Goal: Task Accomplishment & Management: Manage account settings

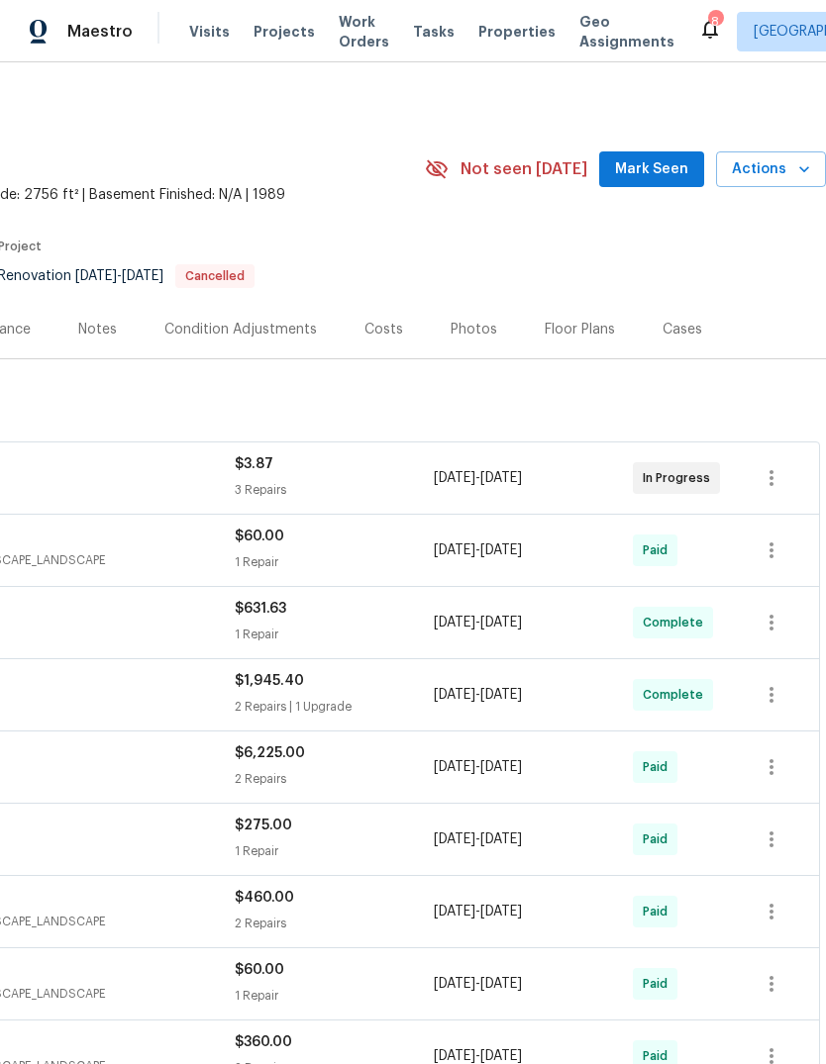
scroll to position [0, 293]
click at [662, 174] on span "Mark Seen" at bounding box center [651, 169] width 73 height 25
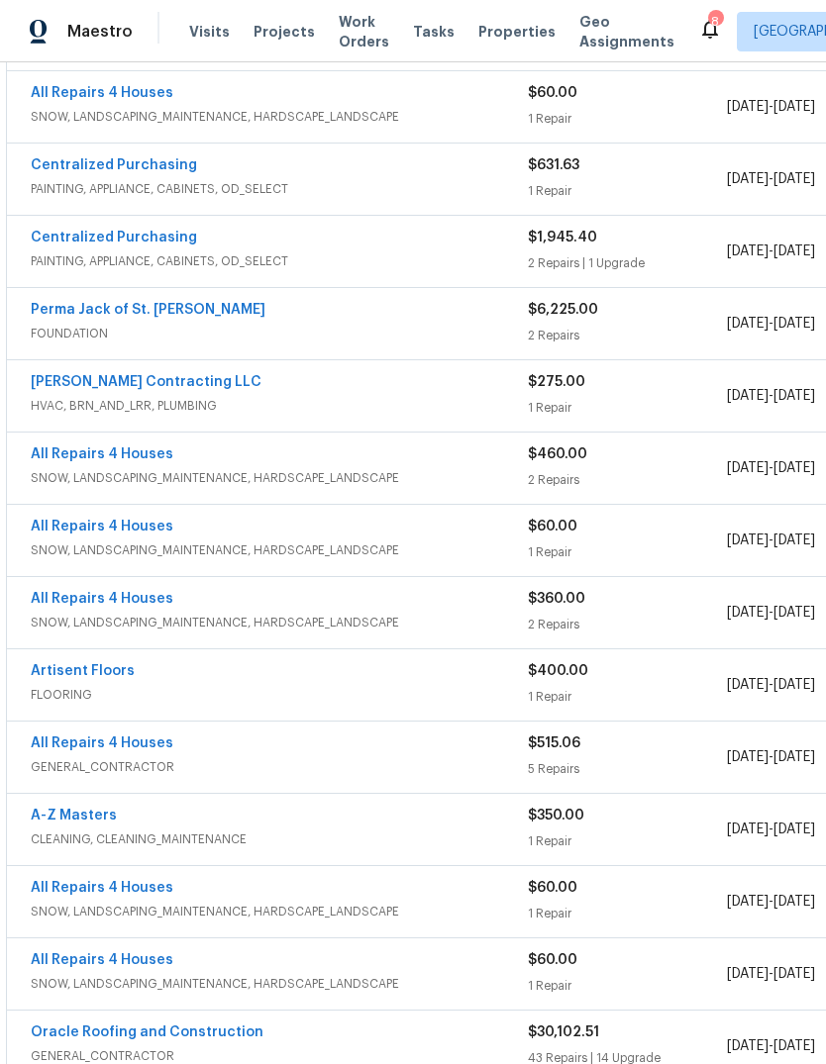
scroll to position [444, 0]
click at [92, 307] on link "Perma Jack of St. Louis" at bounding box center [148, 310] width 235 height 14
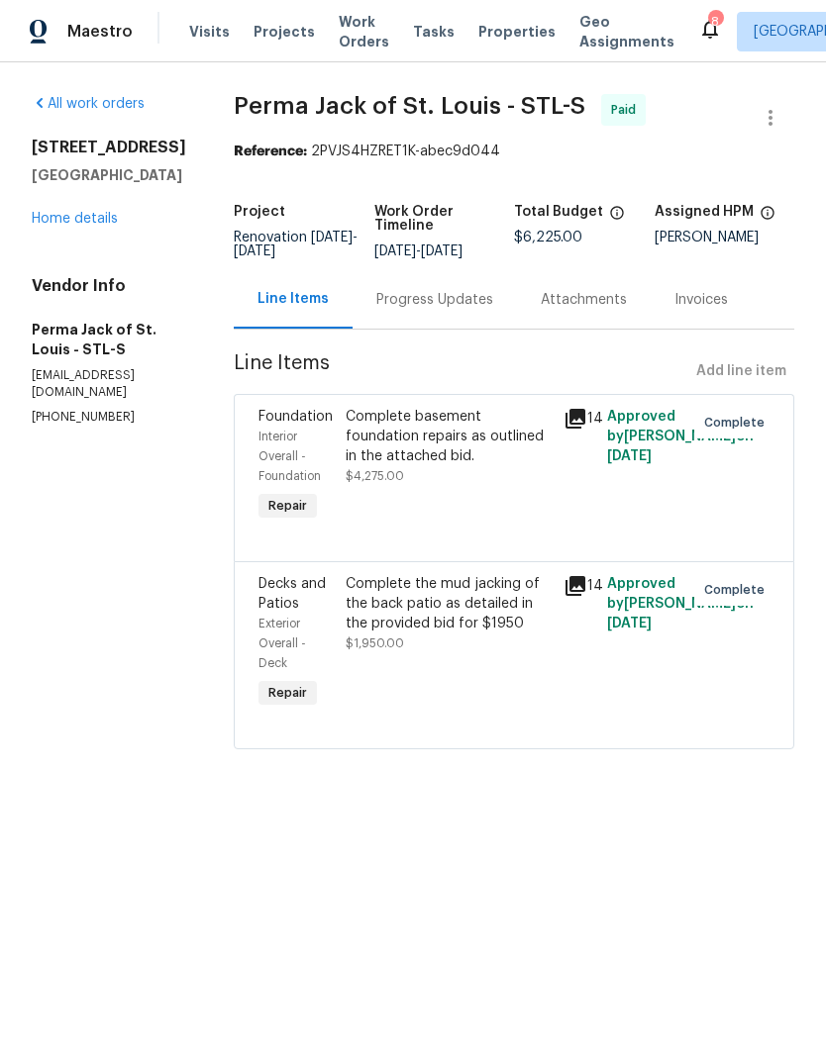
click at [578, 431] on icon at bounding box center [575, 419] width 24 height 24
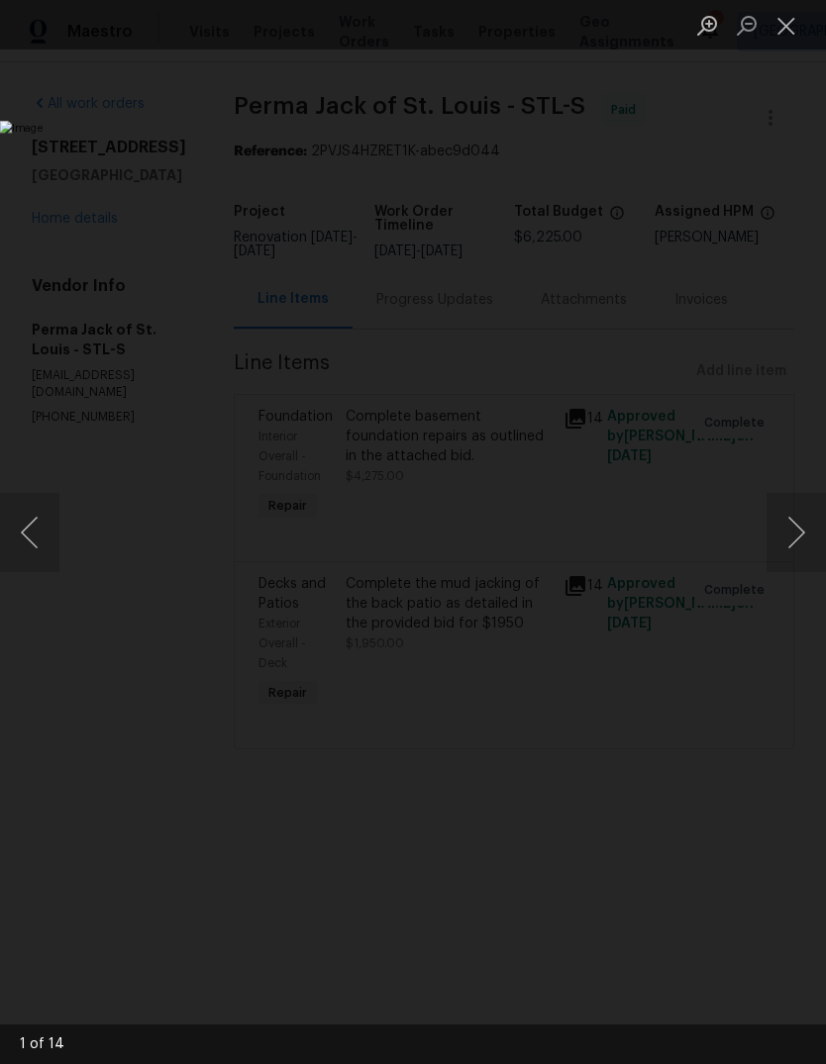
click at [793, 542] on button "Next image" at bounding box center [795, 532] width 59 height 79
click at [801, 535] on button "Next image" at bounding box center [795, 532] width 59 height 79
click at [804, 546] on button "Next image" at bounding box center [795, 532] width 59 height 79
click at [797, 546] on button "Next image" at bounding box center [795, 532] width 59 height 79
click at [797, 548] on button "Next image" at bounding box center [795, 532] width 59 height 79
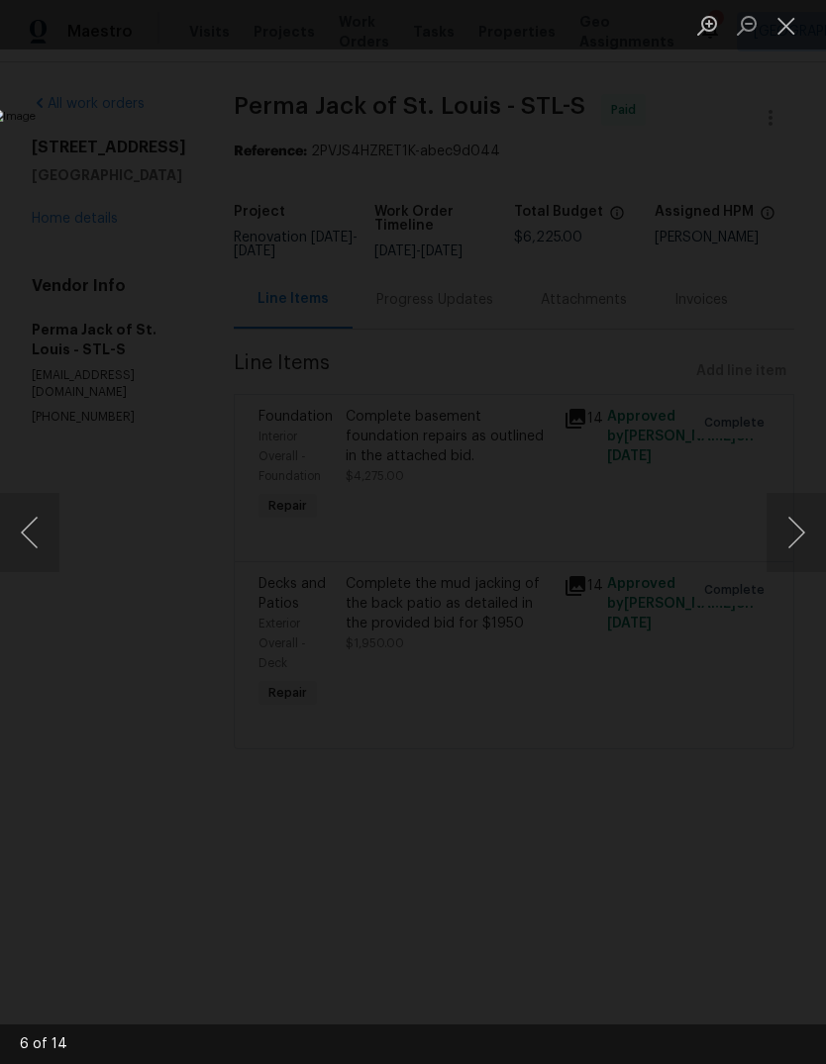
click at [801, 541] on button "Next image" at bounding box center [795, 532] width 59 height 79
click at [800, 541] on button "Next image" at bounding box center [795, 532] width 59 height 79
click at [787, 545] on button "Next image" at bounding box center [795, 532] width 59 height 79
click at [785, 549] on button "Next image" at bounding box center [795, 532] width 59 height 79
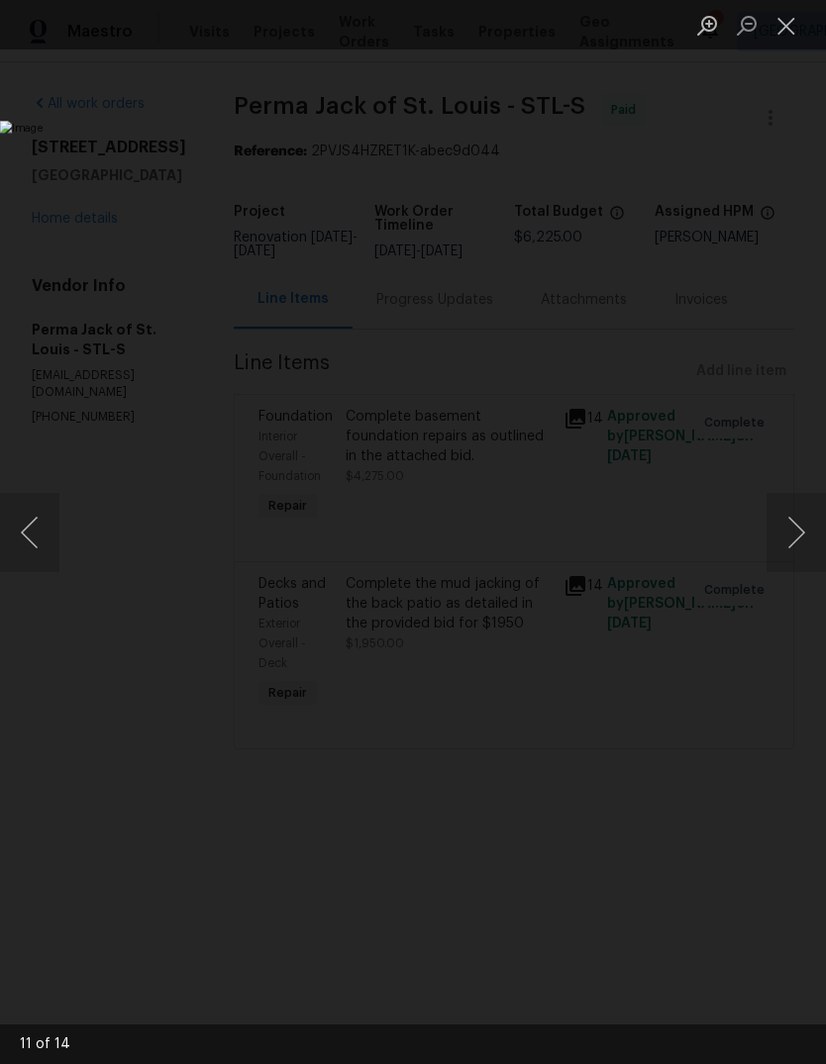
click at [775, 40] on button "Close lightbox" at bounding box center [786, 25] width 40 height 35
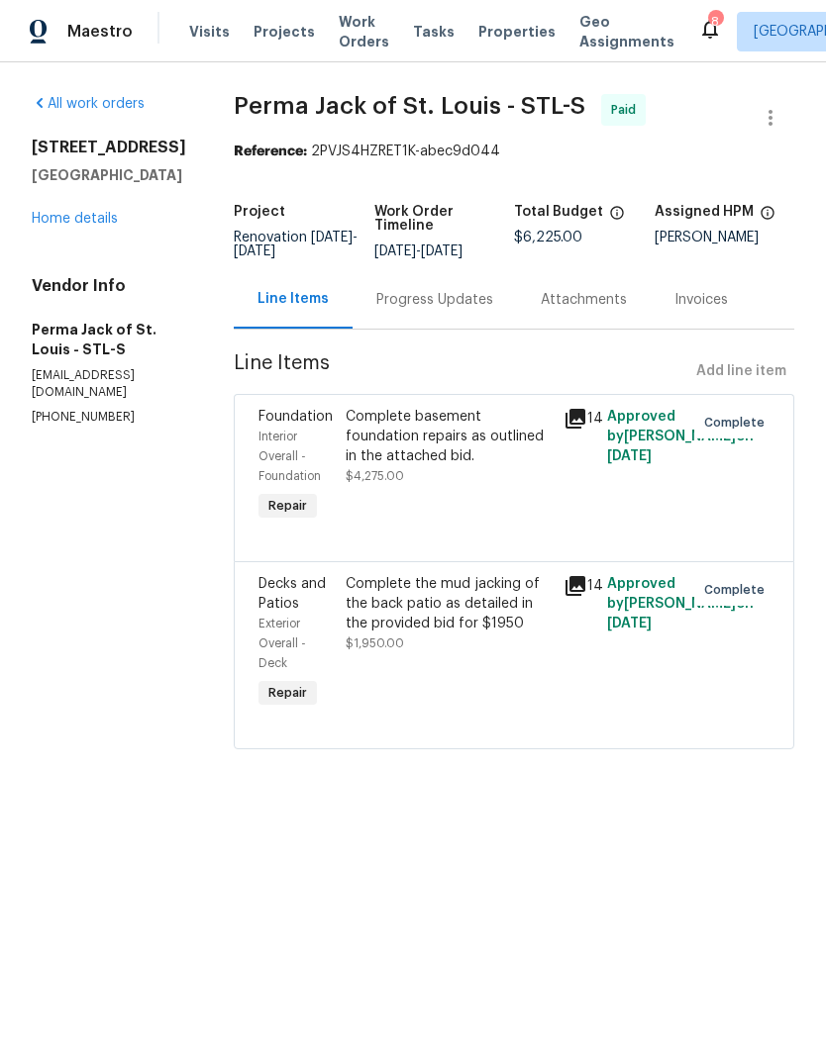
click at [583, 598] on icon at bounding box center [575, 586] width 24 height 24
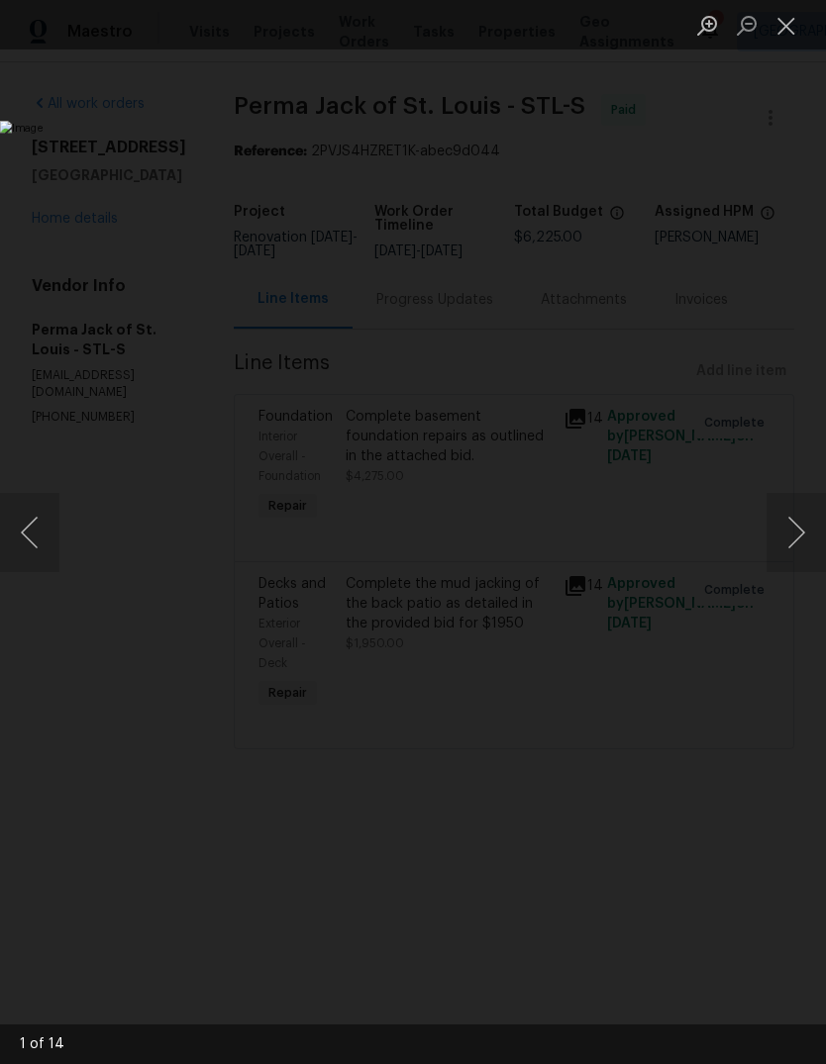
click at [802, 544] on button "Next image" at bounding box center [795, 532] width 59 height 79
click at [803, 549] on button "Next image" at bounding box center [795, 532] width 59 height 79
click at [784, 566] on button "Next image" at bounding box center [795, 532] width 59 height 79
click at [783, 563] on button "Next image" at bounding box center [795, 532] width 59 height 79
click at [779, 39] on button "Close lightbox" at bounding box center [786, 25] width 40 height 35
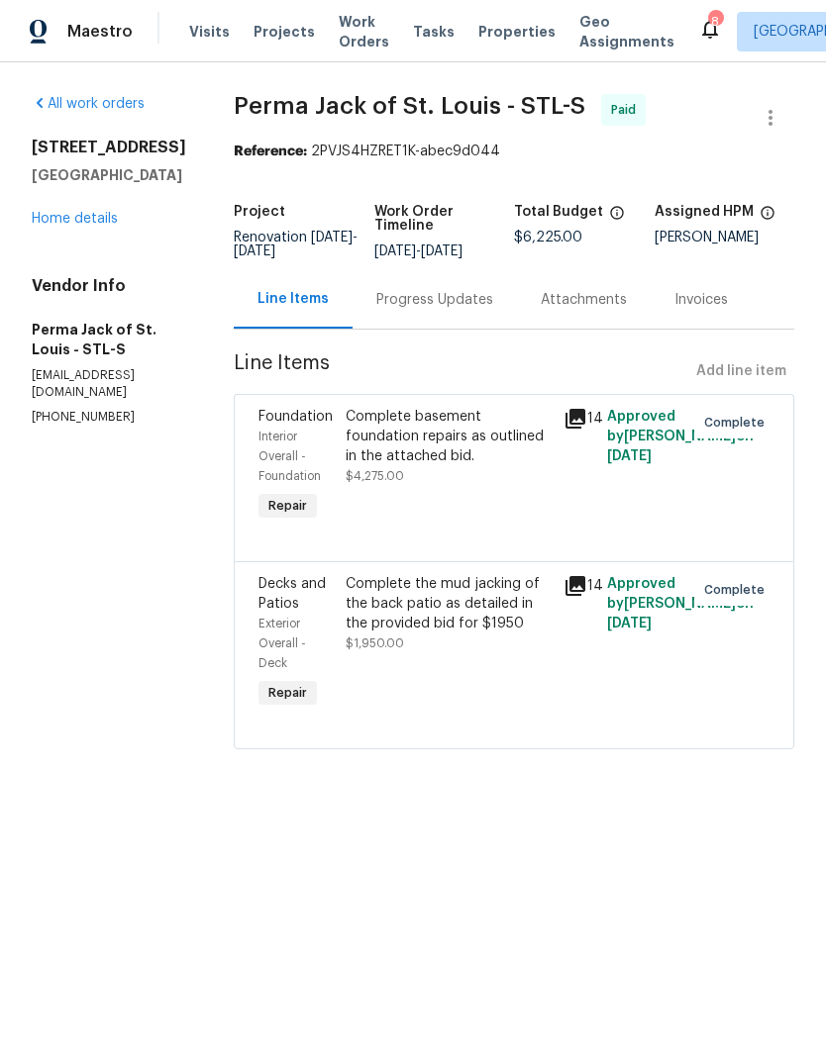
click at [581, 596] on icon at bounding box center [575, 586] width 20 height 20
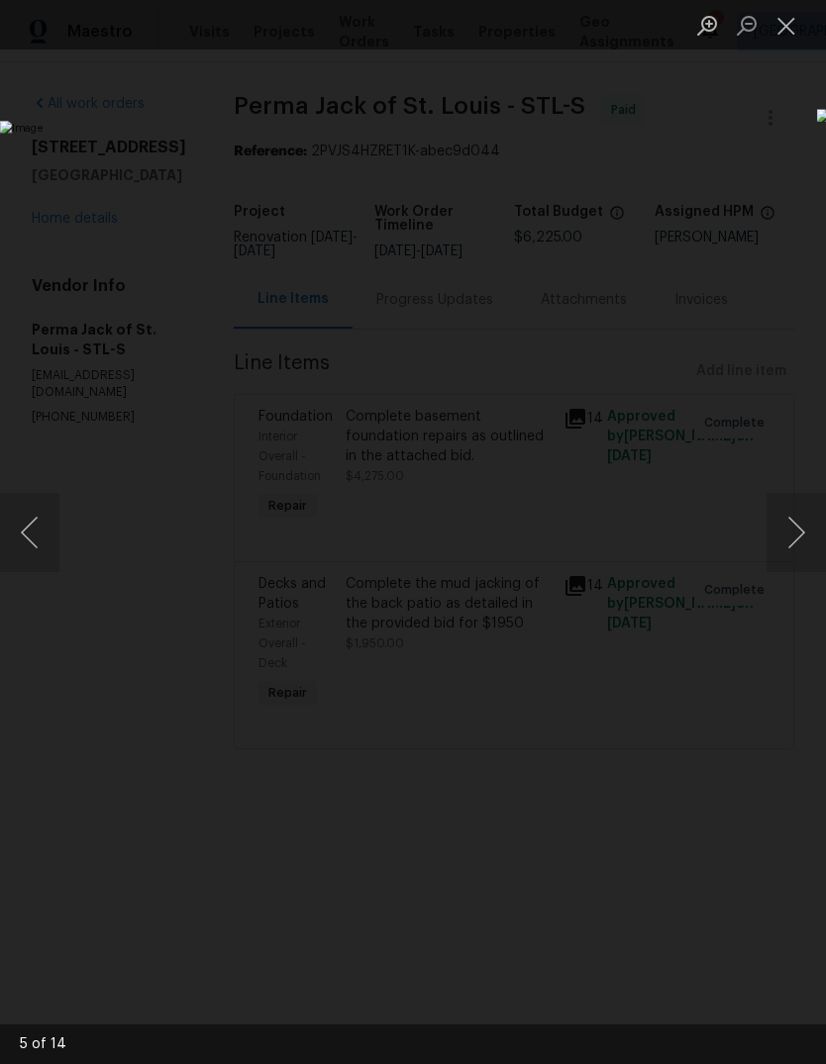
click at [794, 550] on button "Next image" at bounding box center [795, 532] width 59 height 79
click at [791, 557] on button "Next image" at bounding box center [795, 532] width 59 height 79
click at [796, 558] on button "Next image" at bounding box center [795, 532] width 59 height 79
click at [802, 553] on button "Next image" at bounding box center [795, 532] width 59 height 79
click at [35, 547] on button "Previous image" at bounding box center [29, 532] width 59 height 79
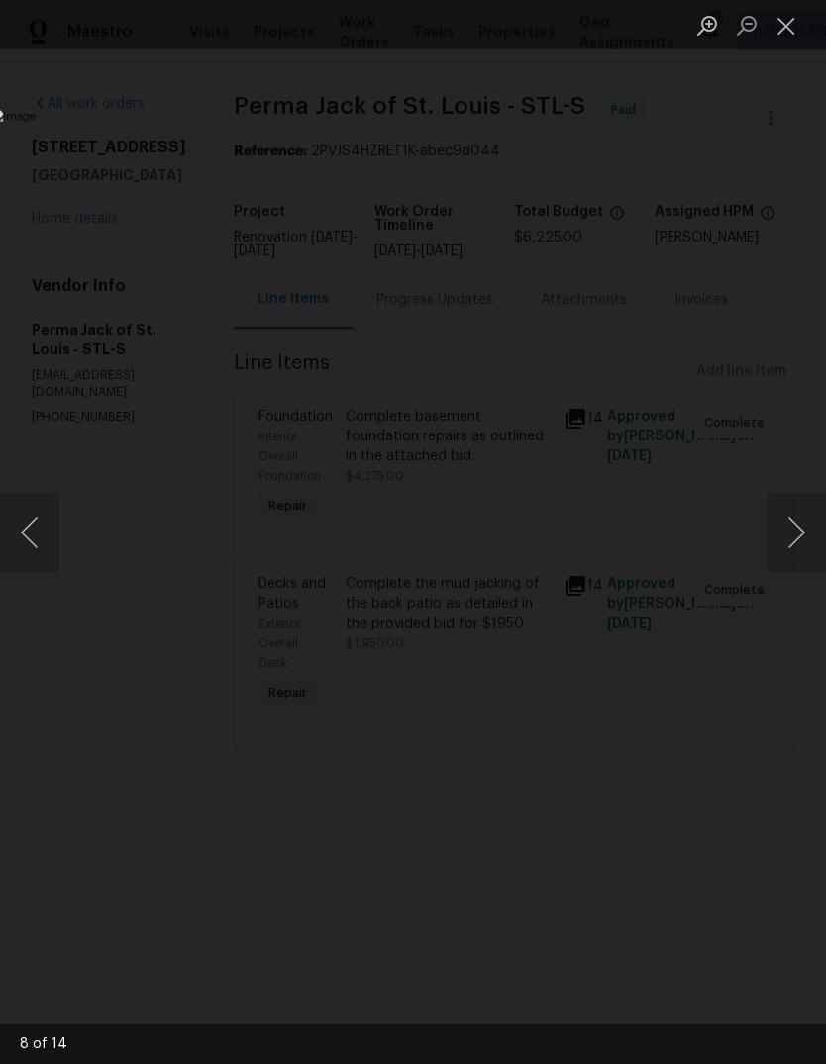
click at [814, 549] on button "Next image" at bounding box center [795, 532] width 59 height 79
click at [789, 535] on button "Next image" at bounding box center [795, 532] width 59 height 79
click at [786, 542] on button "Next image" at bounding box center [795, 532] width 59 height 79
click at [804, 562] on button "Next image" at bounding box center [795, 532] width 59 height 79
click at [787, 561] on button "Next image" at bounding box center [795, 532] width 59 height 79
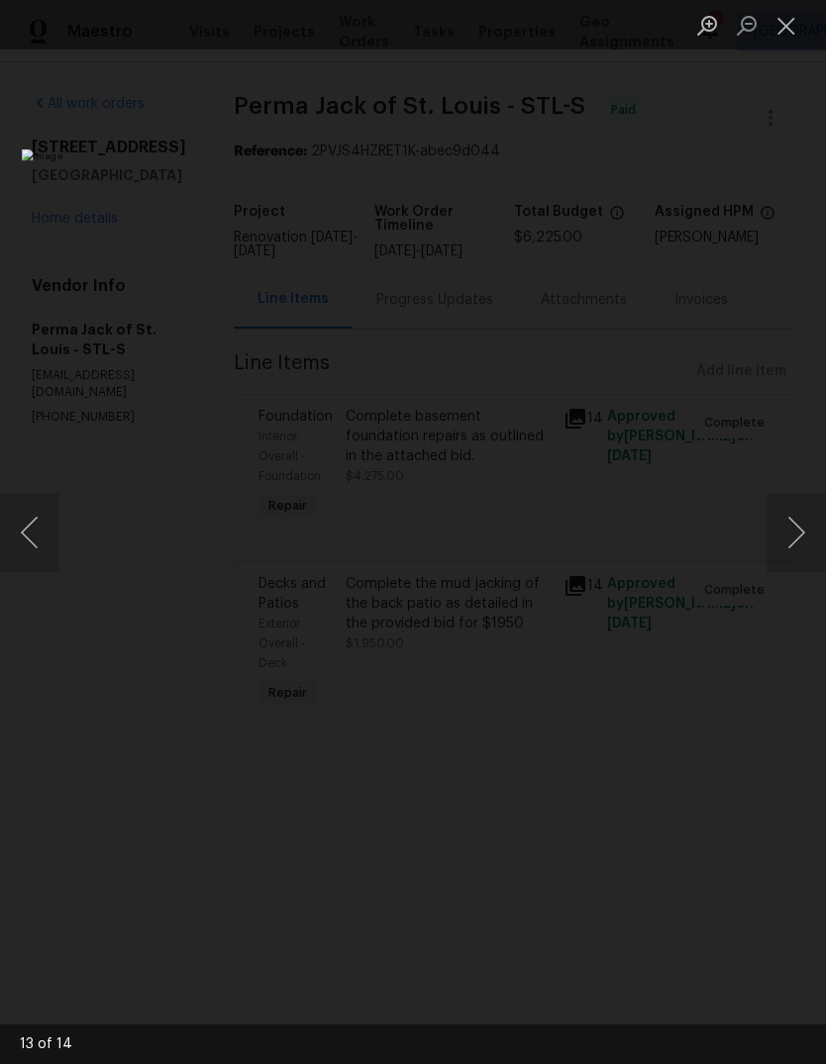
click at [782, 562] on button "Next image" at bounding box center [795, 532] width 59 height 79
click at [781, 562] on button "Next image" at bounding box center [795, 532] width 59 height 79
click at [782, 549] on button "Next image" at bounding box center [795, 532] width 59 height 79
click at [790, 540] on button "Next image" at bounding box center [795, 532] width 59 height 79
click at [792, 534] on button "Next image" at bounding box center [795, 532] width 59 height 79
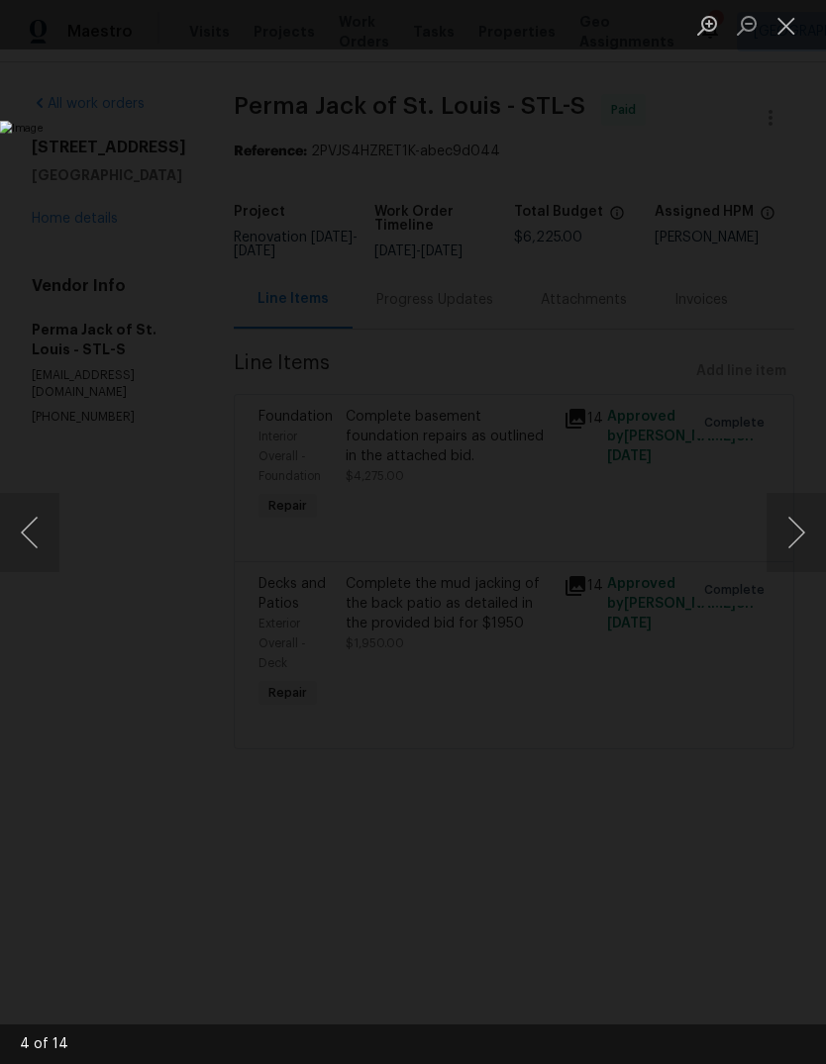
click at [797, 535] on button "Next image" at bounding box center [795, 532] width 59 height 79
click at [790, 37] on button "Close lightbox" at bounding box center [786, 25] width 40 height 35
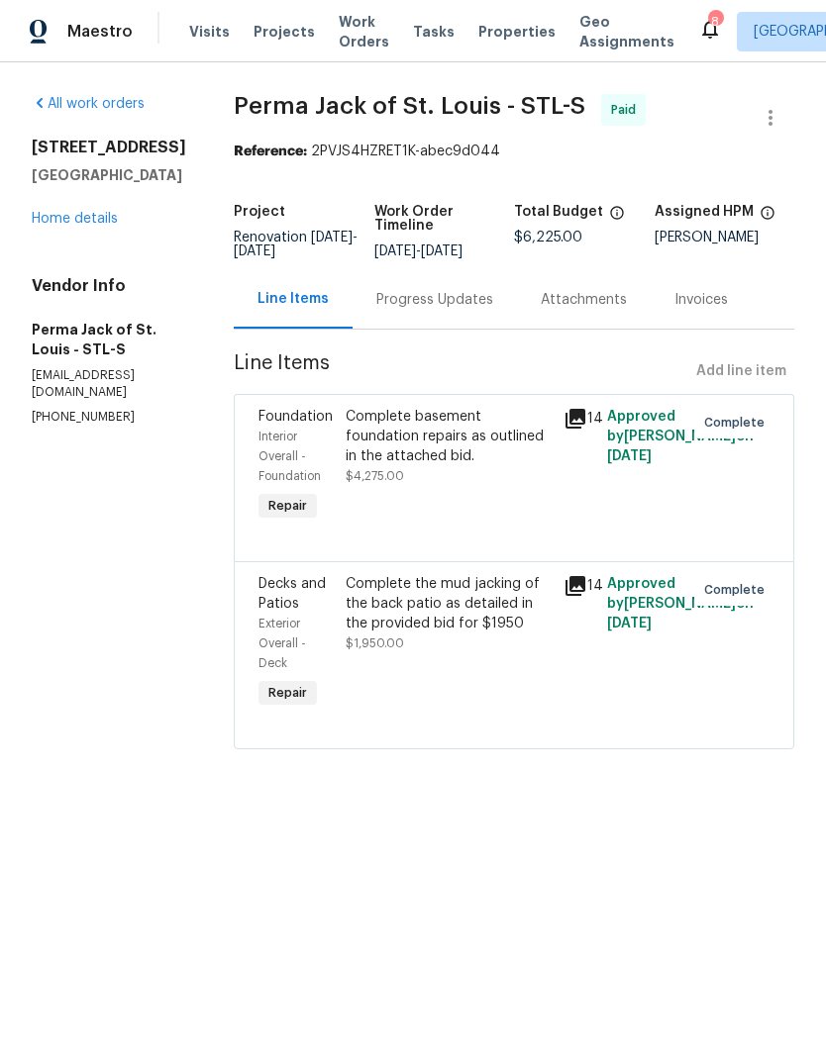
click at [778, 384] on div "Line Items Add line item" at bounding box center [514, 371] width 560 height 37
click at [59, 224] on link "Home details" at bounding box center [75, 219] width 86 height 14
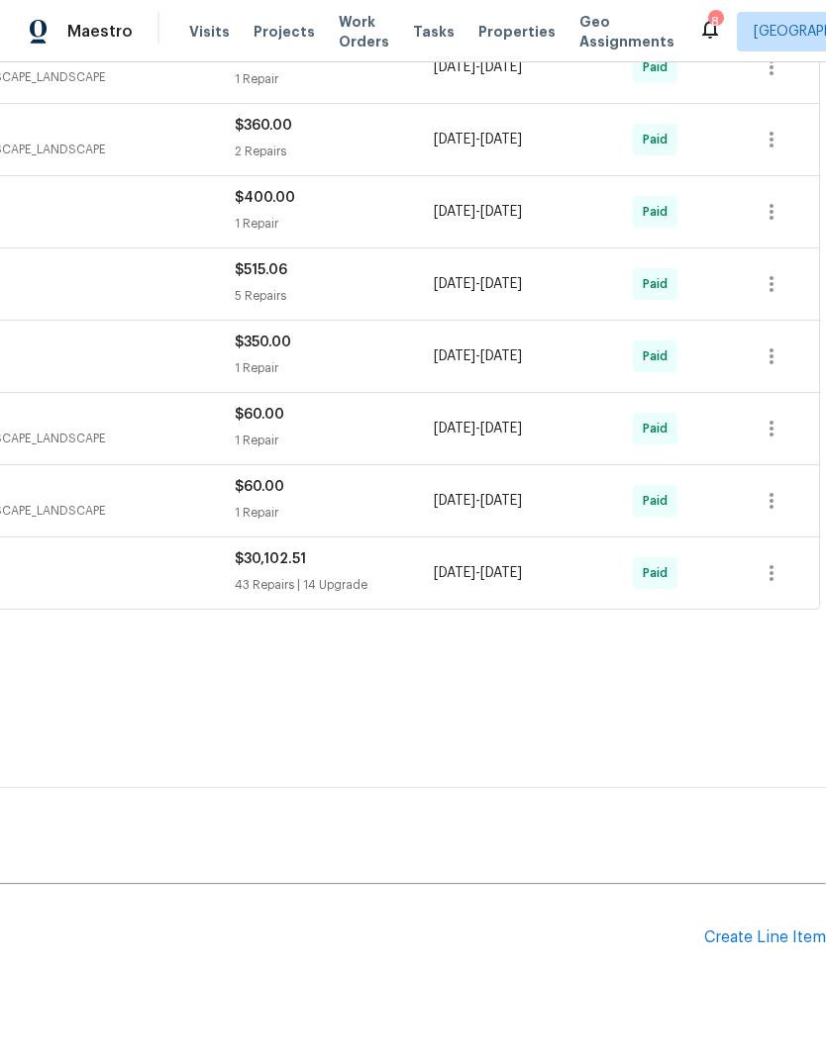
scroll to position [916, 293]
click at [786, 938] on div "Create Line Item" at bounding box center [765, 939] width 122 height 19
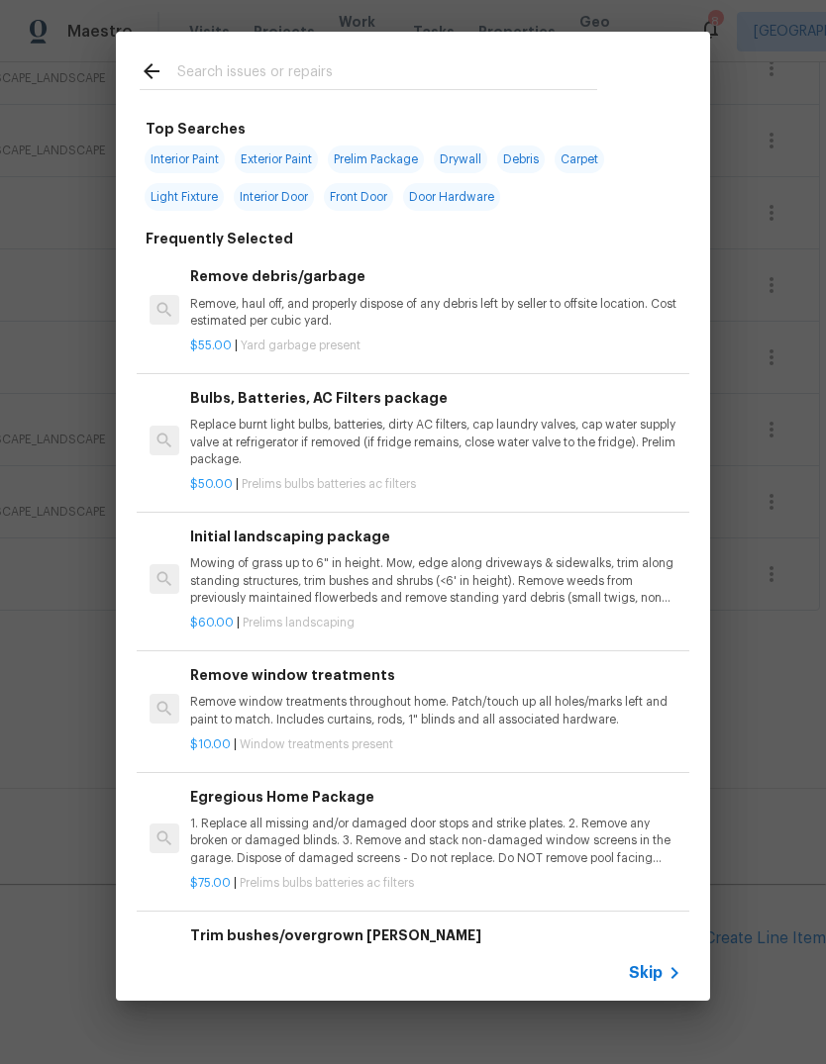
click at [658, 976] on span "Skip" at bounding box center [646, 973] width 34 height 20
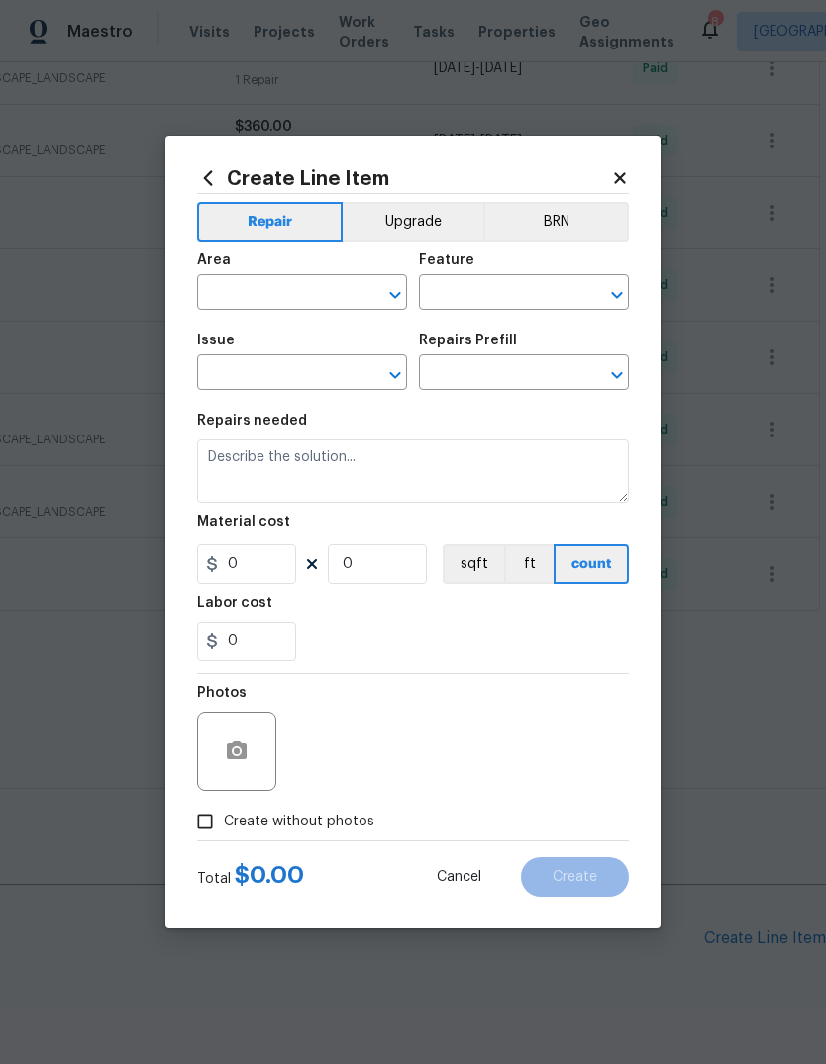
click at [290, 300] on input "text" at bounding box center [274, 294] width 154 height 31
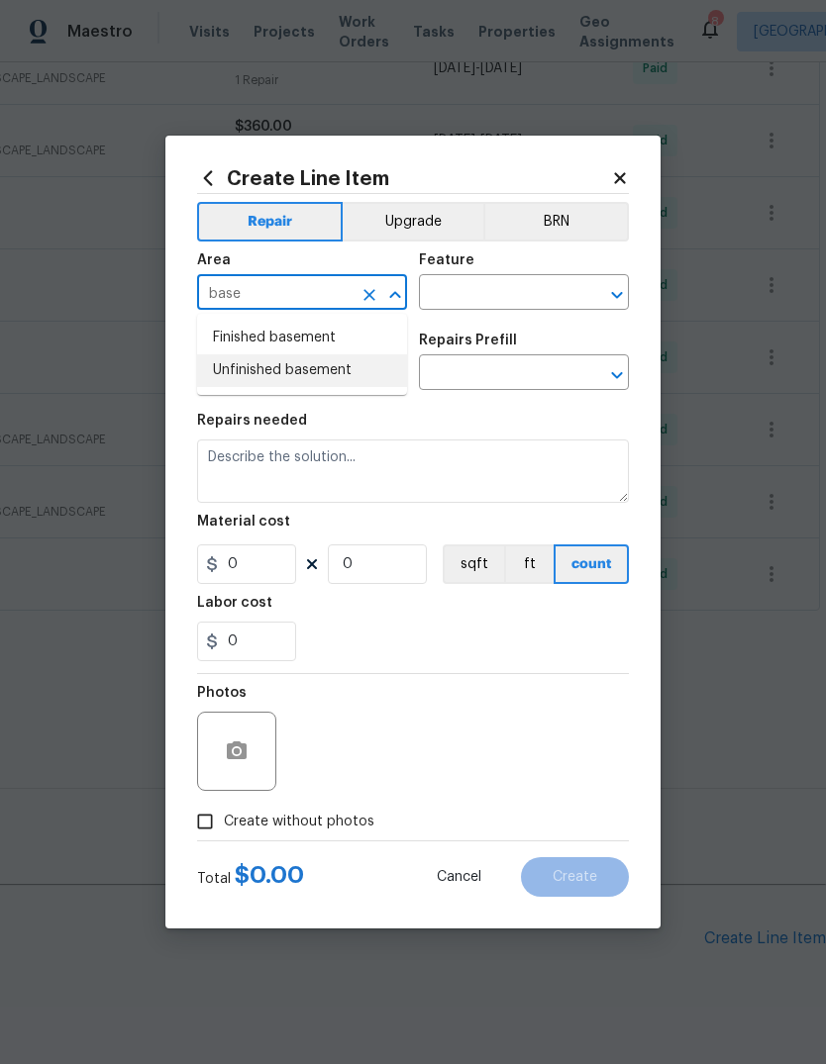
click at [351, 376] on li "Unfinished basement" at bounding box center [302, 370] width 210 height 33
type input "Unfinished basement"
click at [522, 293] on input "text" at bounding box center [496, 294] width 154 height 31
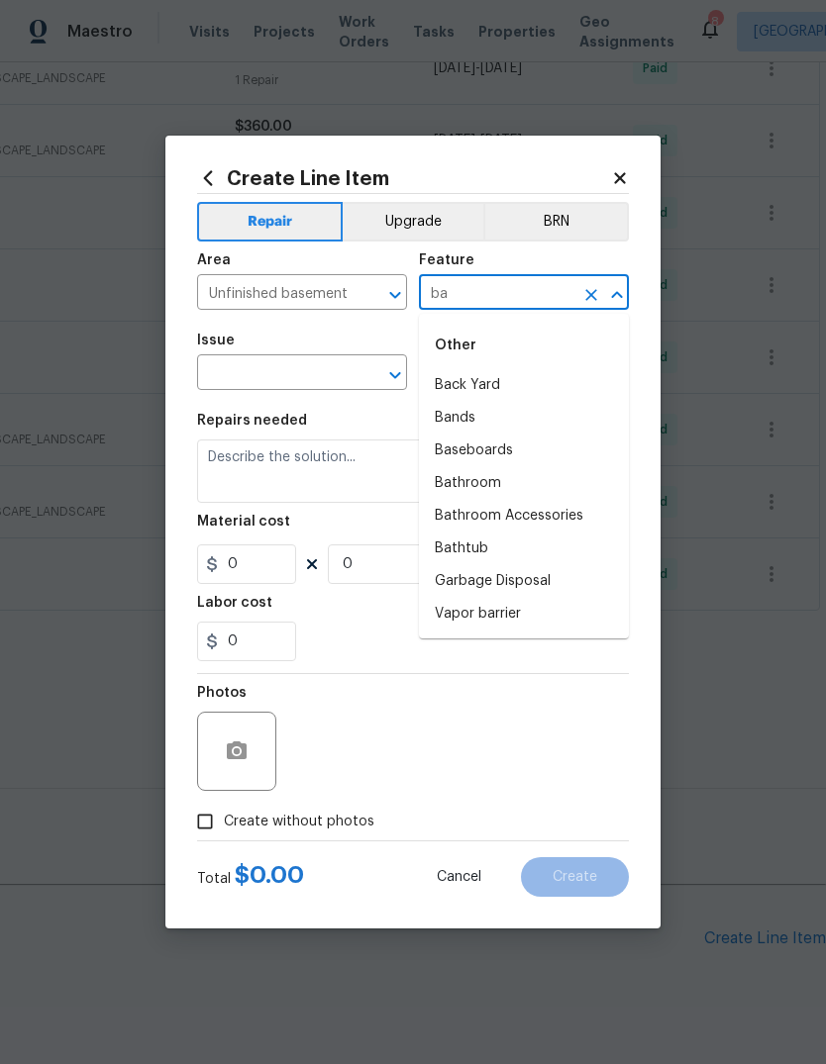
type input "b"
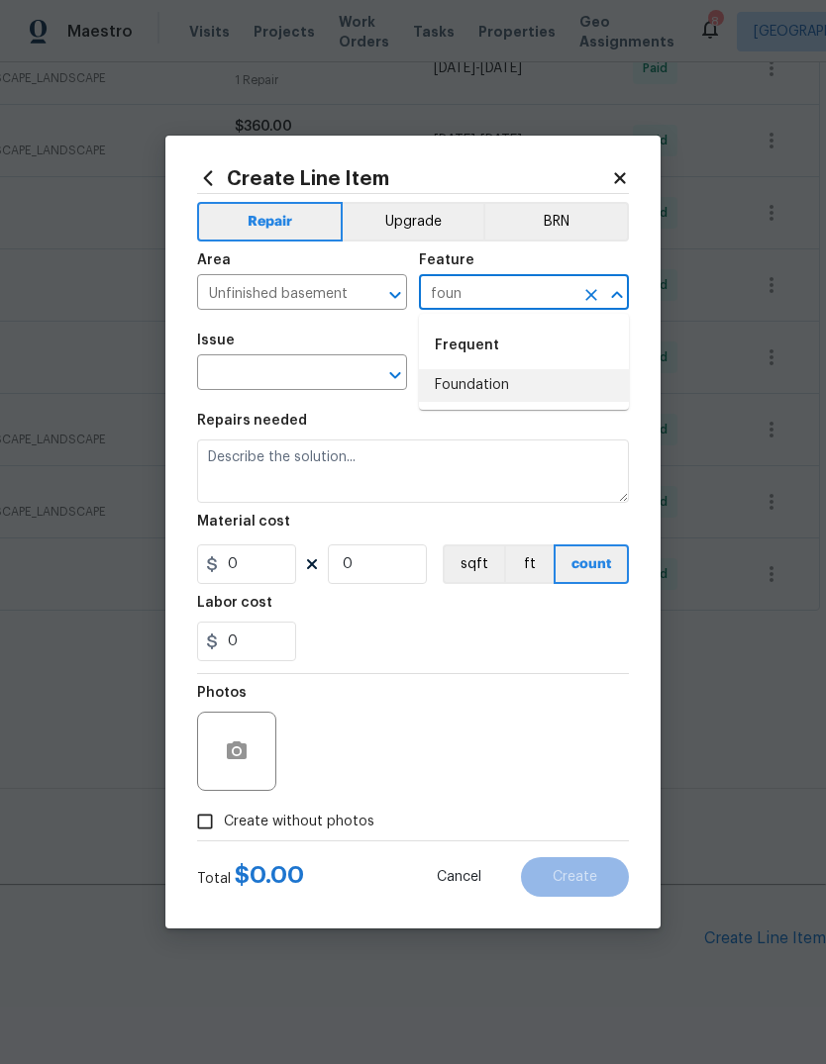
click at [536, 392] on li "Foundation" at bounding box center [524, 385] width 210 height 33
type input "Foundation"
click at [327, 378] on input "text" at bounding box center [274, 374] width 154 height 31
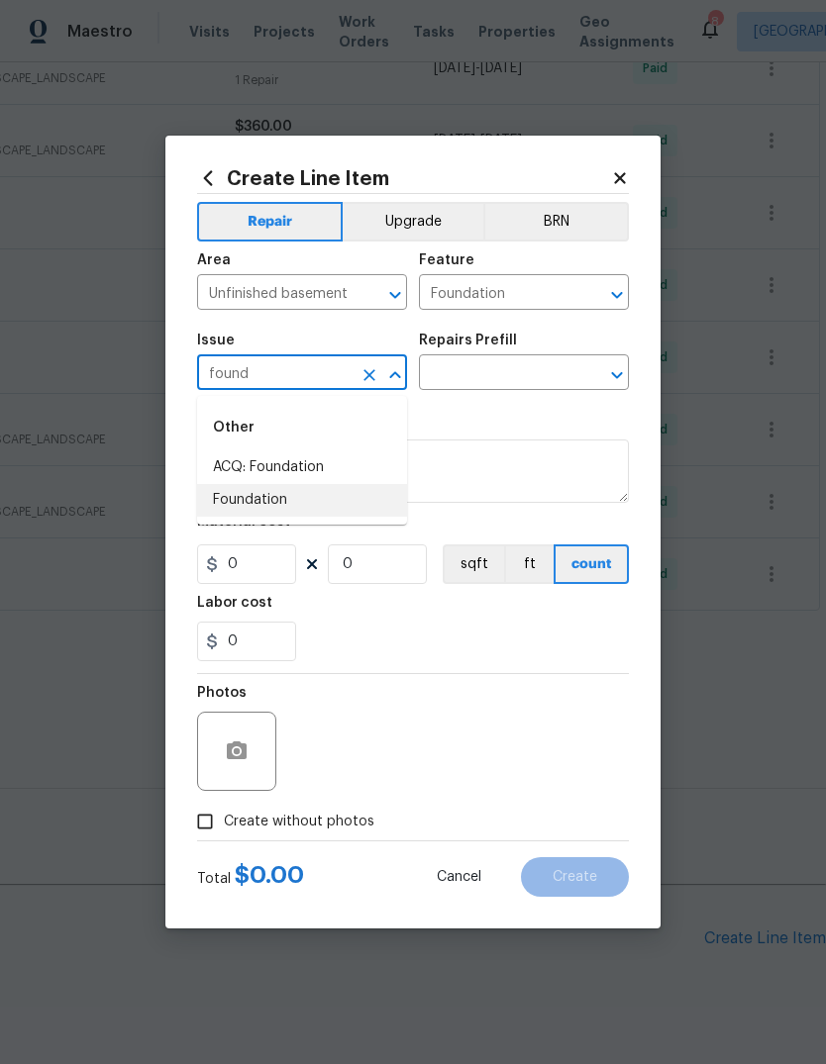
click at [338, 507] on li "Foundation" at bounding box center [302, 500] width 210 height 33
type input "Foundation"
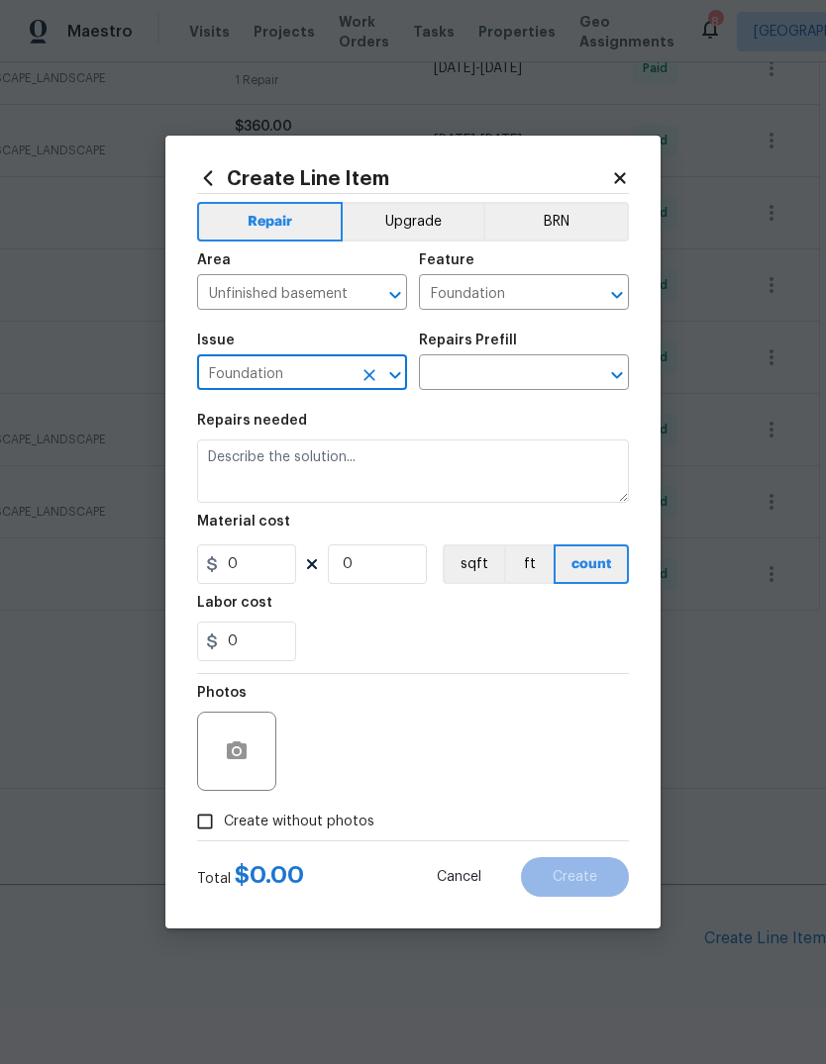
click at [532, 381] on input "text" at bounding box center [496, 374] width 154 height 31
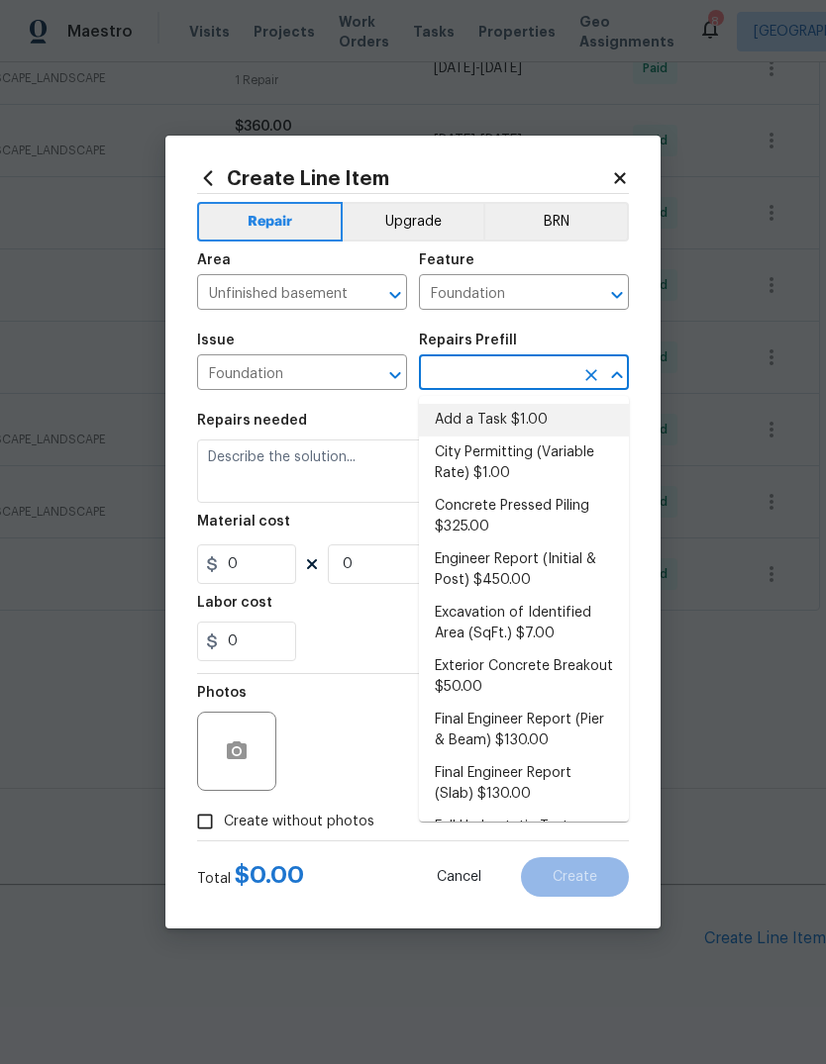
click at [550, 428] on li "Add a Task $1.00" at bounding box center [524, 420] width 210 height 33
type input "Add a Task $1.00"
type textarea "HPM to detail"
type input "1"
type input "Add a Task $1.00"
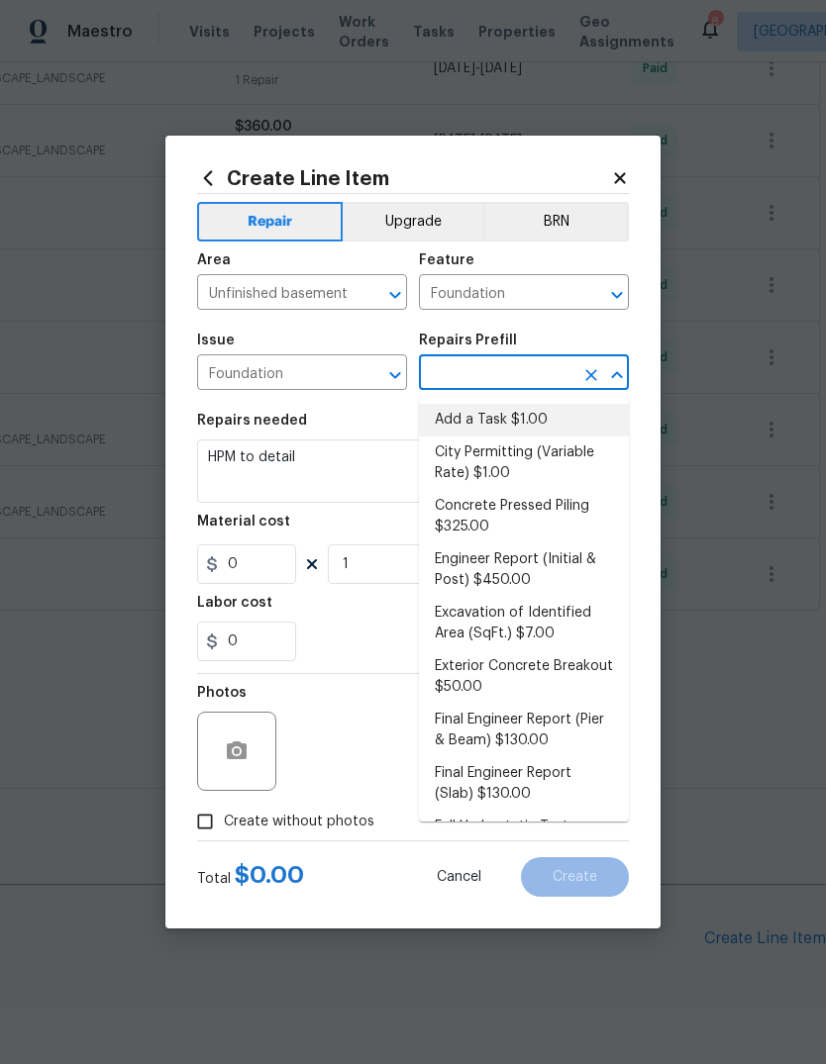
type input "1"
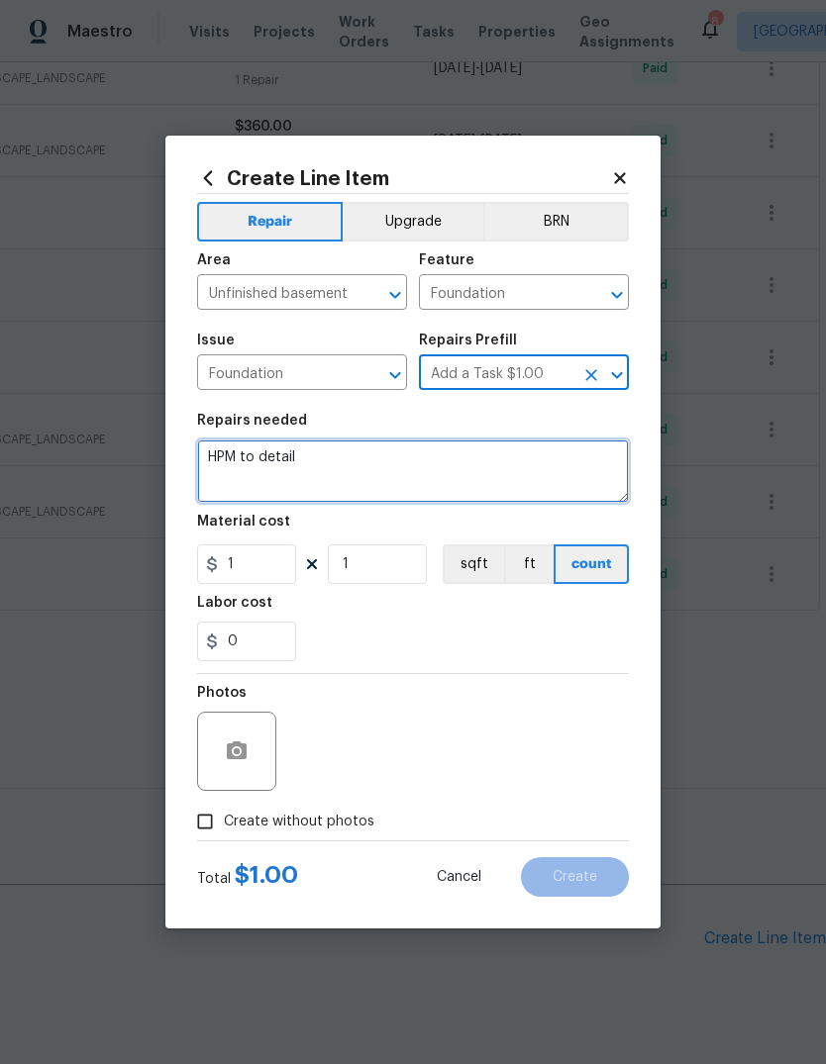
click at [485, 469] on textarea "HPM to detail" at bounding box center [413, 471] width 432 height 63
type textarea "H"
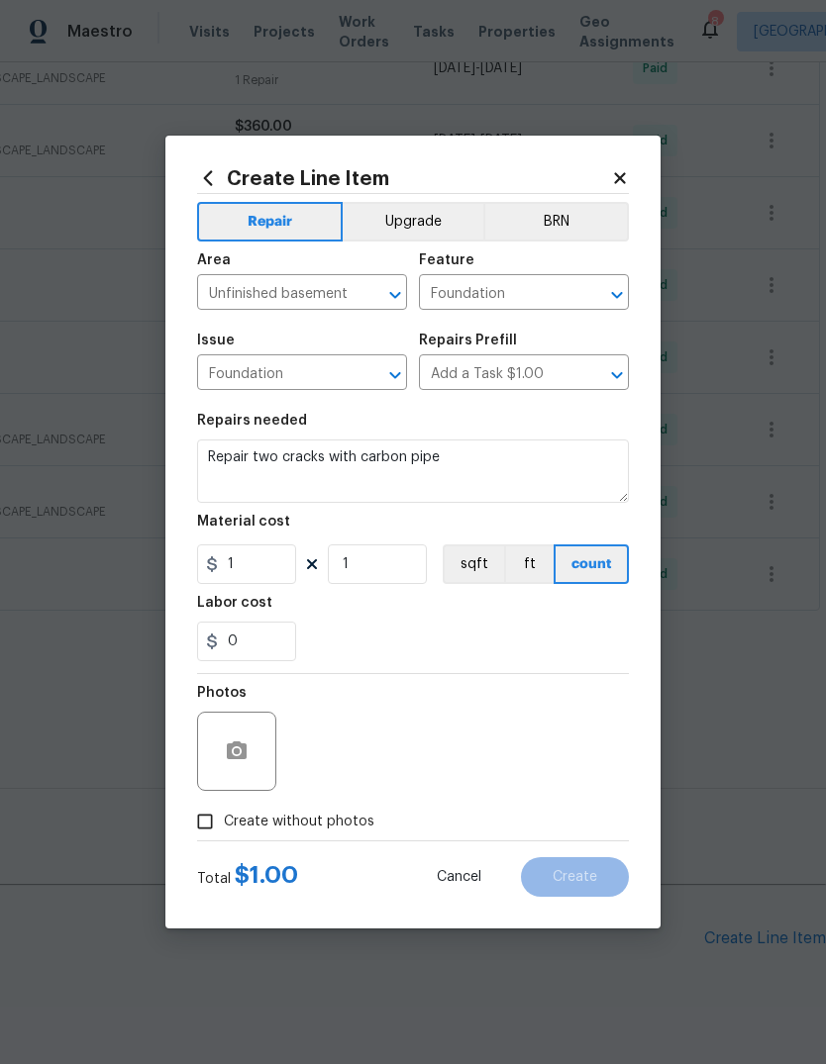
click at [545, 641] on div "0" at bounding box center [413, 642] width 432 height 40
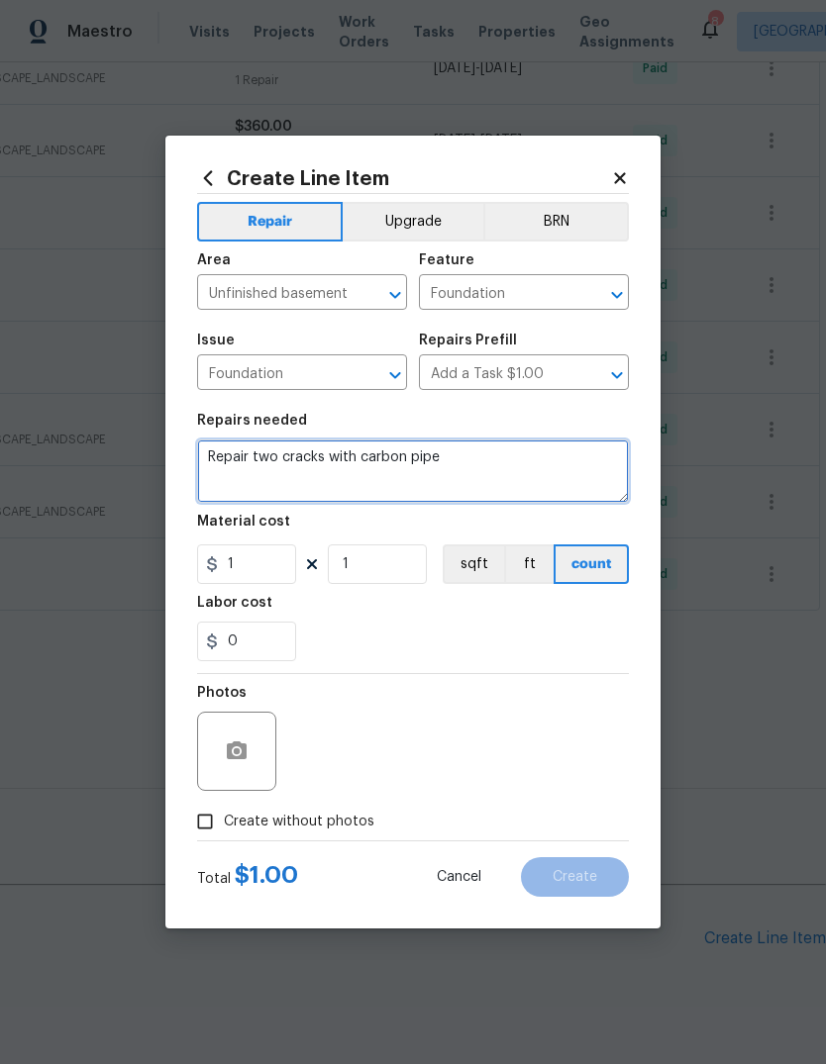
click at [526, 470] on textarea "Repair two cracks with carbon pipe" at bounding box center [413, 471] width 432 height 63
type textarea "Repair two cracks with carbon fiber"
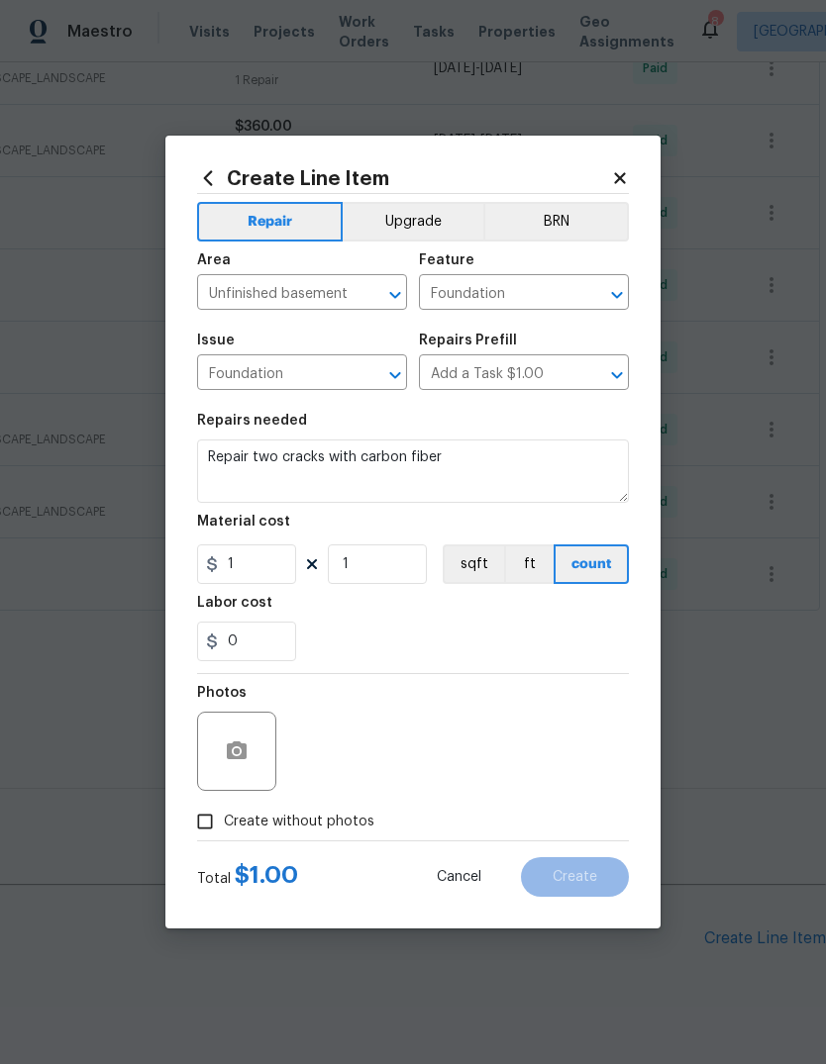
click at [469, 619] on div "Labor cost" at bounding box center [413, 609] width 432 height 26
click at [292, 569] on input "1" at bounding box center [246, 565] width 99 height 40
type input "1425"
click at [488, 646] on div "0" at bounding box center [413, 642] width 432 height 40
click at [240, 756] on icon "button" at bounding box center [237, 752] width 24 height 24
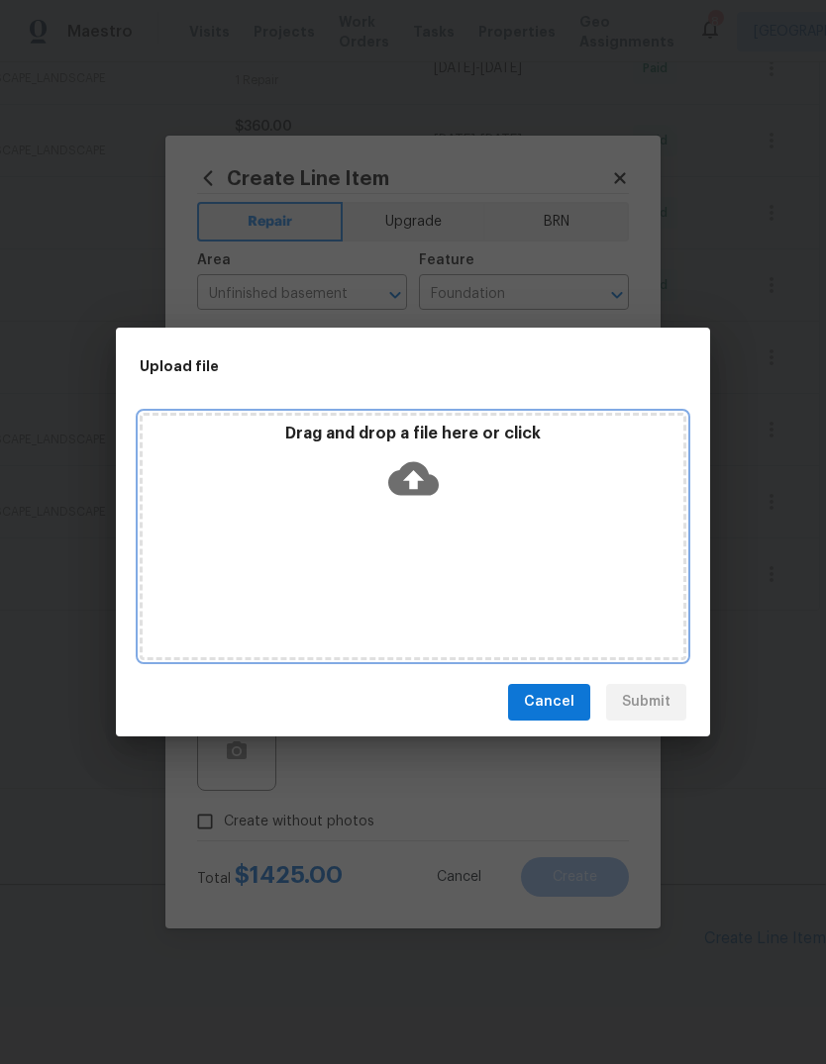
click at [424, 488] on icon at bounding box center [413, 478] width 50 height 34
click at [433, 479] on icon at bounding box center [413, 478] width 50 height 34
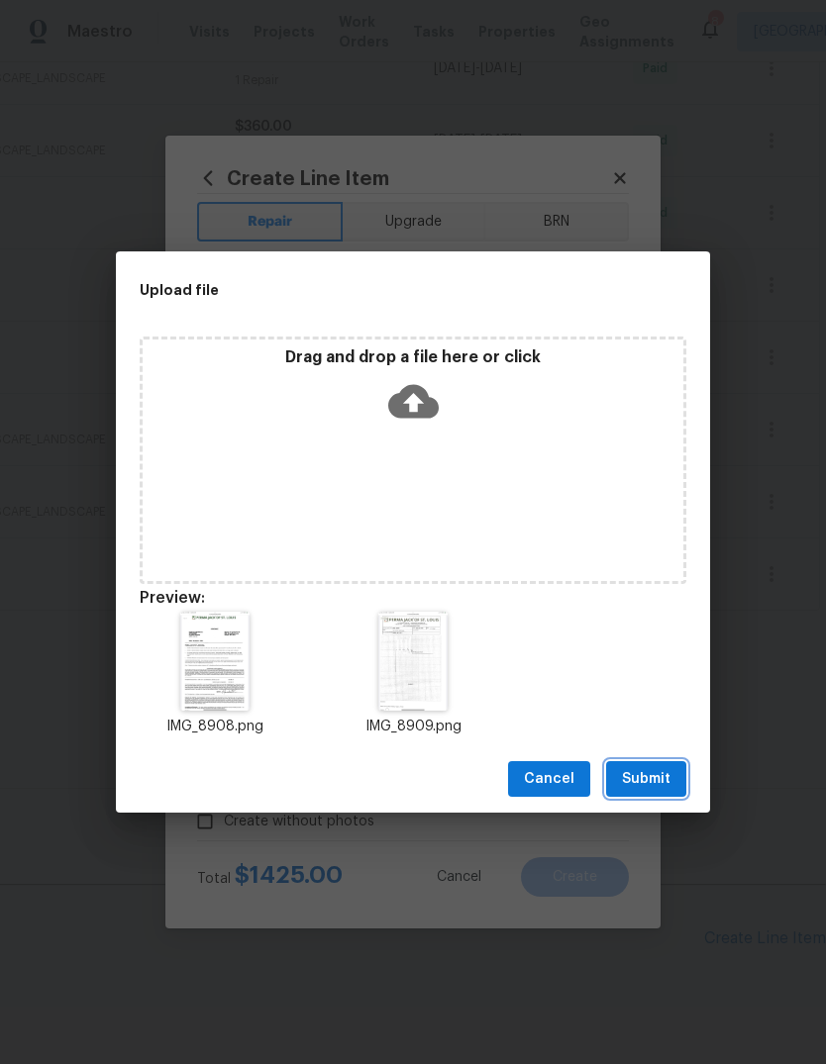
click at [657, 782] on span "Submit" at bounding box center [646, 779] width 49 height 25
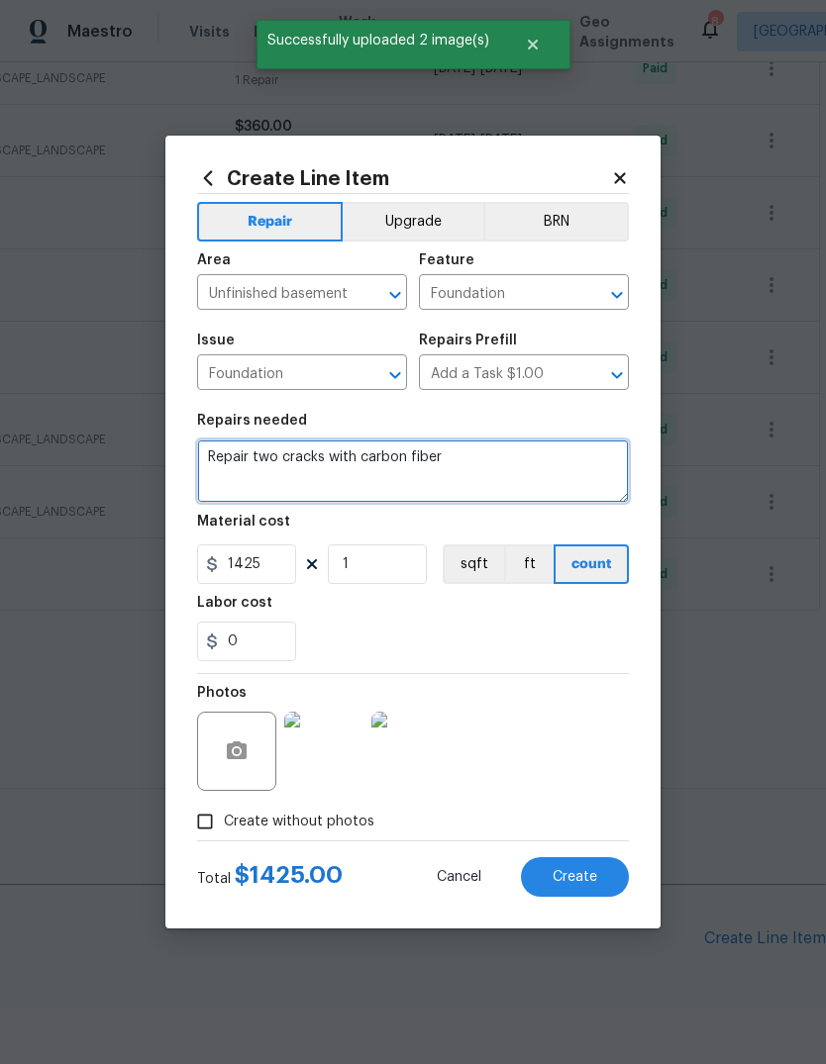
click at [564, 468] on textarea "Repair two cracks with carbon fiber" at bounding box center [413, 471] width 432 height 63
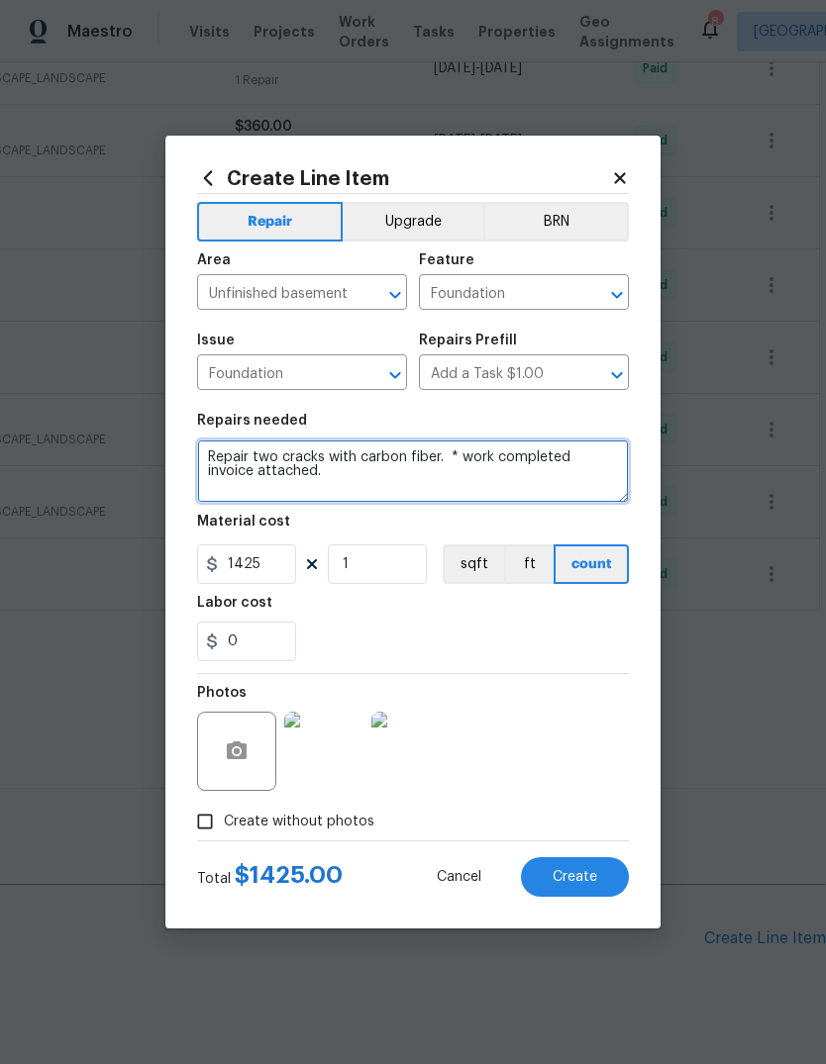
type textarea "Repair two cracks with carbon fiber. * work completed invoice attached."
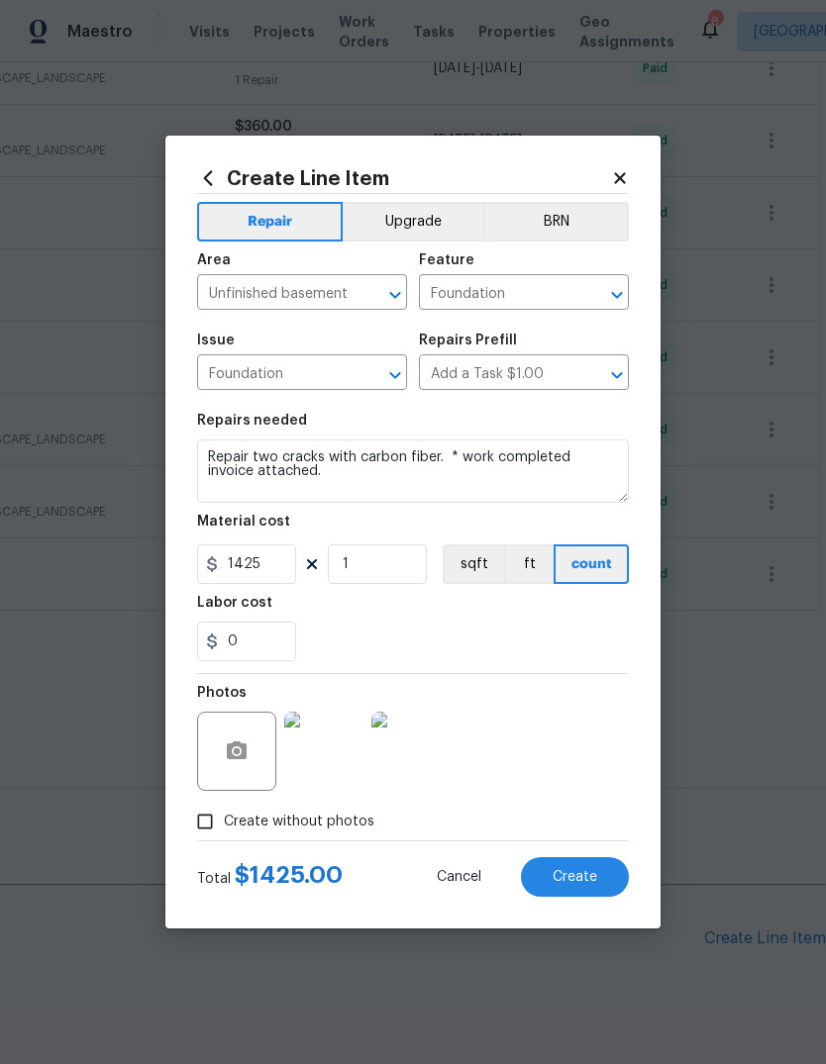
click at [564, 637] on div "0" at bounding box center [413, 642] width 432 height 40
click at [598, 882] on button "Create" at bounding box center [575, 877] width 108 height 40
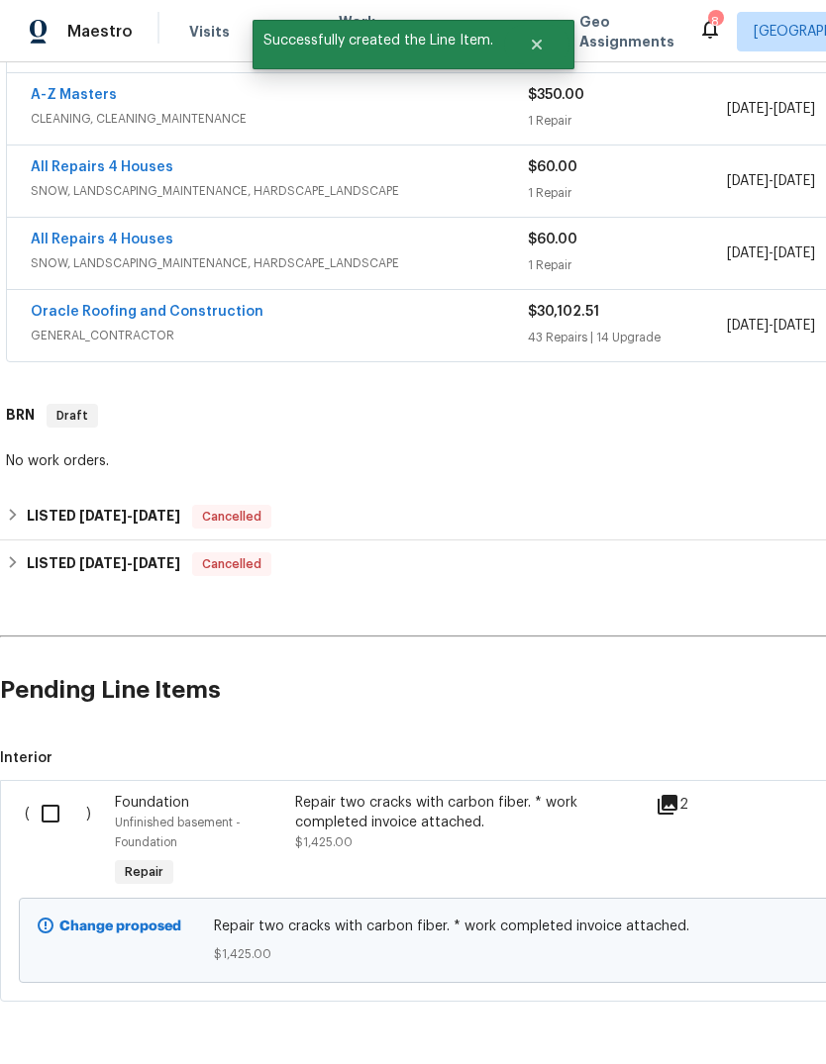
scroll to position [1163, 0]
click at [57, 819] on input "checkbox" at bounding box center [58, 815] width 56 height 42
checkbox input "true"
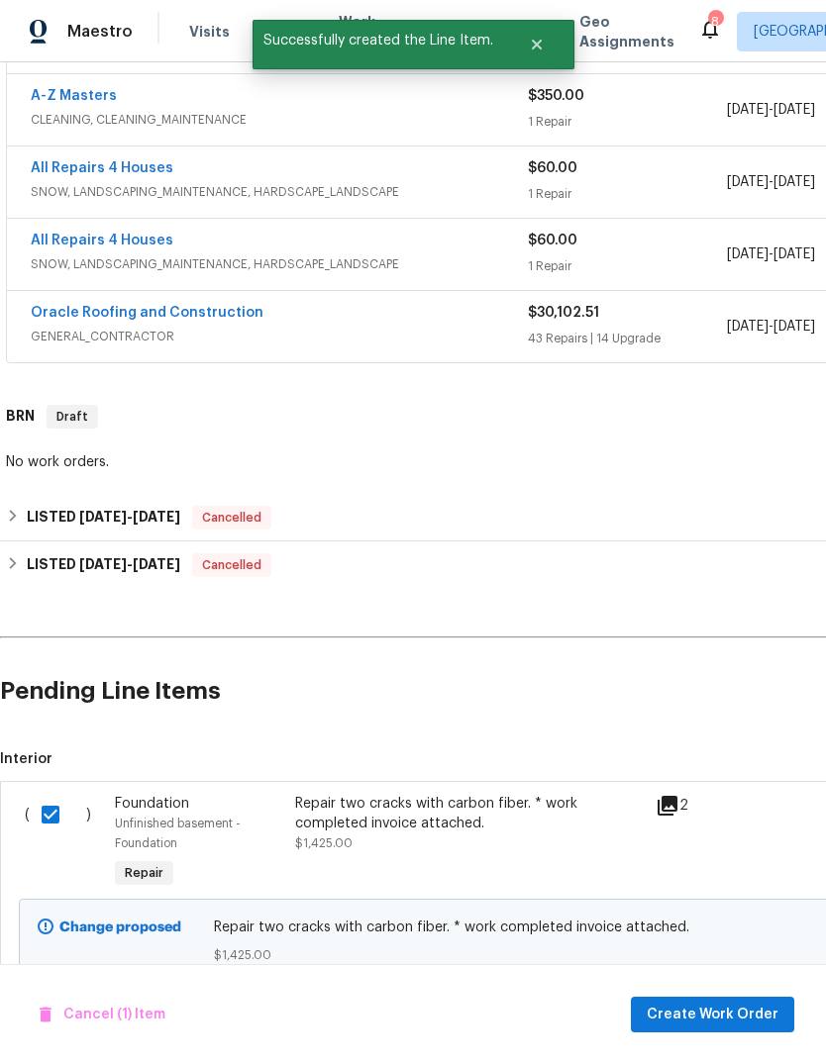
scroll to position [74, 0]
click at [719, 1012] on span "Create Work Order" at bounding box center [713, 1015] width 132 height 25
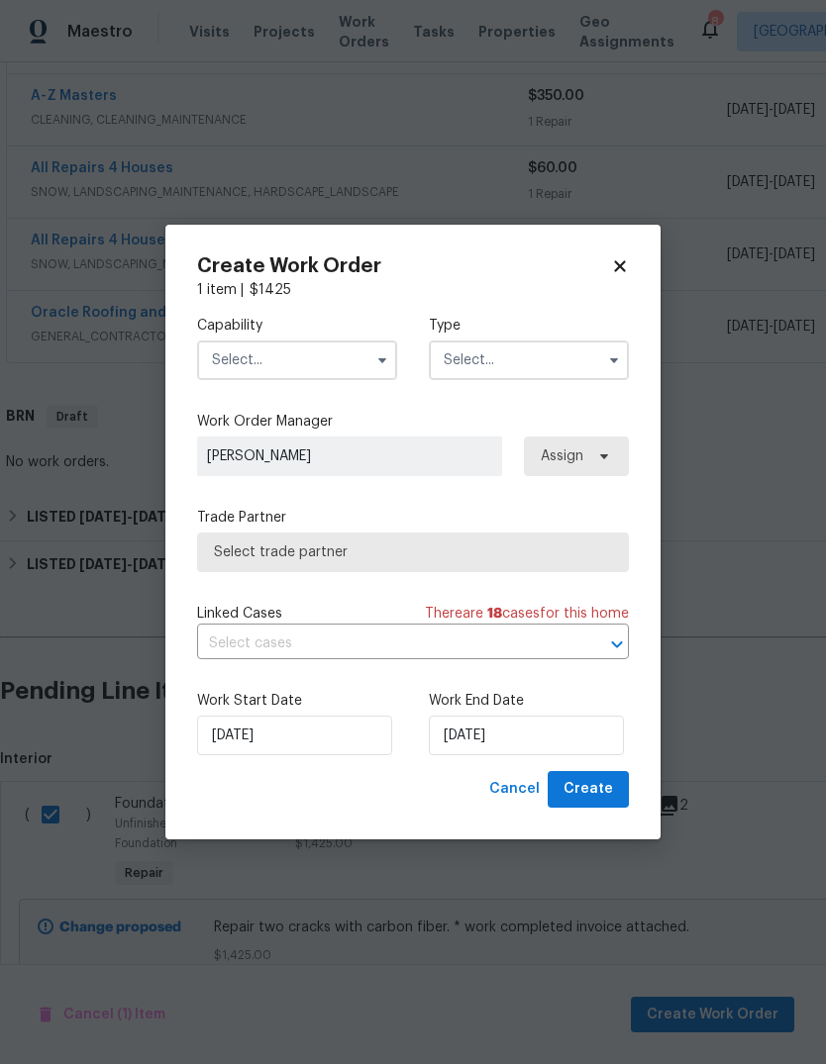
click at [344, 374] on input "text" at bounding box center [297, 361] width 200 height 40
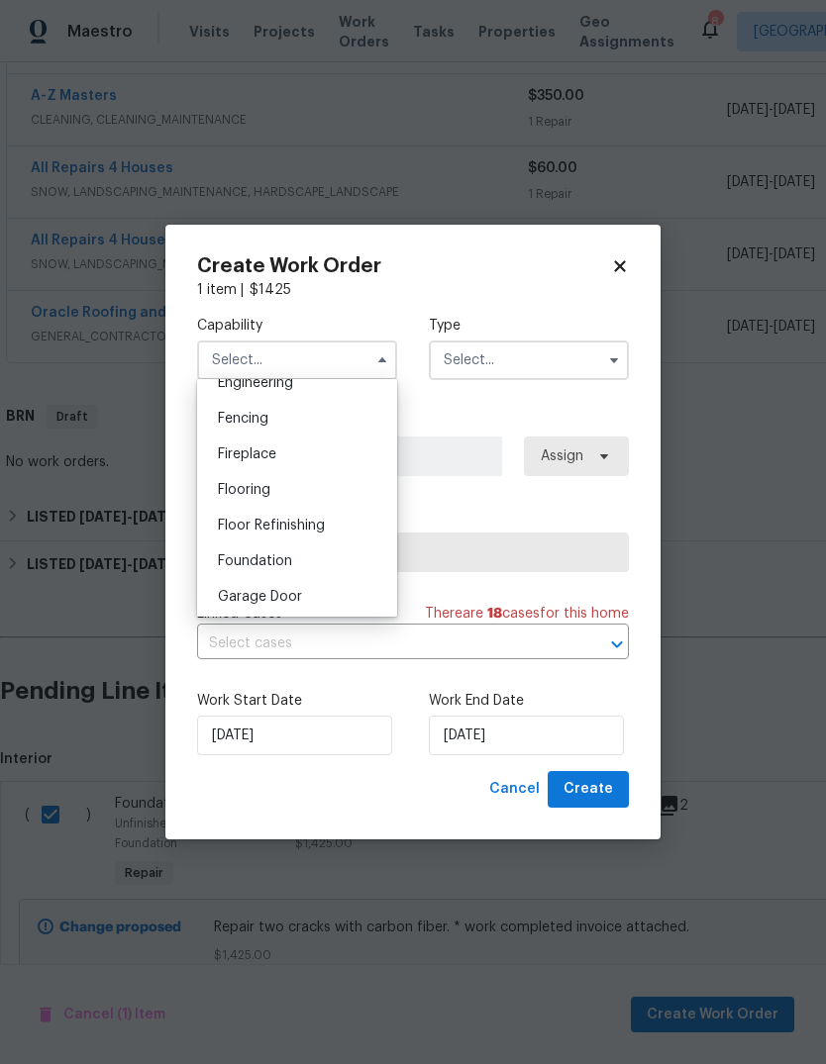
scroll to position [699, 0]
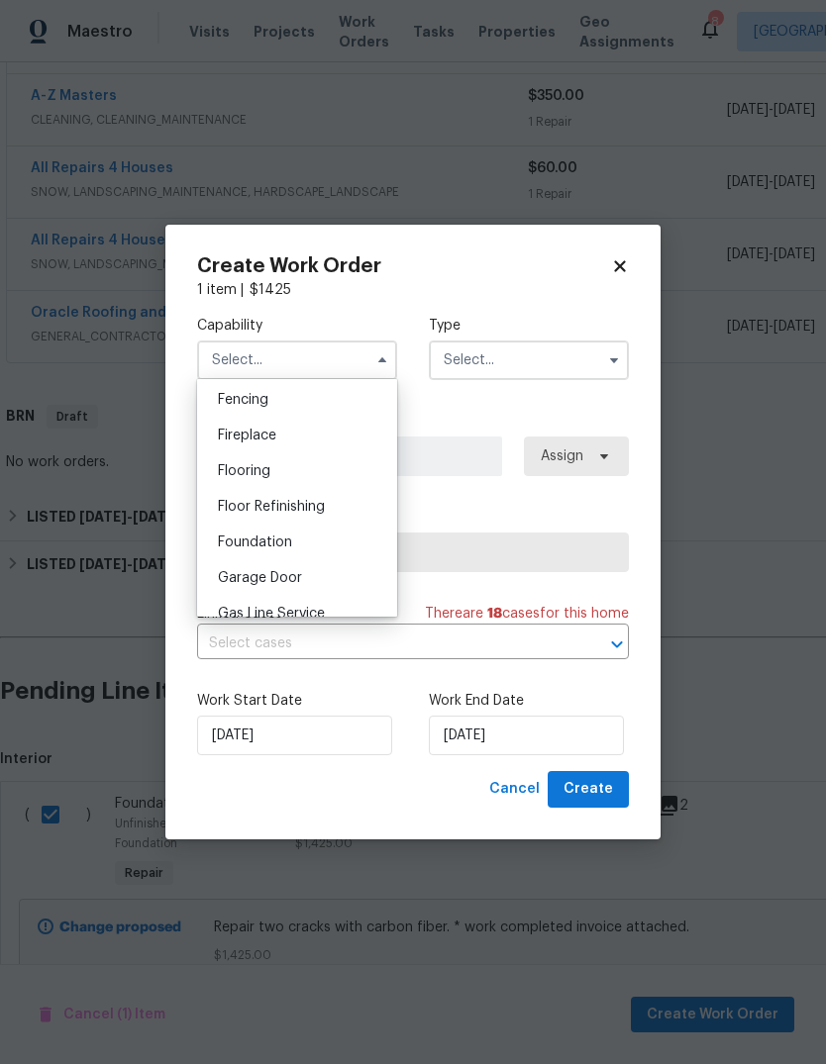
click at [340, 542] on div "Foundation" at bounding box center [297, 543] width 190 height 36
type input "Foundation"
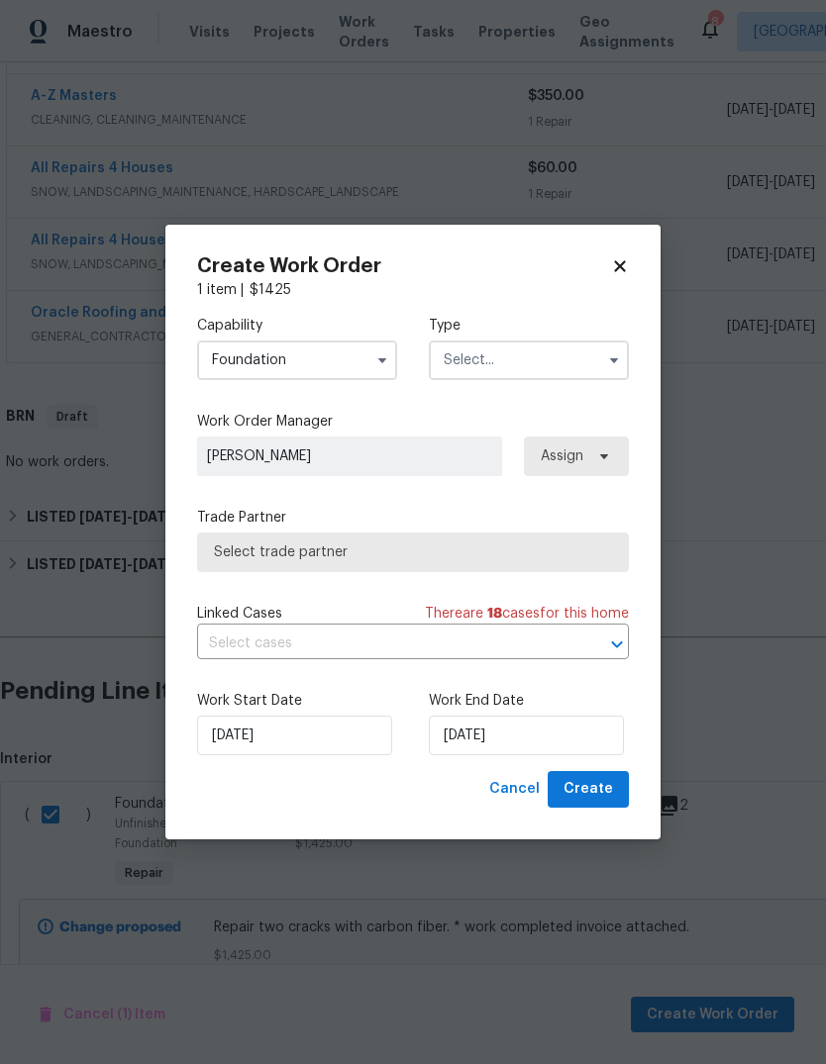
click at [546, 362] on input "text" at bounding box center [529, 361] width 200 height 40
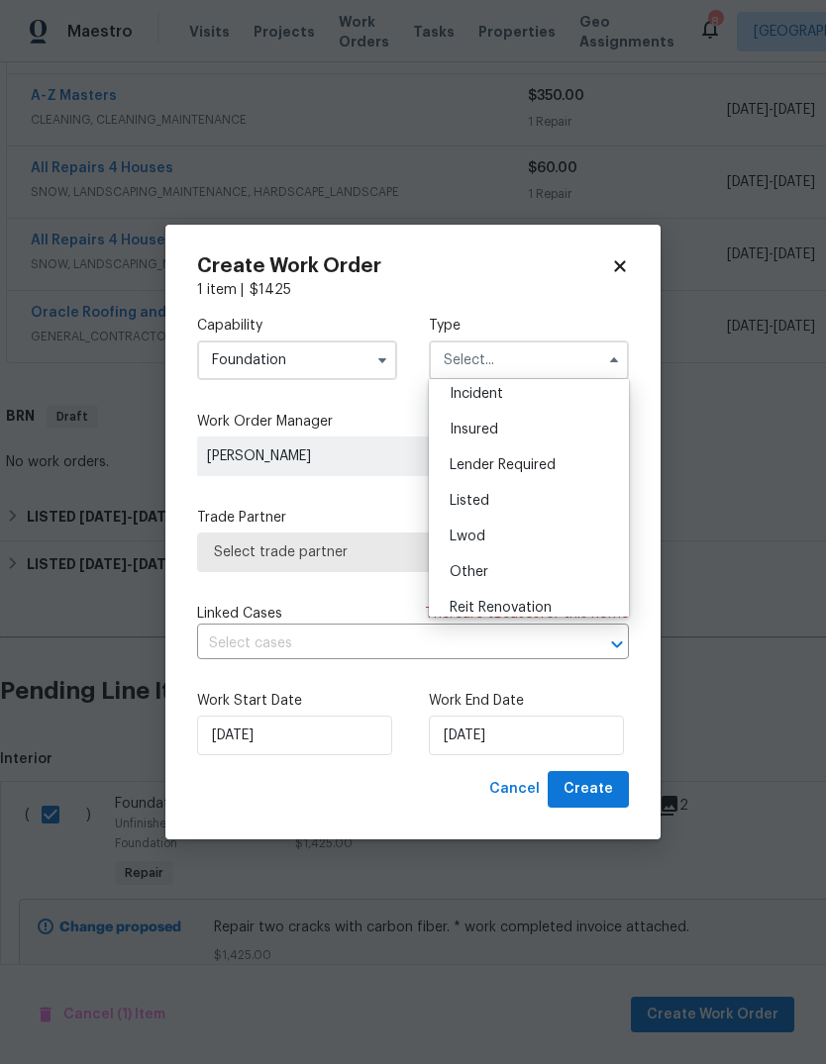
scroll to position [93, 0]
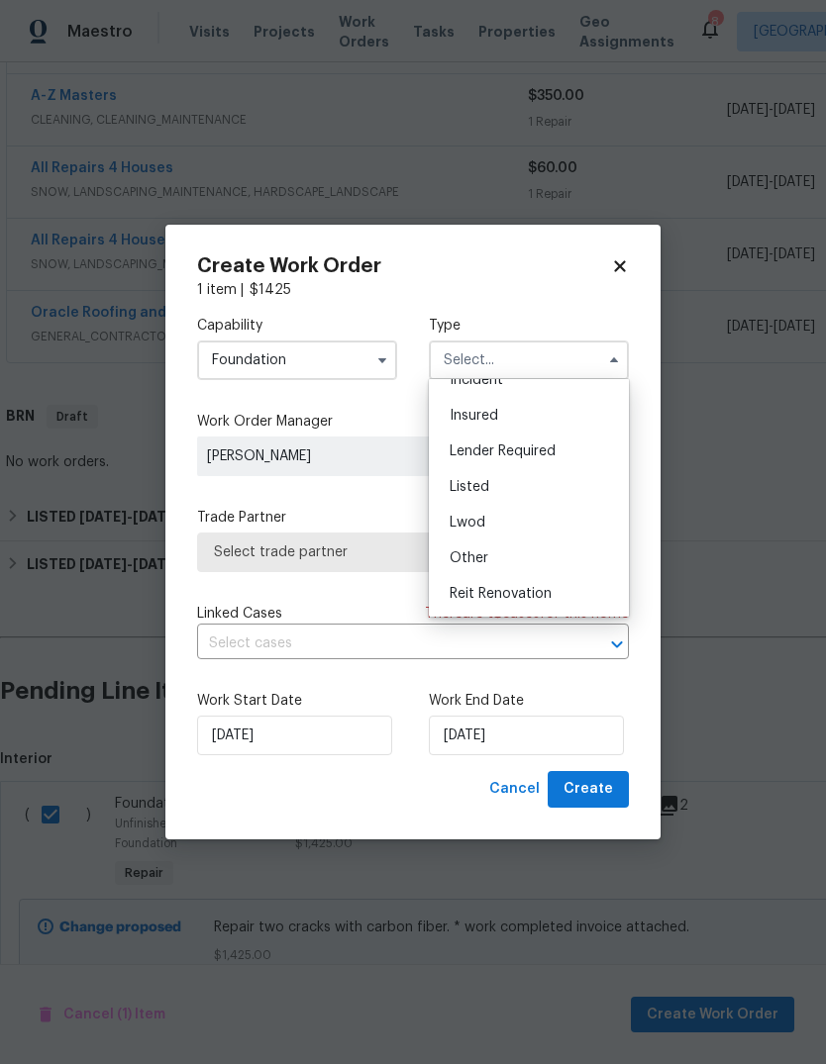
click at [567, 491] on div "Listed" at bounding box center [529, 487] width 190 height 36
type input "Listed"
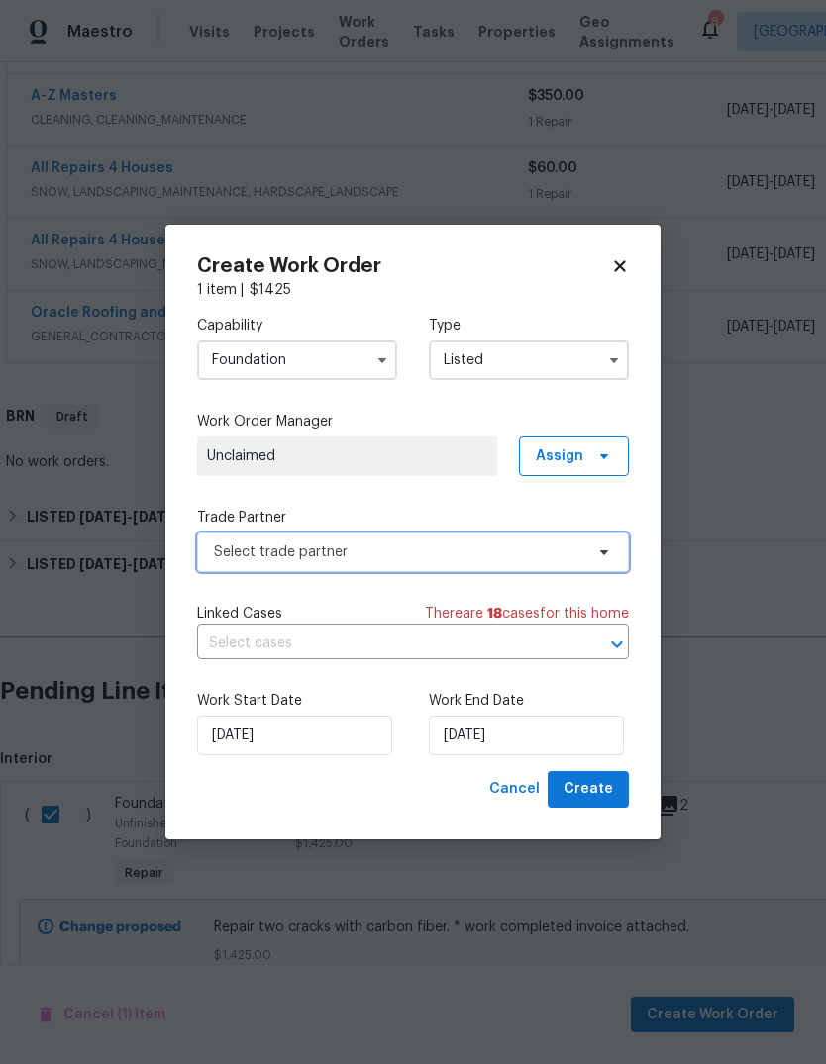
click at [474, 559] on span "Select trade partner" at bounding box center [398, 553] width 369 height 20
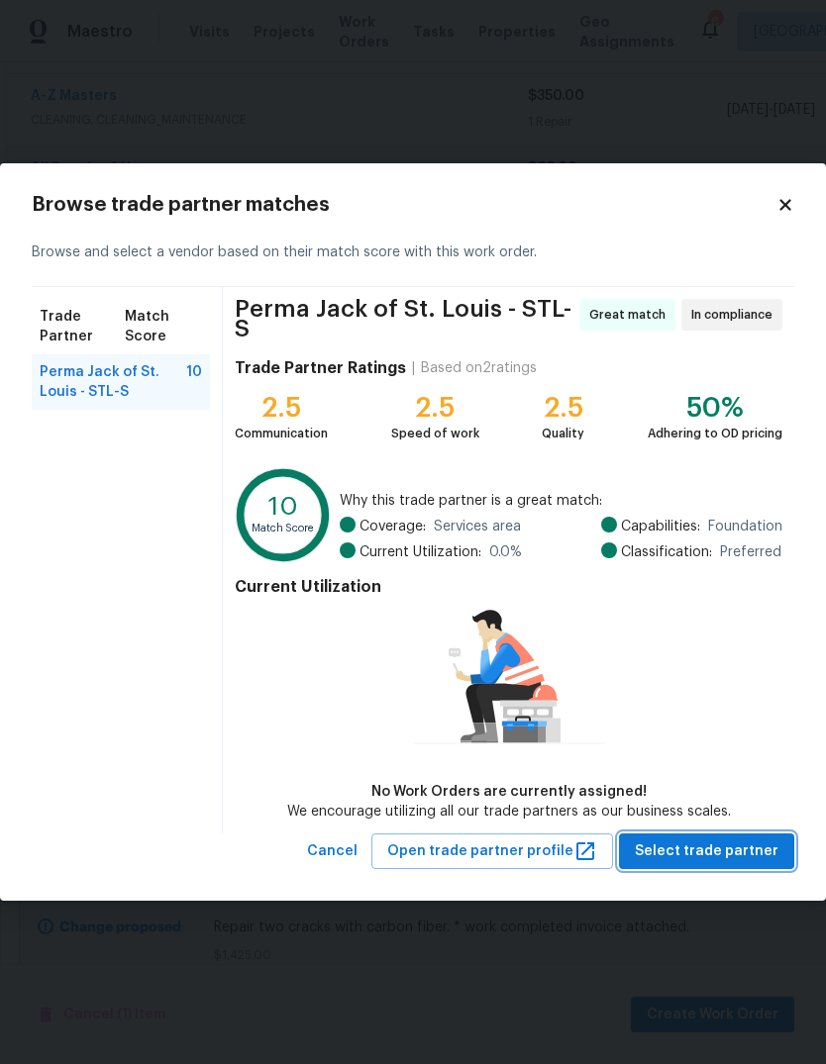
click at [738, 856] on span "Select trade partner" at bounding box center [707, 852] width 144 height 25
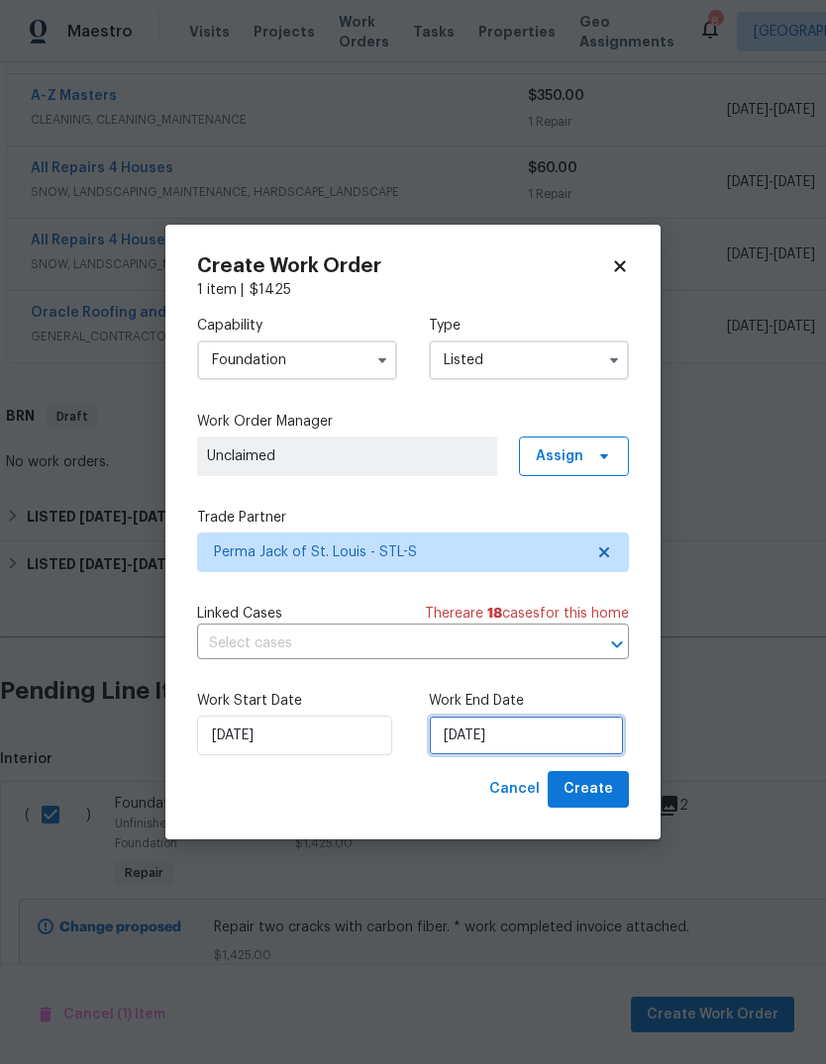
click at [595, 742] on input "[DATE]" at bounding box center [526, 736] width 195 height 40
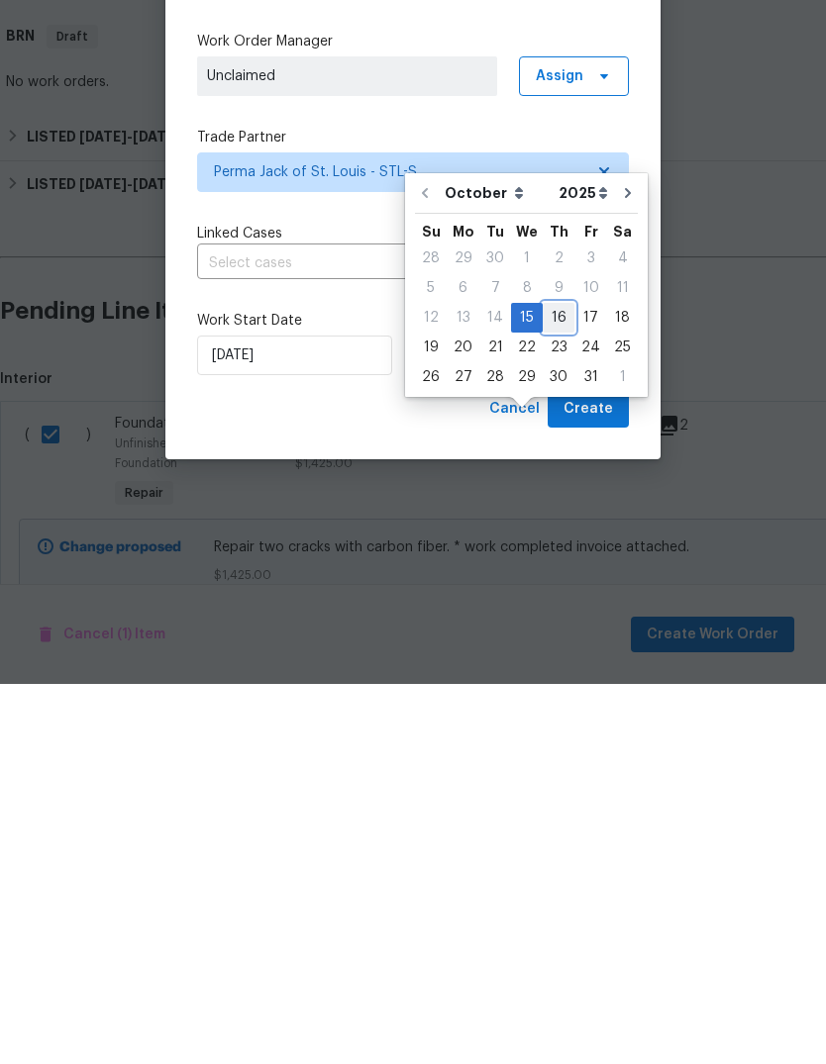
click at [558, 684] on div "16" at bounding box center [559, 698] width 32 height 28
type input "10/16/2025"
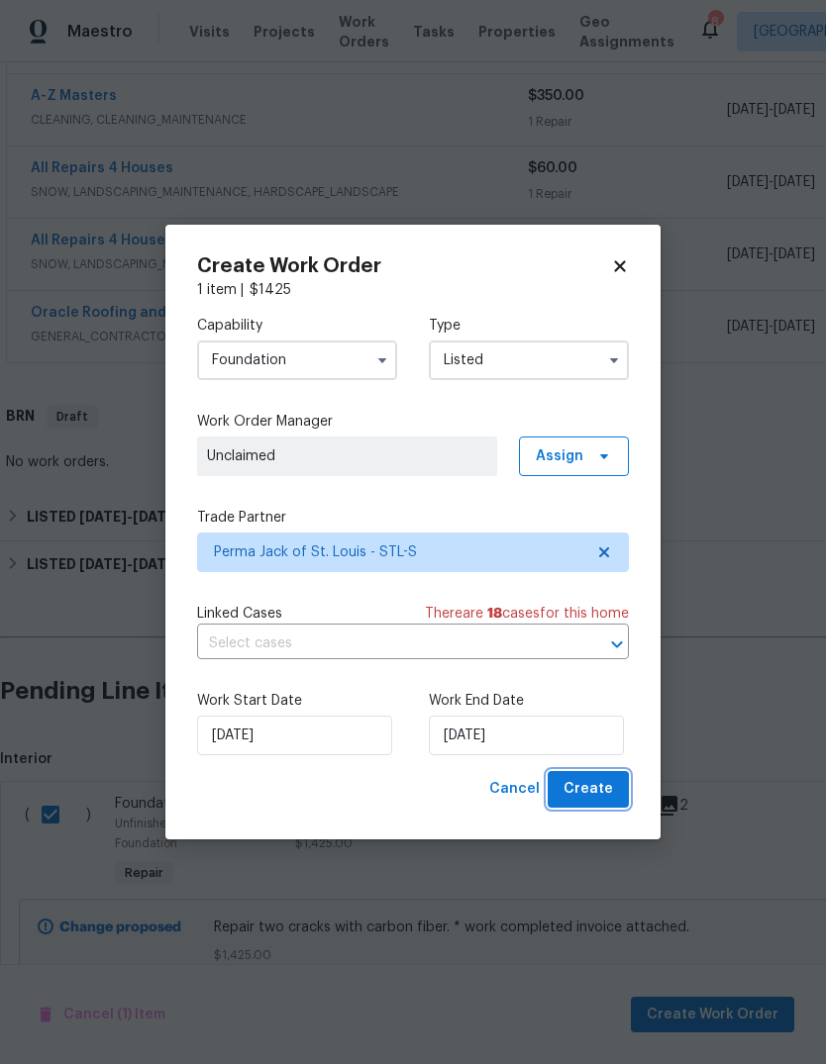
click at [602, 787] on span "Create" at bounding box center [588, 789] width 50 height 25
checkbox input "false"
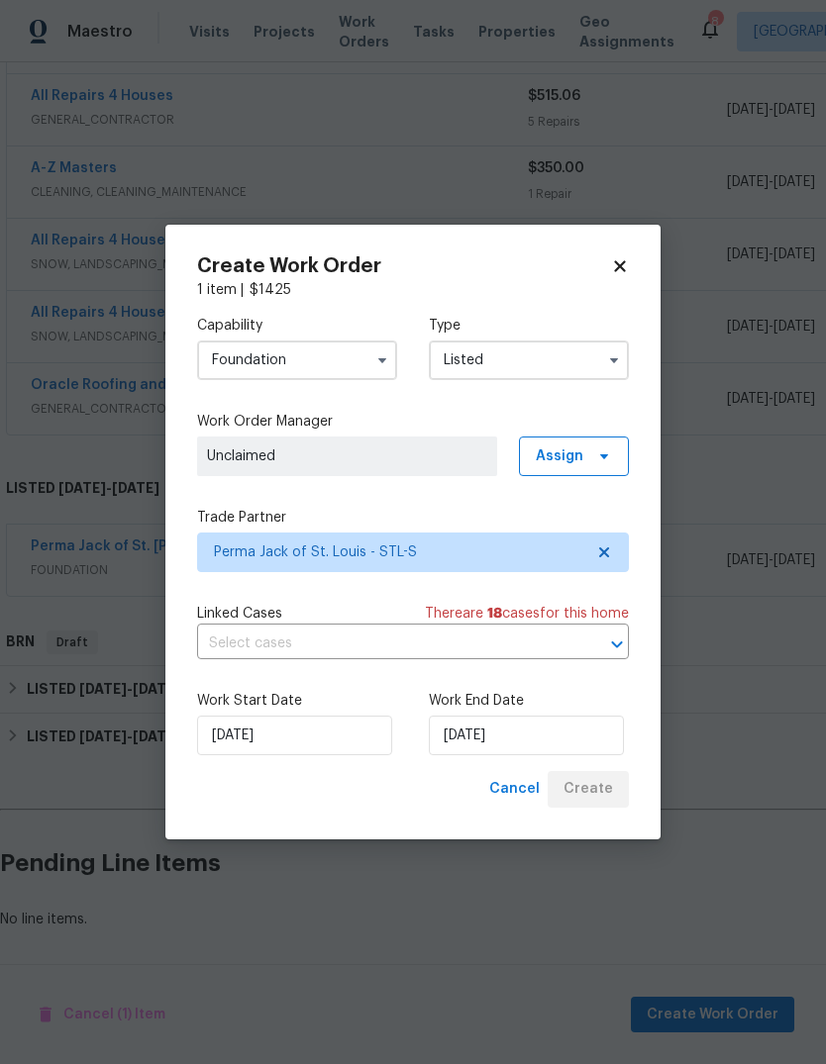
scroll to position [1016, 0]
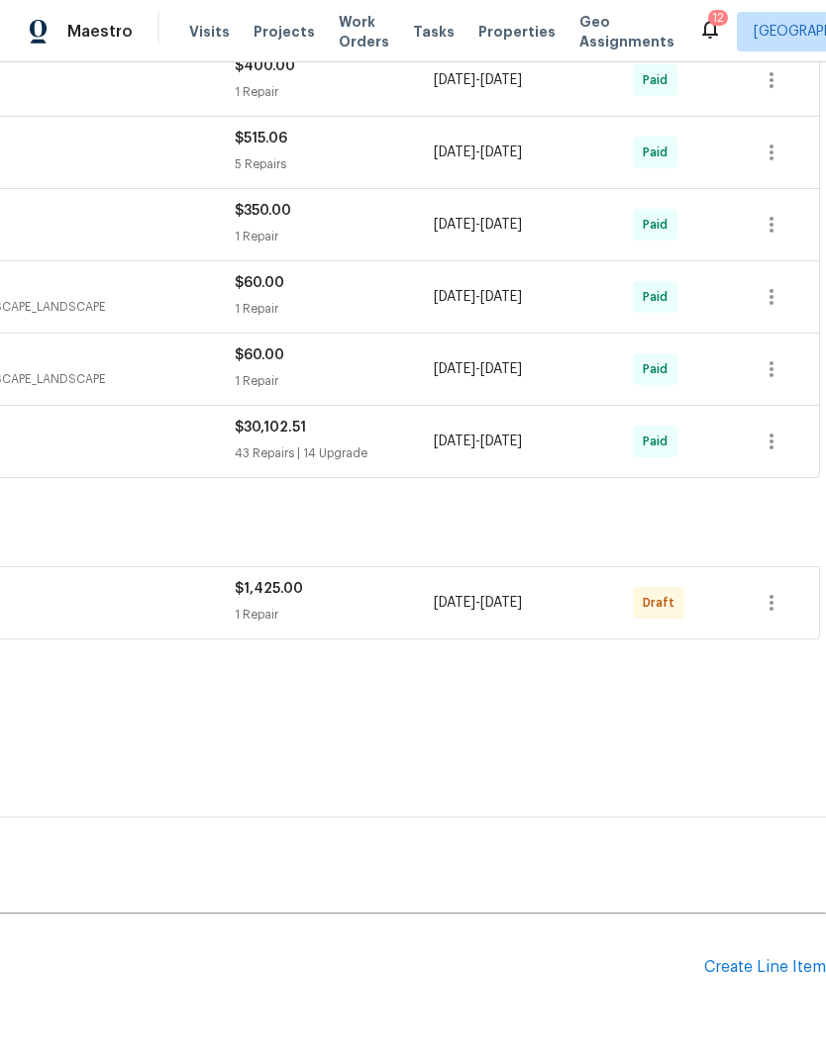
scroll to position [1047, 293]
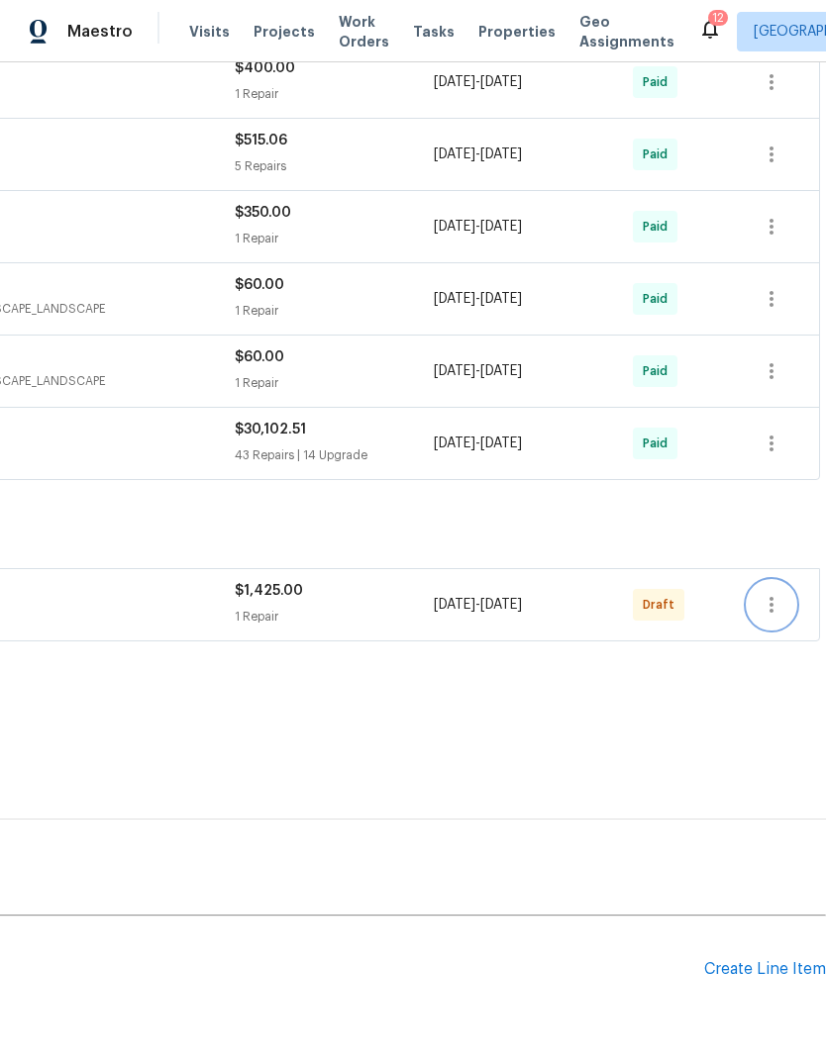
click at [773, 606] on icon "button" at bounding box center [771, 605] width 24 height 24
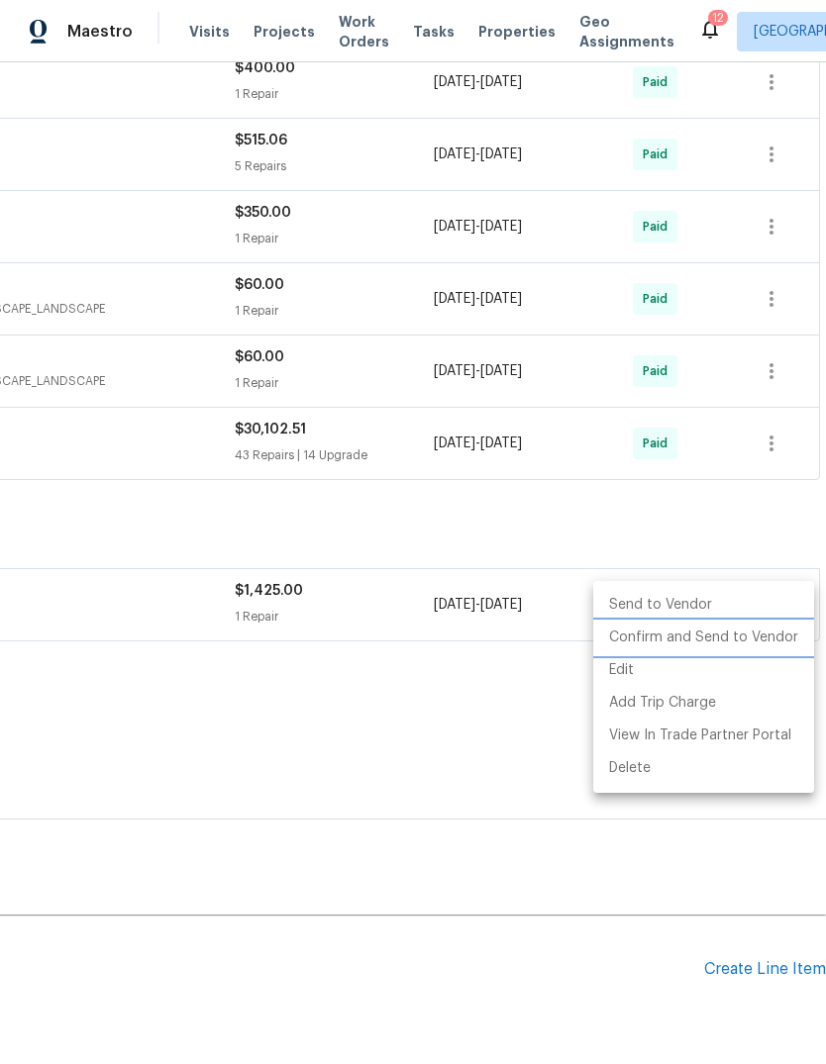
click at [782, 645] on li "Confirm and Send to Vendor" at bounding box center [703, 638] width 221 height 33
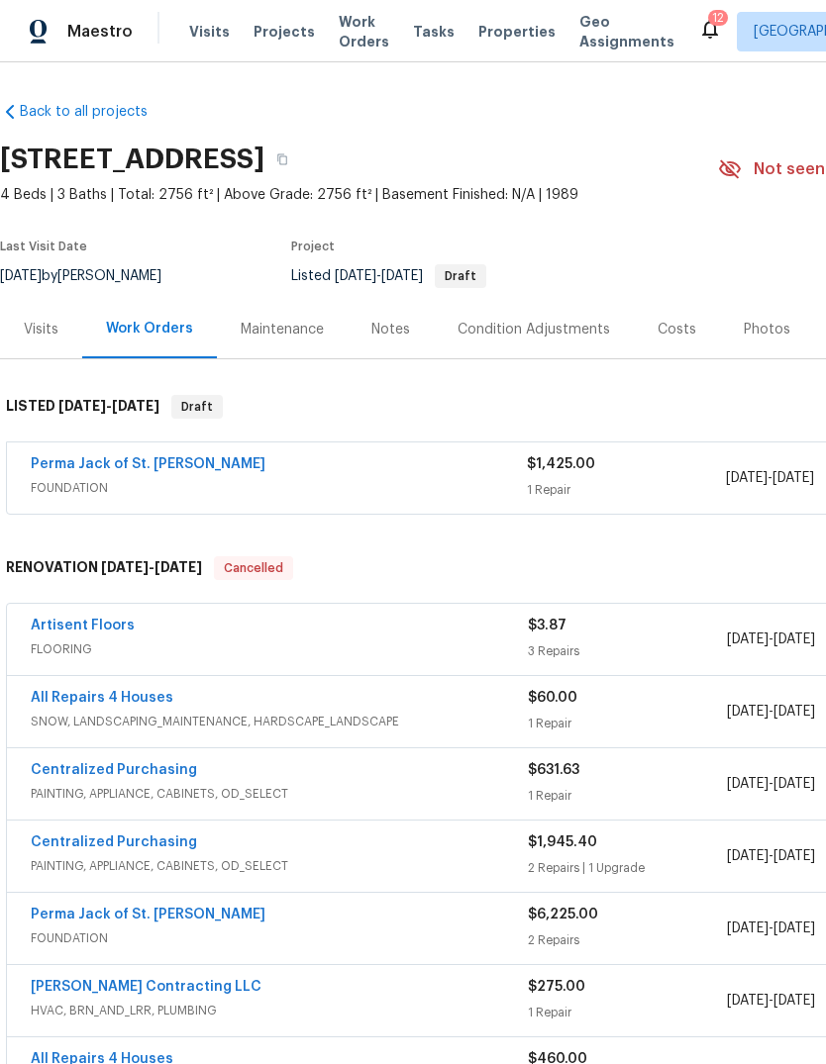
scroll to position [0, 0]
click at [167, 462] on link "Perma Jack of St. [PERSON_NAME]" at bounding box center [148, 464] width 235 height 14
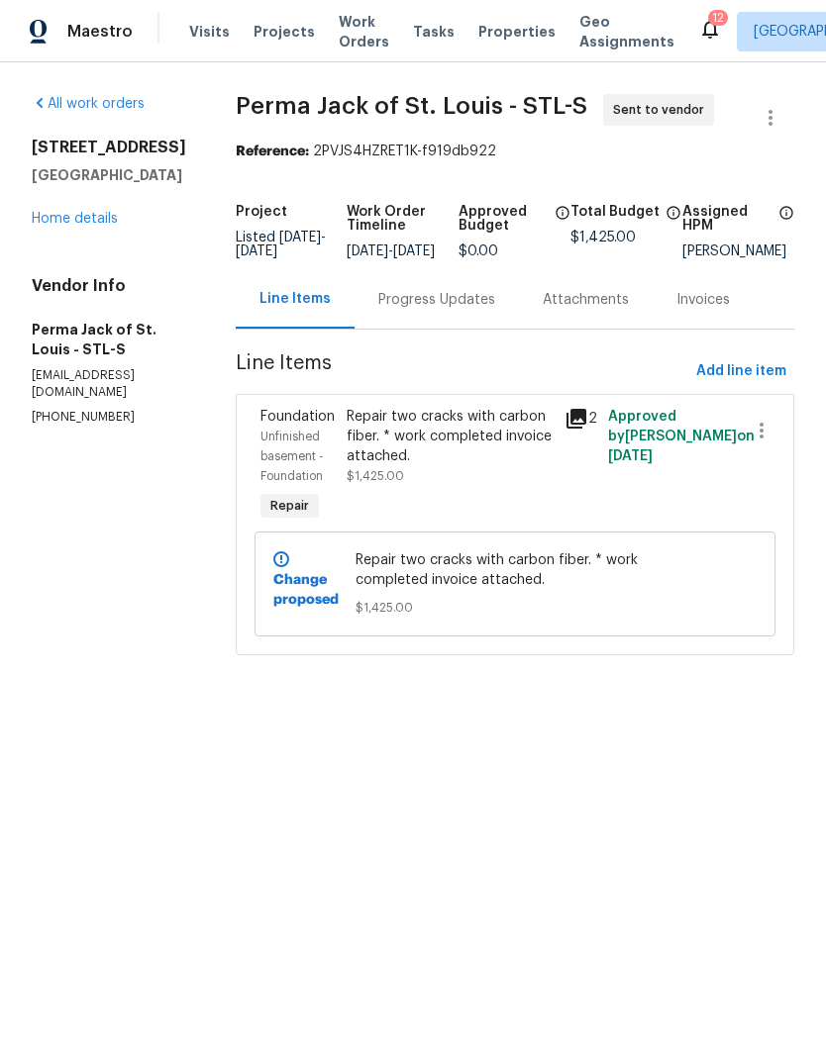
click at [580, 429] on icon at bounding box center [576, 419] width 20 height 20
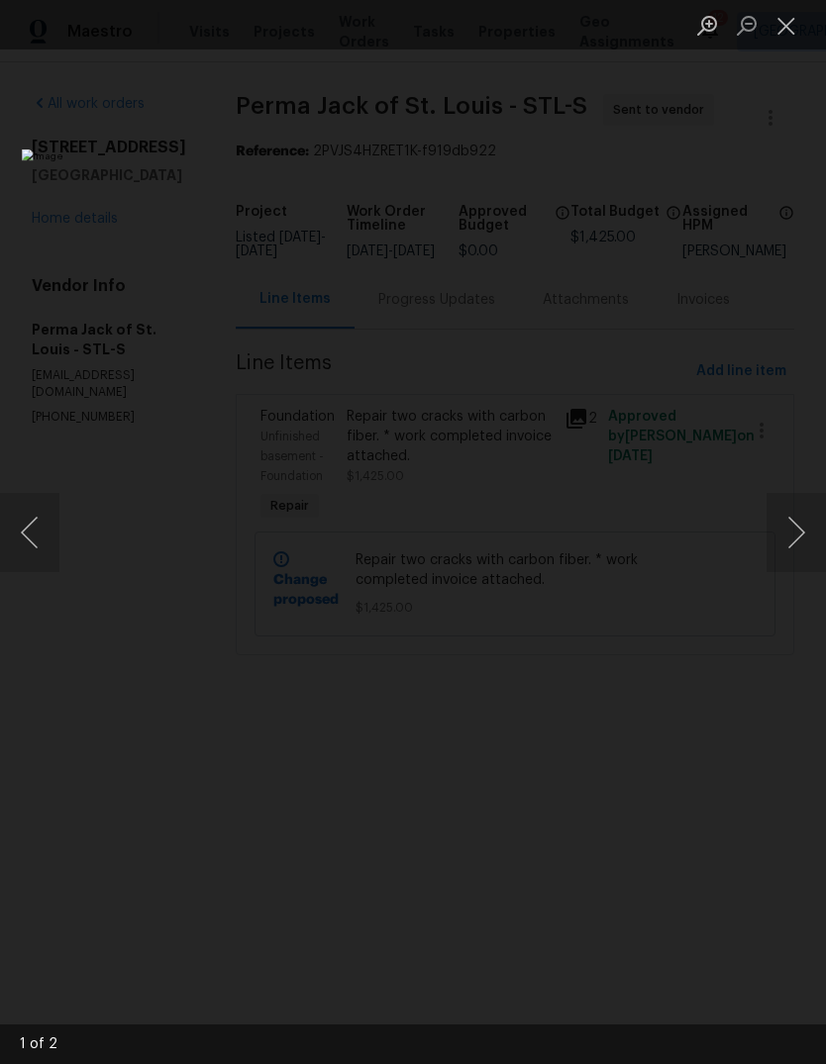
click at [791, 550] on button "Next image" at bounding box center [795, 532] width 59 height 79
click at [779, 35] on button "Close lightbox" at bounding box center [786, 25] width 40 height 35
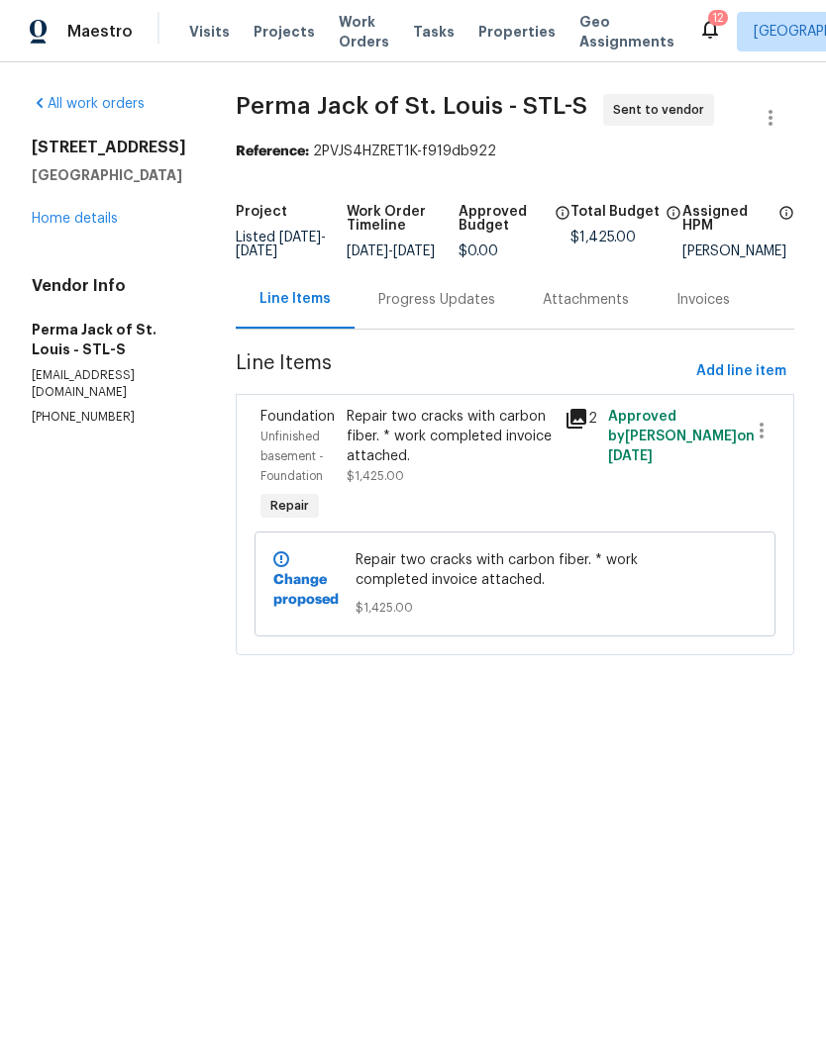
click at [453, 307] on div "Progress Updates" at bounding box center [436, 300] width 117 height 20
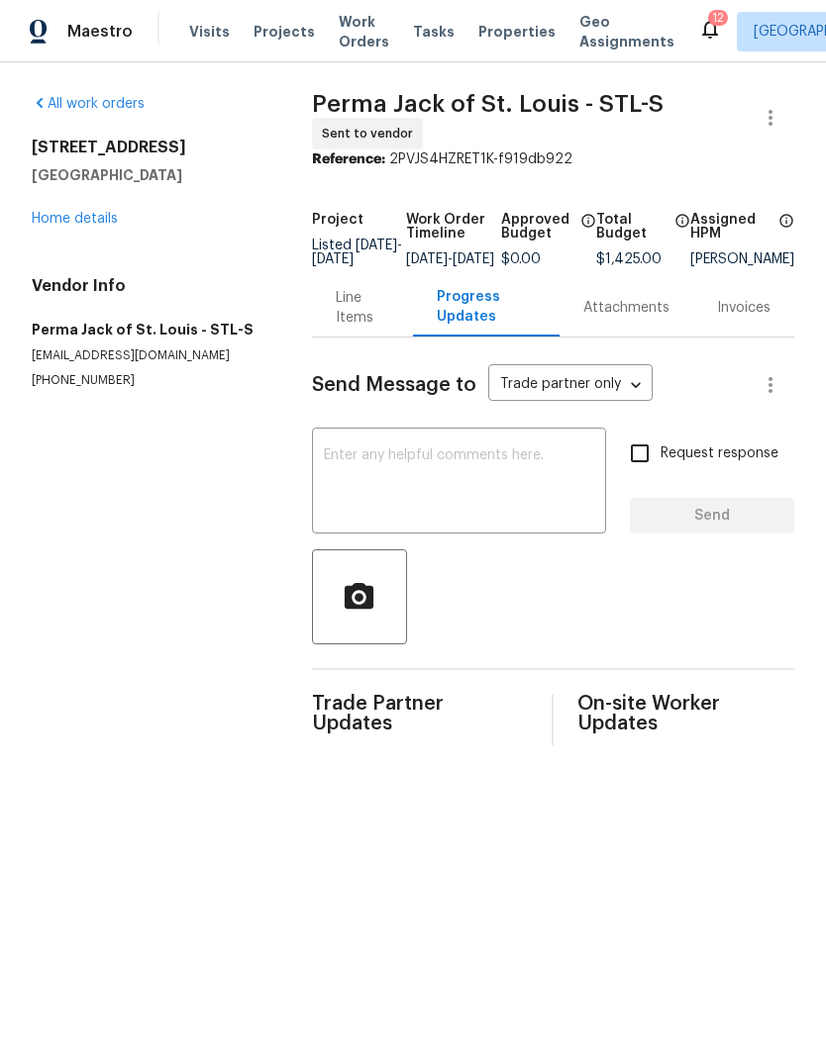
click at [479, 477] on textarea at bounding box center [459, 483] width 270 height 69
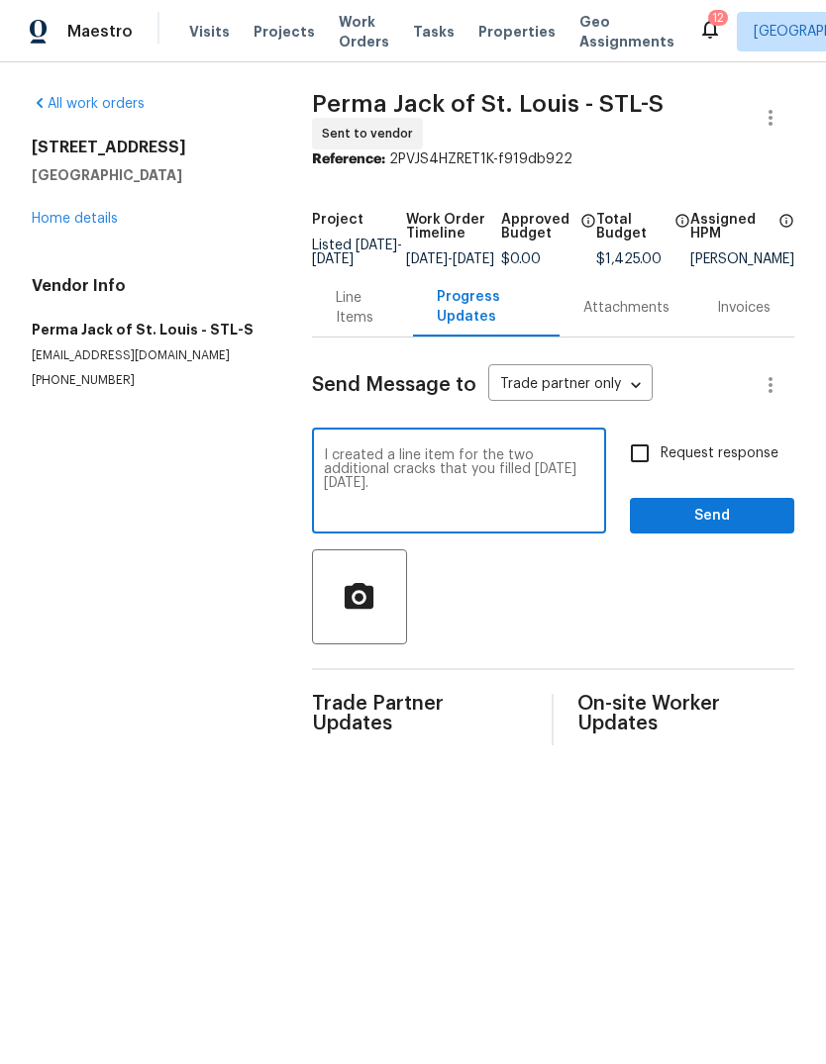
click at [445, 494] on textarea "I created a line item for the two additional cracks that you filled on Thursday…" at bounding box center [459, 483] width 270 height 69
click at [447, 484] on textarea "I created a line item for the two additional cracks that you filled on Thursday…" at bounding box center [459, 483] width 270 height 69
click at [528, 505] on textarea "I created a line item for the two additional cracks that you patched with carbo…" at bounding box center [459, 483] width 270 height 69
type textarea "I created a line item for the two additional cracks that you patched with carbo…"
click at [767, 464] on span "Request response" at bounding box center [719, 454] width 118 height 21
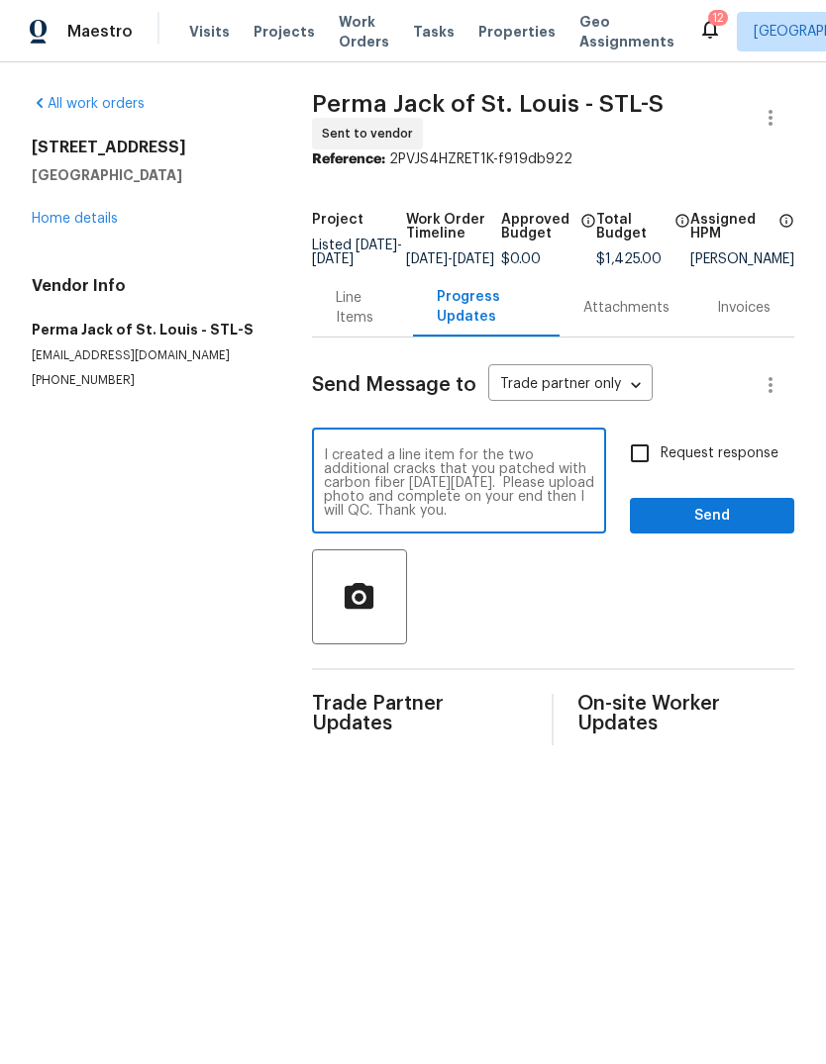
click at [660, 468] on input "Request response" at bounding box center [640, 454] width 42 height 42
checkbox input "true"
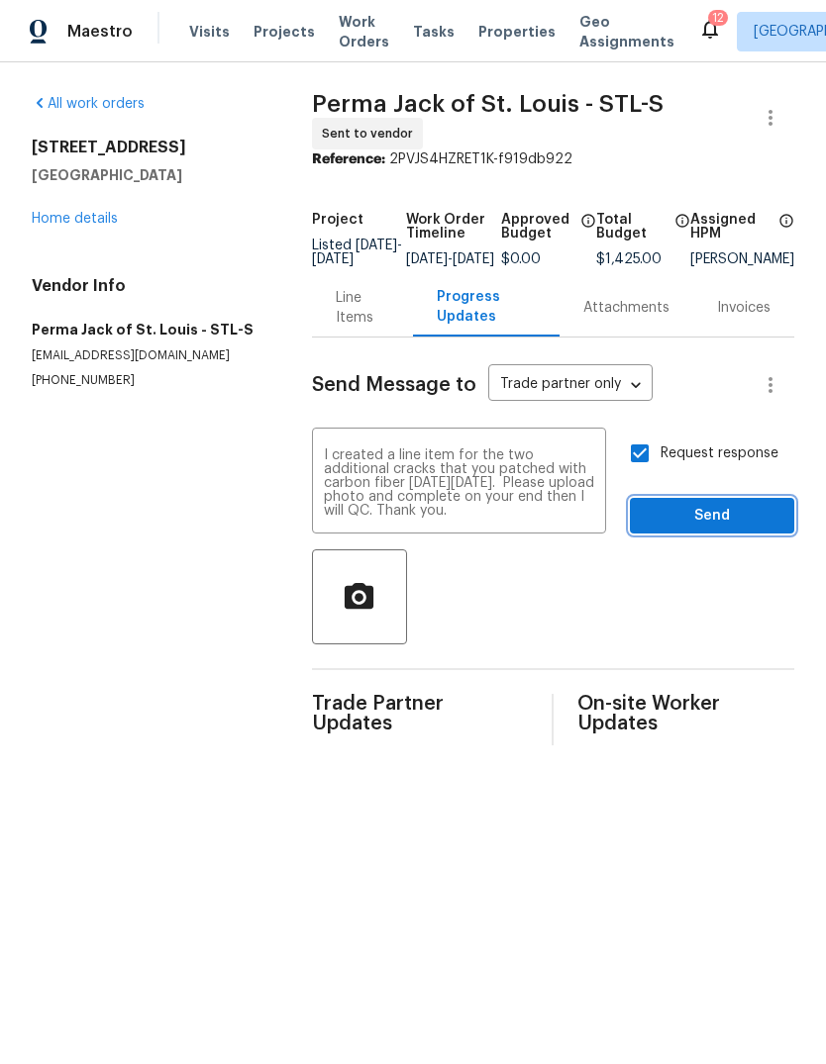
click at [774, 529] on span "Send" at bounding box center [712, 516] width 133 height 25
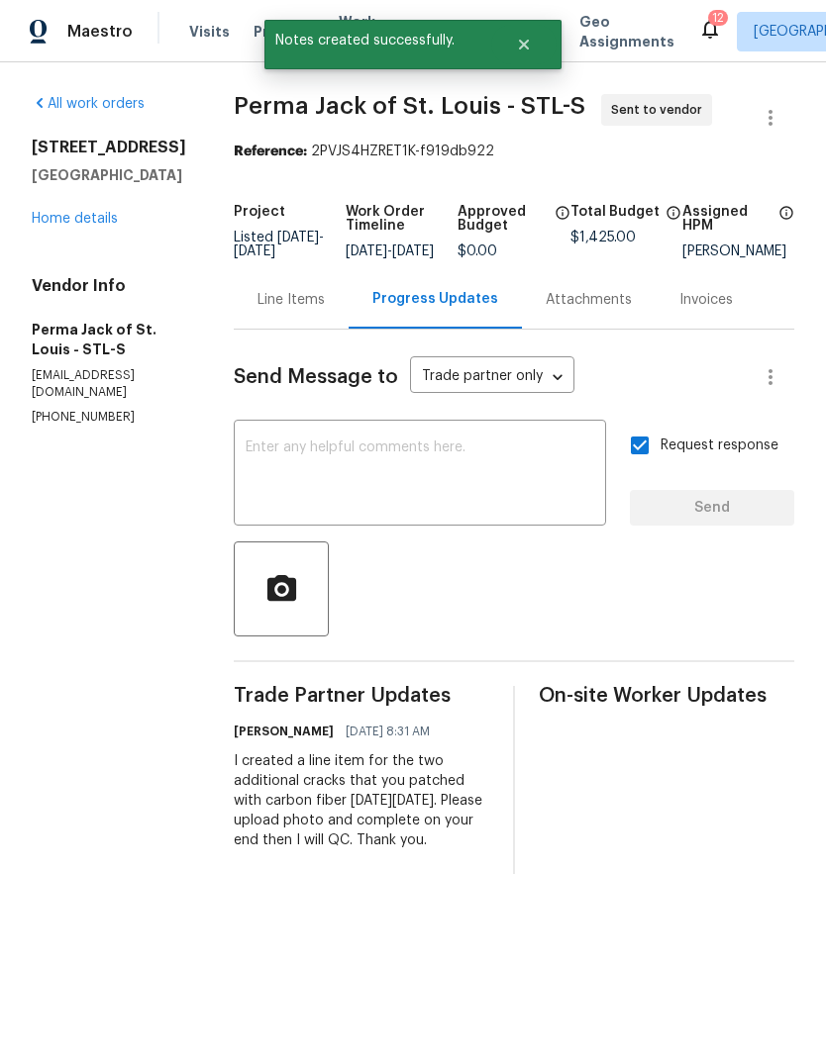
click at [92, 226] on link "Home details" at bounding box center [75, 219] width 86 height 14
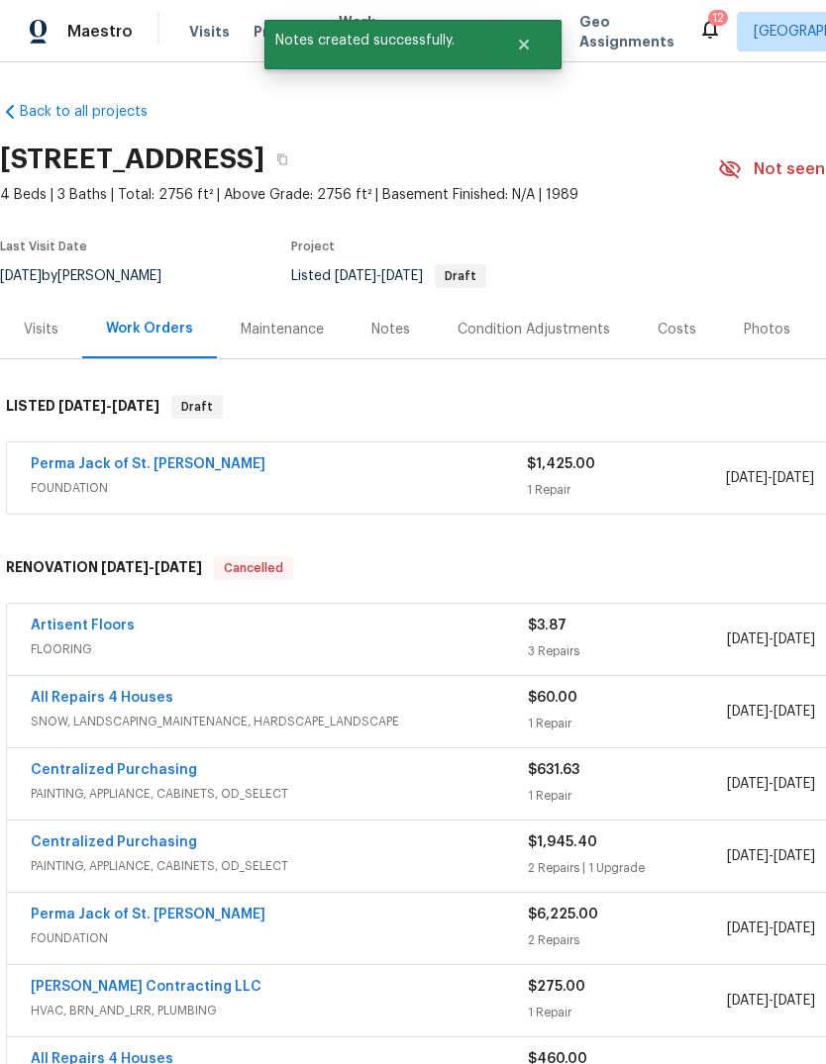
click at [118, 469] on link "Perma Jack of St. Louis" at bounding box center [148, 464] width 235 height 14
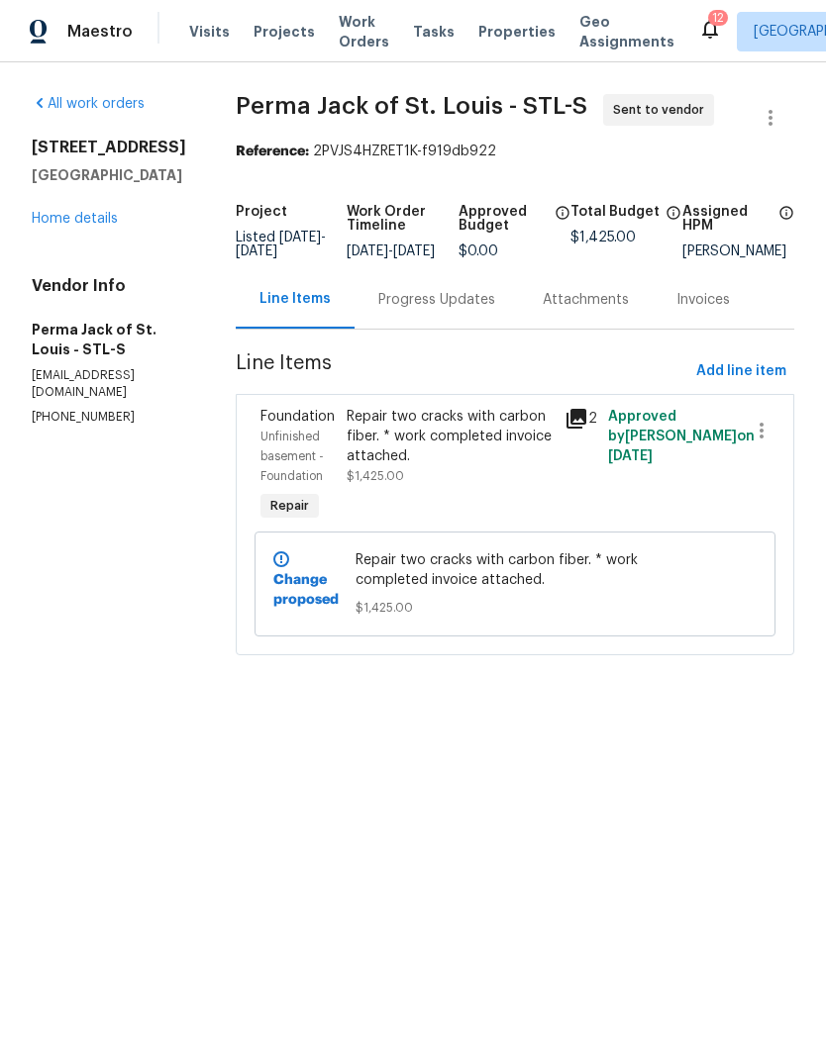
click at [72, 224] on link "Home details" at bounding box center [75, 219] width 86 height 14
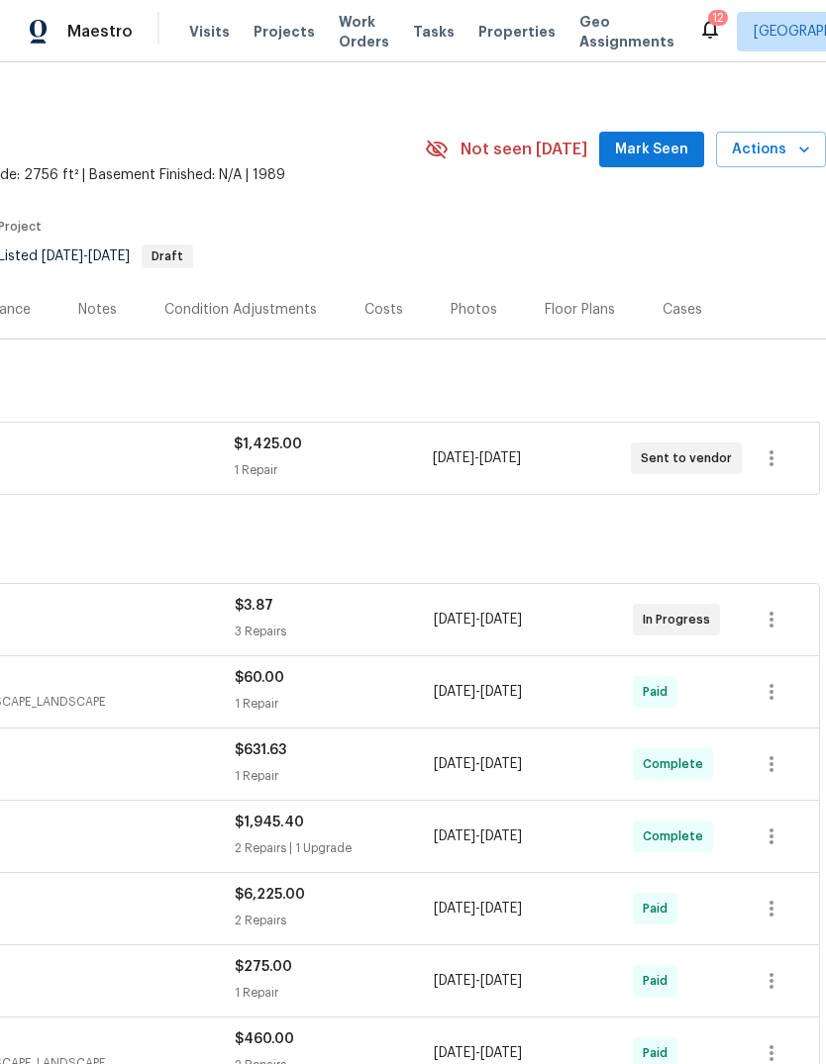
scroll to position [20, 293]
click at [670, 151] on span "Mark Seen" at bounding box center [651, 150] width 73 height 25
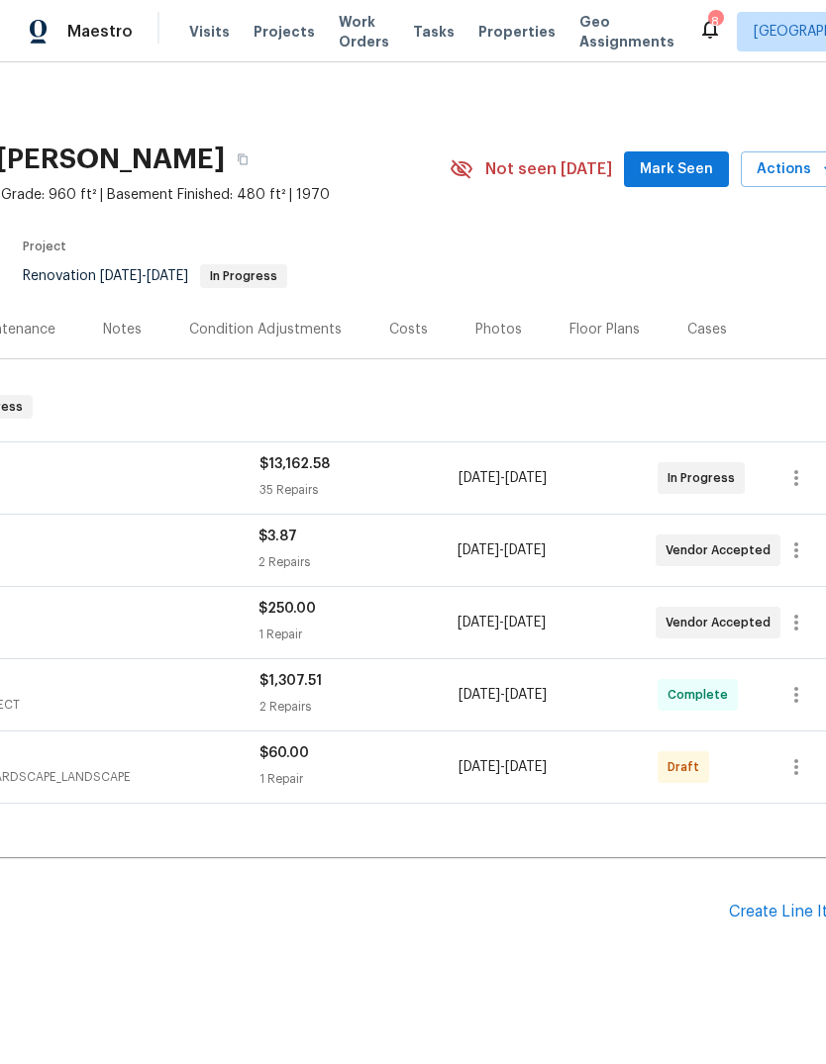
scroll to position [0, 275]
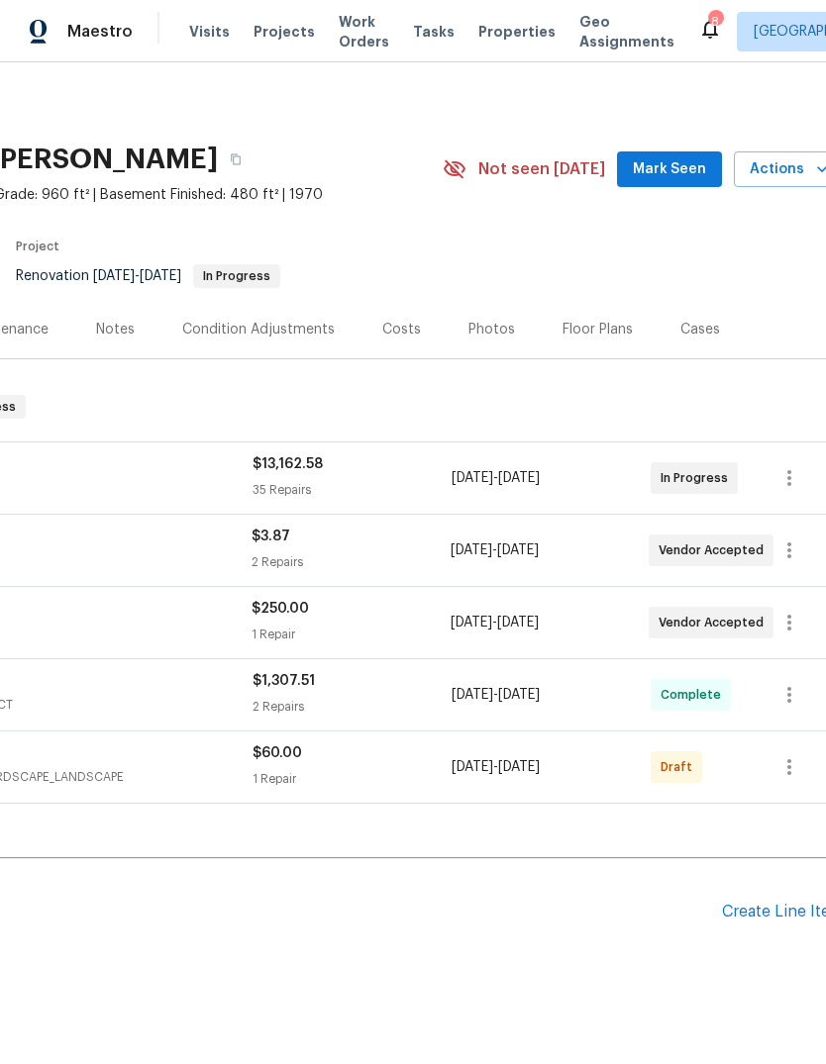
click at [690, 179] on span "Mark Seen" at bounding box center [669, 169] width 73 height 25
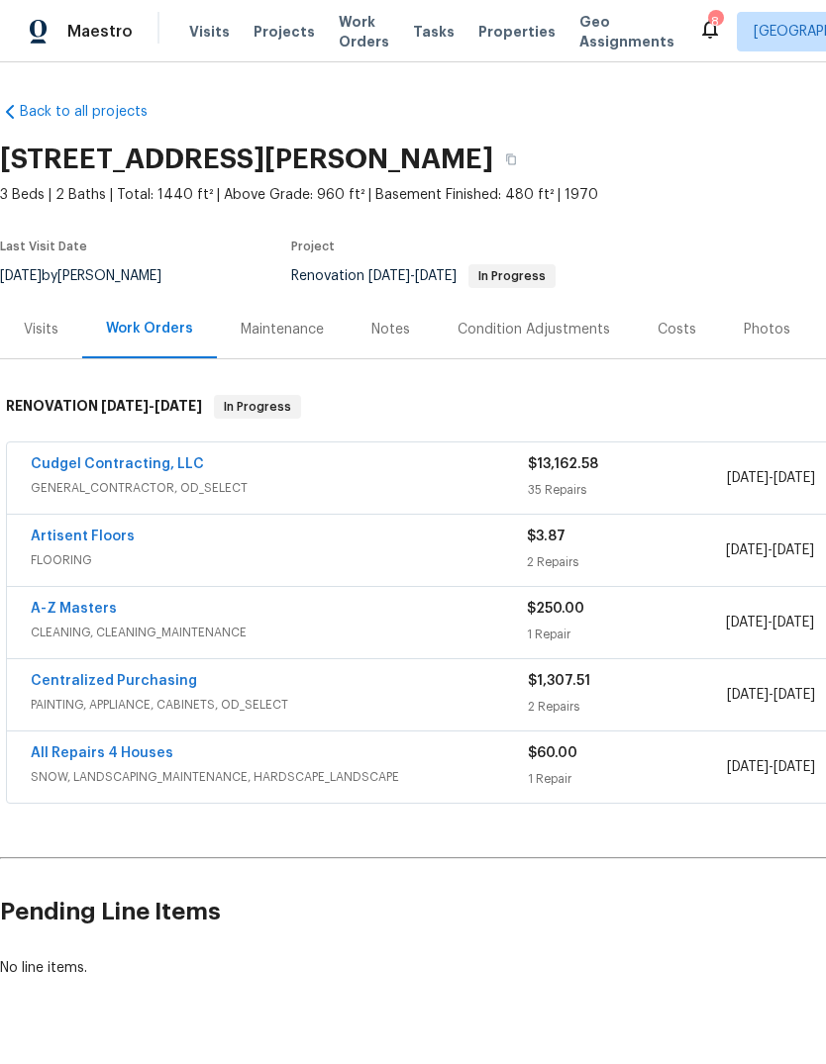
scroll to position [0, 0]
click at [505, 30] on span "Properties" at bounding box center [516, 32] width 77 height 20
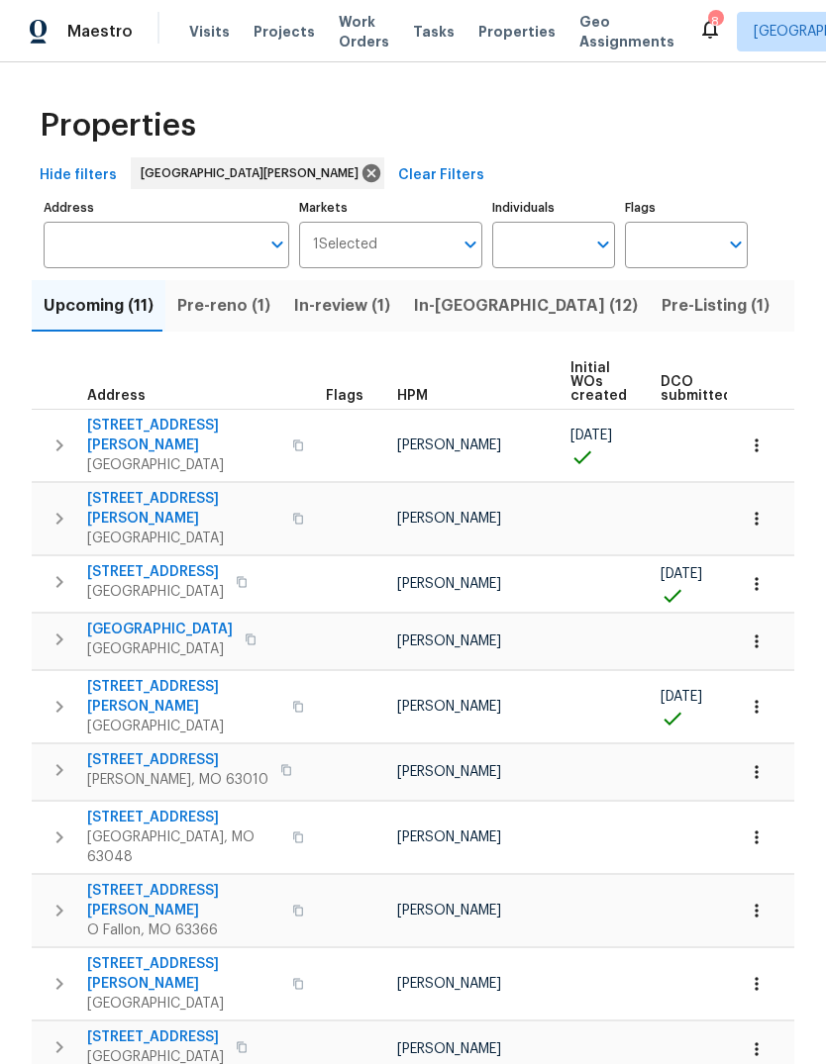
click at [471, 323] on button "In-reno (12)" at bounding box center [526, 305] width 248 height 51
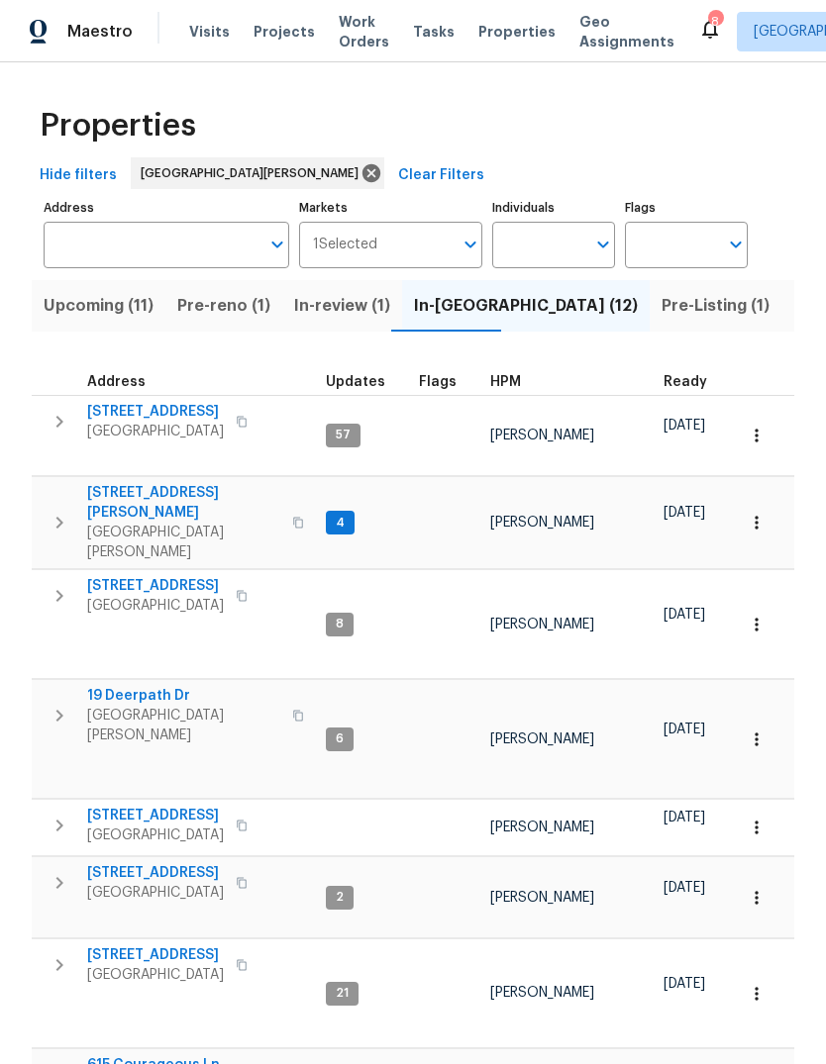
click at [516, 384] on div "HPM" at bounding box center [568, 382] width 157 height 14
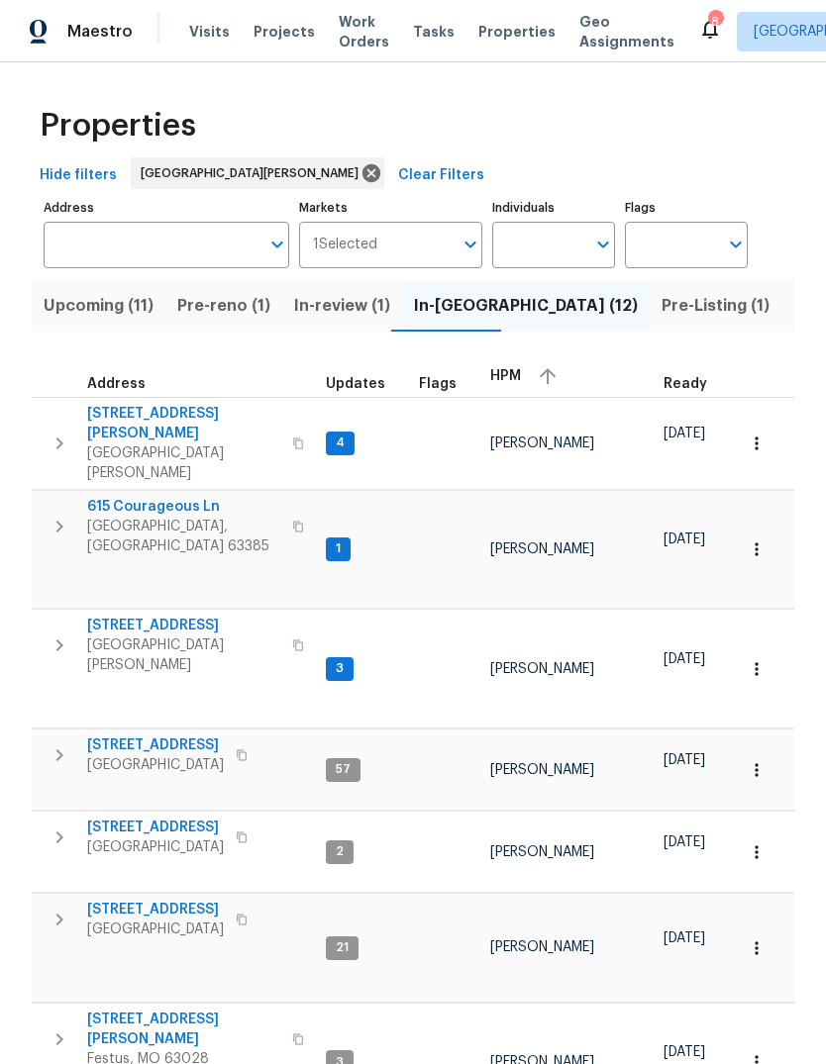
click at [512, 385] on div "HPM" at bounding box center [568, 376] width 157 height 30
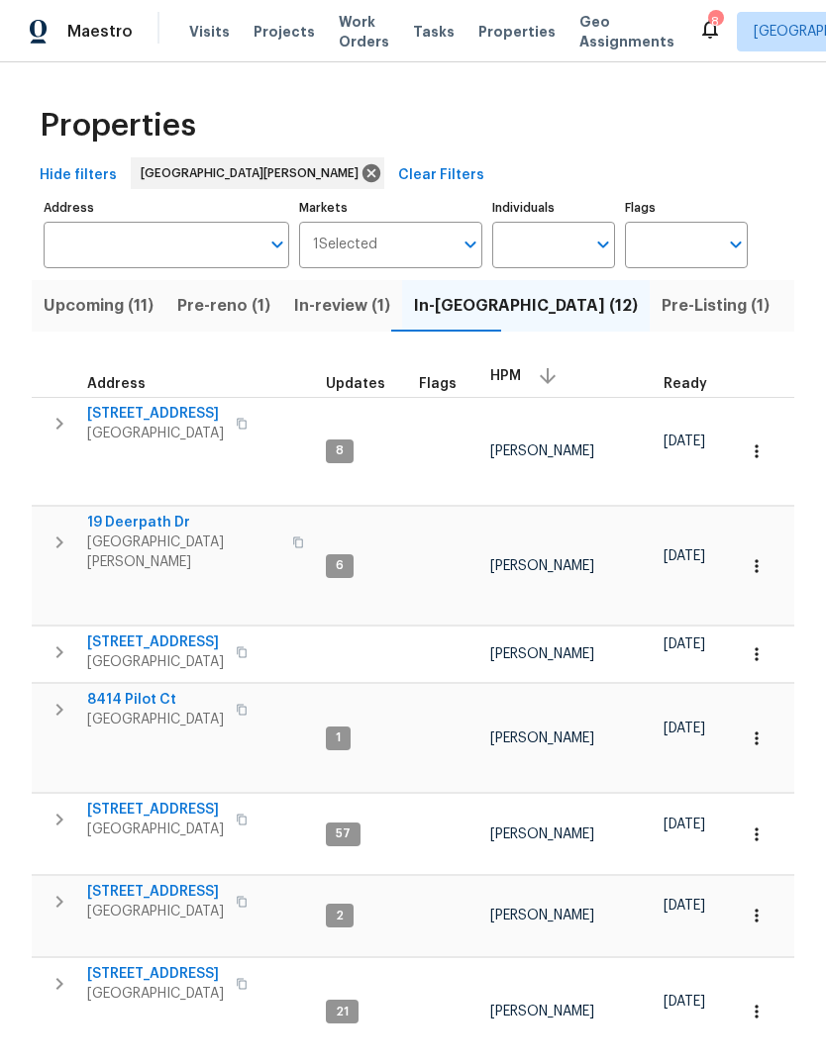
click at [161, 513] on span "19 Deerpath Dr" at bounding box center [183, 523] width 193 height 20
click at [186, 633] on span "747 Highland Ave" at bounding box center [155, 643] width 137 height 20
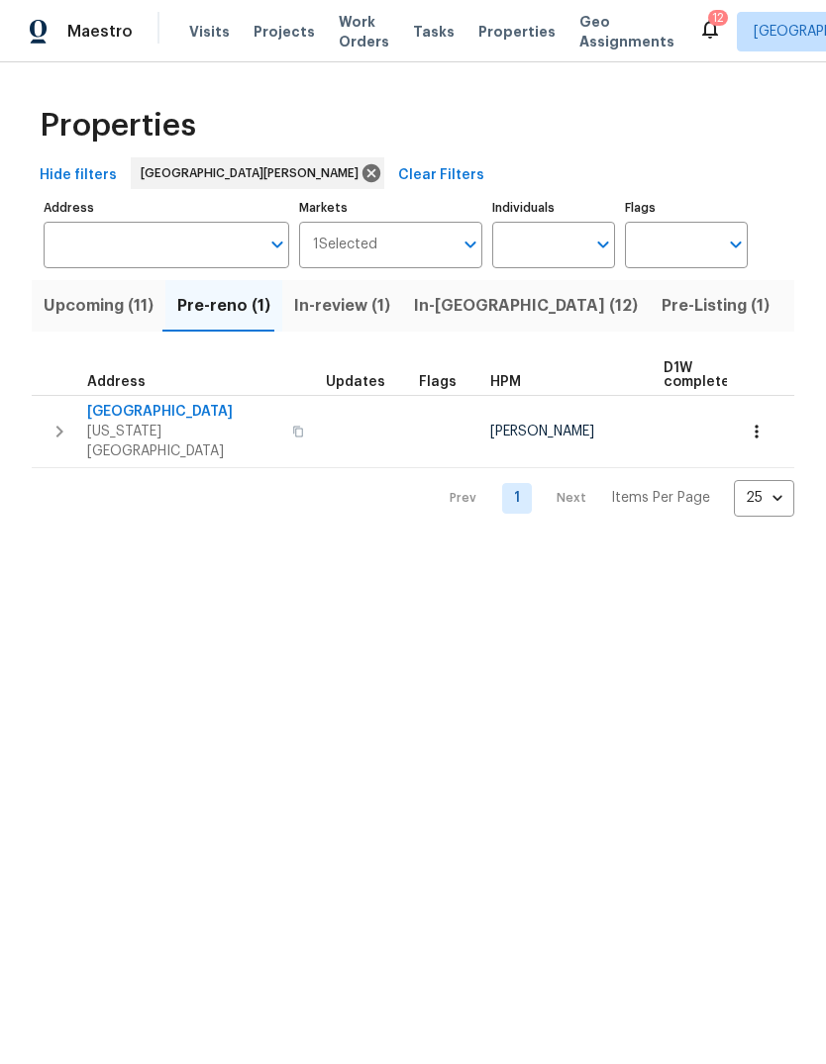
click at [507, 41] on span "Properties" at bounding box center [516, 32] width 77 height 20
click at [493, 40] on span "Properties" at bounding box center [516, 32] width 77 height 20
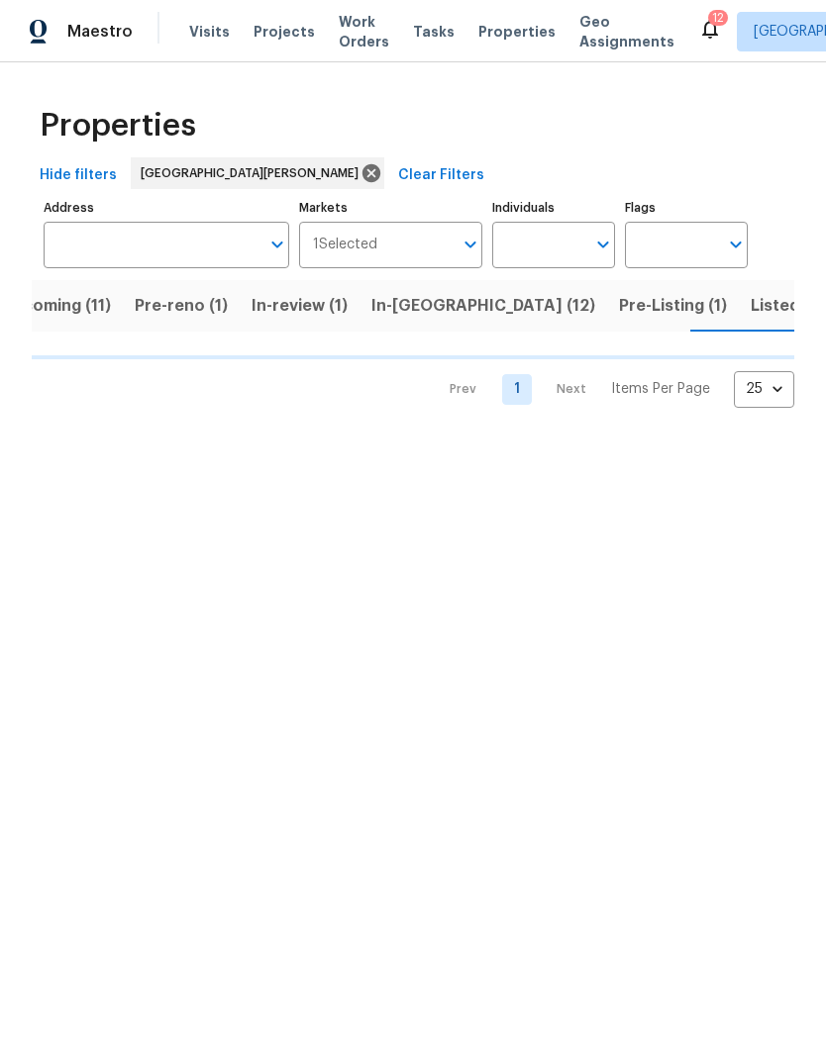
scroll to position [0, 44]
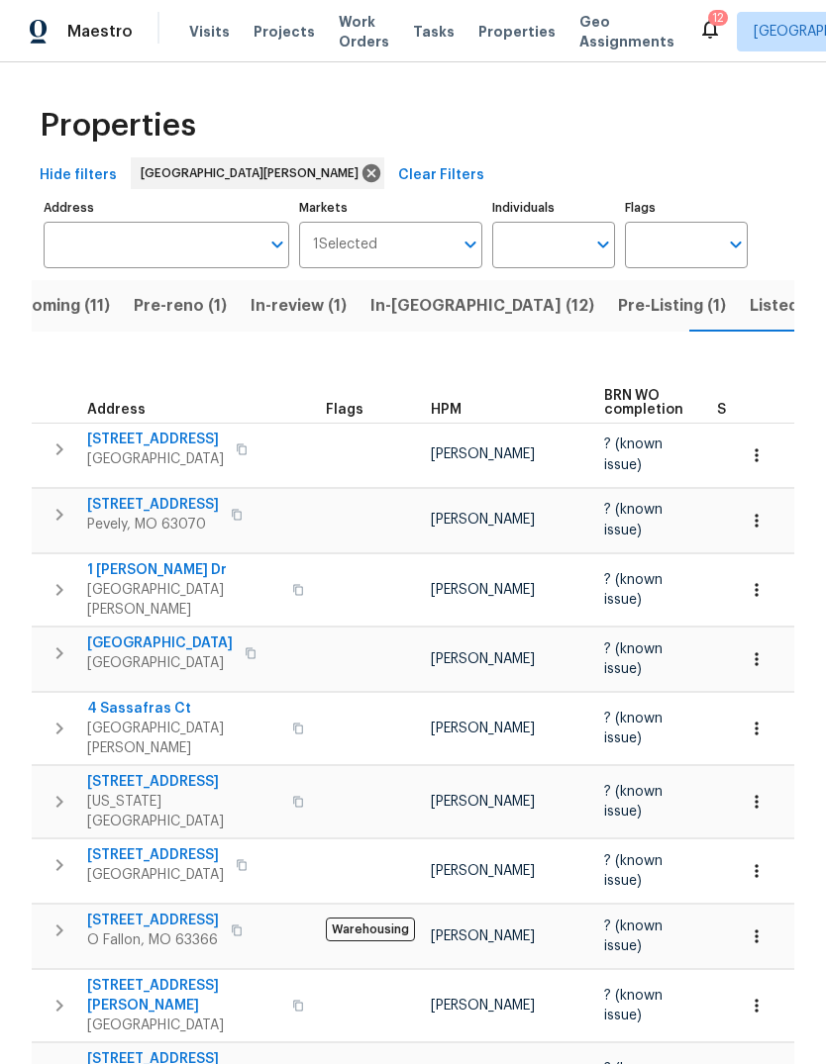
click at [501, 40] on span "Properties" at bounding box center [516, 32] width 77 height 20
click at [750, 316] on span "Listed (32)" at bounding box center [792, 306] width 84 height 28
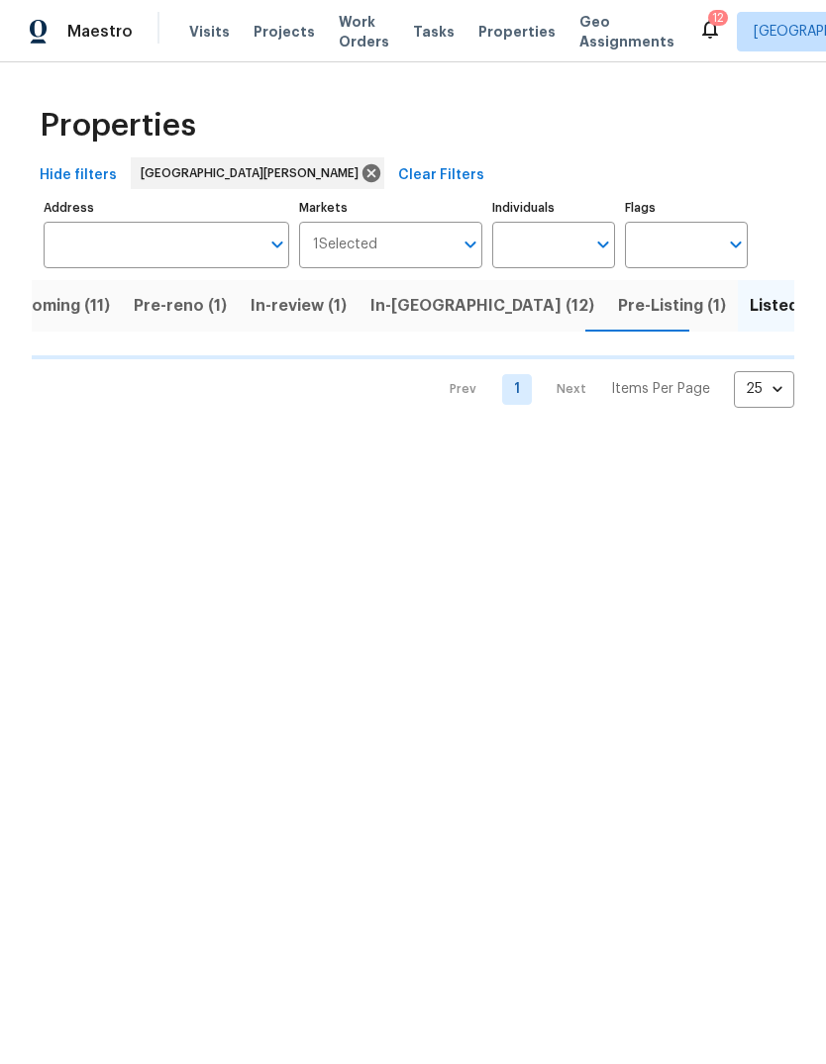
click at [618, 304] on span "Pre-Listing (1)" at bounding box center [672, 306] width 108 height 28
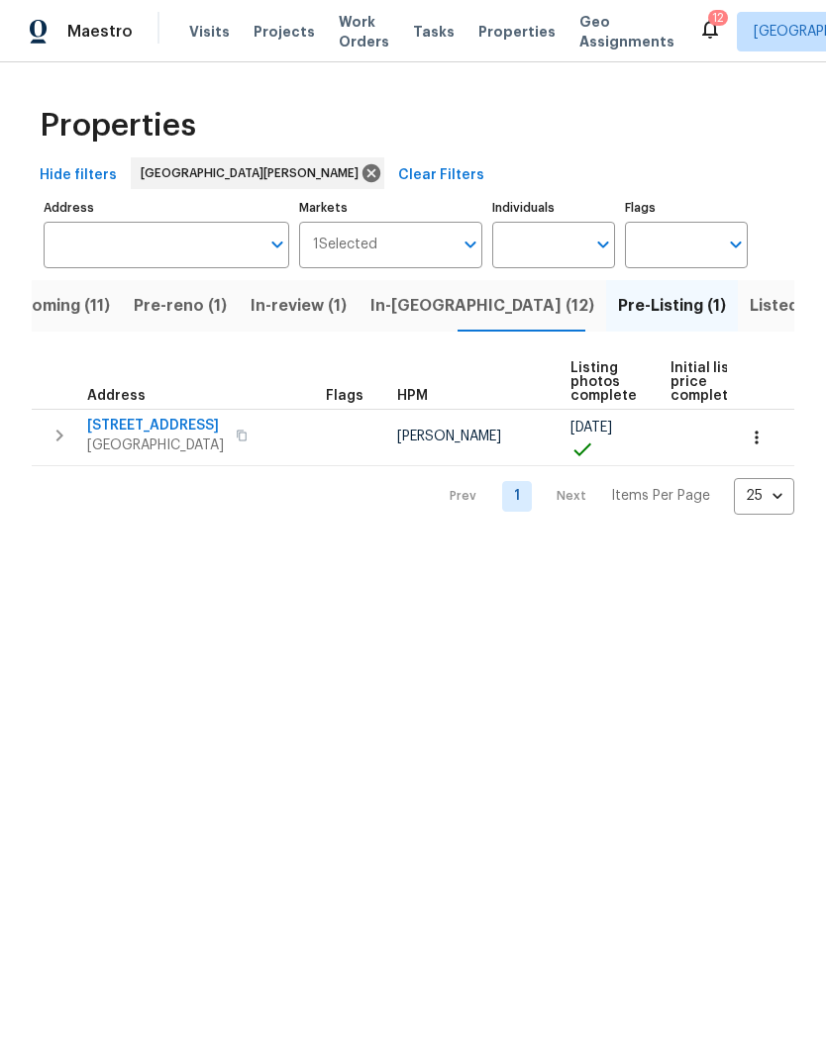
click at [181, 419] on span "2132 Ridgedale Dr" at bounding box center [155, 426] width 137 height 20
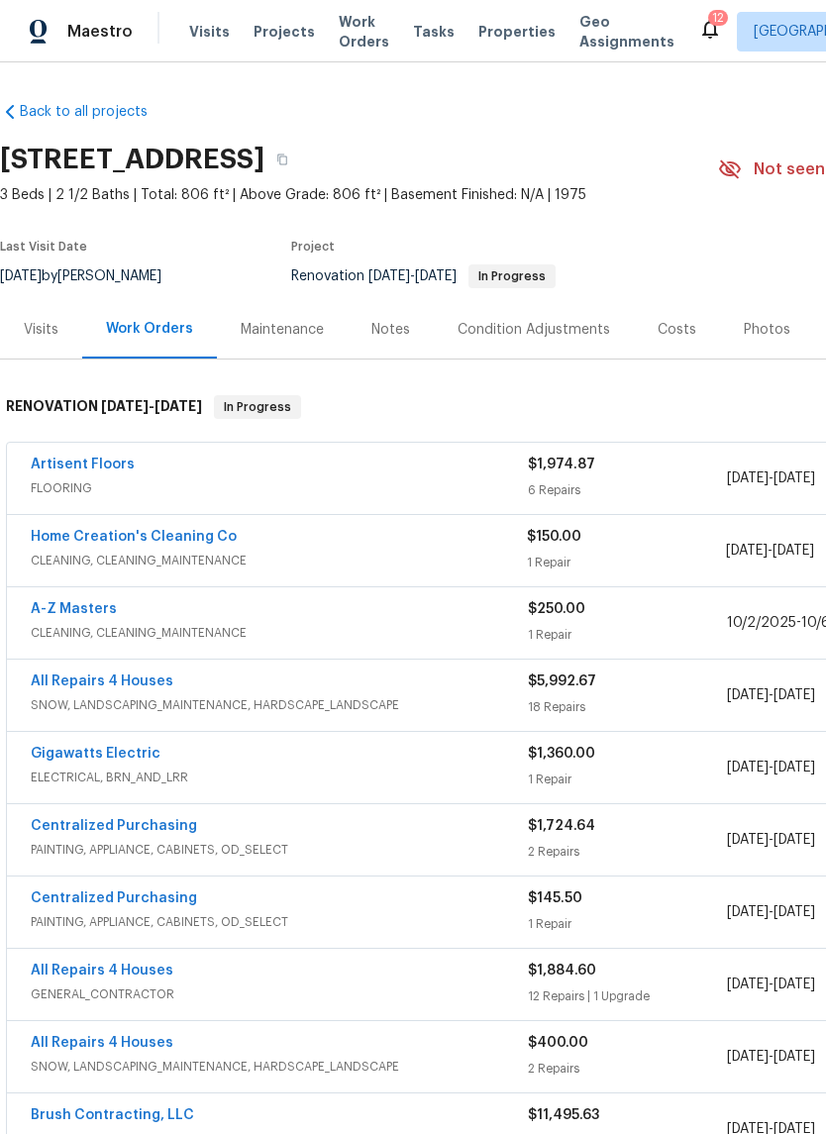
click at [770, 326] on div "Photos" at bounding box center [767, 330] width 47 height 20
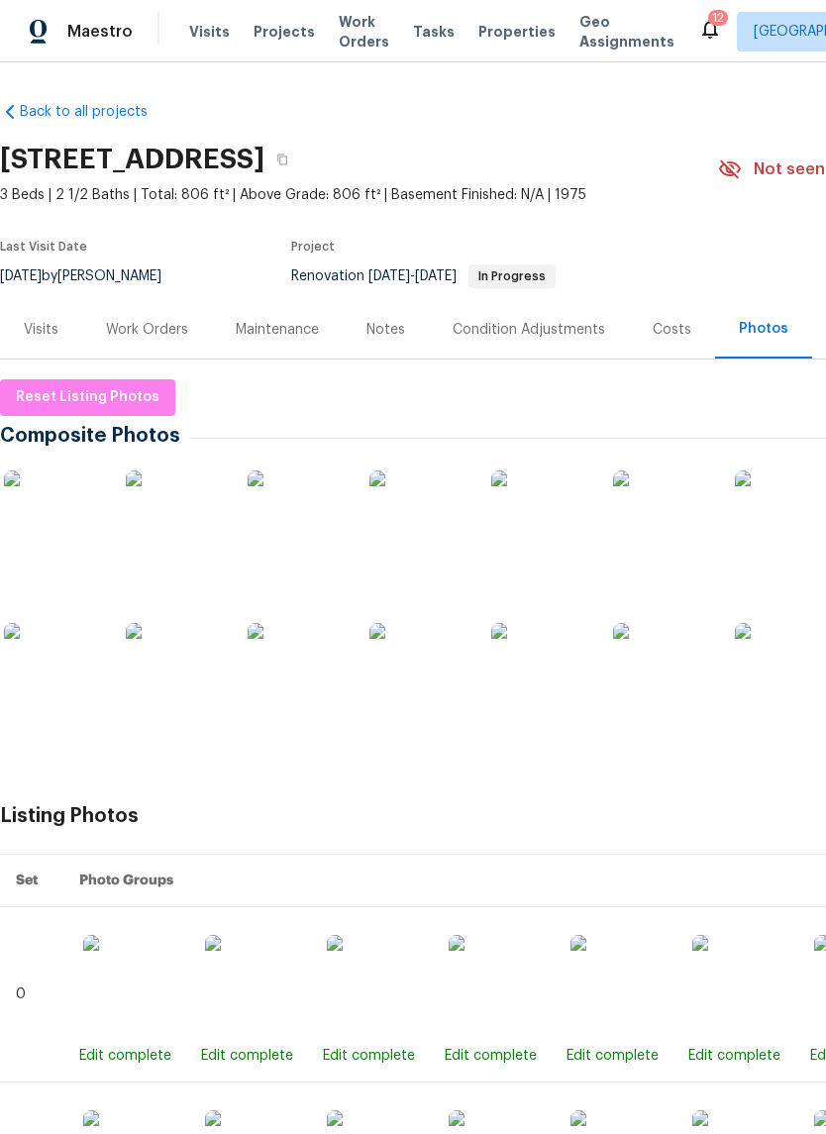
click at [58, 511] on img at bounding box center [53, 519] width 99 height 99
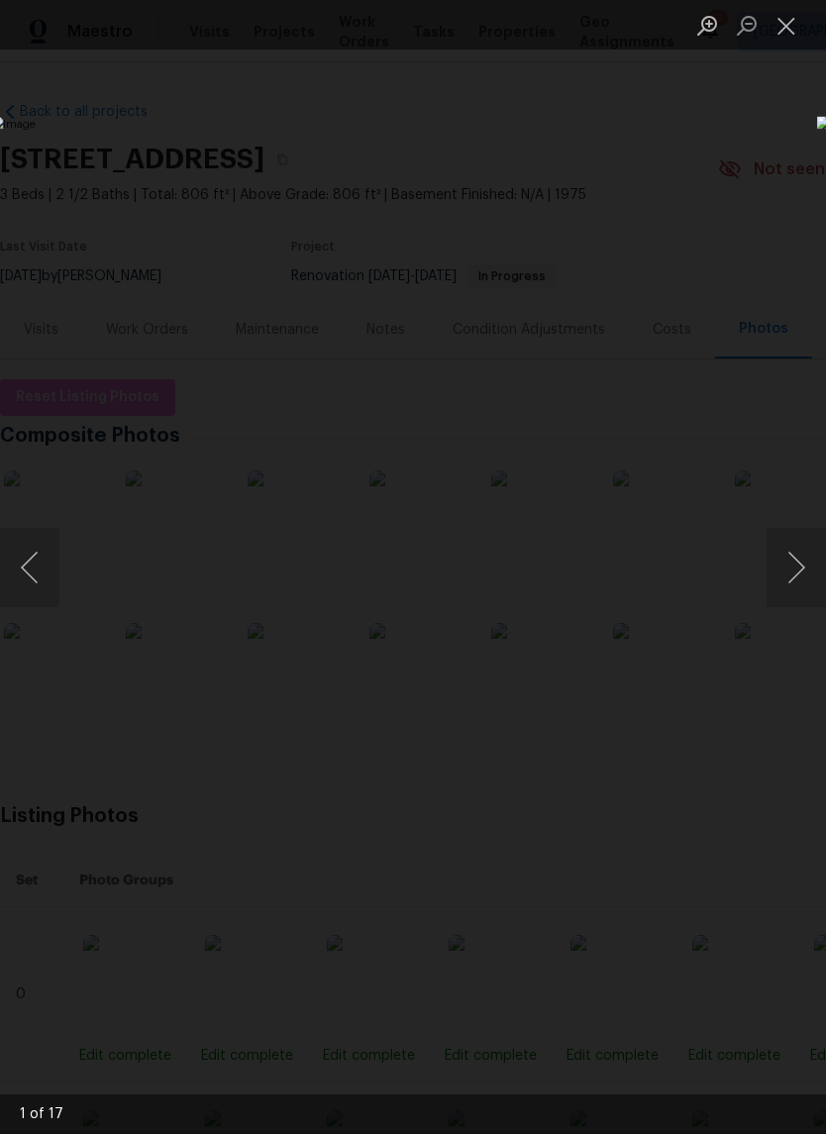
click at [784, 583] on button "Next image" at bounding box center [795, 567] width 59 height 79
click at [788, 573] on button "Next image" at bounding box center [795, 567] width 59 height 79
click at [788, 567] on button "Next image" at bounding box center [795, 567] width 59 height 79
click at [788, 566] on button "Next image" at bounding box center [795, 567] width 59 height 79
click at [792, 561] on button "Next image" at bounding box center [795, 567] width 59 height 79
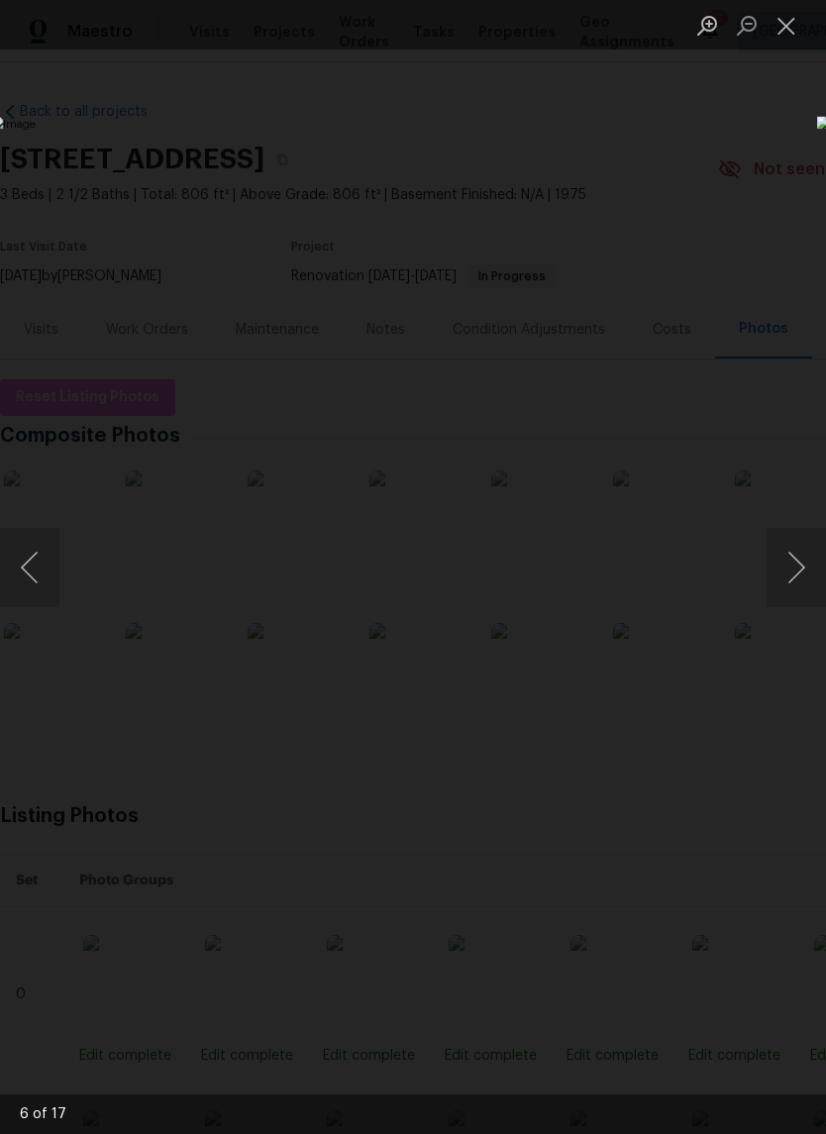
click at [793, 553] on button "Next image" at bounding box center [795, 567] width 59 height 79
click at [796, 554] on button "Next image" at bounding box center [795, 567] width 59 height 79
click at [793, 560] on button "Next image" at bounding box center [795, 567] width 59 height 79
click at [795, 555] on button "Next image" at bounding box center [795, 567] width 59 height 79
click at [795, 553] on button "Next image" at bounding box center [795, 567] width 59 height 79
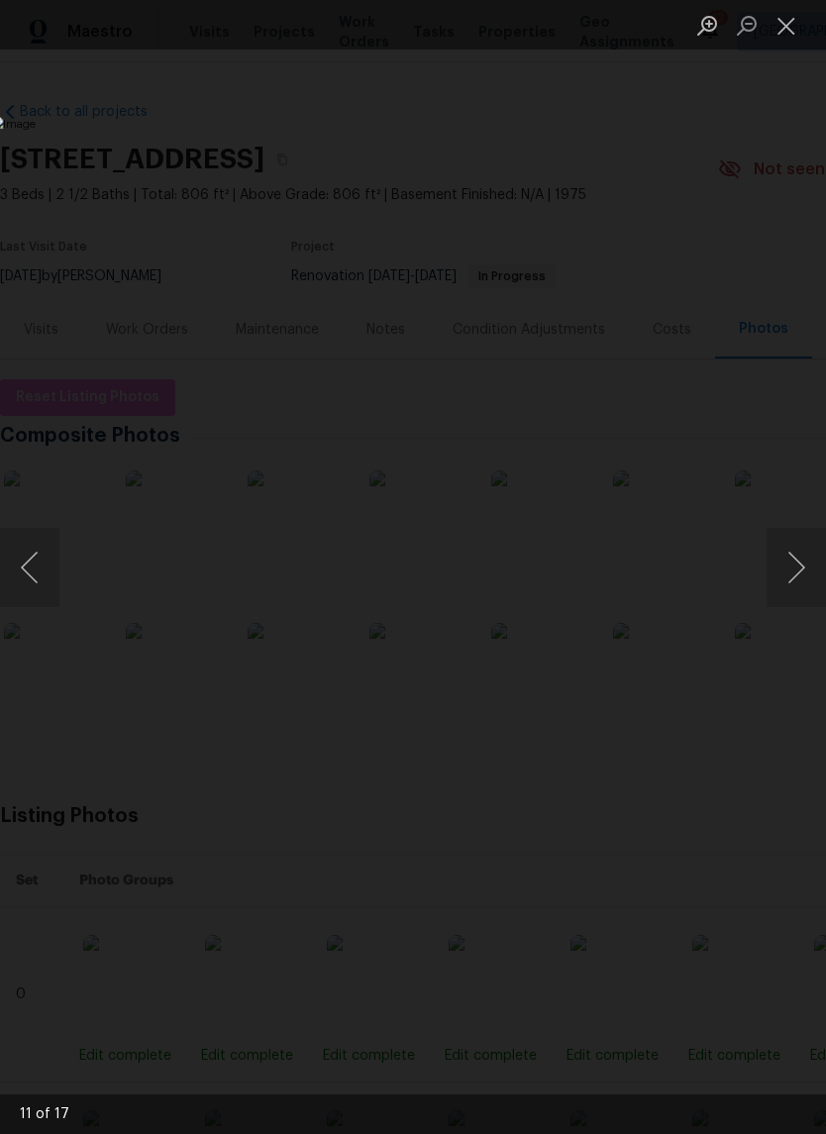
click at [790, 561] on button "Next image" at bounding box center [795, 567] width 59 height 79
click at [797, 553] on button "Next image" at bounding box center [795, 567] width 59 height 79
click at [794, 555] on button "Next image" at bounding box center [795, 567] width 59 height 79
click at [795, 553] on button "Next image" at bounding box center [795, 567] width 59 height 79
click at [793, 554] on button "Next image" at bounding box center [795, 567] width 59 height 79
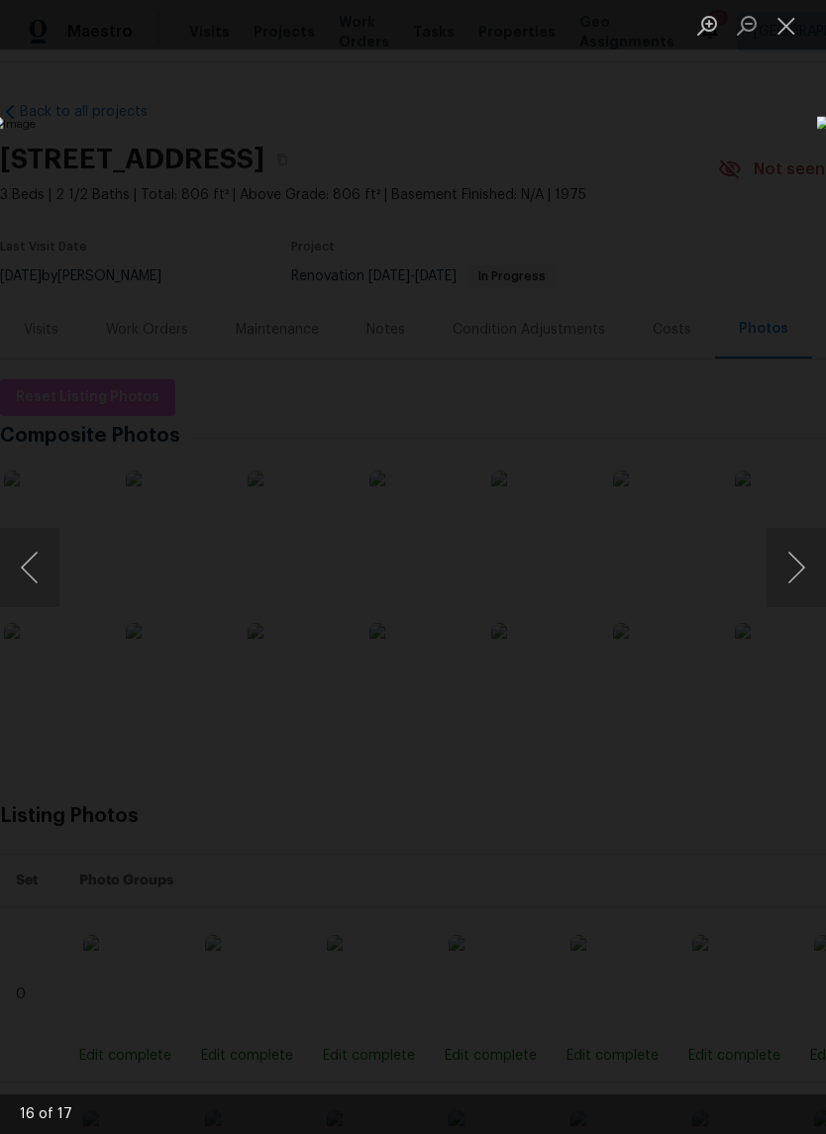
click at [789, 557] on button "Next image" at bounding box center [795, 567] width 59 height 79
click at [788, 559] on button "Next image" at bounding box center [795, 567] width 59 height 79
click at [806, 536] on button "Next image" at bounding box center [795, 567] width 59 height 79
click at [41, 567] on button "Previous image" at bounding box center [29, 567] width 59 height 79
click at [51, 552] on button "Previous image" at bounding box center [29, 567] width 59 height 79
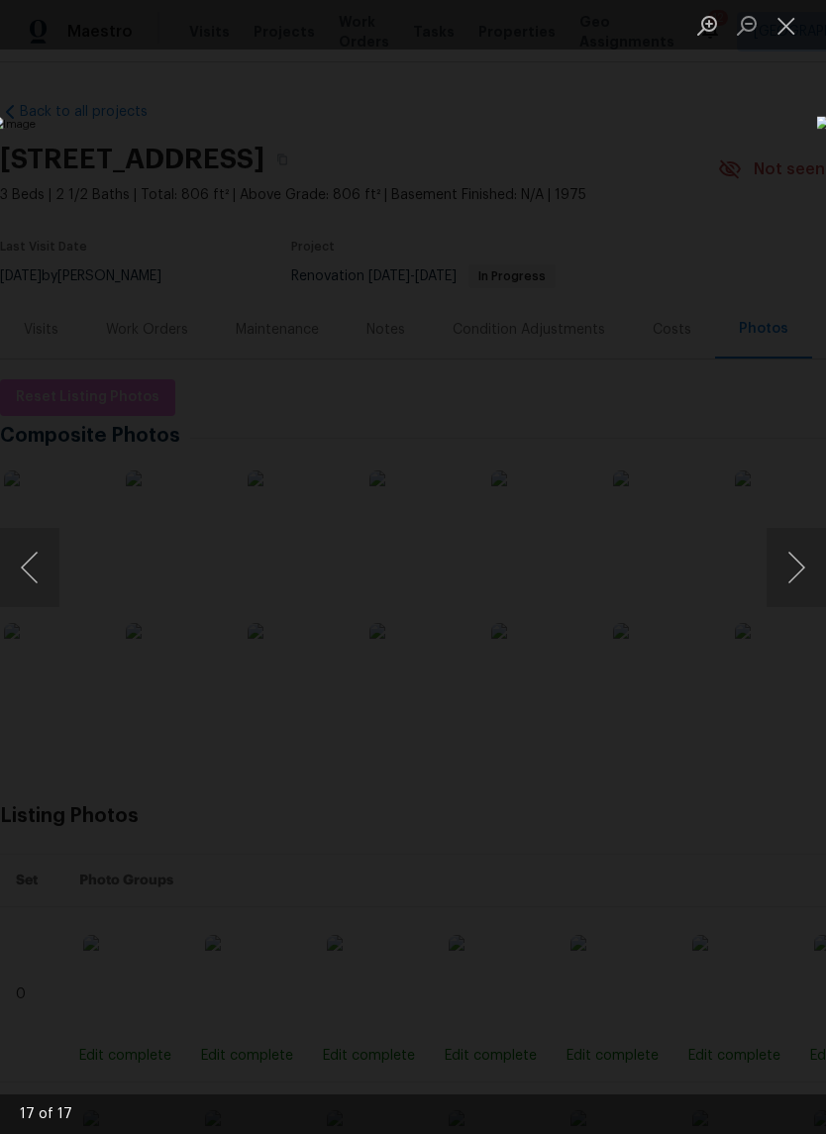
click at [788, 542] on button "Next image" at bounding box center [795, 567] width 59 height 79
click at [797, 536] on button "Next image" at bounding box center [795, 567] width 59 height 79
click at [793, 544] on button "Next image" at bounding box center [795, 567] width 59 height 79
click at [790, 542] on button "Next image" at bounding box center [795, 567] width 59 height 79
click at [792, 540] on button "Next image" at bounding box center [795, 567] width 59 height 79
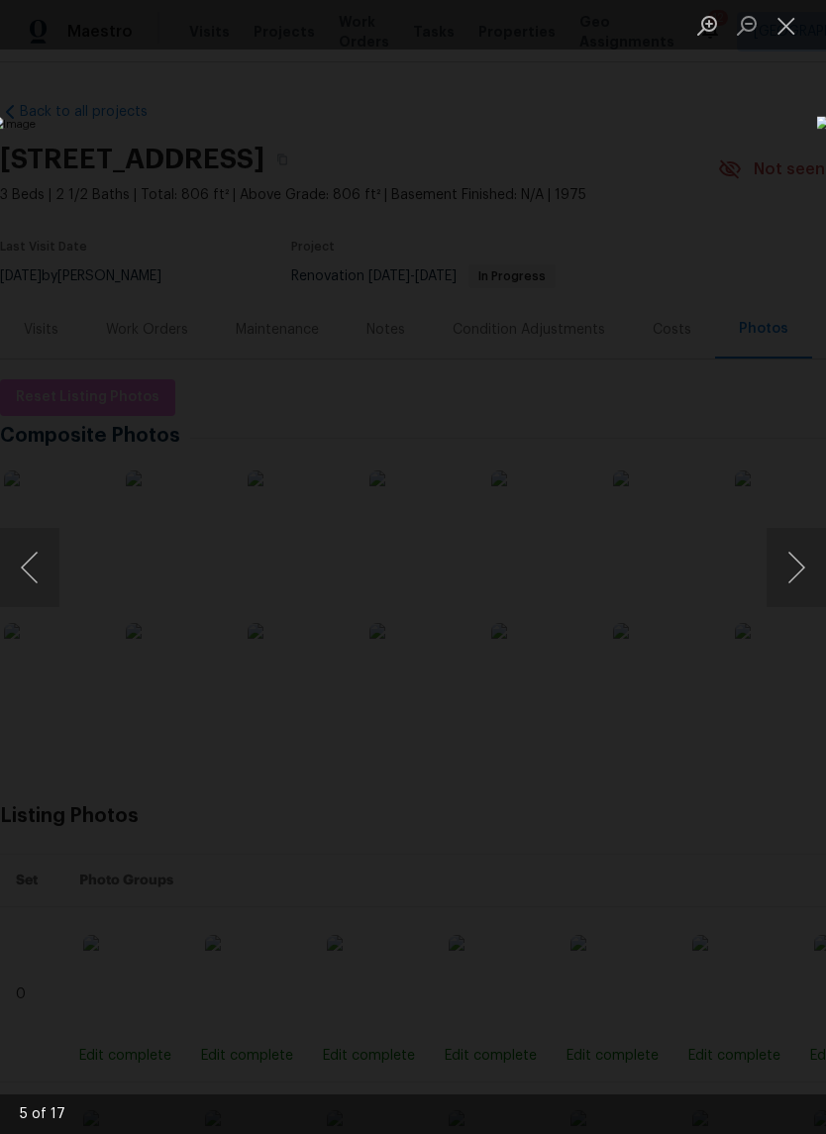
click at [792, 539] on button "Next image" at bounding box center [795, 567] width 59 height 79
click at [793, 546] on button "Next image" at bounding box center [795, 567] width 59 height 79
click at [795, 542] on button "Next image" at bounding box center [795, 567] width 59 height 79
click at [796, 541] on button "Next image" at bounding box center [795, 567] width 59 height 79
click at [792, 546] on button "Next image" at bounding box center [795, 567] width 59 height 79
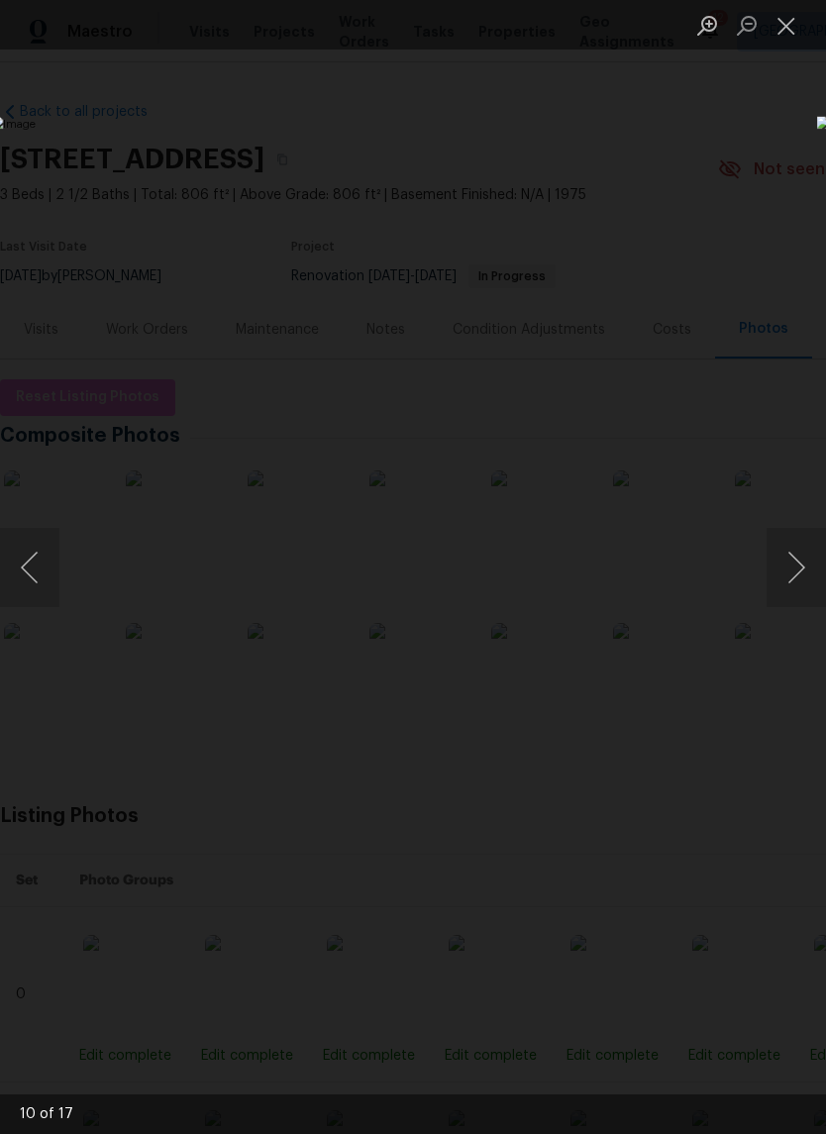
click at [791, 550] on button "Next image" at bounding box center [795, 567] width 59 height 79
click at [27, 560] on button "Previous image" at bounding box center [29, 567] width 59 height 79
click at [796, 559] on button "Next image" at bounding box center [795, 567] width 59 height 79
click at [783, 23] on button "Close lightbox" at bounding box center [786, 25] width 40 height 35
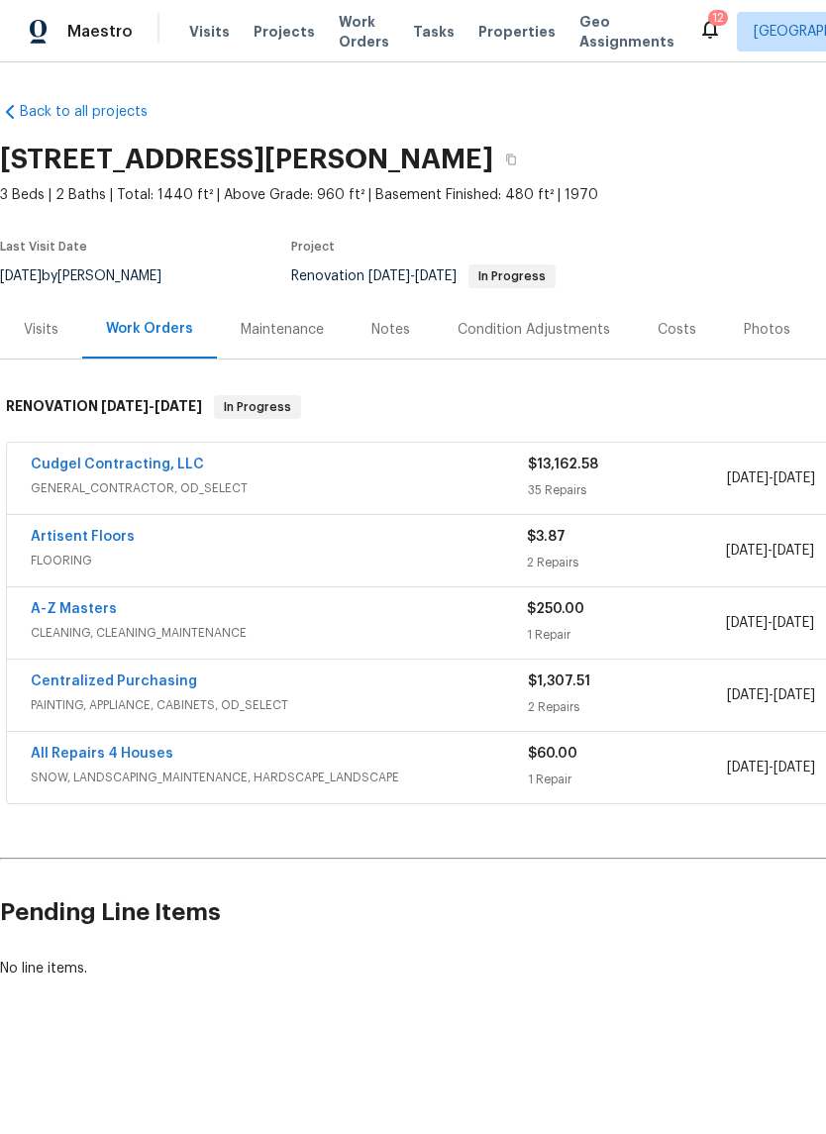
click at [403, 336] on div "Notes" at bounding box center [390, 330] width 39 height 20
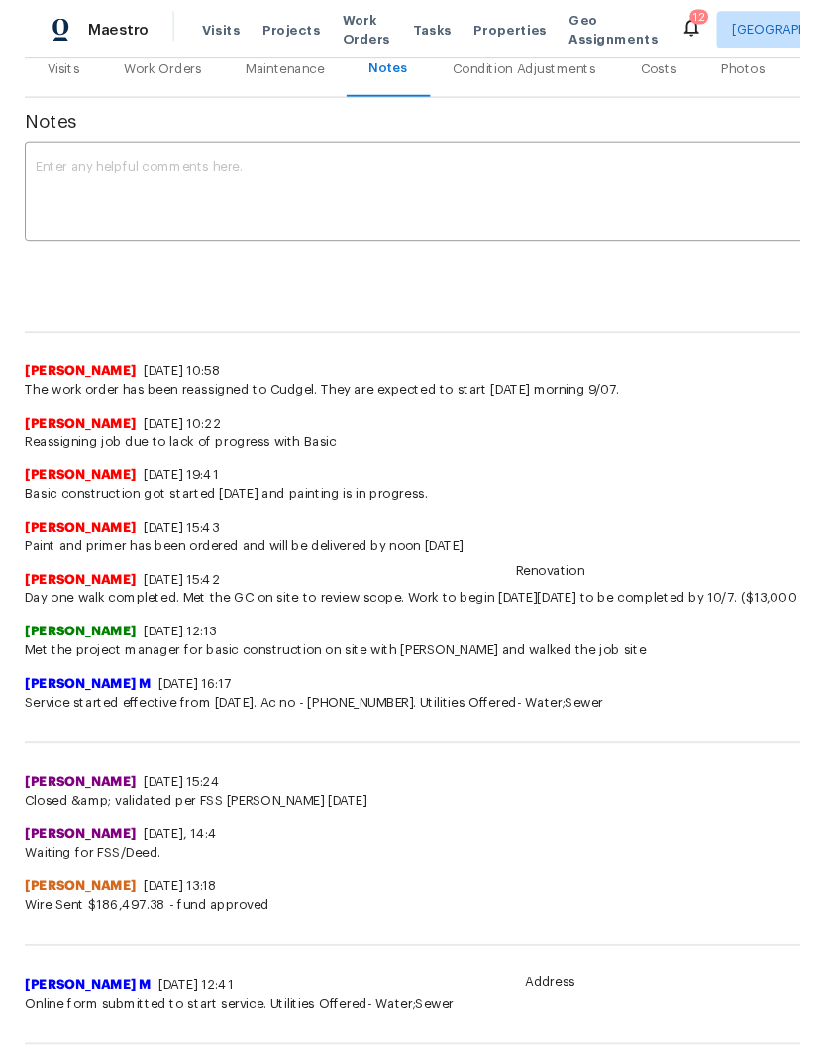
scroll to position [255, 0]
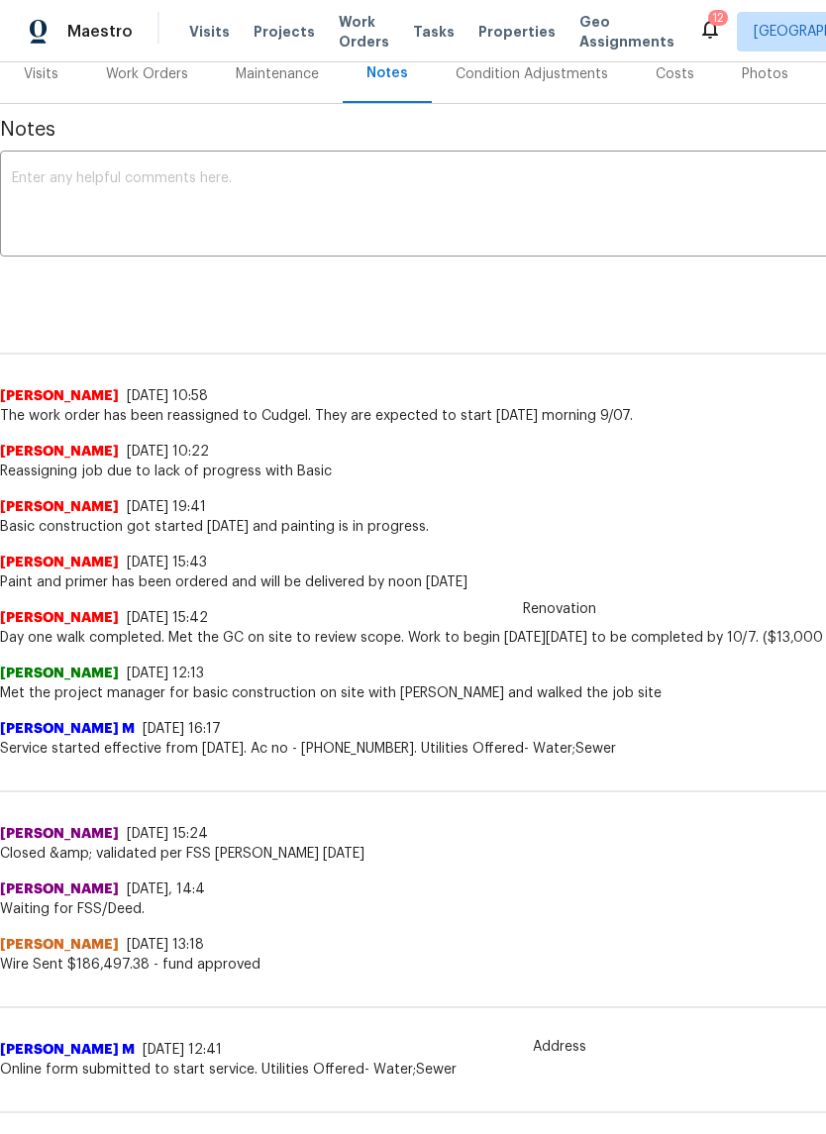
click at [448, 223] on textarea at bounding box center [559, 205] width 1095 height 69
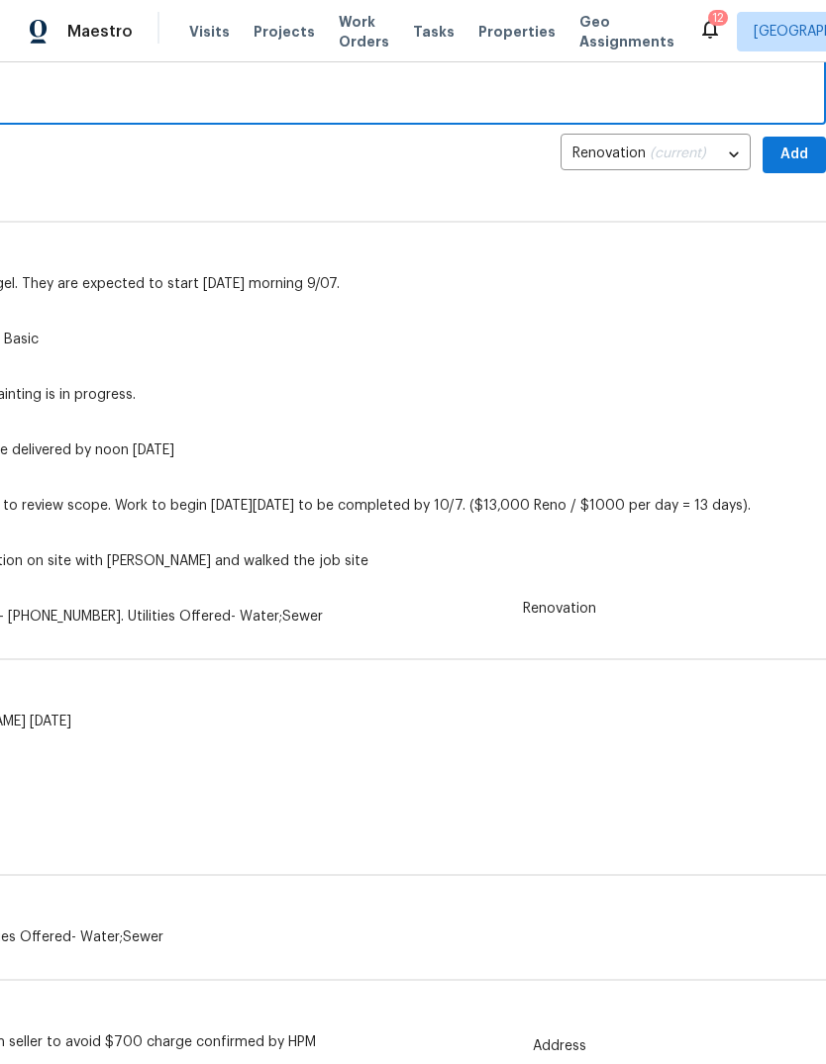
scroll to position [388, 293]
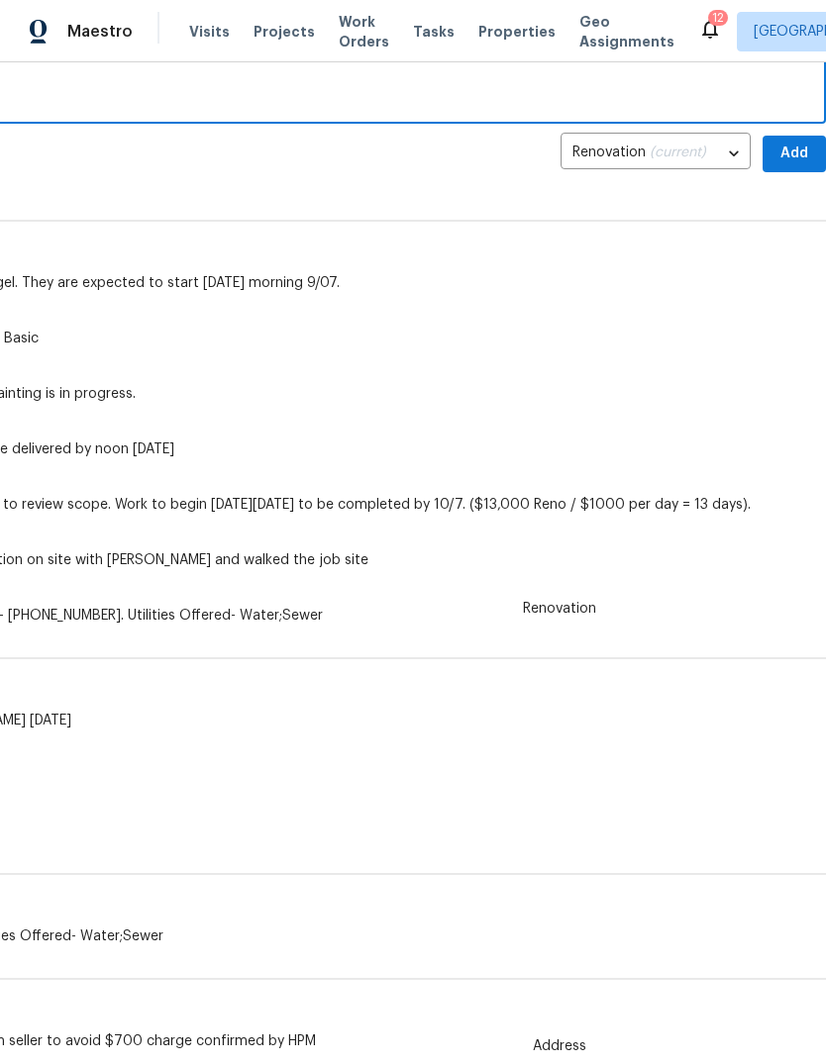
type textarea "Work is in progress and interior painting is nearly complete. Next to the exter…"
click at [797, 149] on span "Add" at bounding box center [794, 154] width 32 height 25
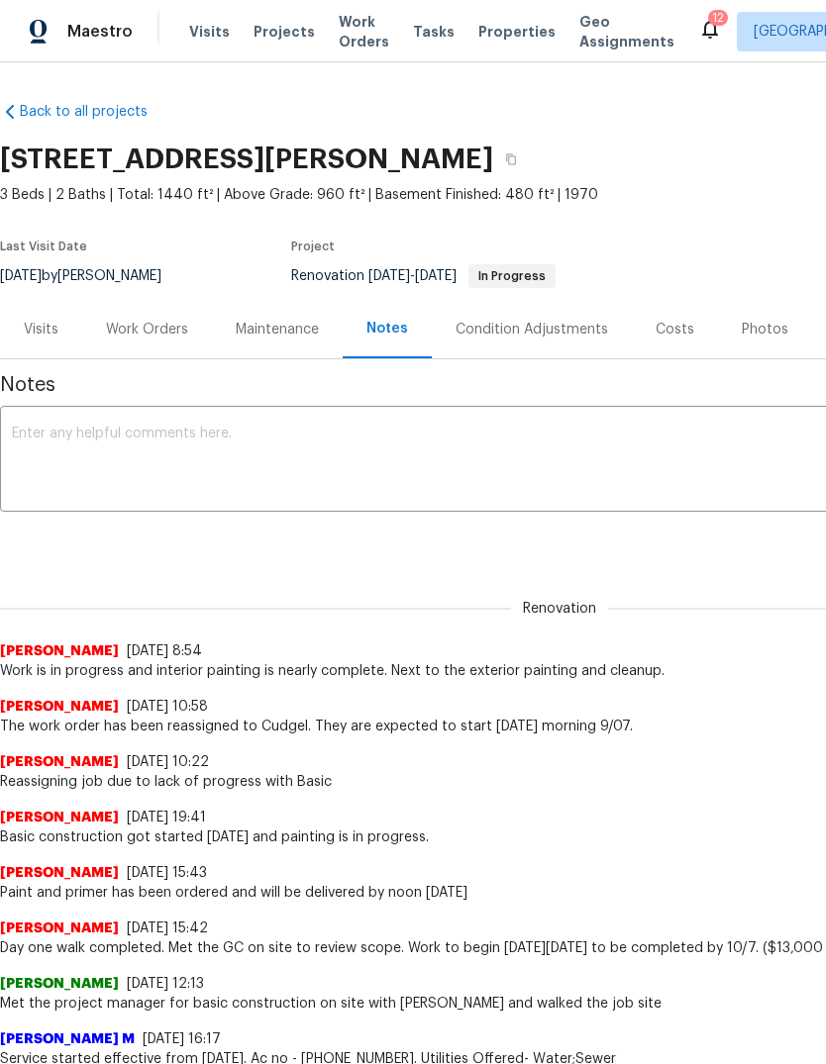
scroll to position [0, 0]
click at [138, 333] on div "Work Orders" at bounding box center [147, 330] width 82 height 20
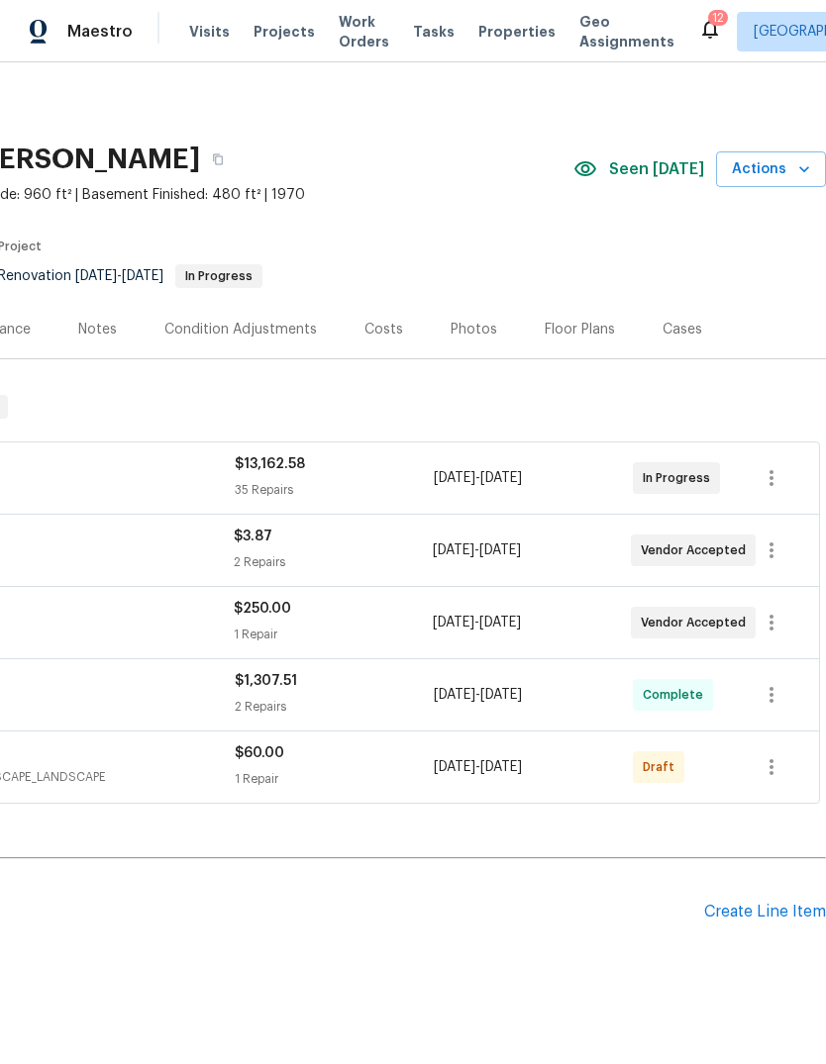
scroll to position [0, 293]
click at [789, 175] on span "Actions" at bounding box center [771, 169] width 78 height 25
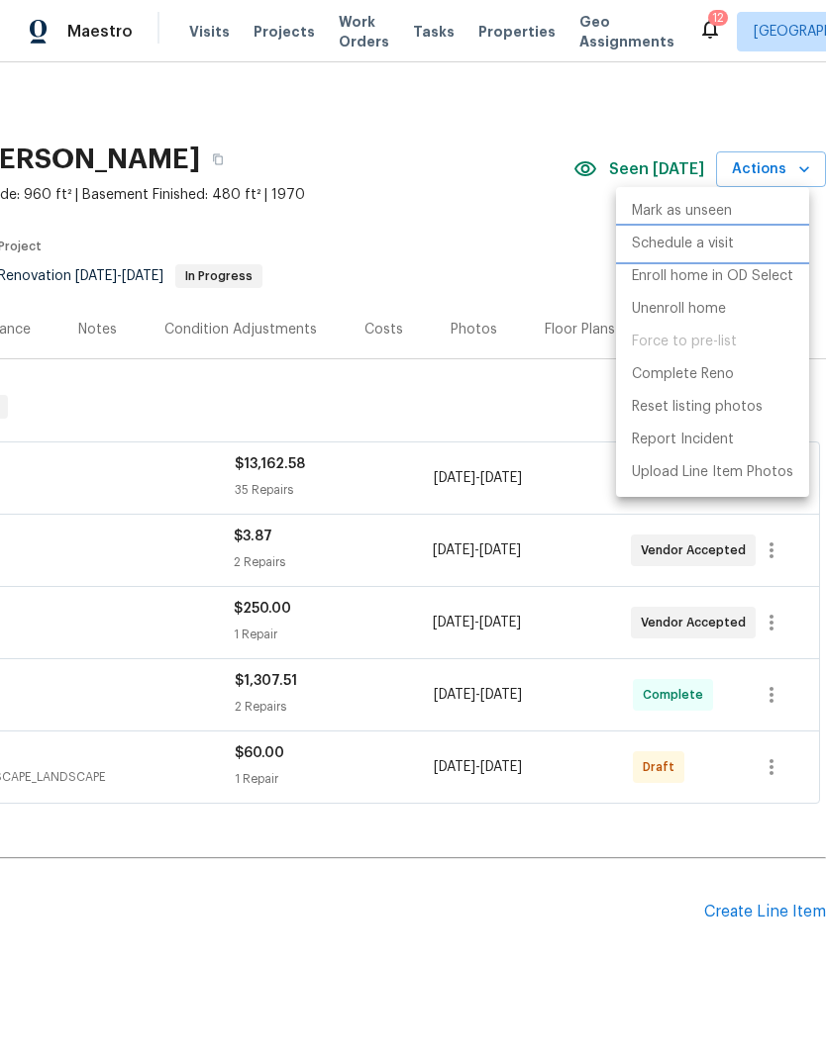
click at [766, 244] on li "Schedule a visit" at bounding box center [712, 244] width 193 height 33
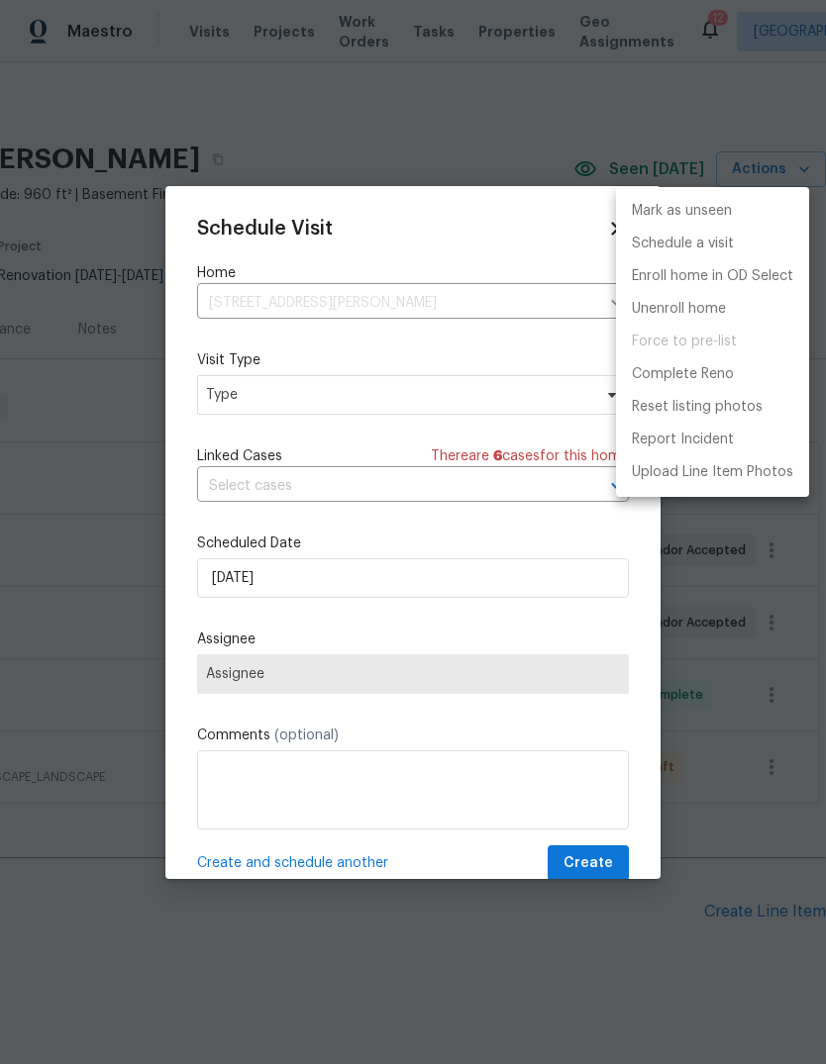
click at [427, 398] on div at bounding box center [413, 532] width 826 height 1064
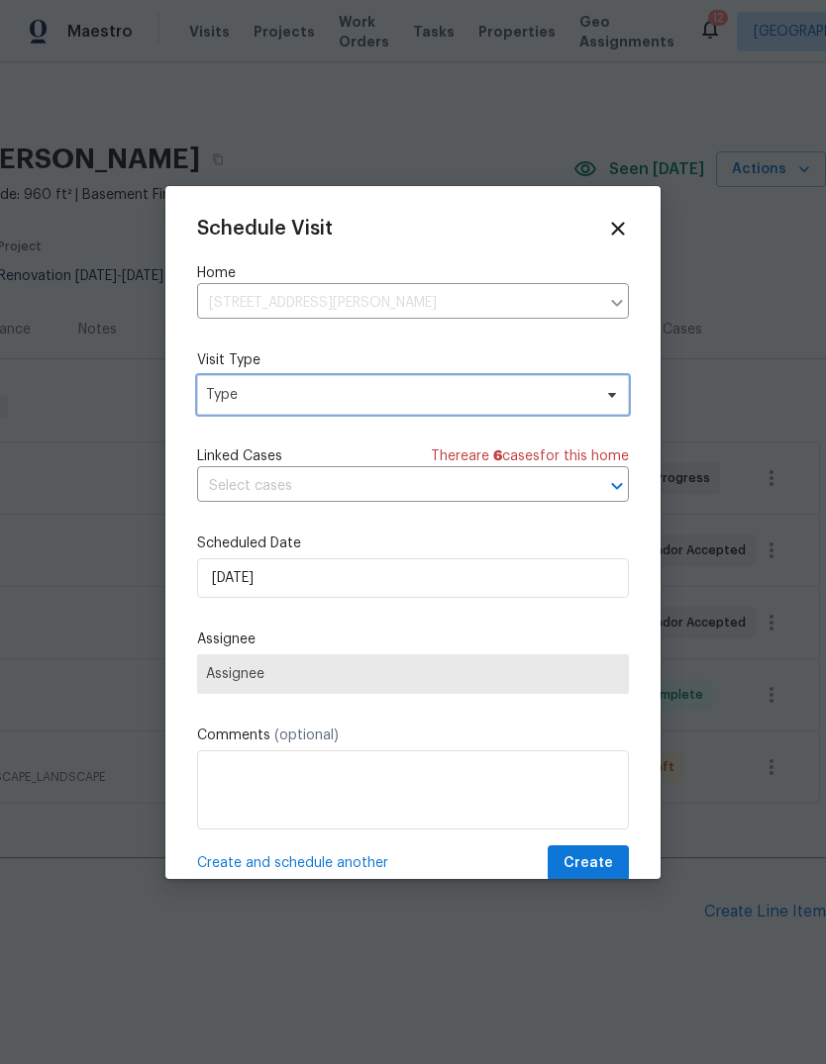
click at [447, 397] on span "Type" at bounding box center [398, 395] width 385 height 20
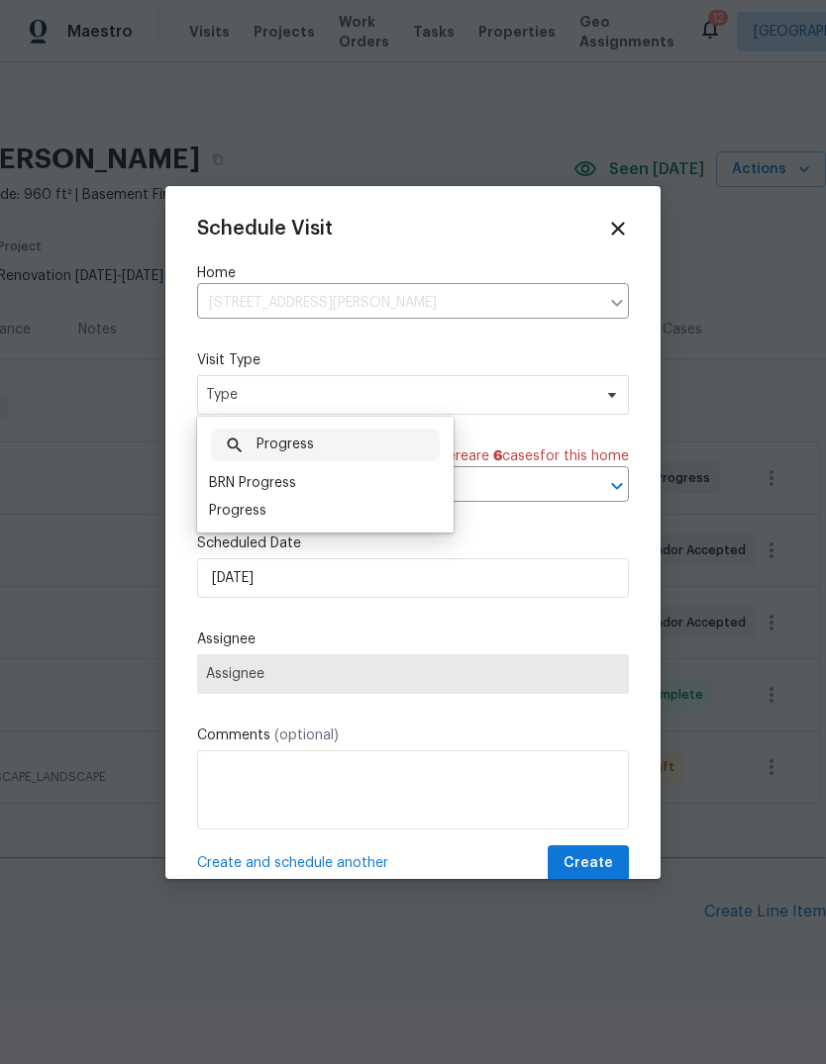
type input "Progress"
click at [294, 510] on div "Progress" at bounding box center [325, 511] width 245 height 28
click at [250, 508] on div "Progress" at bounding box center [237, 511] width 57 height 20
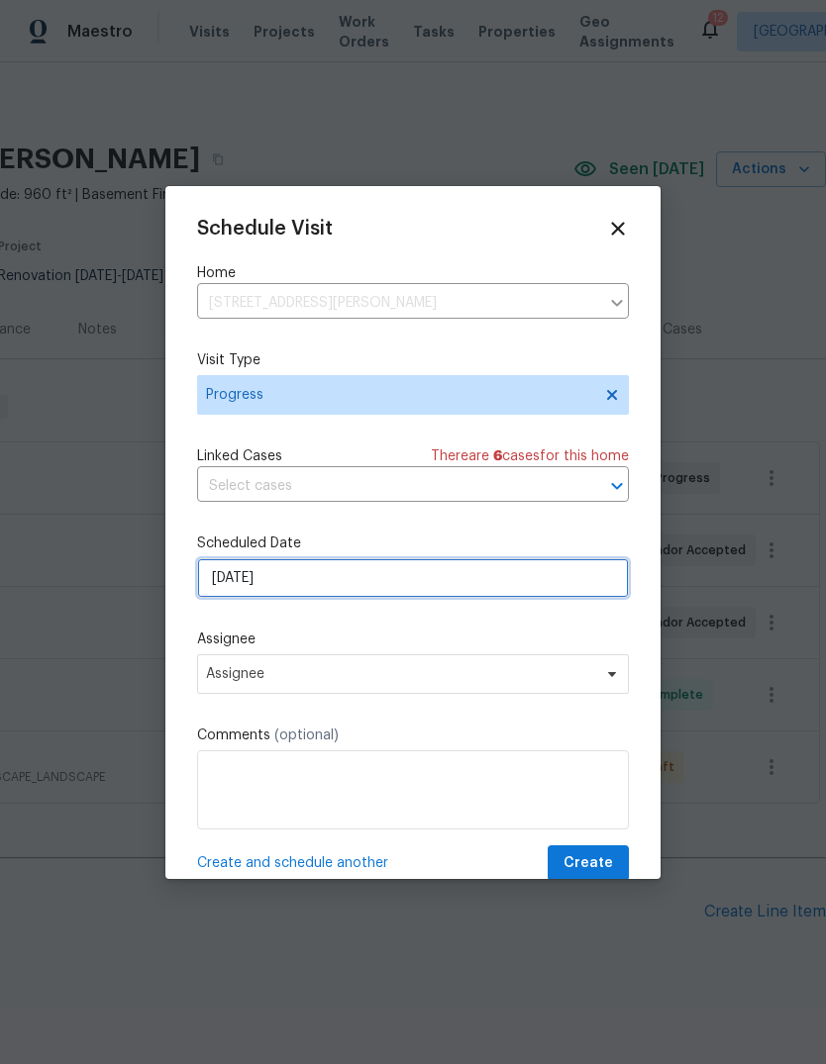
click at [414, 590] on input "[DATE]" at bounding box center [413, 578] width 432 height 40
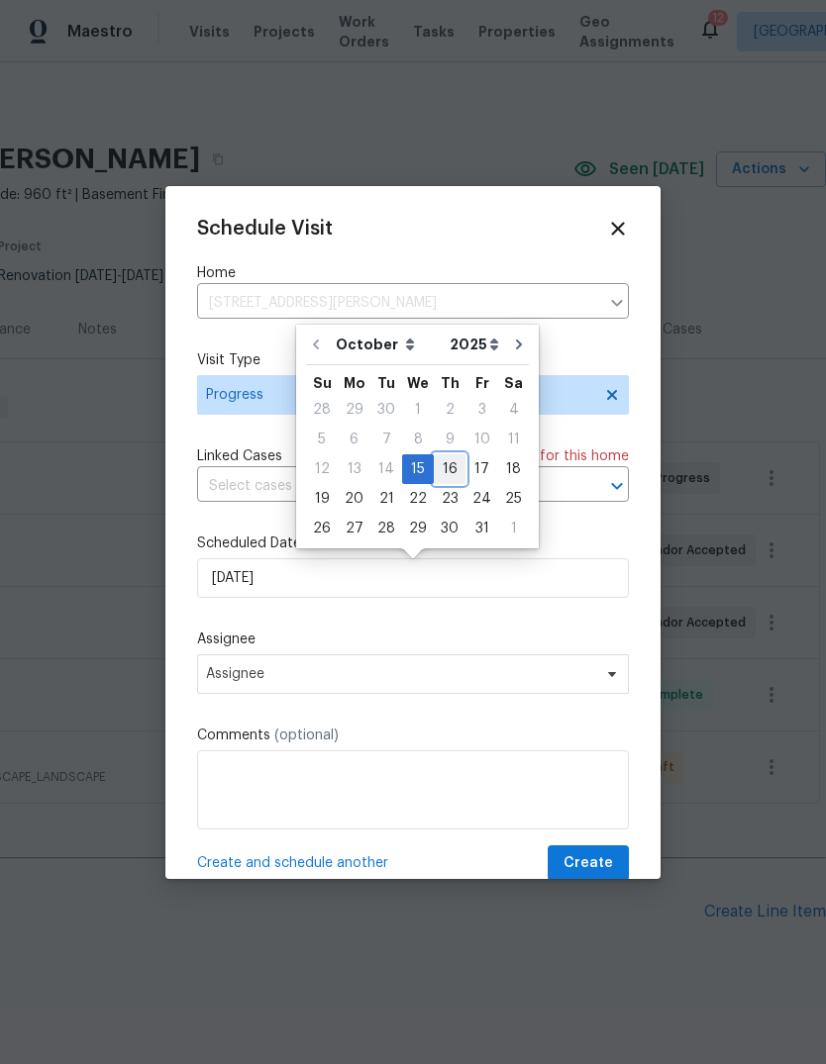
click at [454, 464] on div "16" at bounding box center [450, 469] width 32 height 28
type input "10/16/2025"
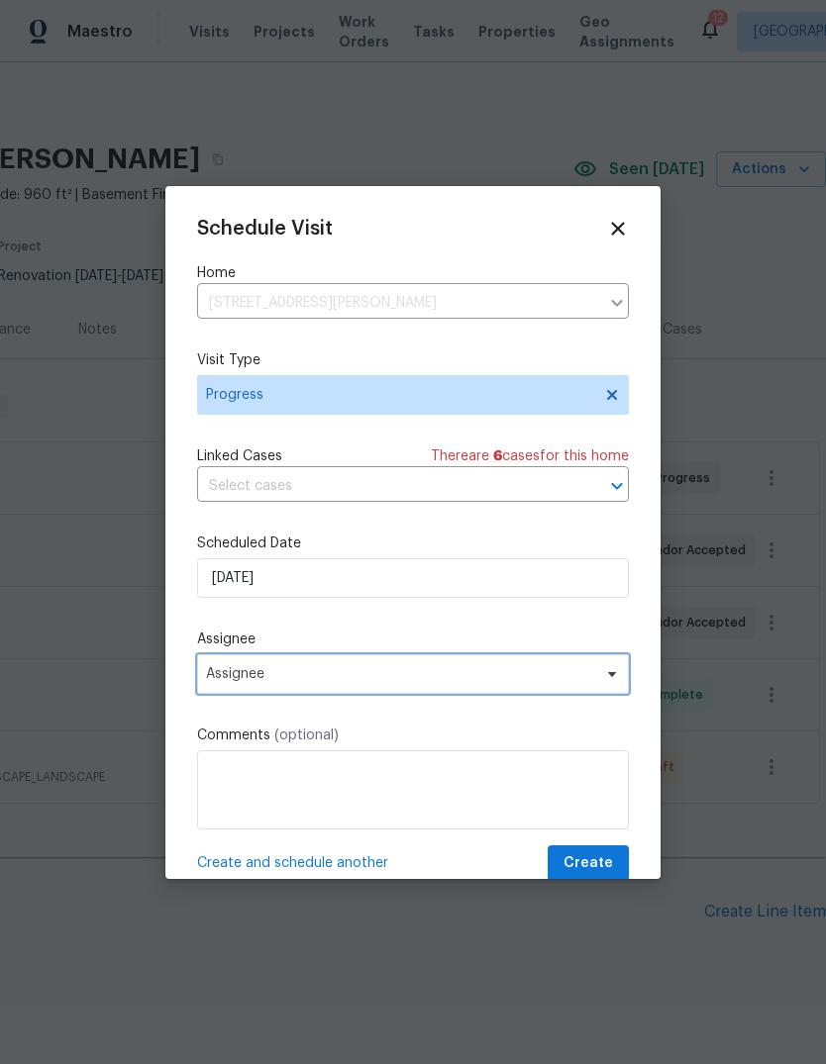
click at [445, 669] on span "Assignee" at bounding box center [413, 674] width 432 height 40
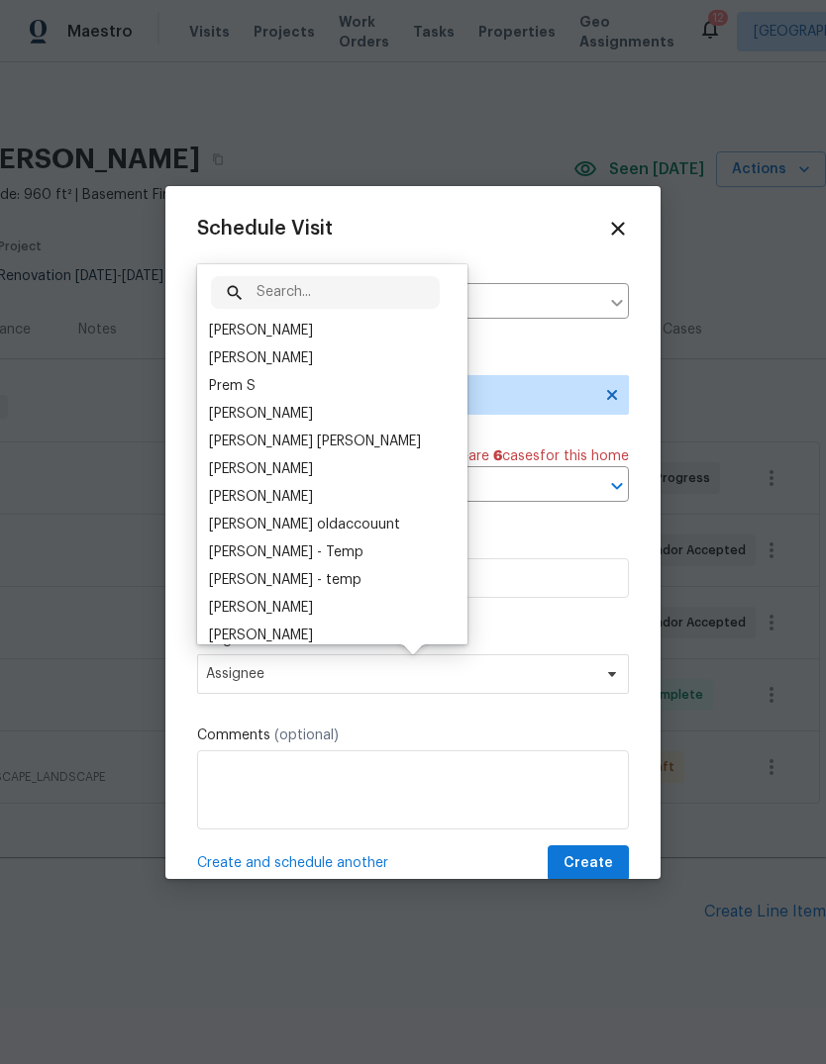
click at [355, 333] on div "[PERSON_NAME]" at bounding box center [332, 331] width 258 height 28
click at [285, 332] on div "[PERSON_NAME]" at bounding box center [261, 331] width 104 height 20
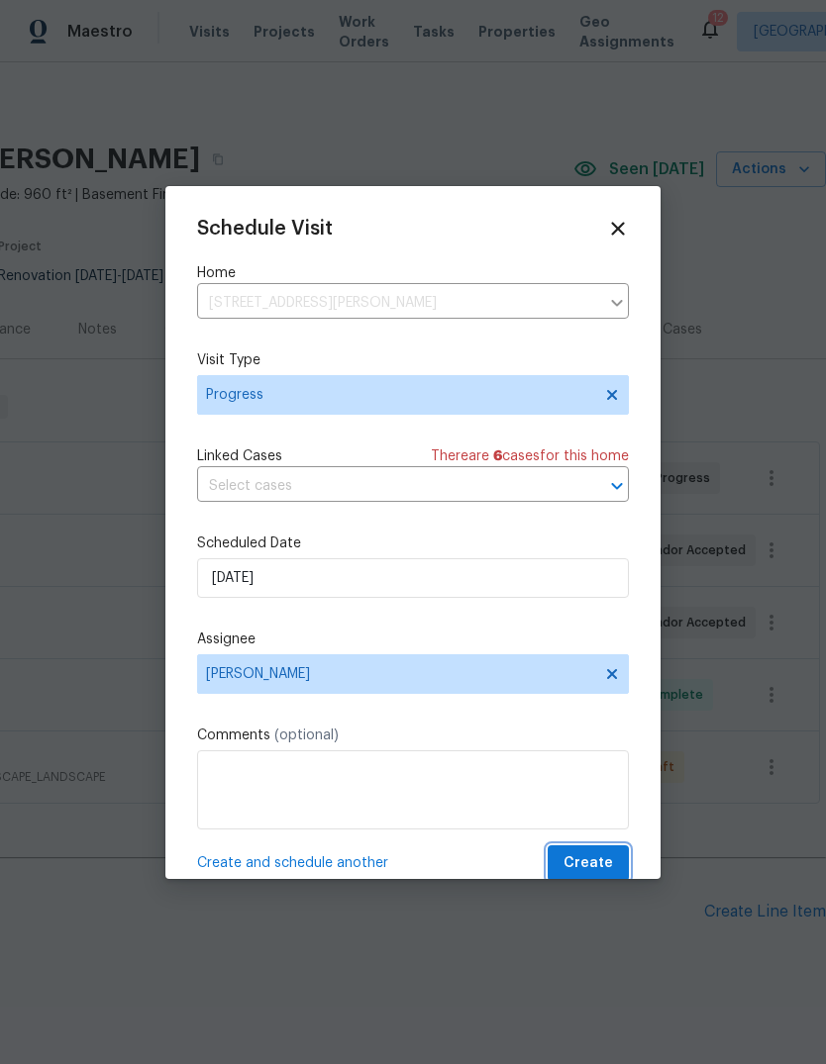
click at [601, 869] on span "Create" at bounding box center [588, 864] width 50 height 25
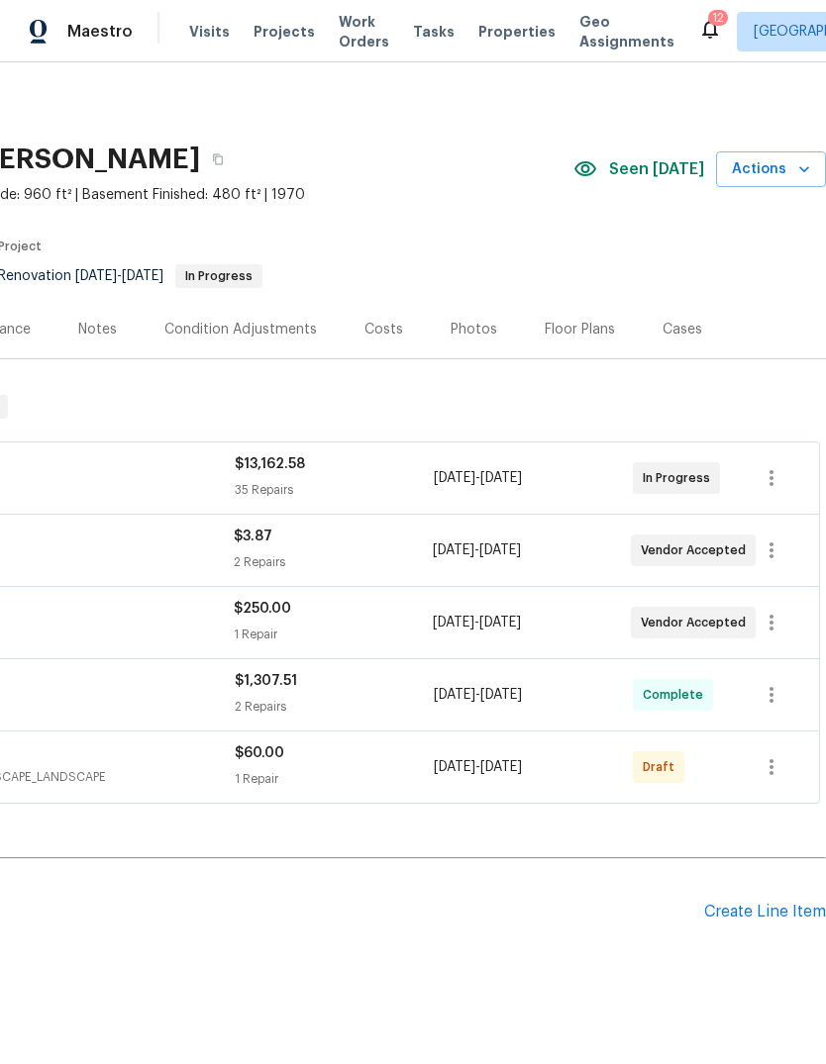
click at [217, 35] on span "Visits" at bounding box center [209, 32] width 41 height 20
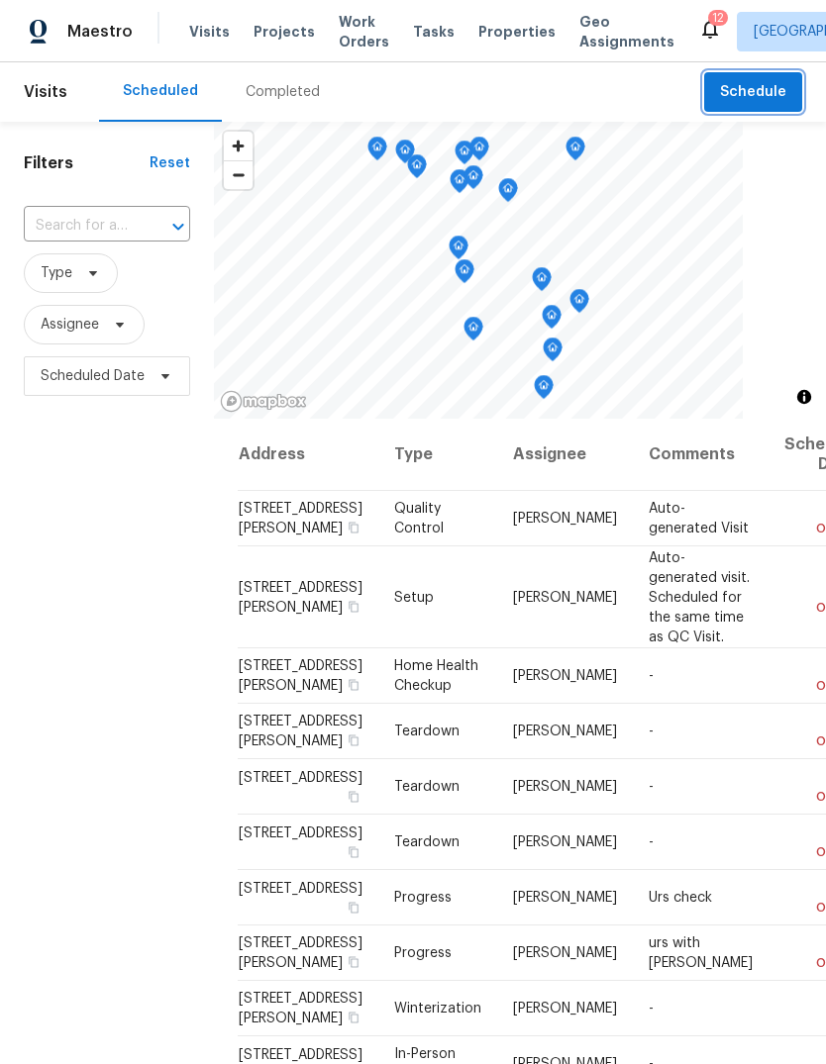
click at [787, 92] on button "Schedule" at bounding box center [753, 92] width 98 height 41
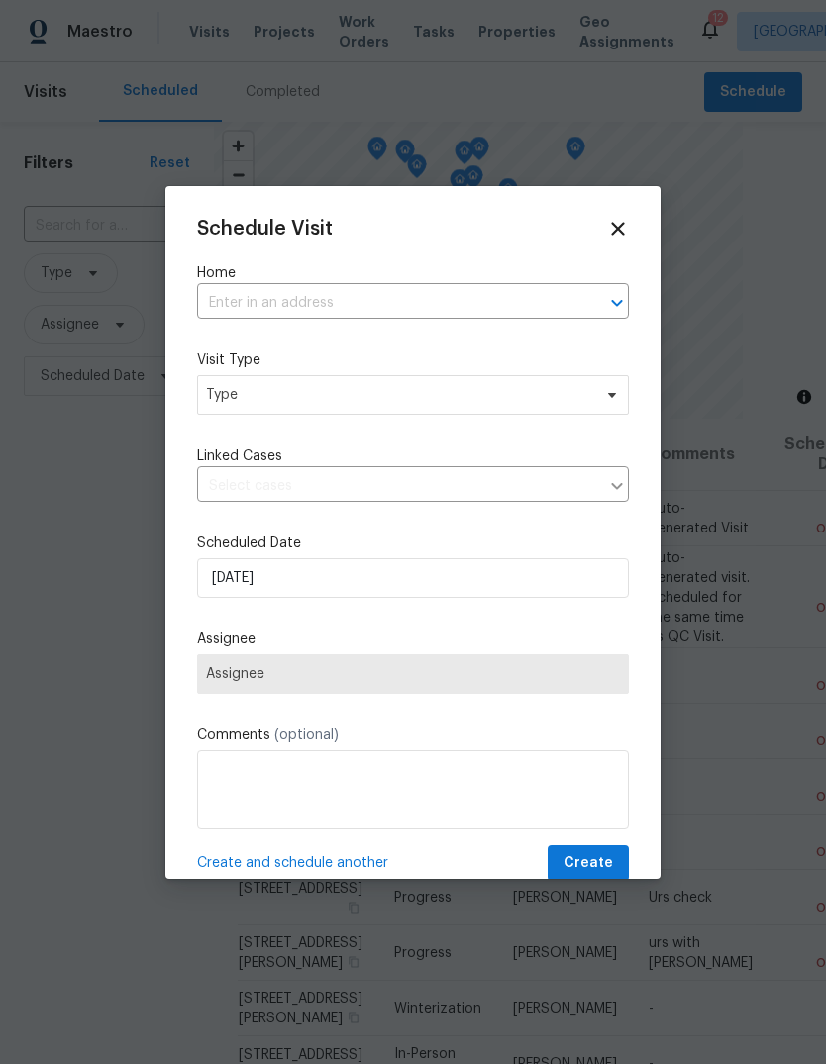
click at [494, 311] on input "text" at bounding box center [385, 303] width 376 height 31
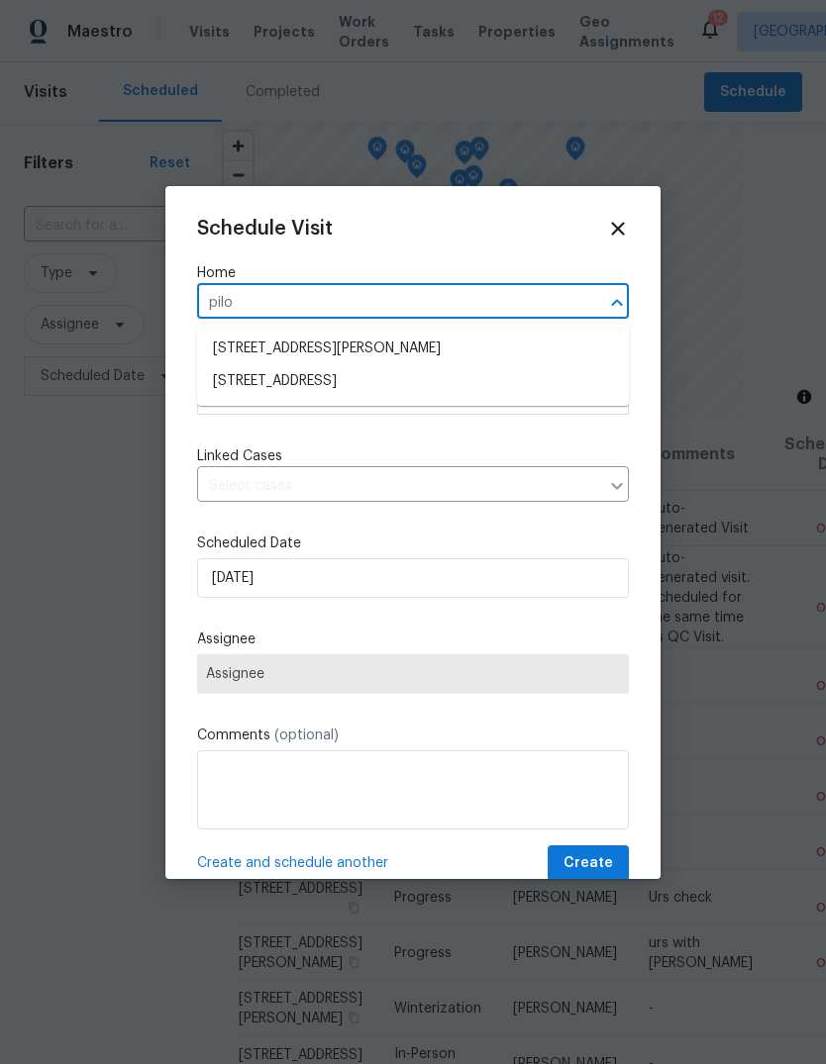
type input "pilot"
click at [415, 381] on li "8414 Pilot Ct, Saint Louis, MO 63123" at bounding box center [413, 381] width 432 height 33
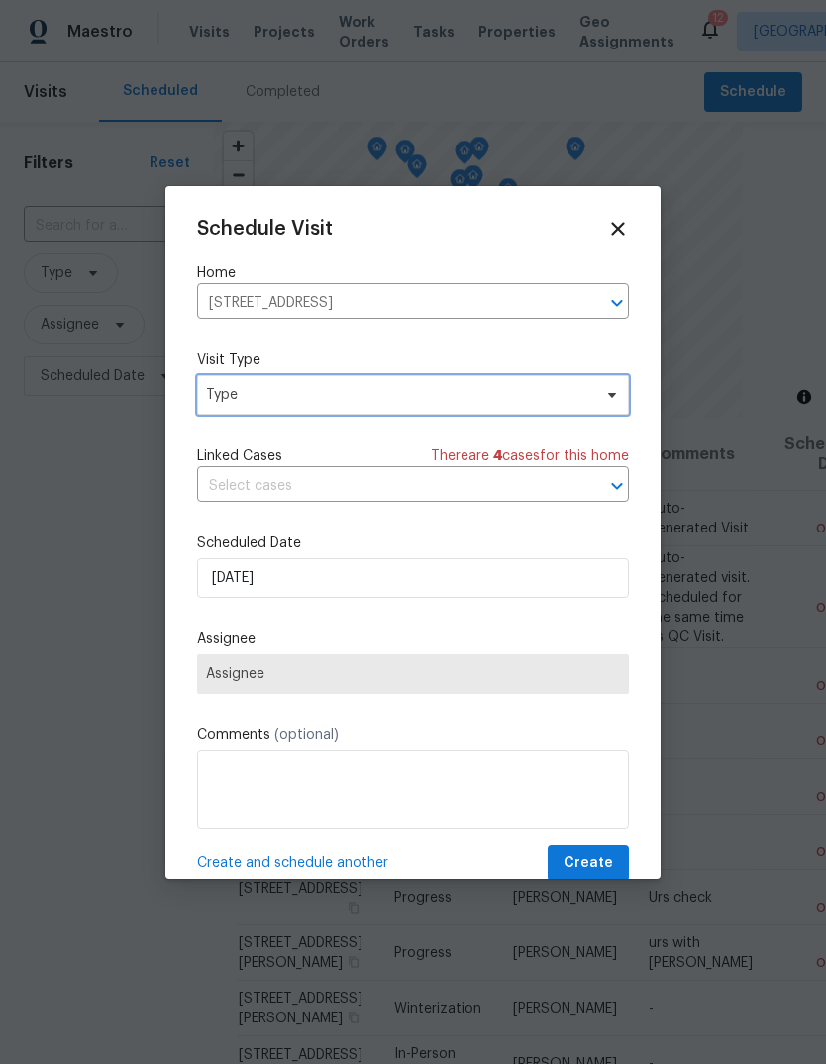
click at [434, 392] on span "Type" at bounding box center [398, 395] width 385 height 20
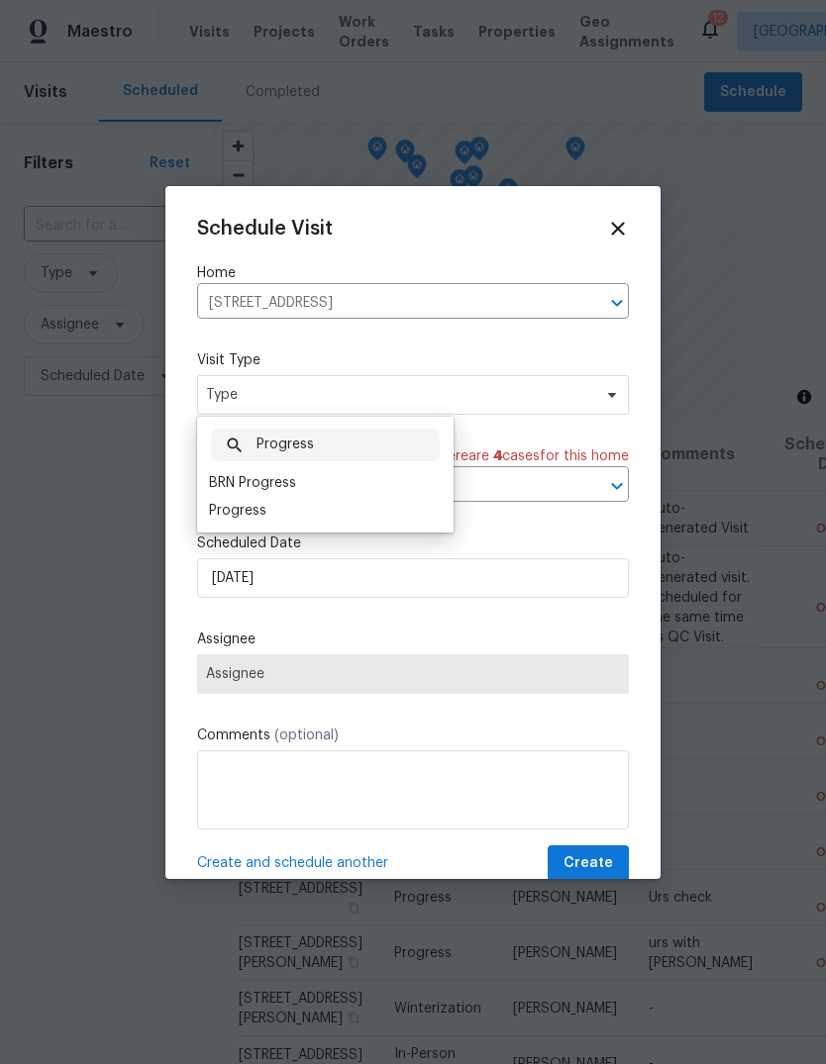
type input "Progress"
click at [285, 514] on div "Progress" at bounding box center [325, 511] width 245 height 28
click at [263, 505] on div "Progress" at bounding box center [237, 511] width 57 height 20
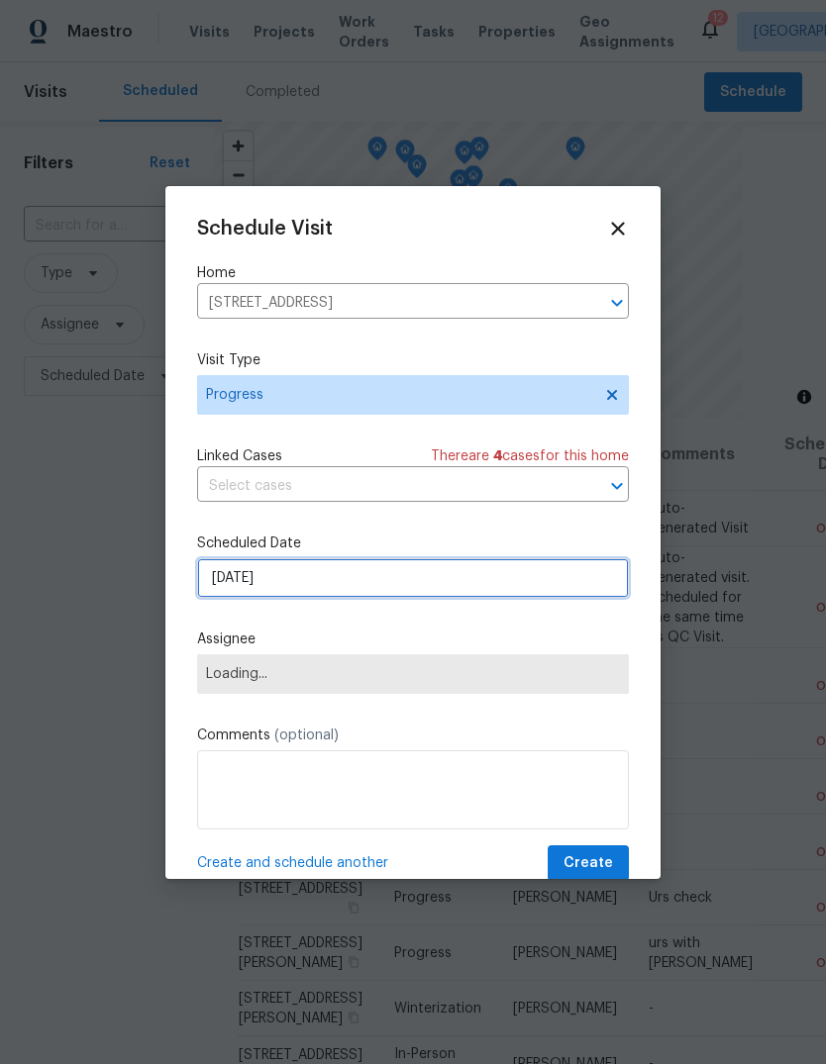
click at [391, 587] on input "[DATE]" at bounding box center [413, 578] width 432 height 40
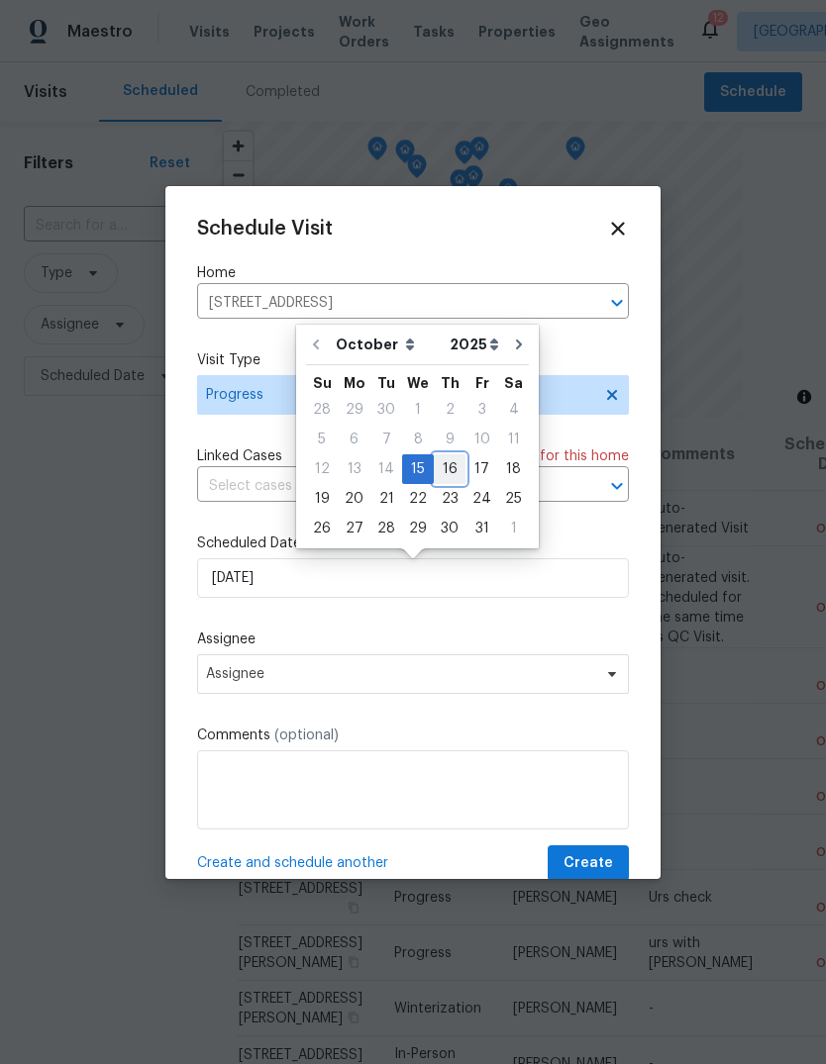
click at [451, 468] on div "16" at bounding box center [450, 469] width 32 height 28
type input "10/16/2025"
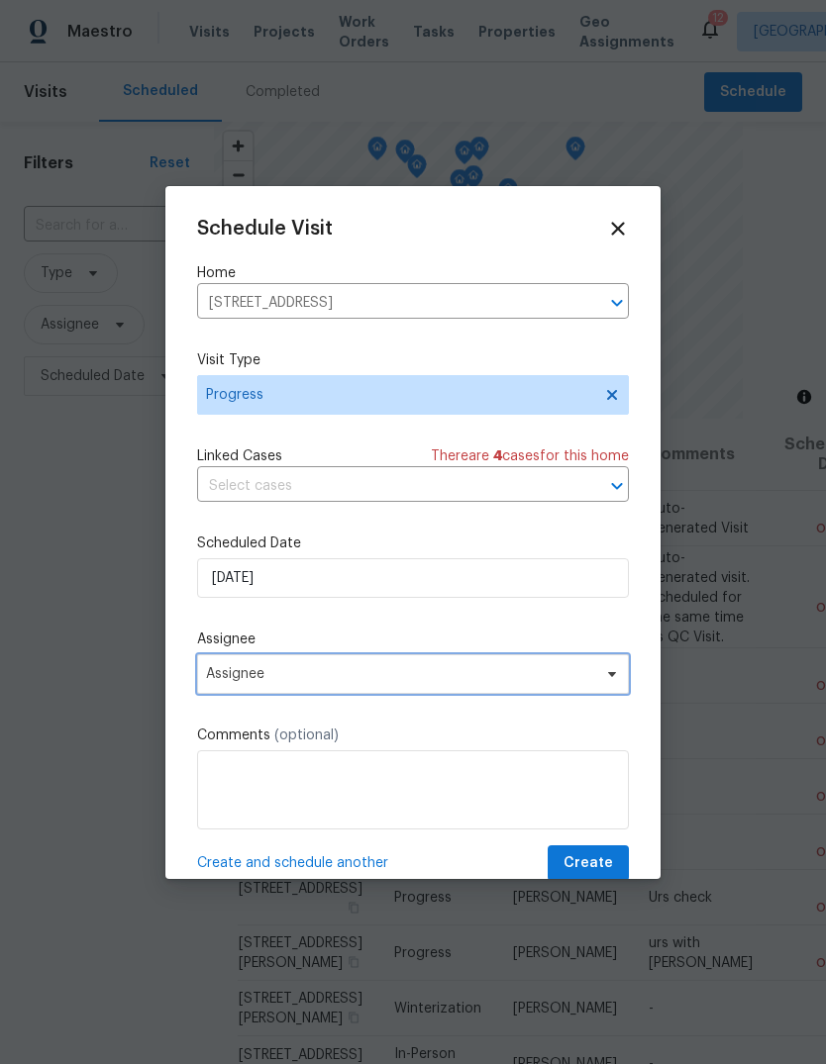
click at [391, 677] on span "Assignee" at bounding box center [400, 674] width 388 height 16
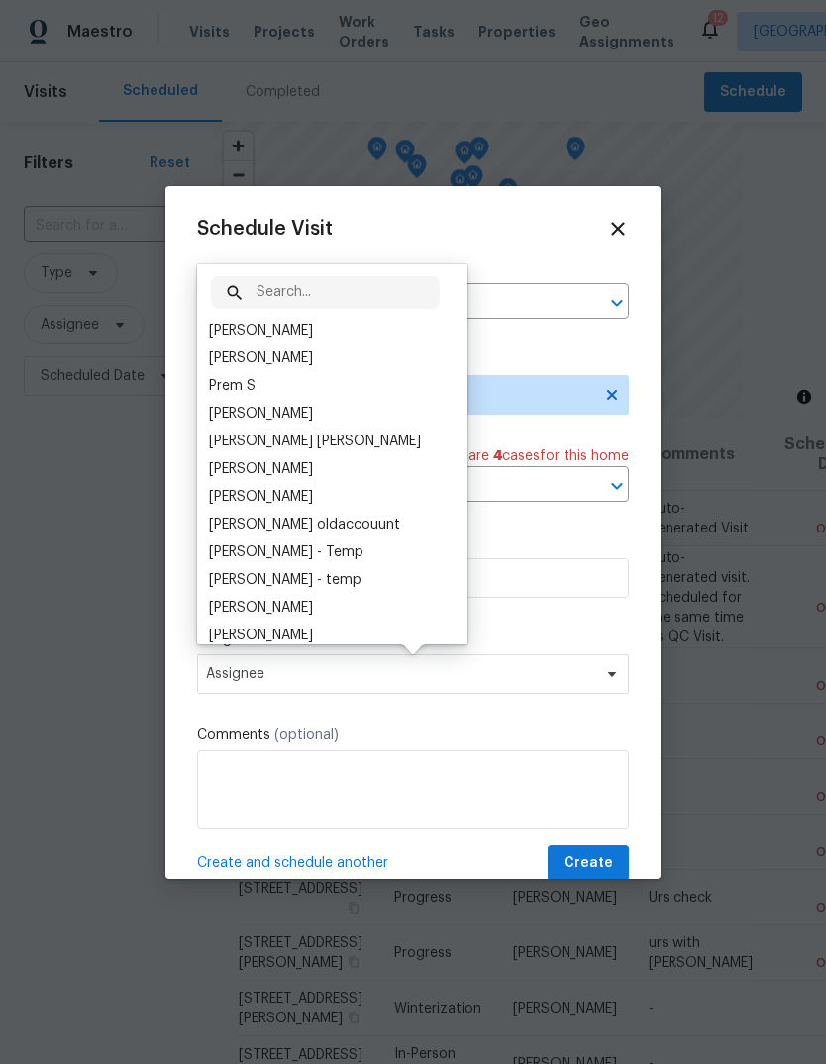
click at [313, 327] on div "[PERSON_NAME]" at bounding box center [261, 331] width 104 height 20
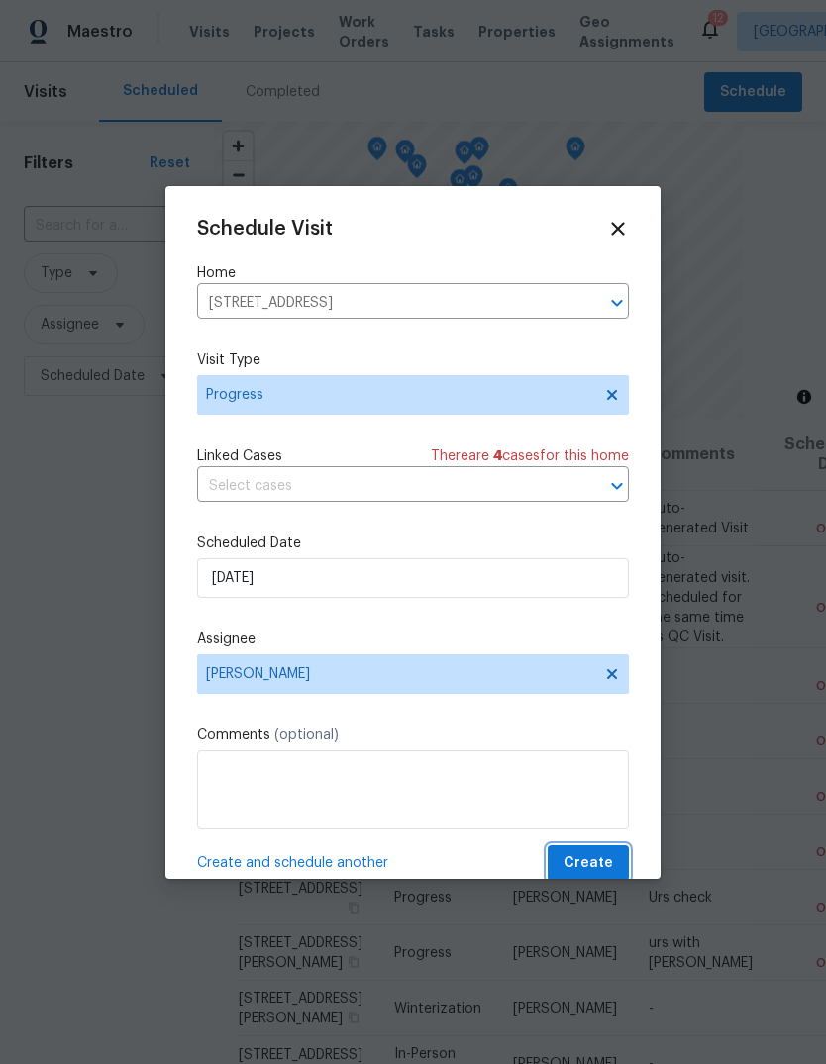
click at [606, 851] on button "Create" at bounding box center [588, 864] width 81 height 37
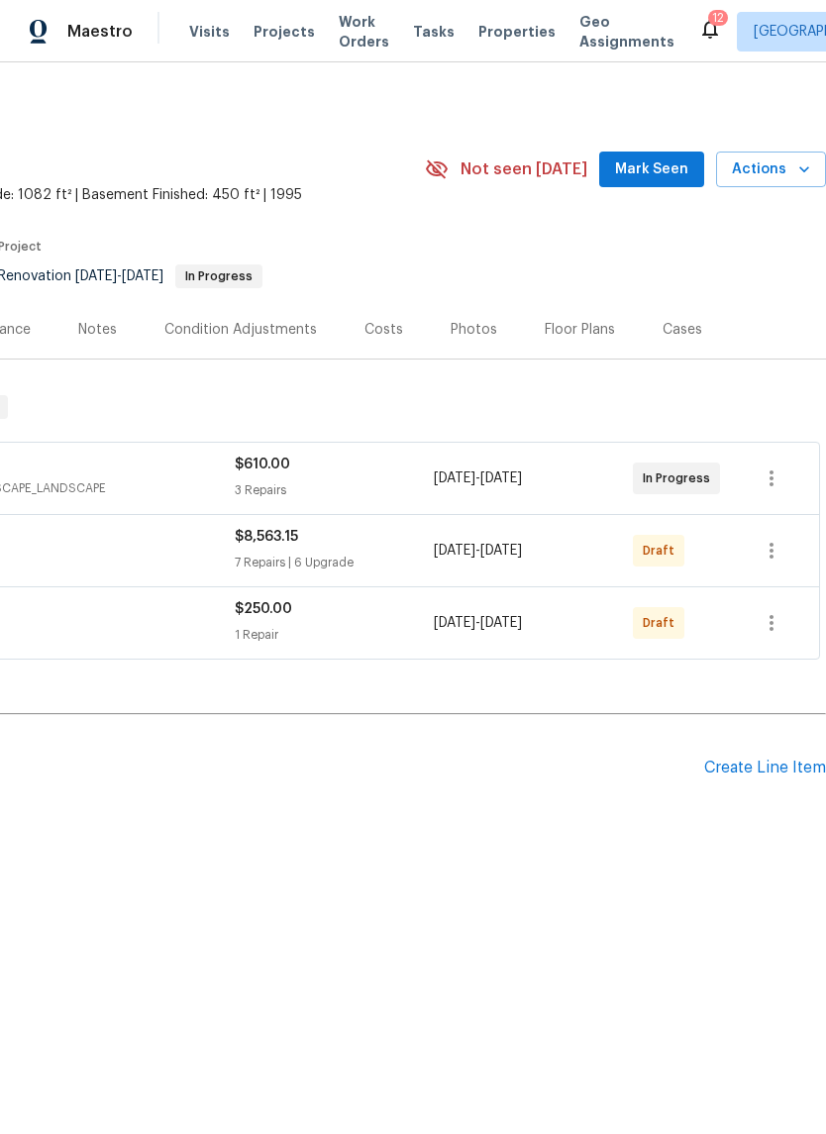
scroll to position [0, 293]
click at [667, 166] on span "Mark Seen" at bounding box center [651, 169] width 73 height 25
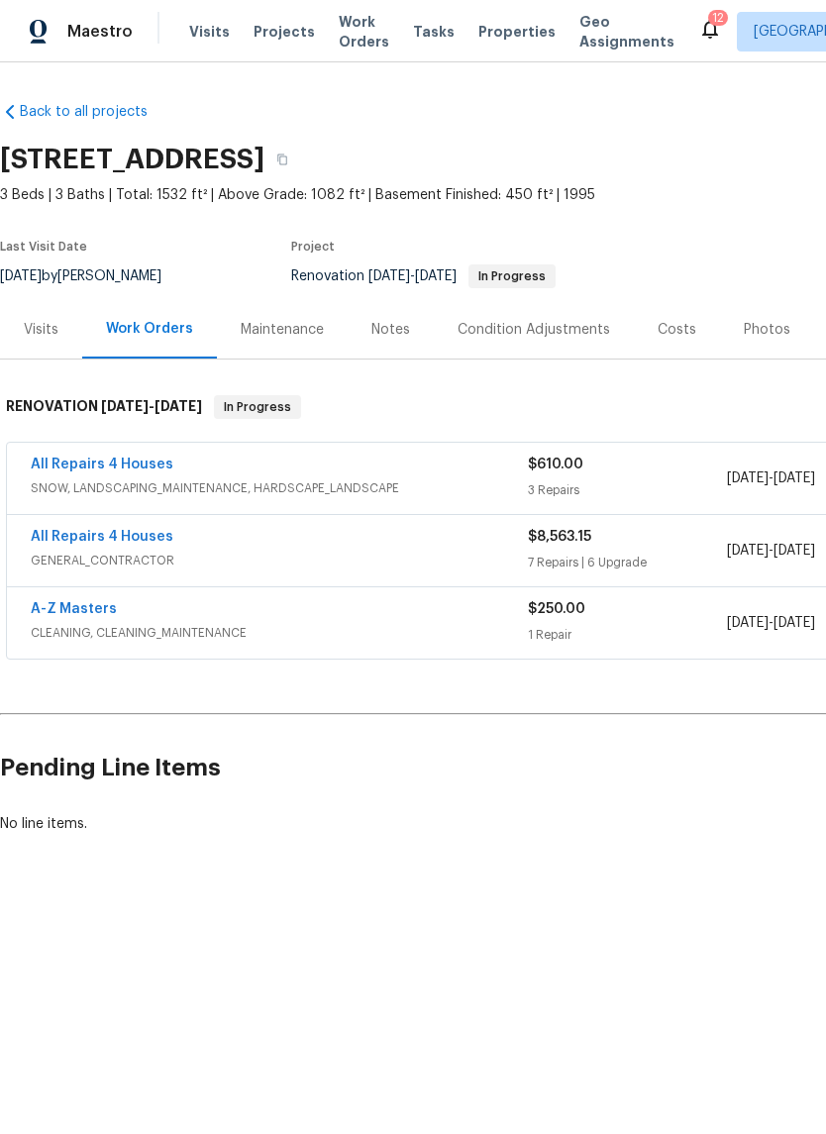
scroll to position [0, 0]
click at [82, 539] on link "All Repairs 4 Houses" at bounding box center [102, 537] width 143 height 14
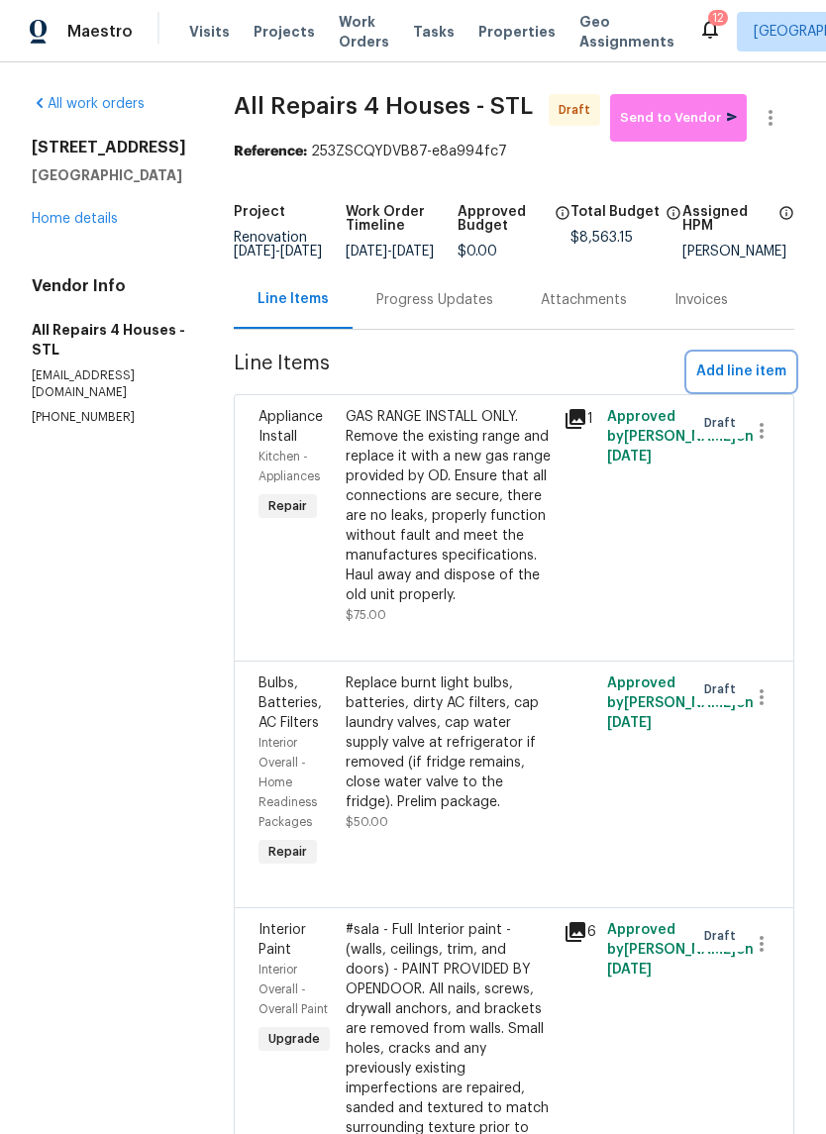
click at [750, 379] on span "Add line item" at bounding box center [741, 371] width 90 height 25
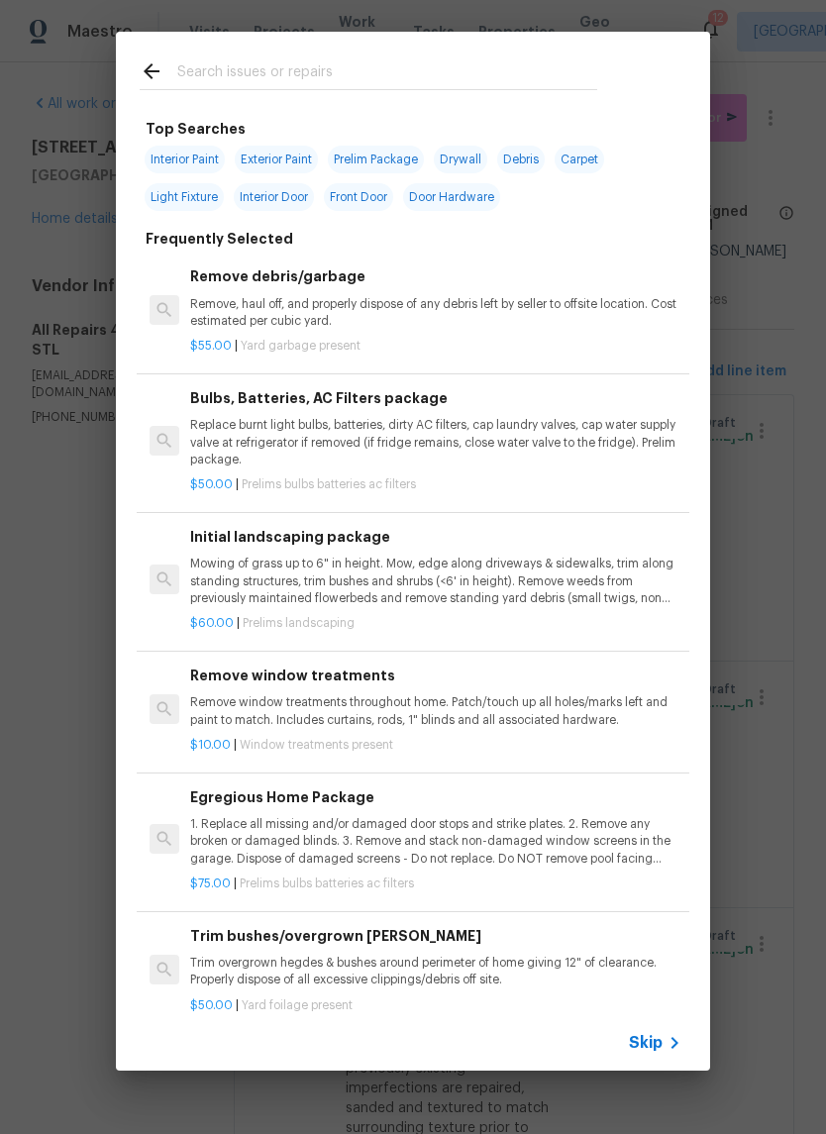
click at [656, 1052] on span "Skip" at bounding box center [646, 1043] width 34 height 20
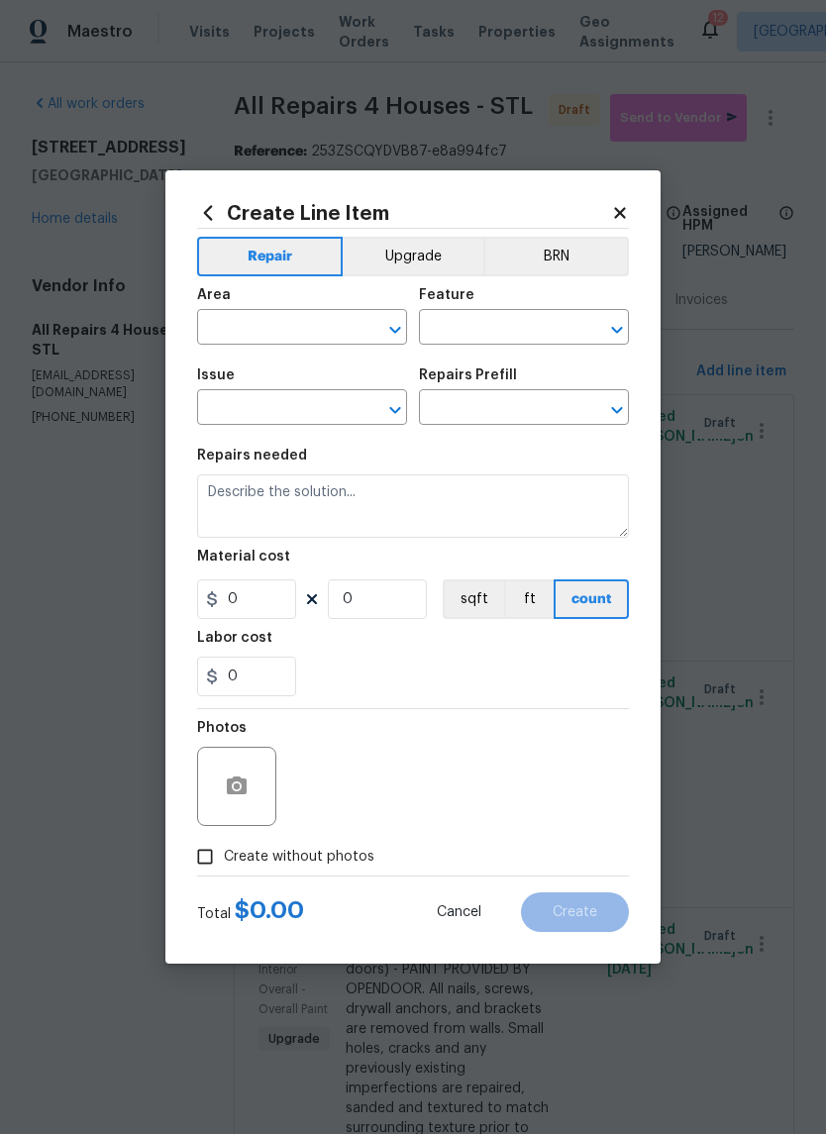
click at [295, 320] on input "text" at bounding box center [274, 329] width 154 height 31
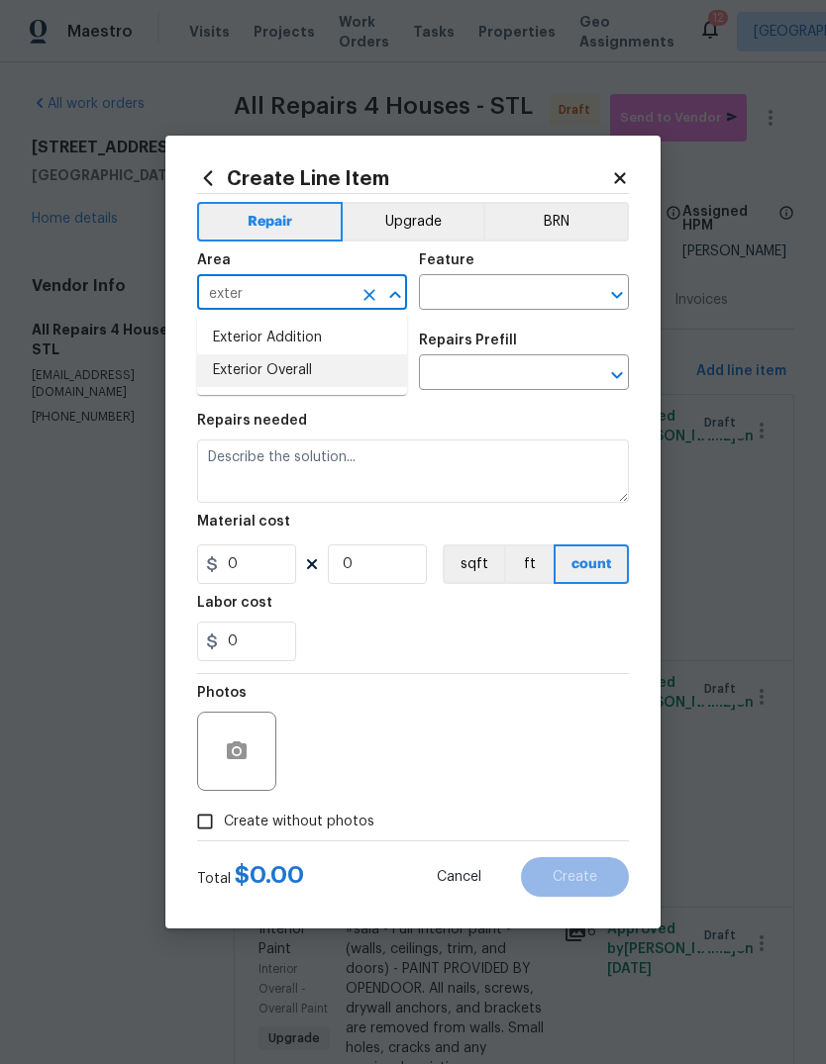
click at [358, 376] on li "Exterior Overall" at bounding box center [302, 370] width 210 height 33
type input "Exterior Overall"
click at [533, 298] on input "text" at bounding box center [496, 294] width 154 height 31
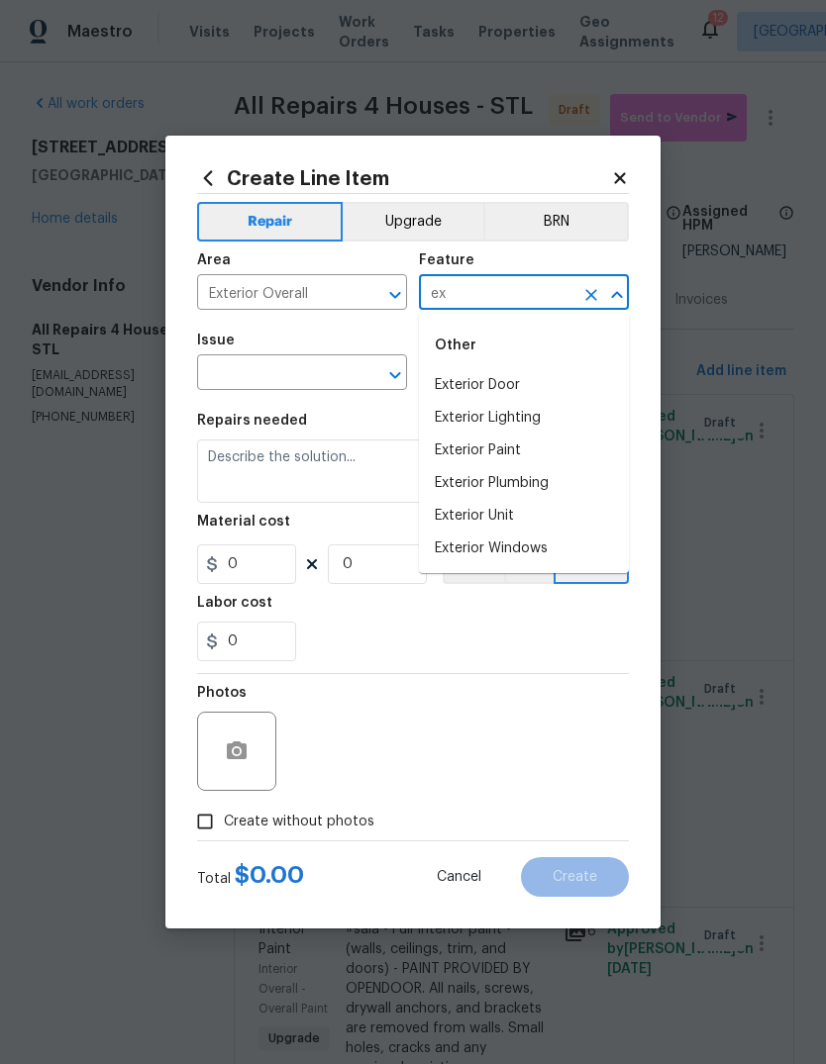
type input "e"
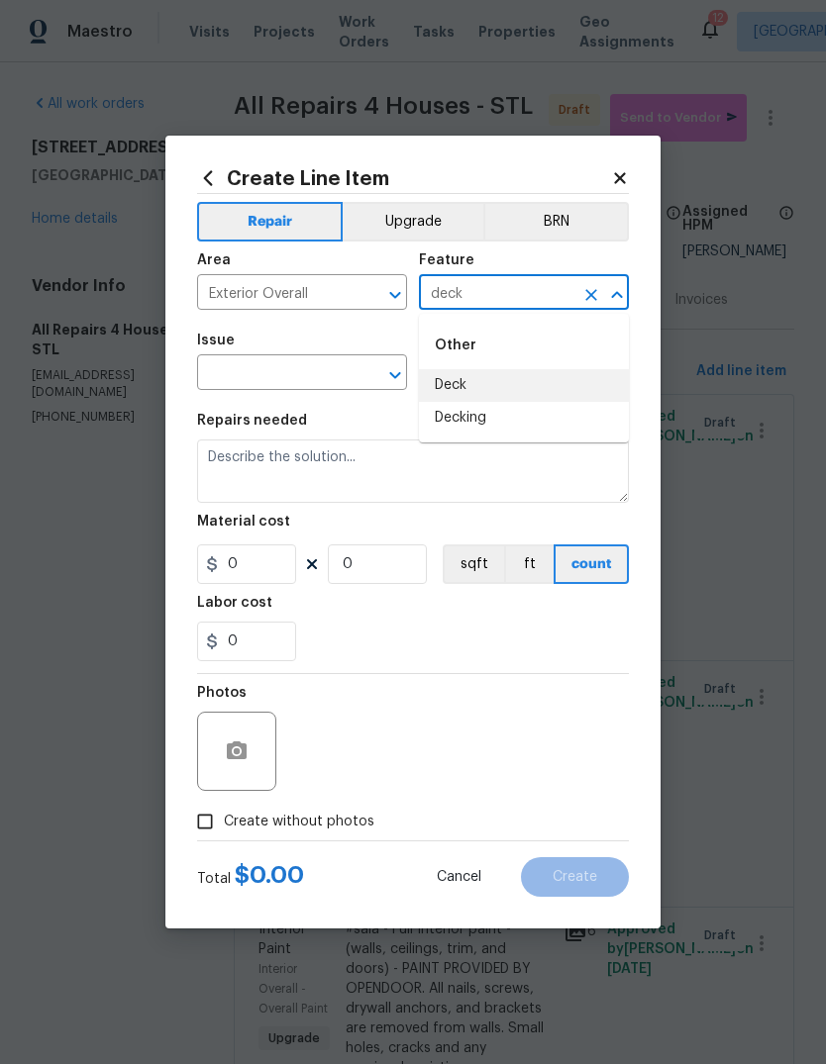
click at [533, 387] on li "Deck" at bounding box center [524, 385] width 210 height 33
type input "Deck"
click at [329, 385] on input "text" at bounding box center [274, 374] width 154 height 31
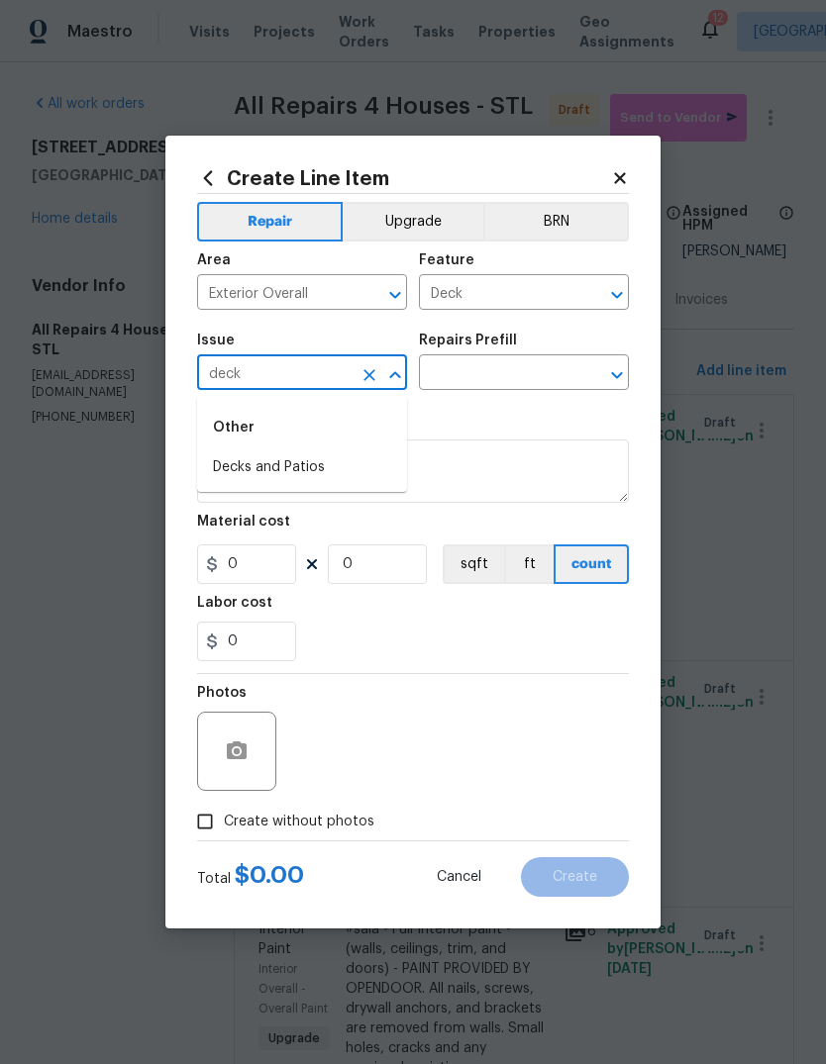
click at [343, 470] on li "Decks and Patios" at bounding box center [302, 468] width 210 height 33
type input "Decks and Patios"
click at [518, 378] on input "text" at bounding box center [496, 374] width 154 height 31
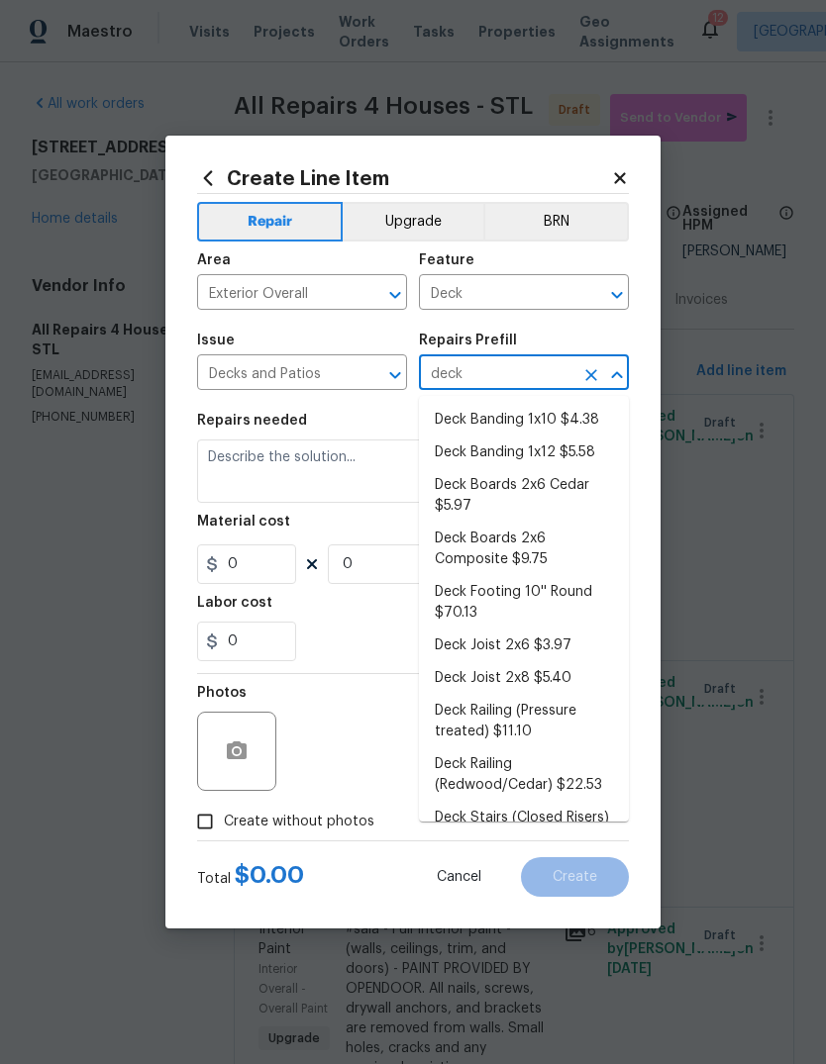
click at [381, 380] on button "Open" at bounding box center [395, 375] width 28 height 28
type input "deck"
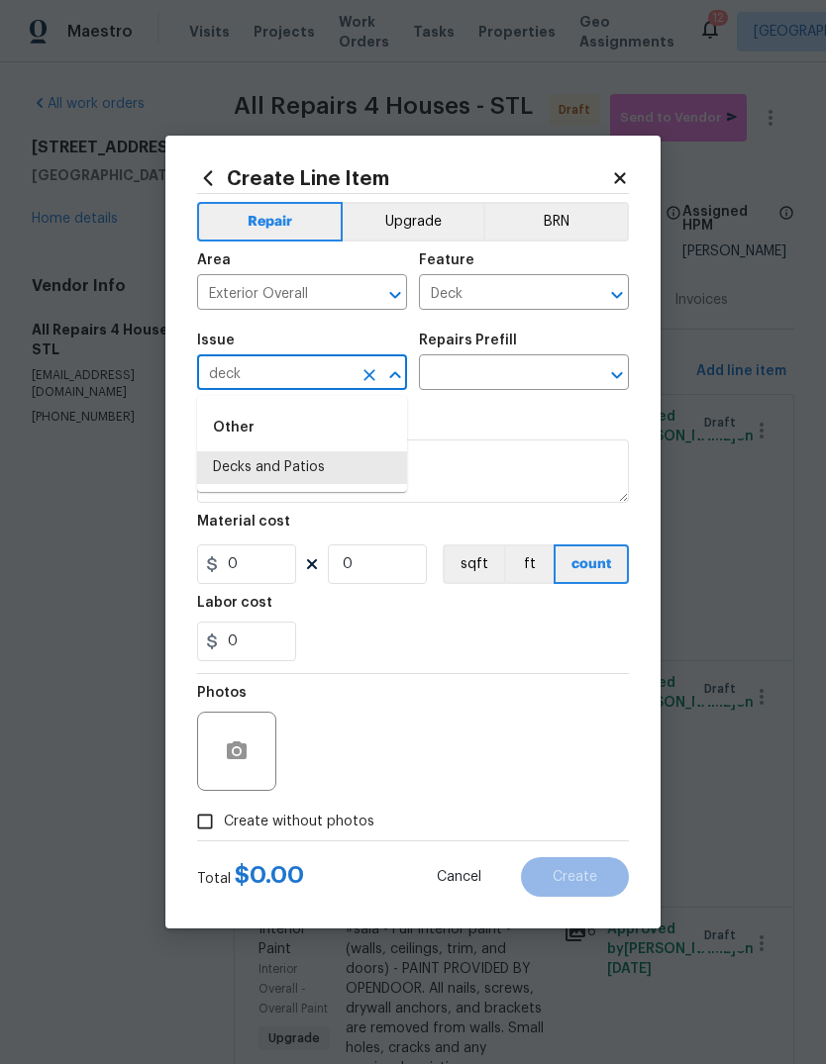
click at [367, 465] on li "Decks and Patios" at bounding box center [302, 468] width 210 height 33
type input "Decks and Patios"
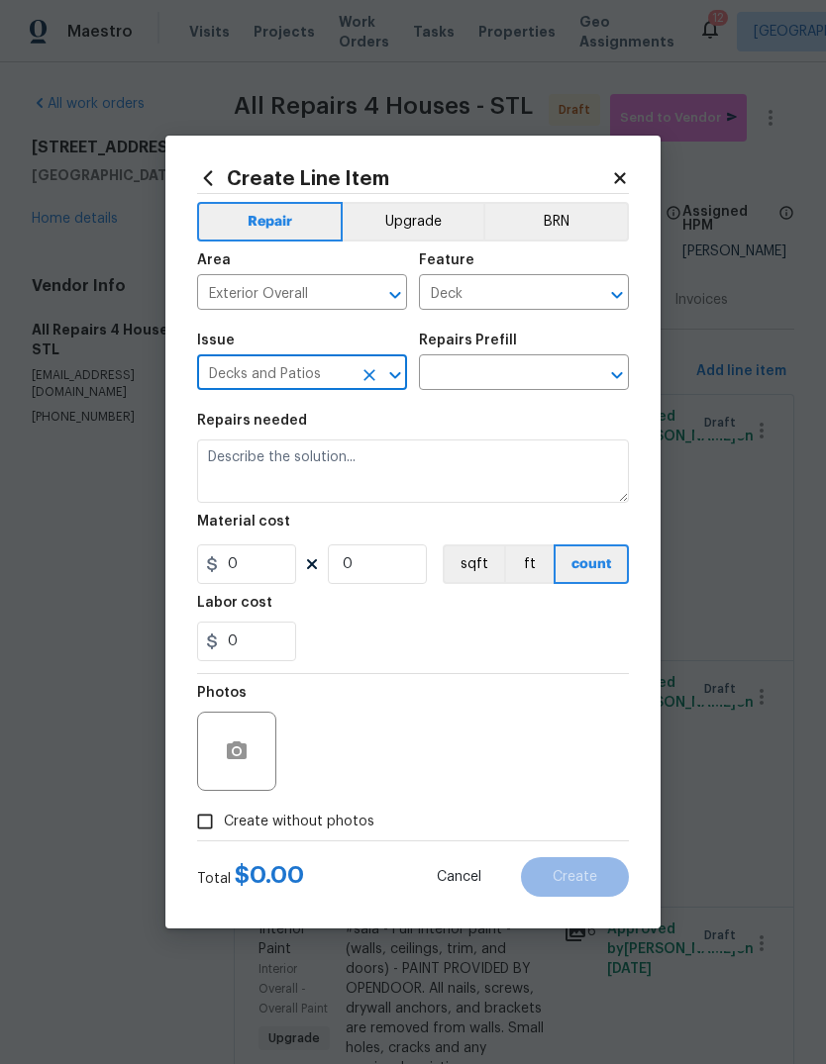
click at [553, 370] on input "text" at bounding box center [496, 374] width 154 height 31
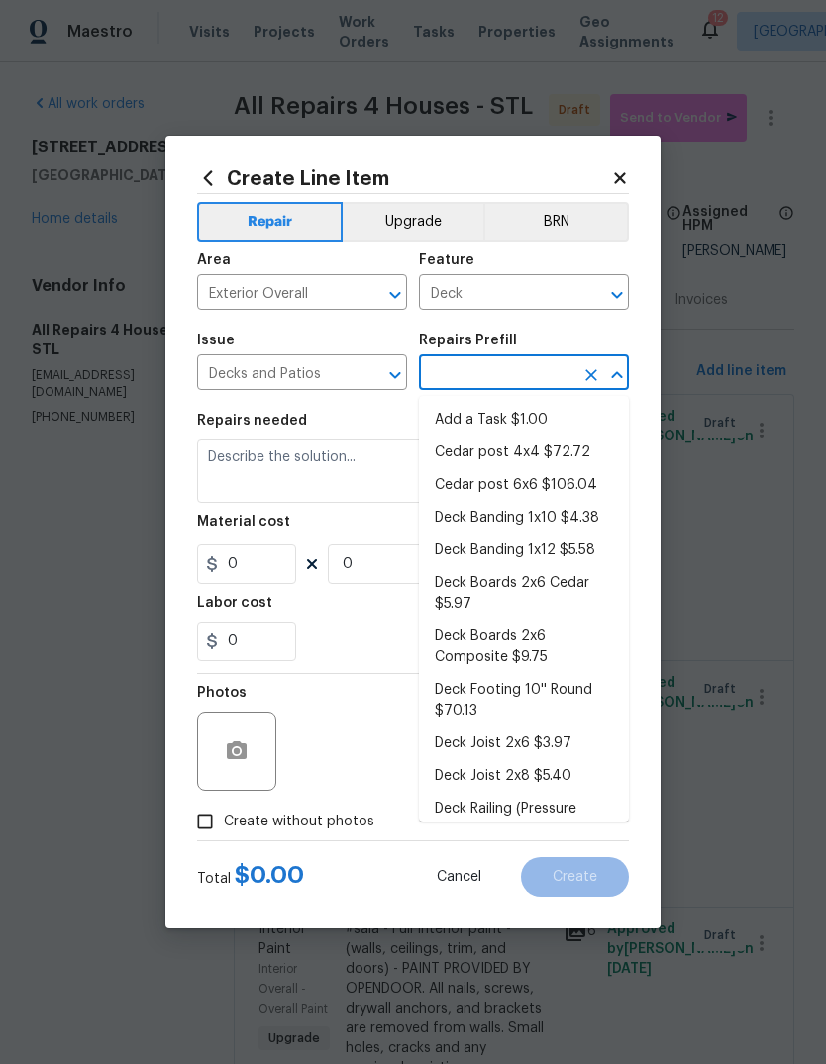
click at [591, 424] on li "Add a Task $1.00" at bounding box center [524, 420] width 210 height 33
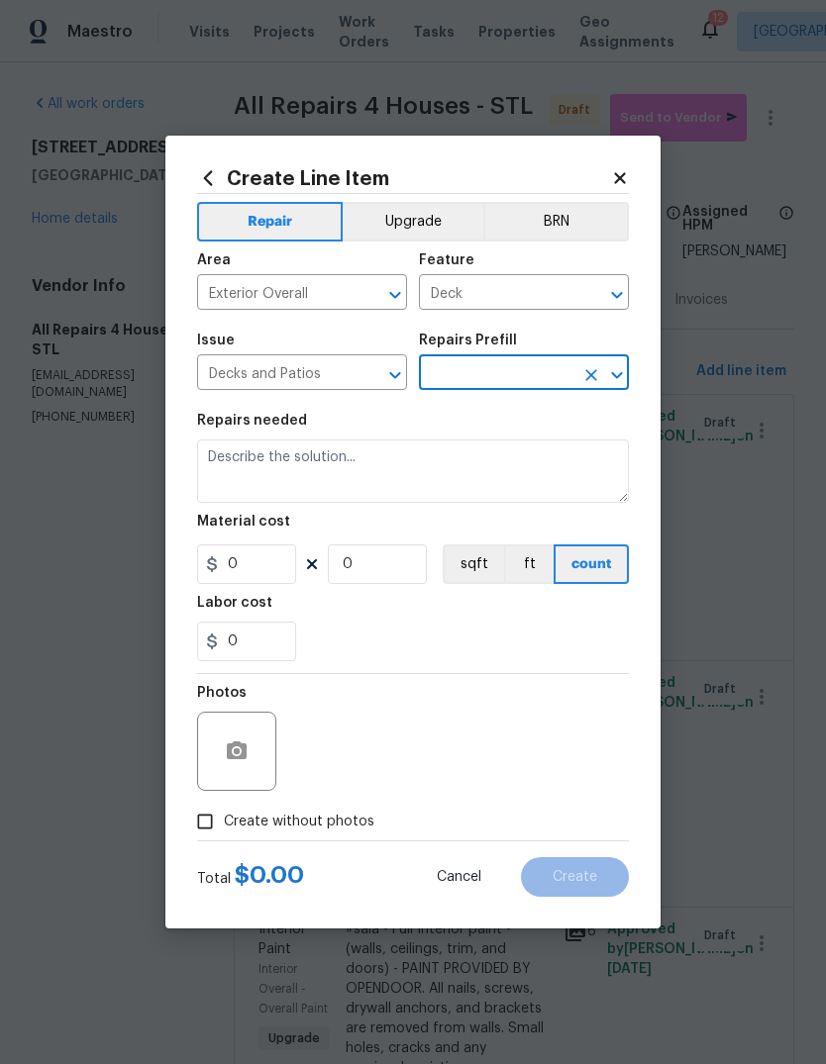
type input "Add a Task $1.00"
type textarea "HPM to detail"
type input "1"
type input "Add a Task $1.00"
type input "1"
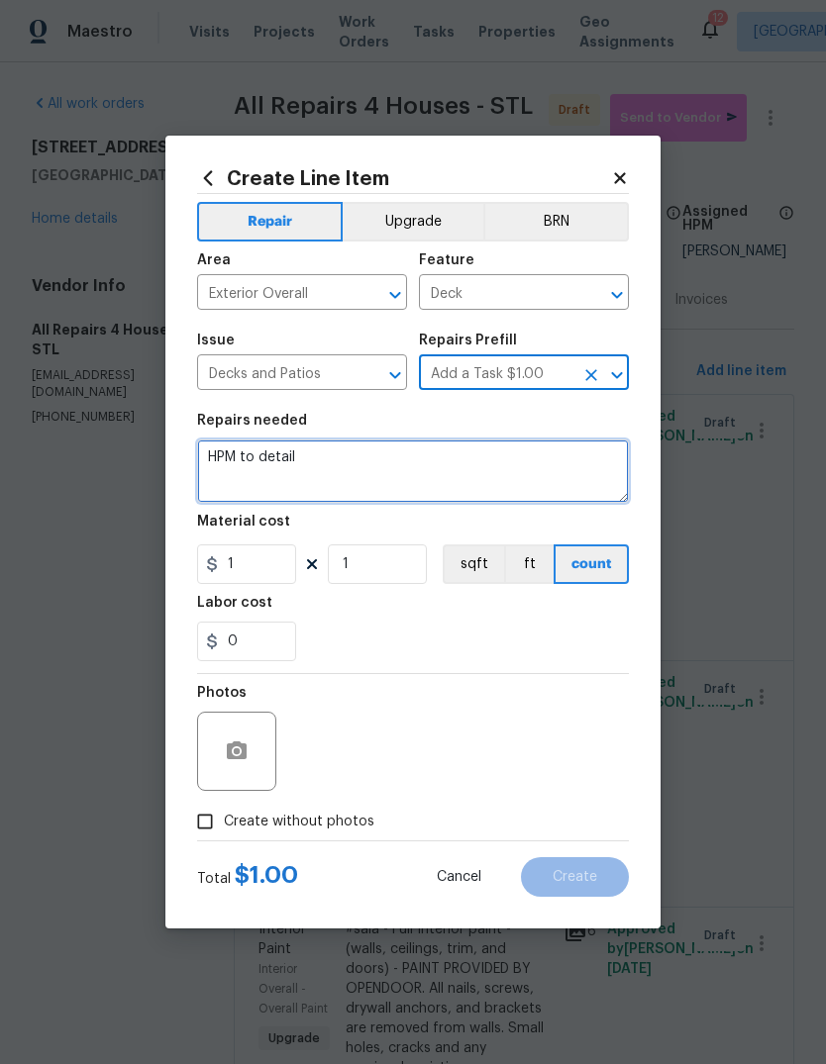
click at [457, 488] on textarea "HPM to detail" at bounding box center [413, 471] width 432 height 63
type textarea "H"
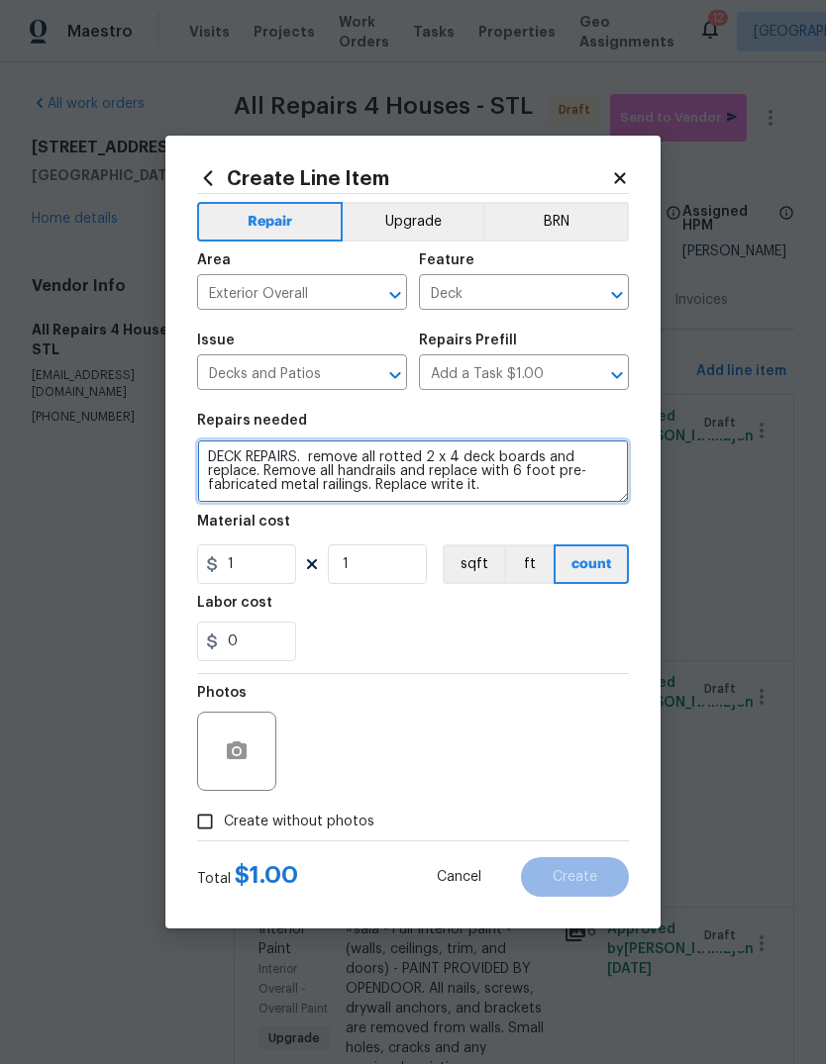
click at [558, 486] on textarea "DECK REPAIRS. remove all rotted 2 x 4 deck boards and replace. Remove all handr…" at bounding box center [413, 471] width 432 height 63
type textarea "DECK REPAIRS. remove all rotted 2 x 4 deck boards and replace. Remove all handr…"
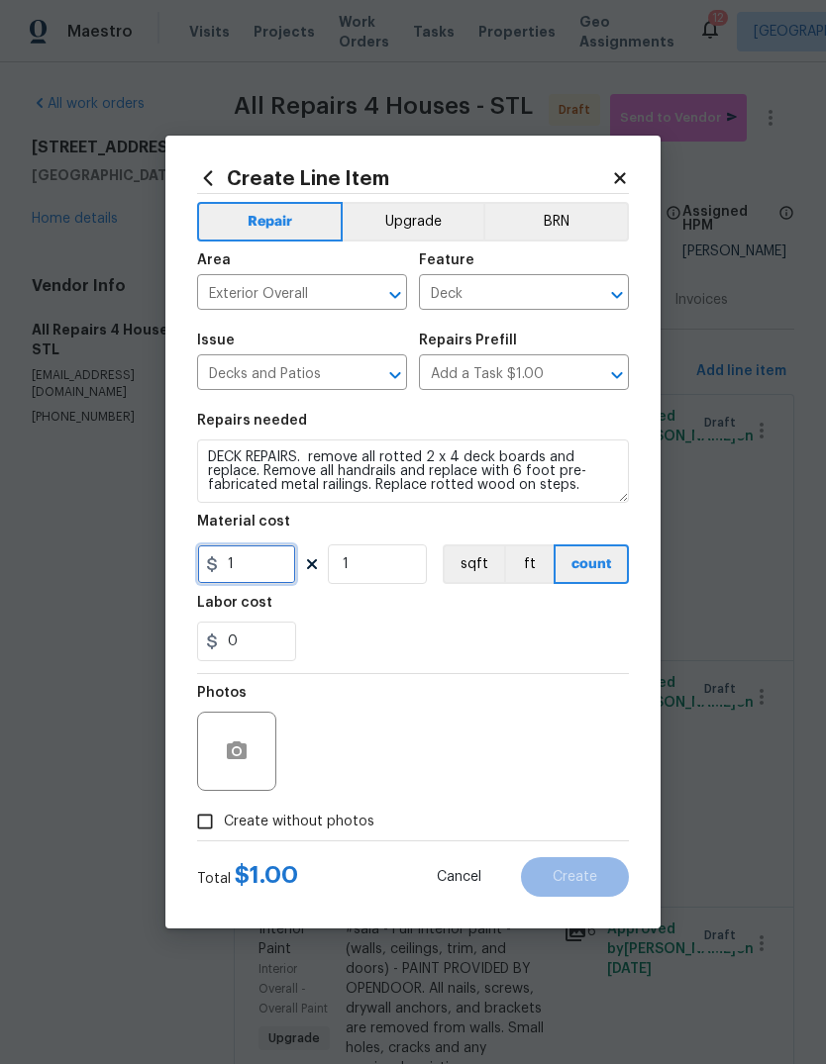
click at [282, 574] on input "1" at bounding box center [246, 565] width 99 height 40
type input "5000"
click at [528, 627] on div "0" at bounding box center [413, 642] width 432 height 40
click at [259, 749] on button "button" at bounding box center [237, 752] width 48 height 48
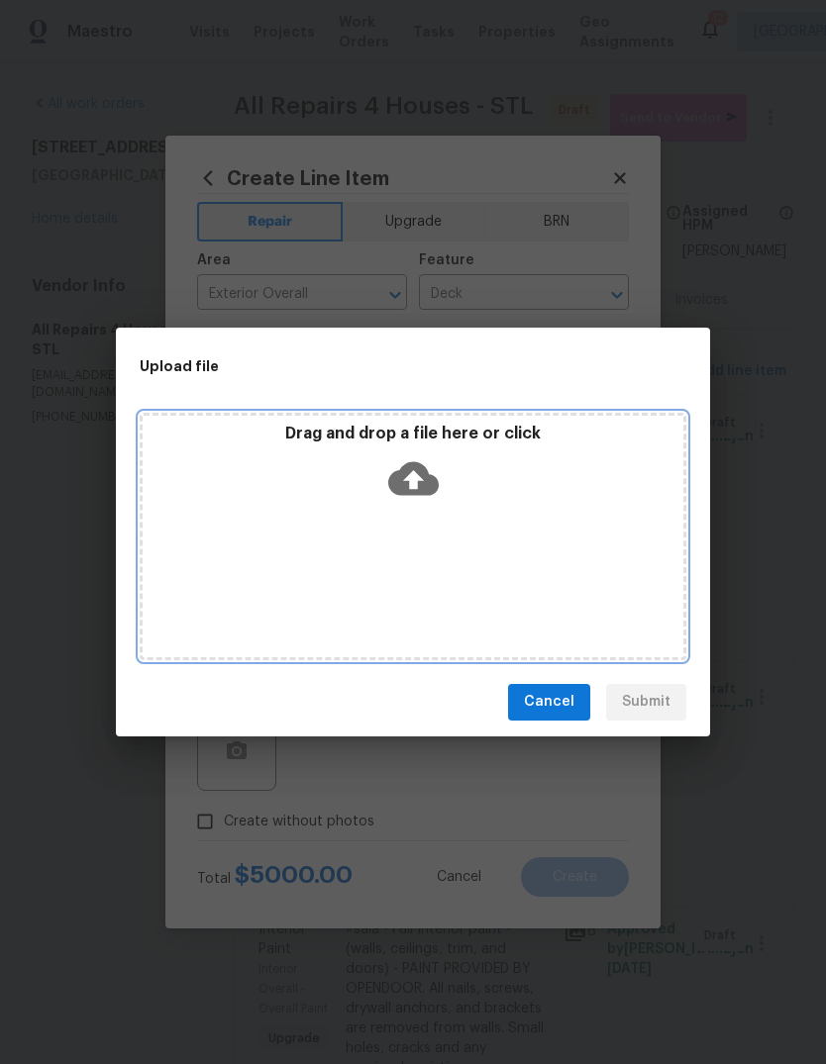
click at [426, 487] on icon at bounding box center [413, 478] width 50 height 34
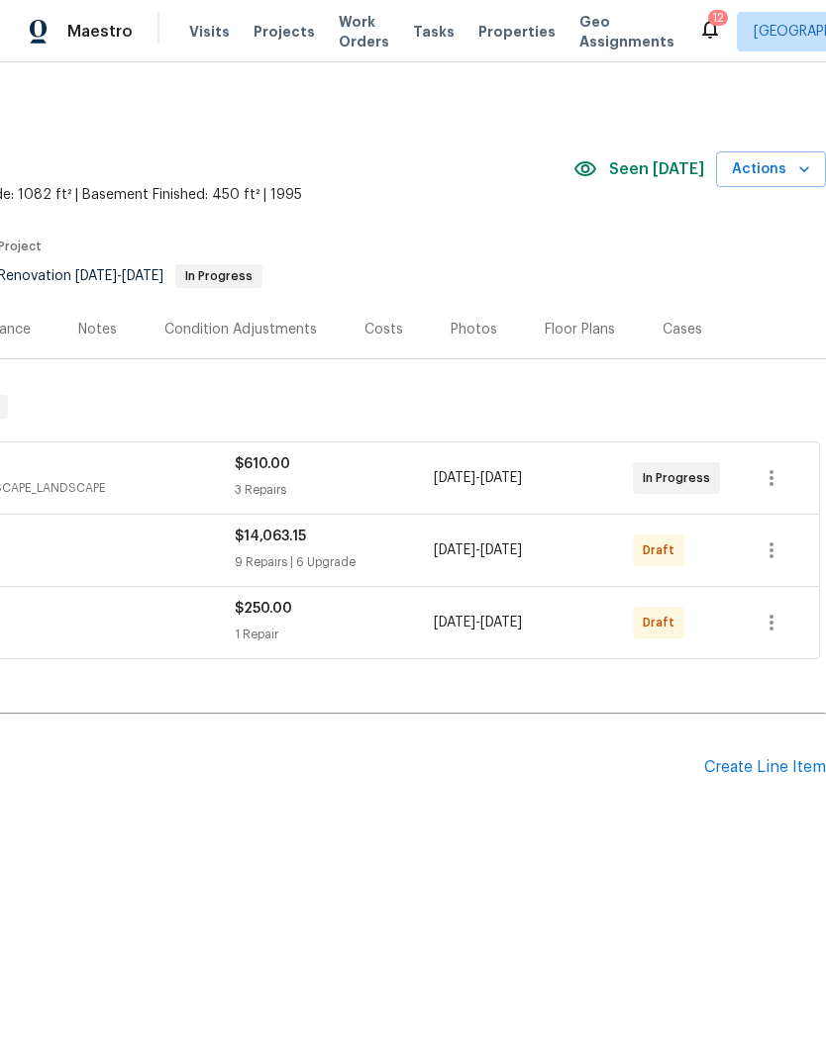
scroll to position [0, 293]
click at [775, 544] on icon "button" at bounding box center [771, 551] width 24 height 24
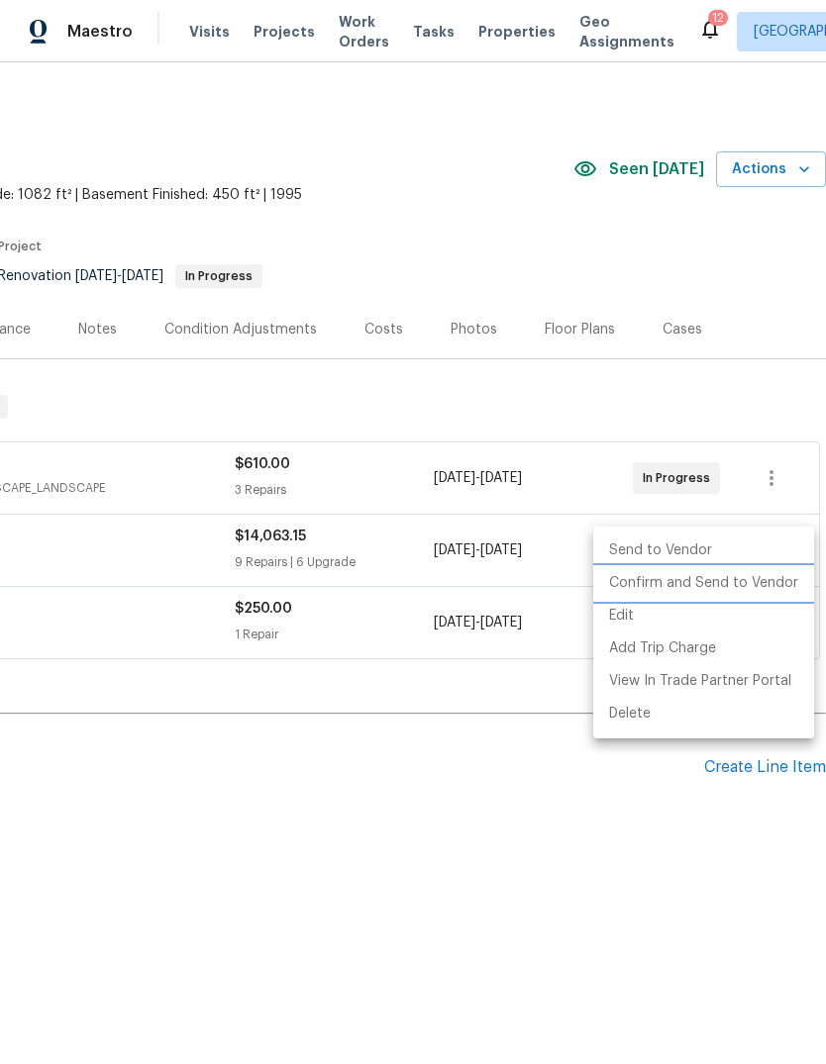
click at [756, 589] on li "Confirm and Send to Vendor" at bounding box center [703, 583] width 221 height 33
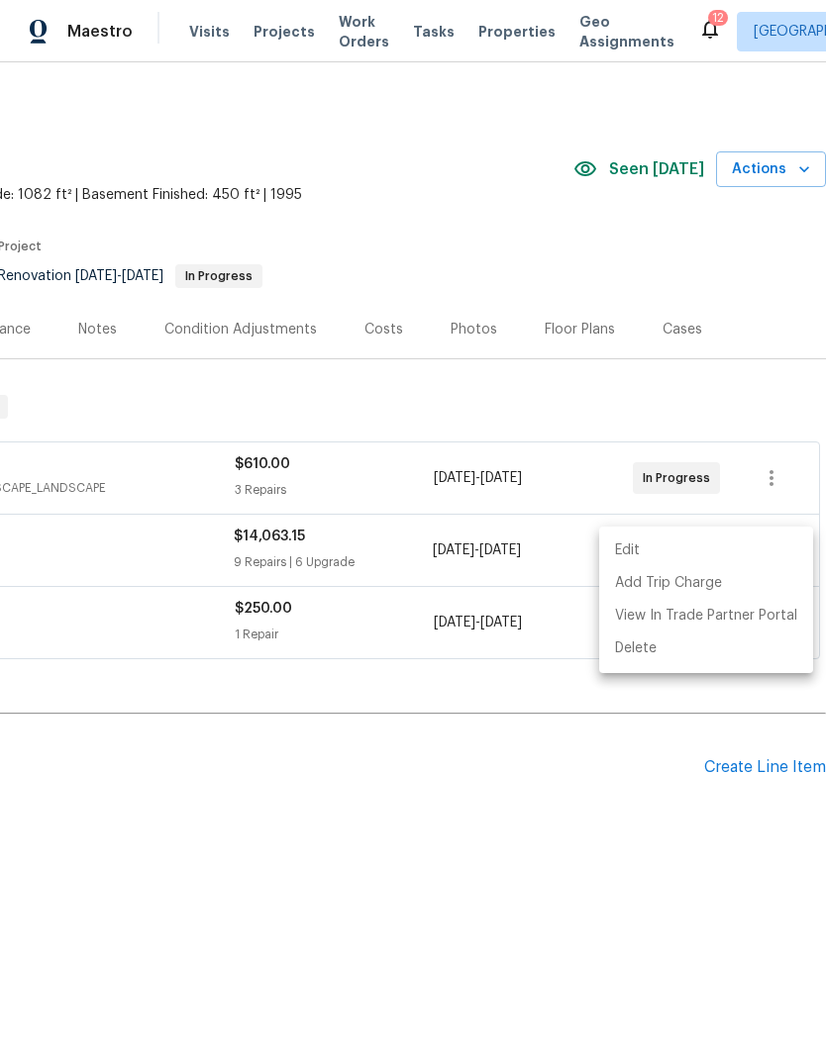
click at [625, 808] on div at bounding box center [413, 532] width 826 height 1064
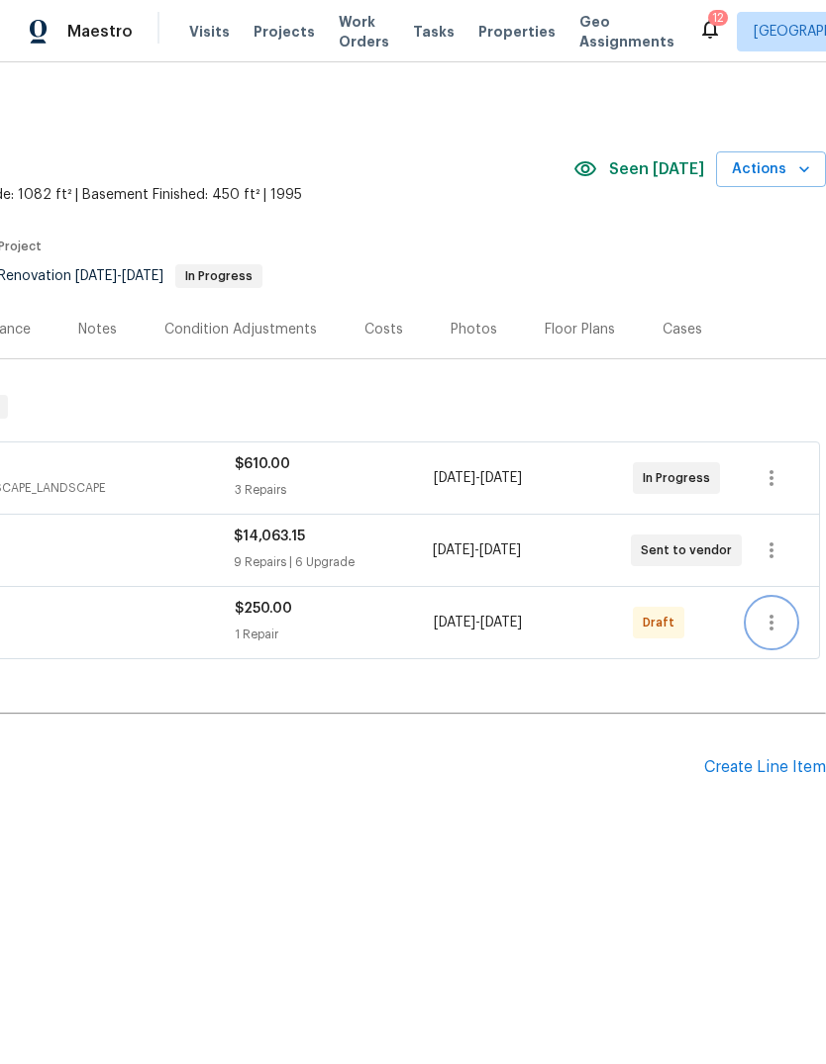
click at [775, 620] on icon "button" at bounding box center [771, 623] width 24 height 24
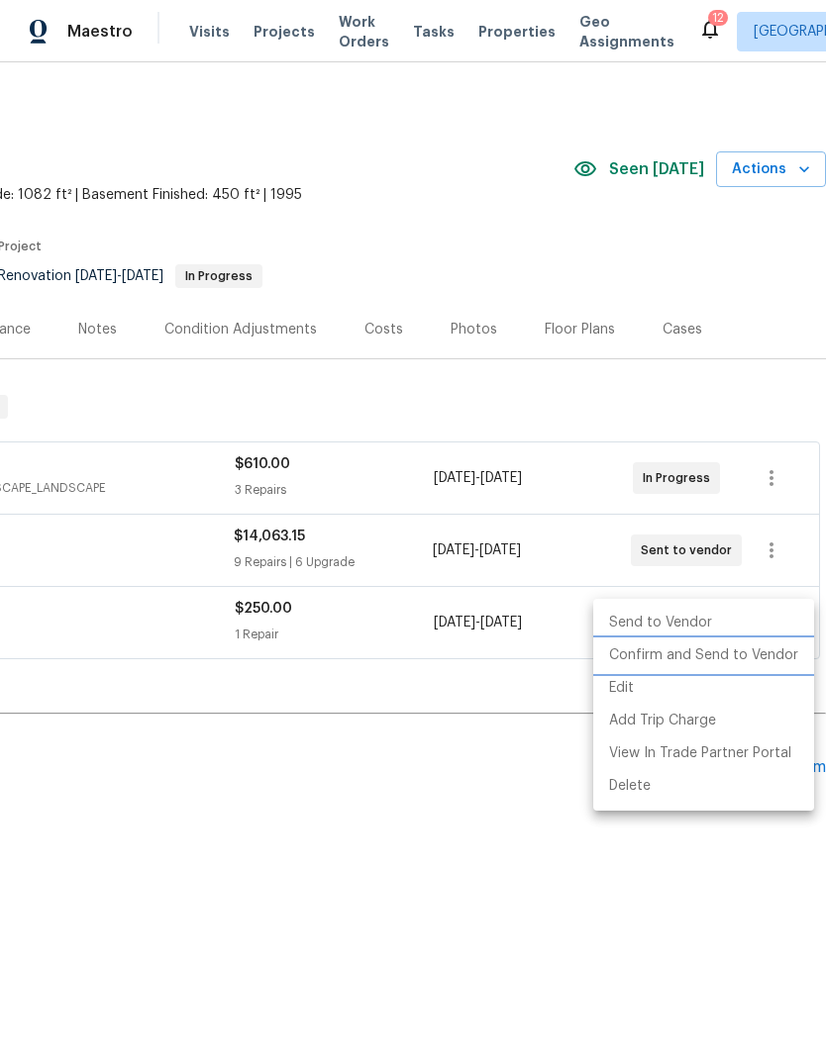
click at [767, 658] on li "Confirm and Send to Vendor" at bounding box center [703, 656] width 221 height 33
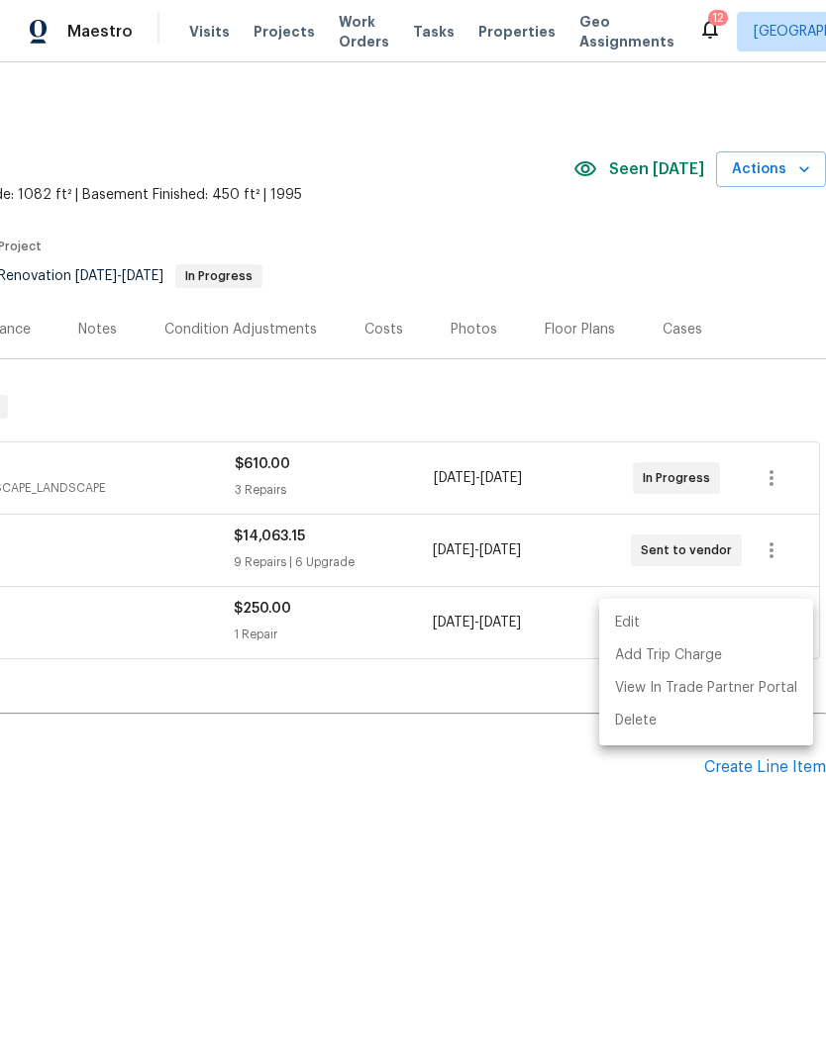
click at [523, 855] on div at bounding box center [413, 532] width 826 height 1064
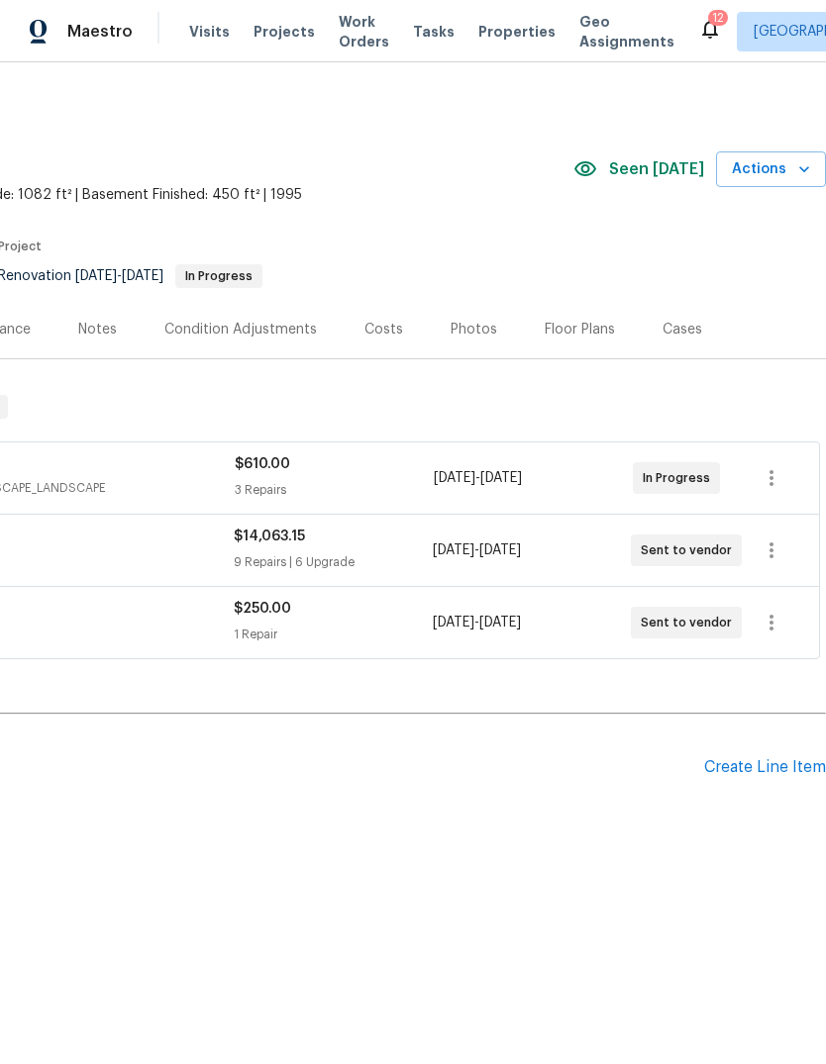
click at [301, 456] on div "$610.00" at bounding box center [334, 464] width 199 height 20
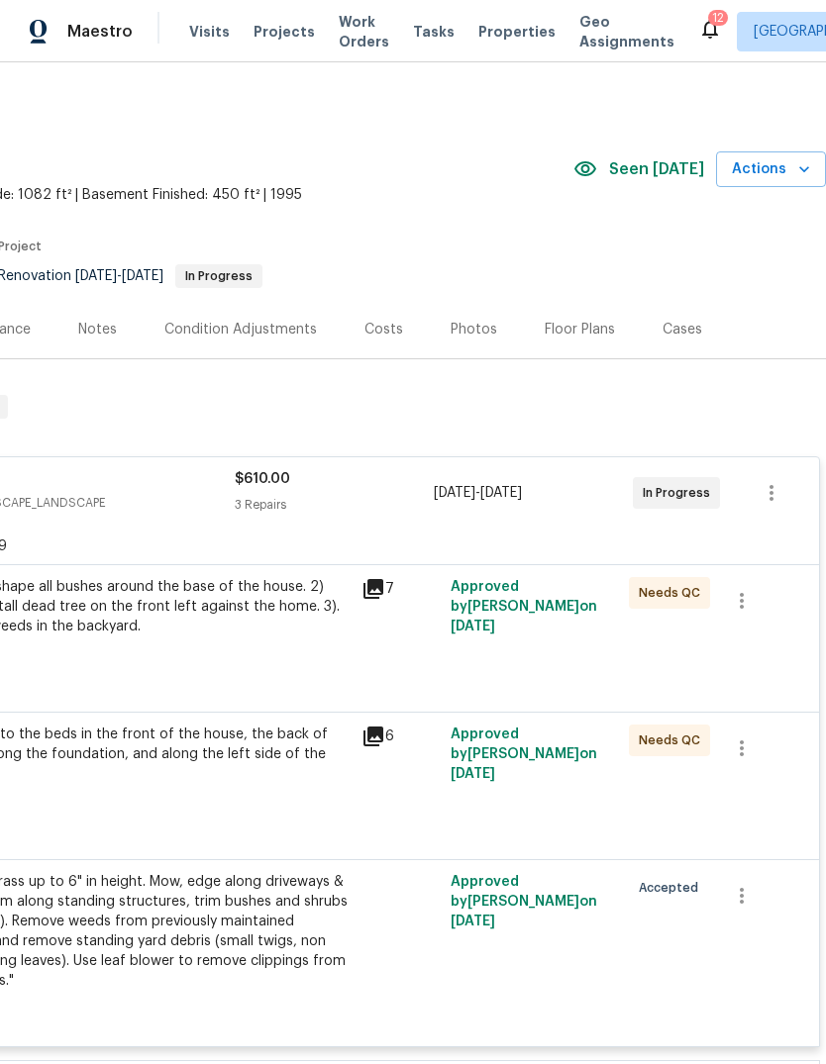
click at [384, 591] on icon at bounding box center [373, 589] width 24 height 24
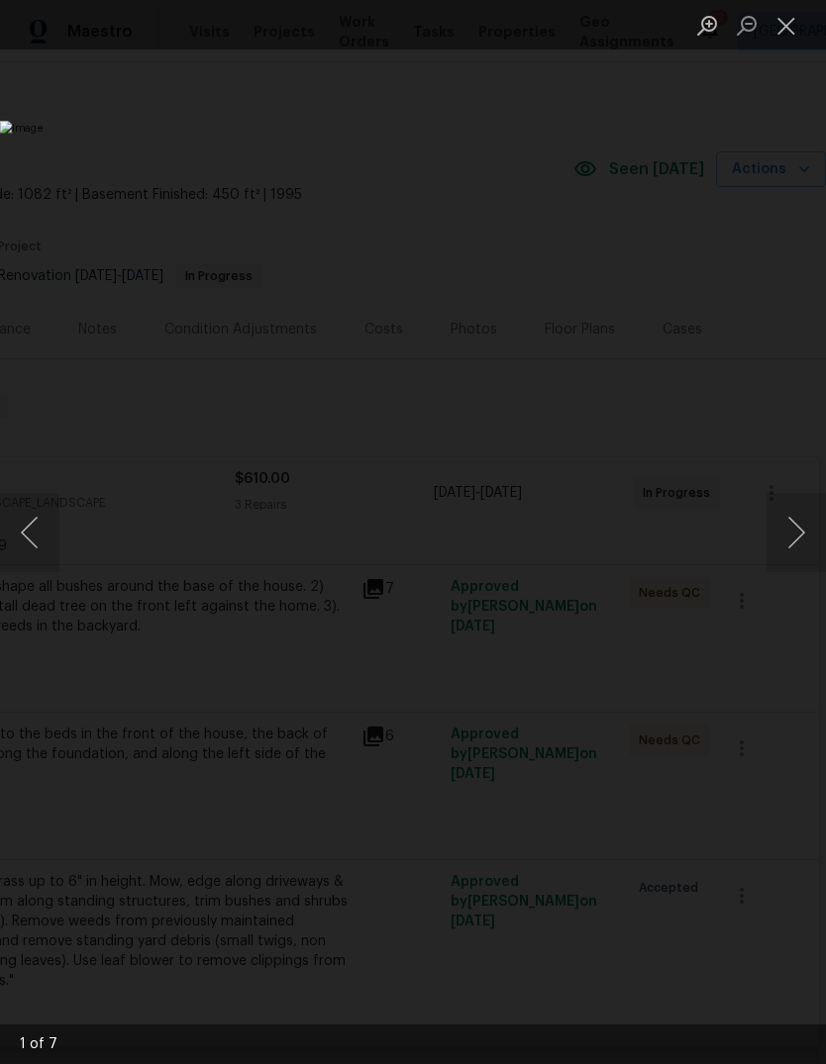
click at [780, 527] on button "Next image" at bounding box center [795, 532] width 59 height 79
click at [792, 514] on button "Next image" at bounding box center [795, 532] width 59 height 79
click at [800, 505] on button "Next image" at bounding box center [795, 532] width 59 height 79
click at [799, 505] on button "Next image" at bounding box center [795, 532] width 59 height 79
click at [786, 506] on button "Next image" at bounding box center [795, 532] width 59 height 79
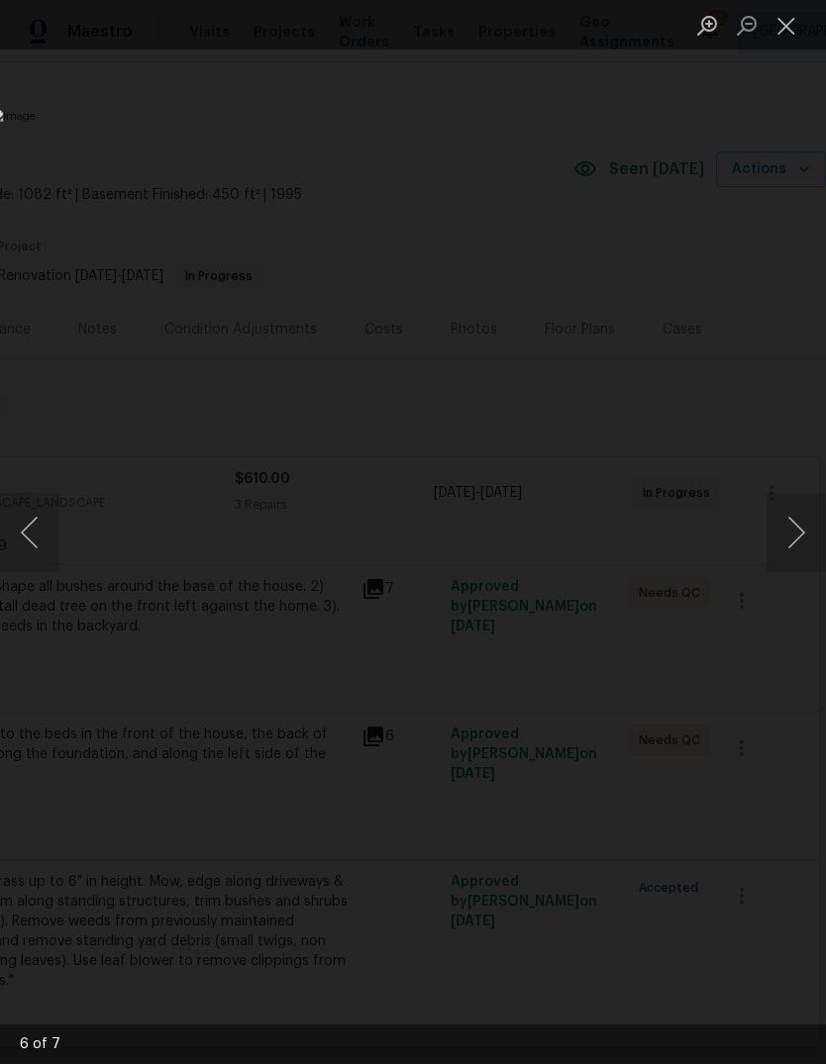
click at [800, 498] on button "Next image" at bounding box center [795, 532] width 59 height 79
click at [797, 499] on button "Next image" at bounding box center [795, 532] width 59 height 79
click at [803, 497] on button "Next image" at bounding box center [795, 532] width 59 height 79
click at [778, 33] on button "Close lightbox" at bounding box center [786, 25] width 40 height 35
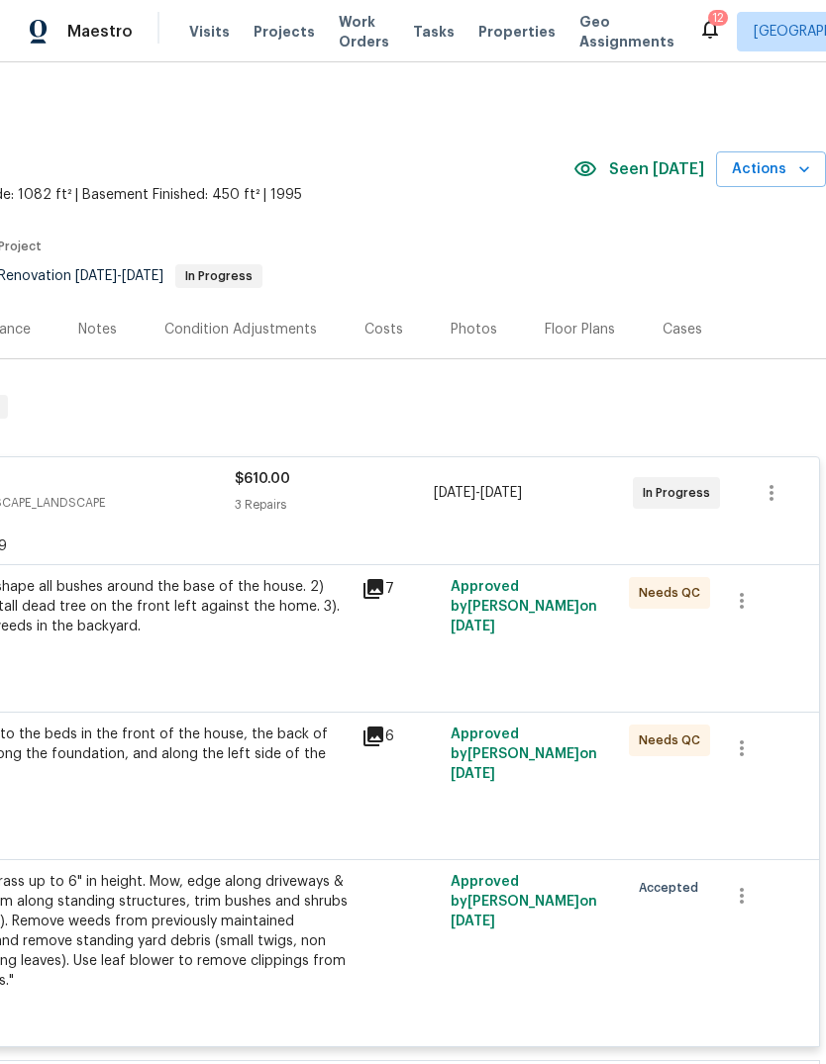
click at [382, 739] on icon at bounding box center [373, 737] width 20 height 20
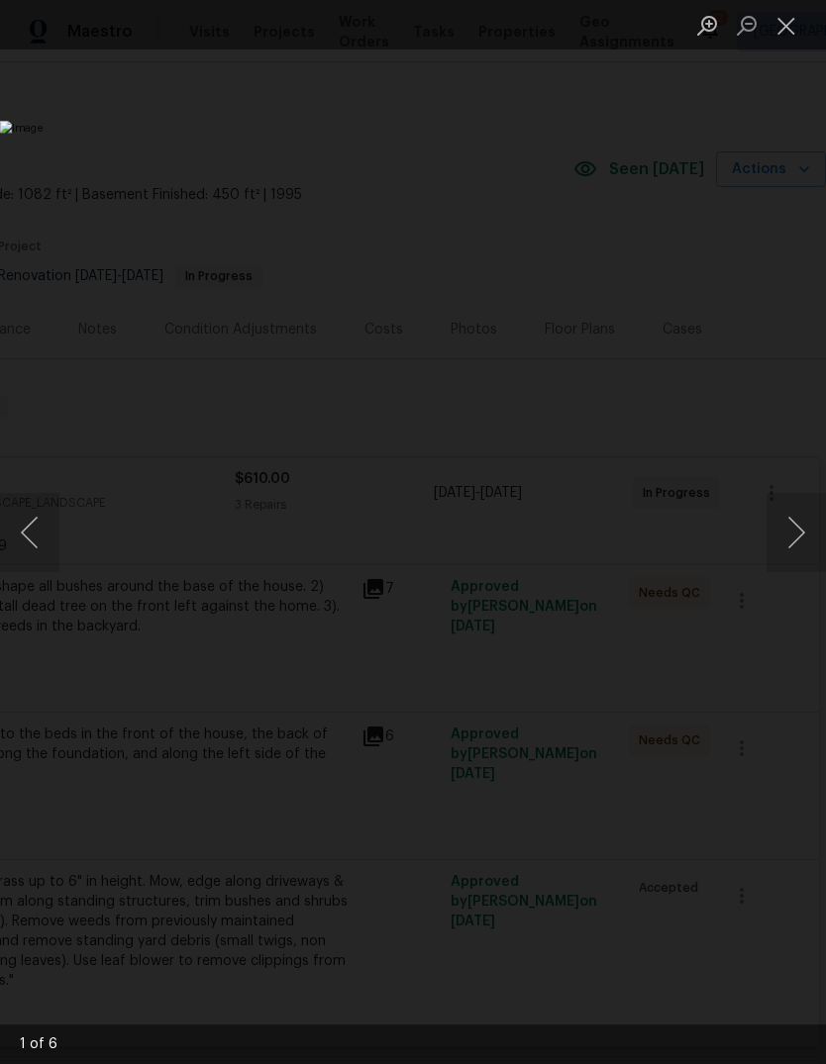
click at [795, 539] on button "Next image" at bounding box center [795, 532] width 59 height 79
click at [800, 527] on button "Next image" at bounding box center [795, 532] width 59 height 79
click at [802, 519] on button "Next image" at bounding box center [795, 532] width 59 height 79
click at [798, 523] on button "Next image" at bounding box center [795, 532] width 59 height 79
click at [793, 527] on button "Next image" at bounding box center [795, 532] width 59 height 79
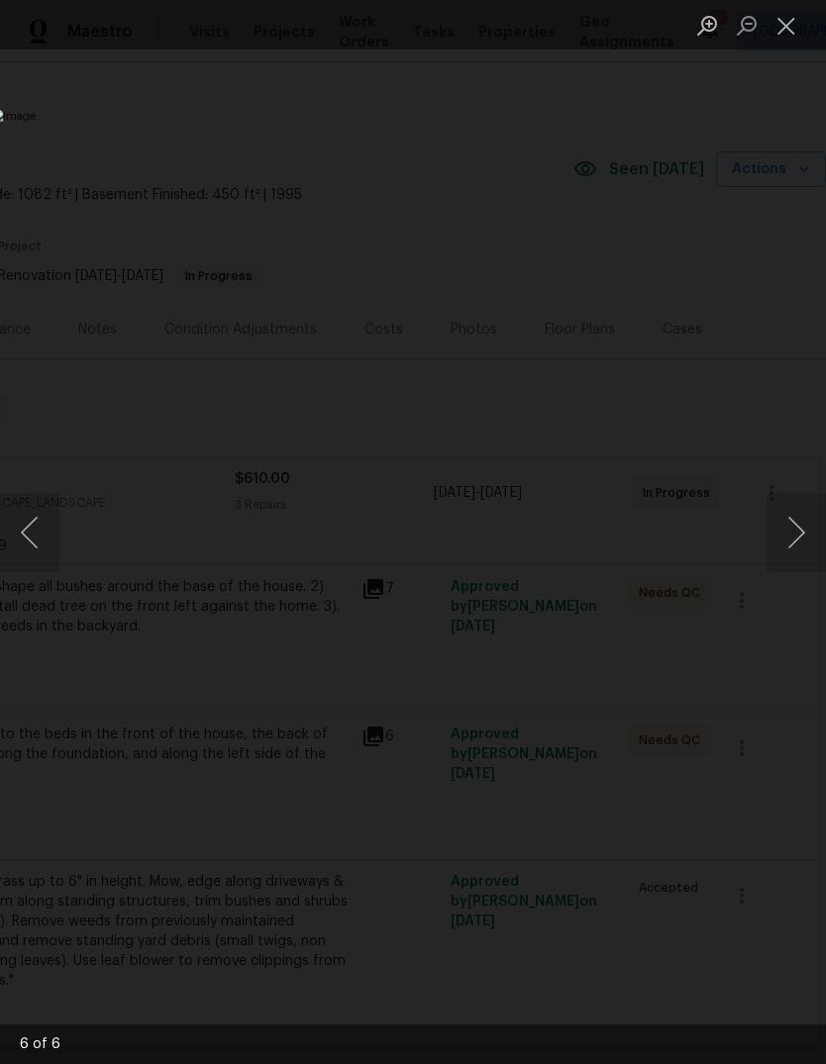
click at [795, 529] on button "Next image" at bounding box center [795, 532] width 59 height 79
click at [801, 522] on button "Next image" at bounding box center [795, 532] width 59 height 79
click at [790, 28] on button "Close lightbox" at bounding box center [786, 25] width 40 height 35
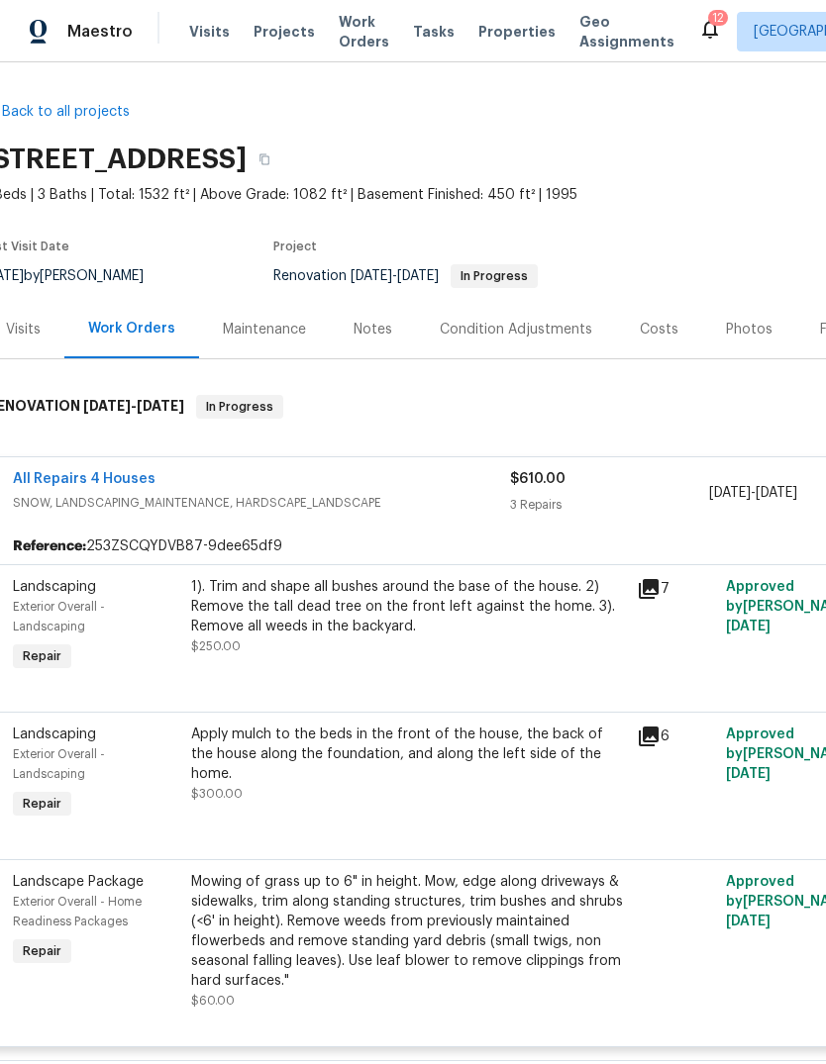
scroll to position [0, 19]
click at [152, 329] on div "Work Orders" at bounding box center [130, 329] width 87 height 20
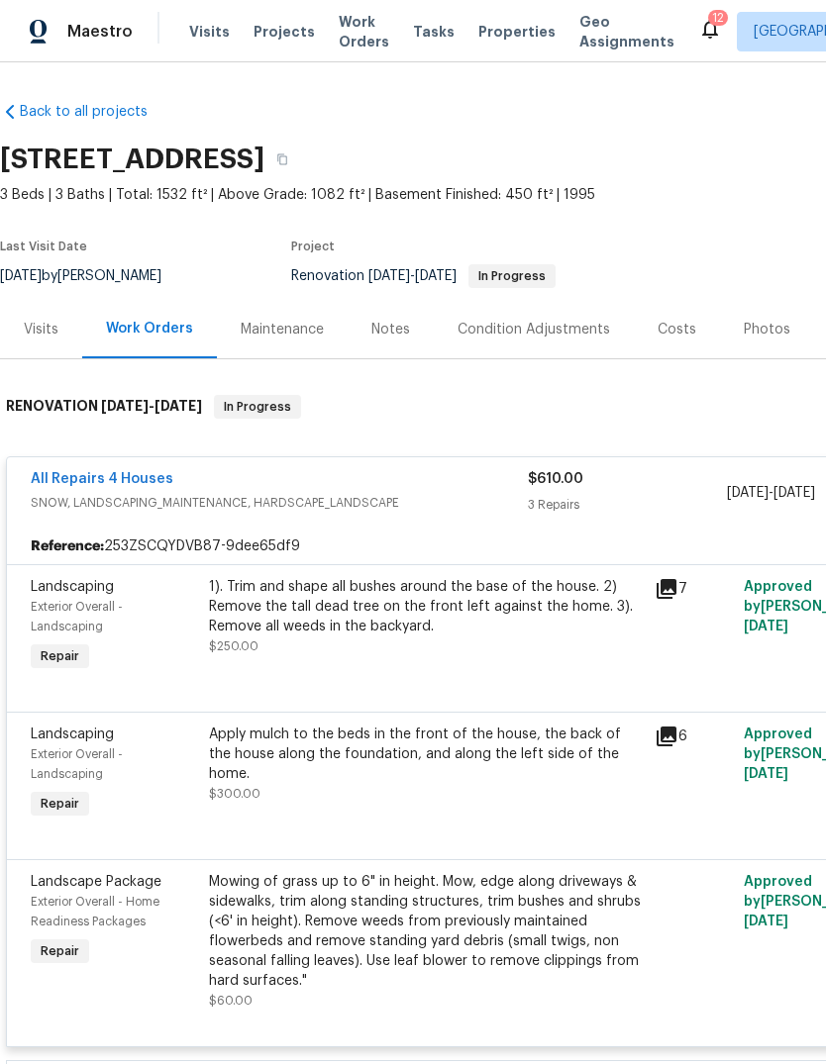
scroll to position [0, 0]
click at [60, 332] on div "Visits" at bounding box center [41, 329] width 82 height 58
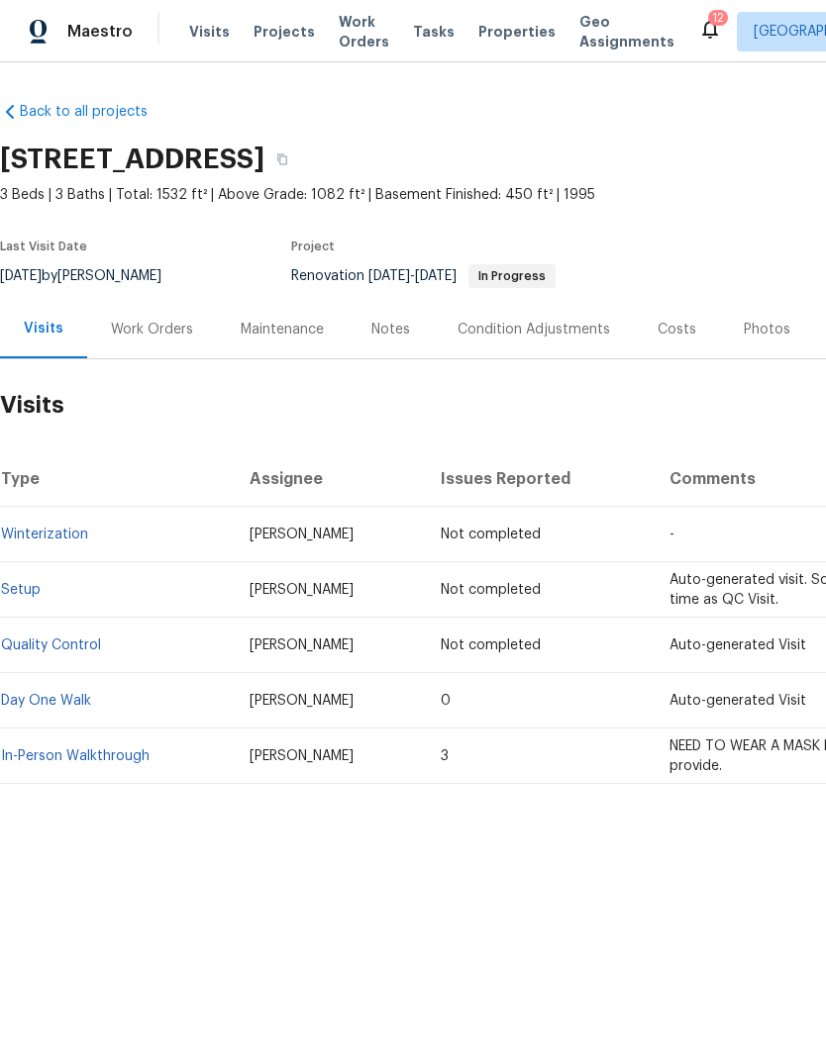
click at [173, 333] on div "Work Orders" at bounding box center [152, 330] width 82 height 20
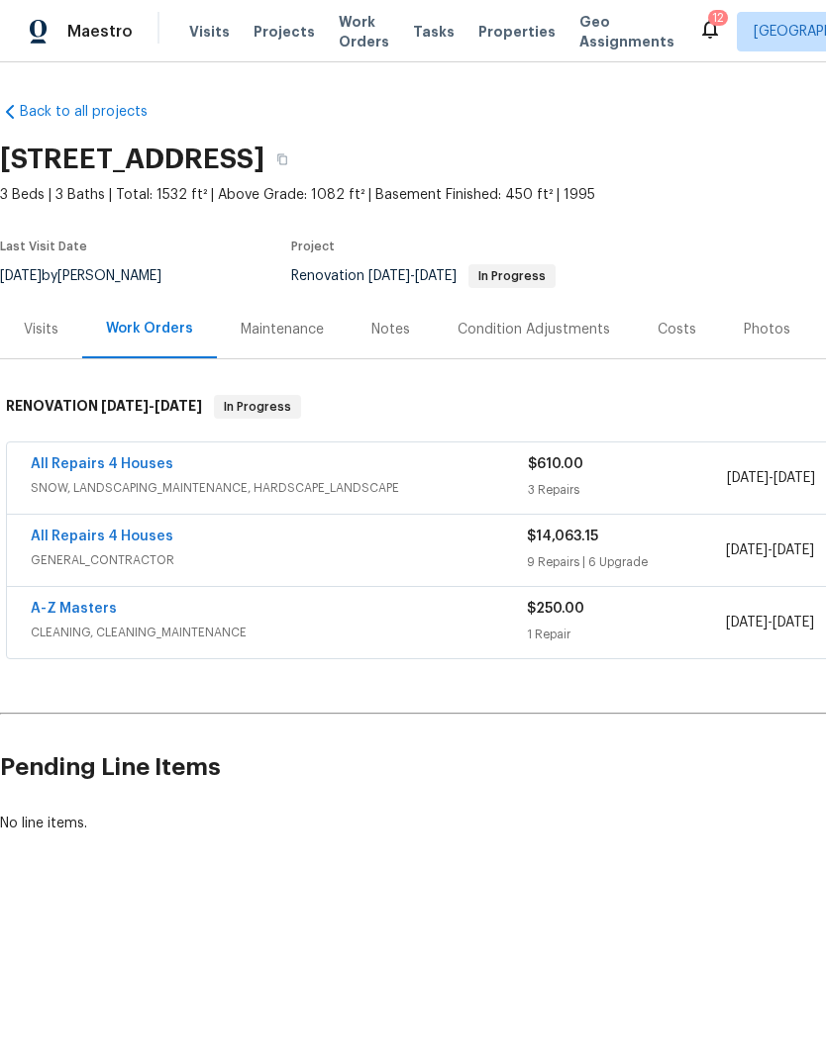
click at [151, 461] on link "All Repairs 4 Houses" at bounding box center [102, 464] width 143 height 14
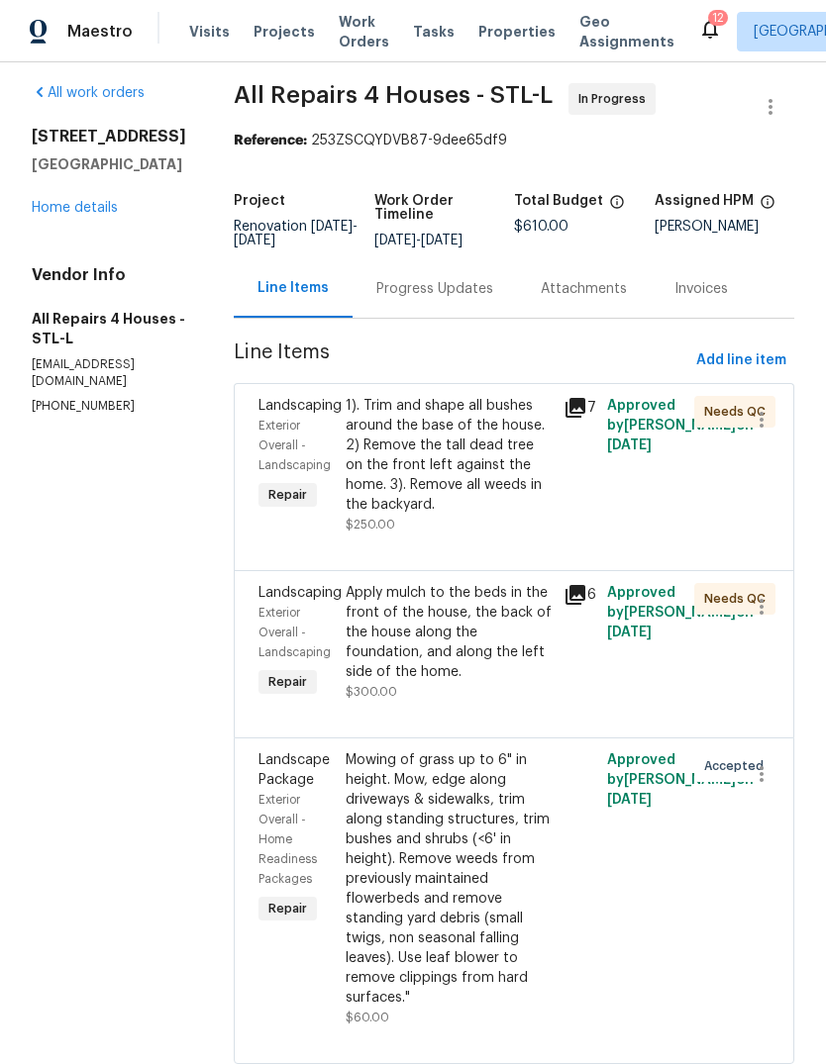
scroll to position [74, 0]
click at [101, 201] on link "Home details" at bounding box center [75, 208] width 86 height 14
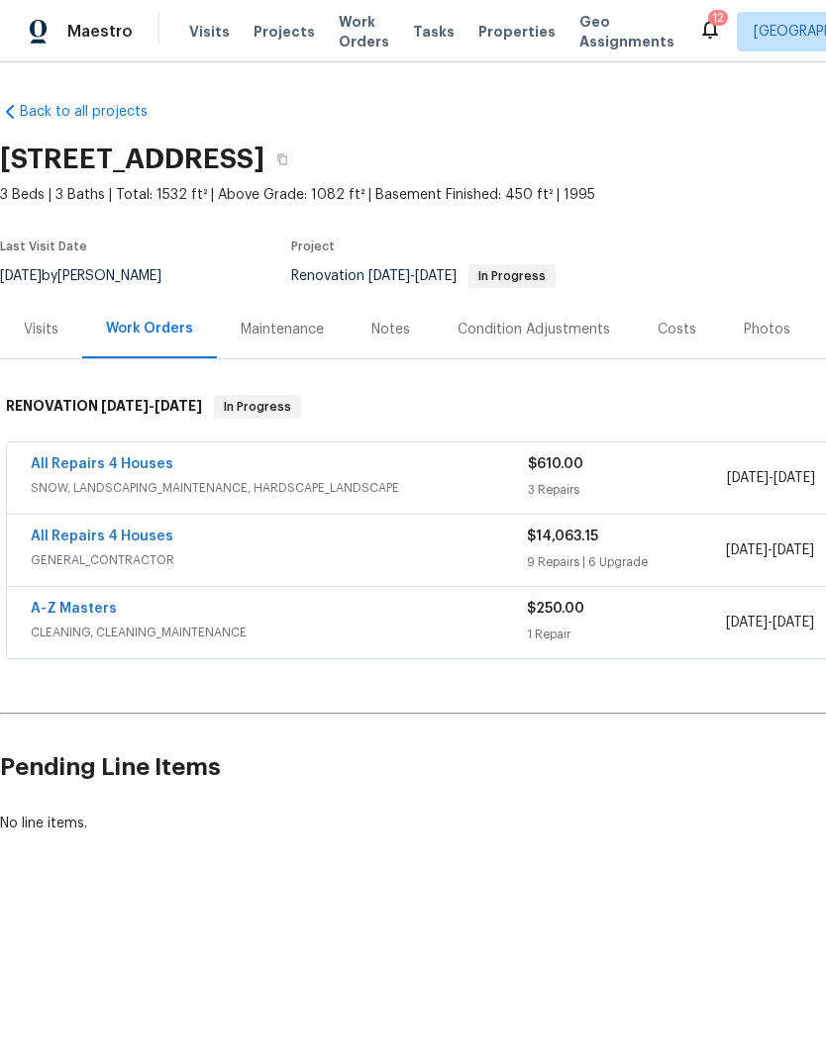
click at [160, 542] on link "All Repairs 4 Houses" at bounding box center [102, 537] width 143 height 14
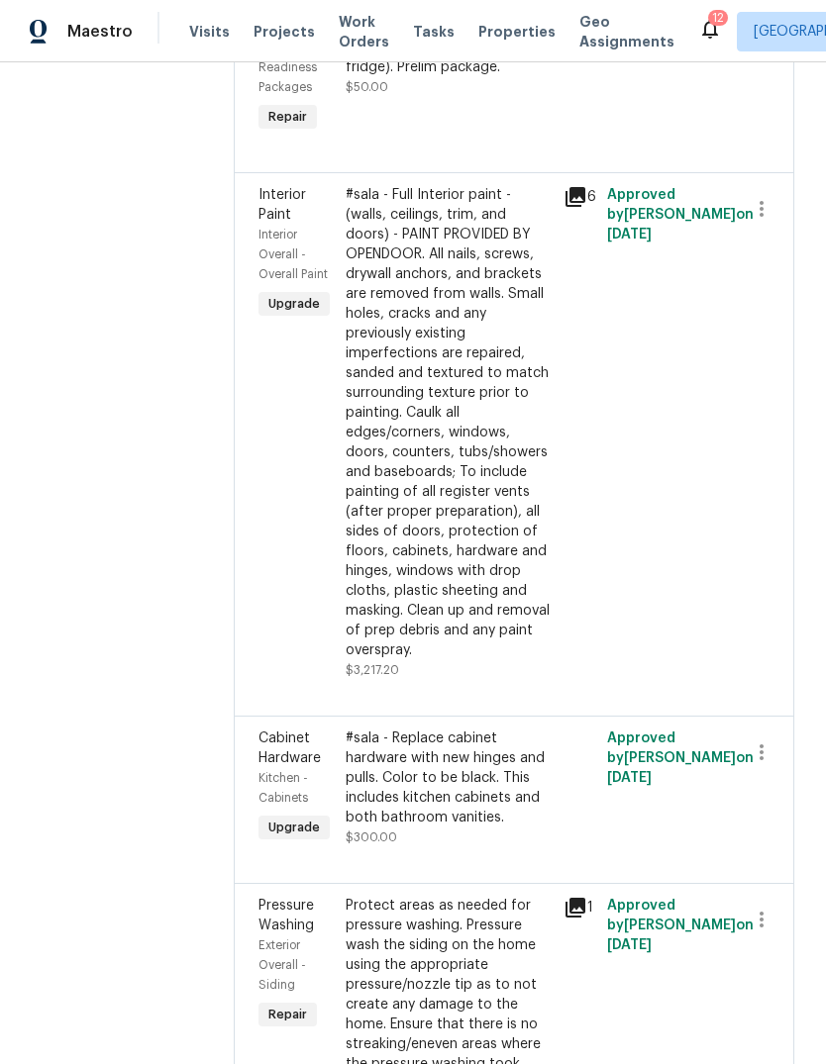
scroll to position [744, 0]
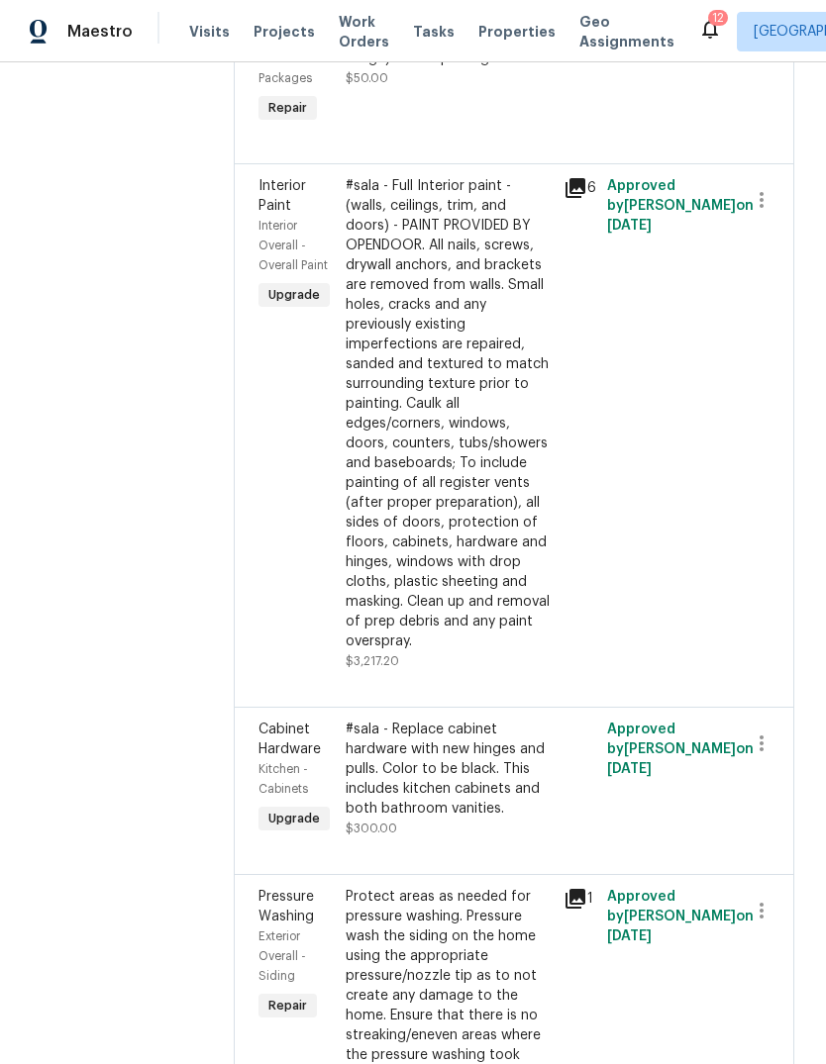
click at [514, 529] on div "#sala - Full Interior paint - (walls, ceilings, trim, and doors) - PAINT PROVID…" at bounding box center [449, 413] width 206 height 475
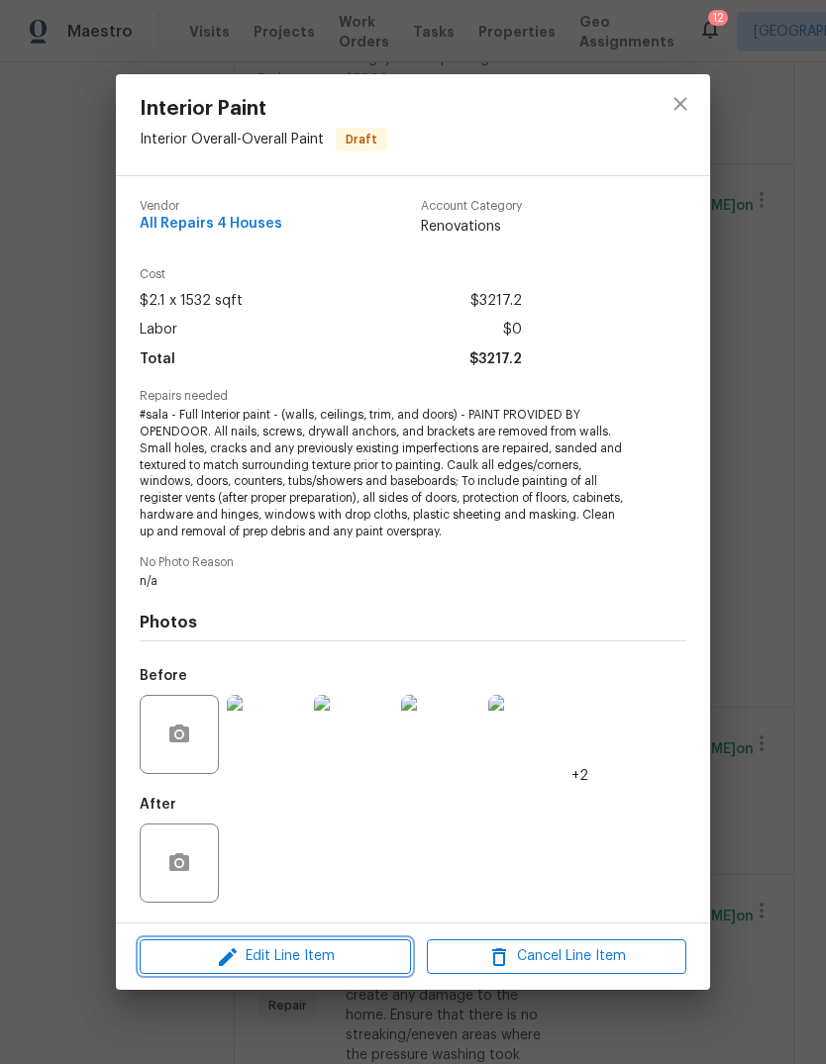
click at [351, 958] on span "Edit Line Item" at bounding box center [275, 957] width 259 height 25
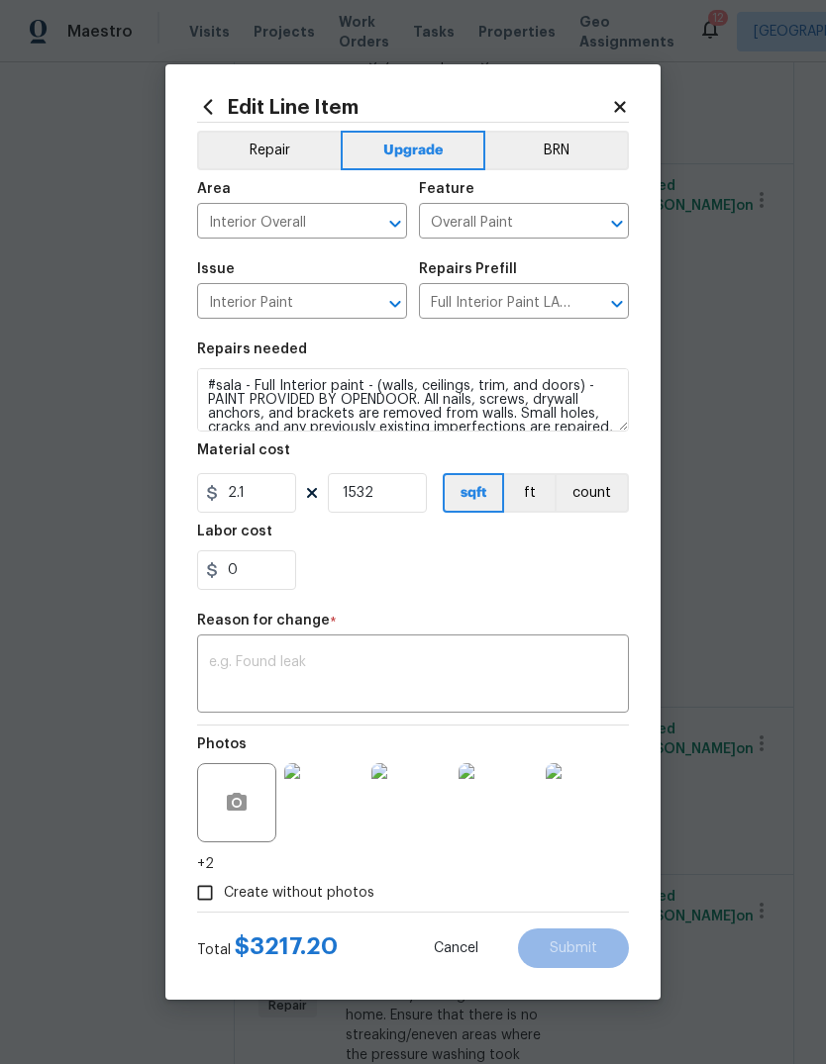
click at [757, 550] on body "Maestro Visits Projects Work Orders Tasks Properties Geo Assignments 12 St Loui…" at bounding box center [413, 532] width 826 height 1064
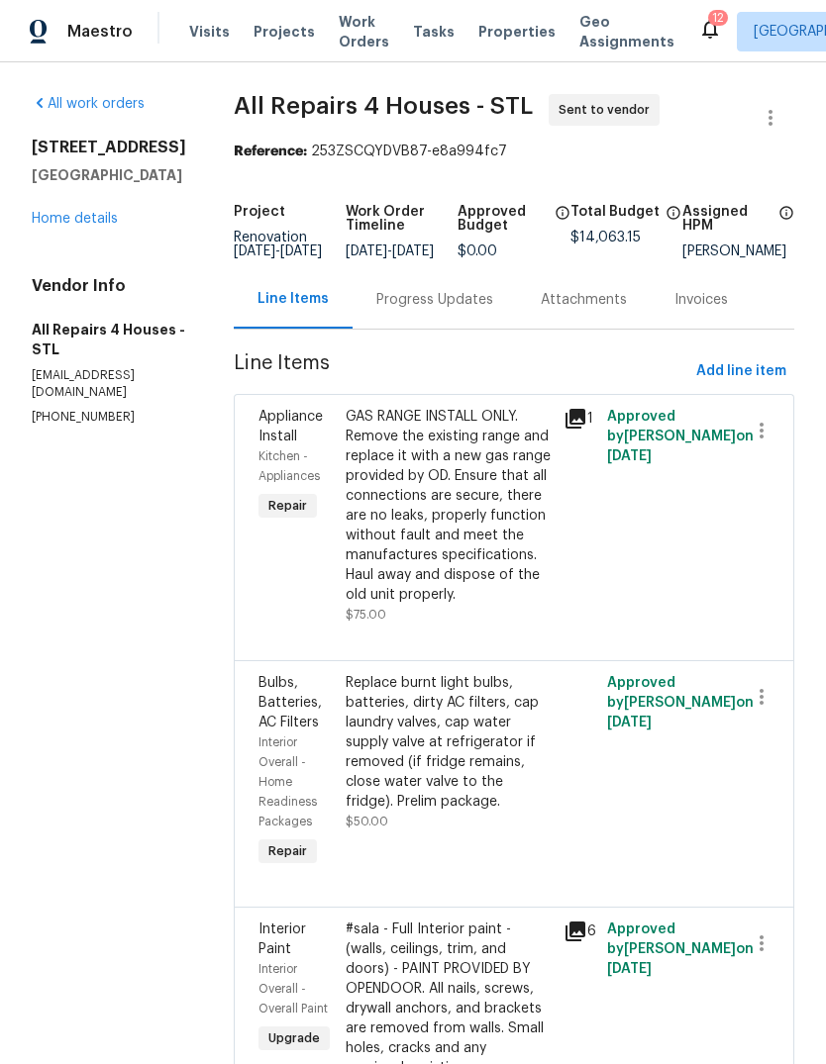
scroll to position [0, 0]
click at [102, 219] on link "Home details" at bounding box center [75, 219] width 86 height 14
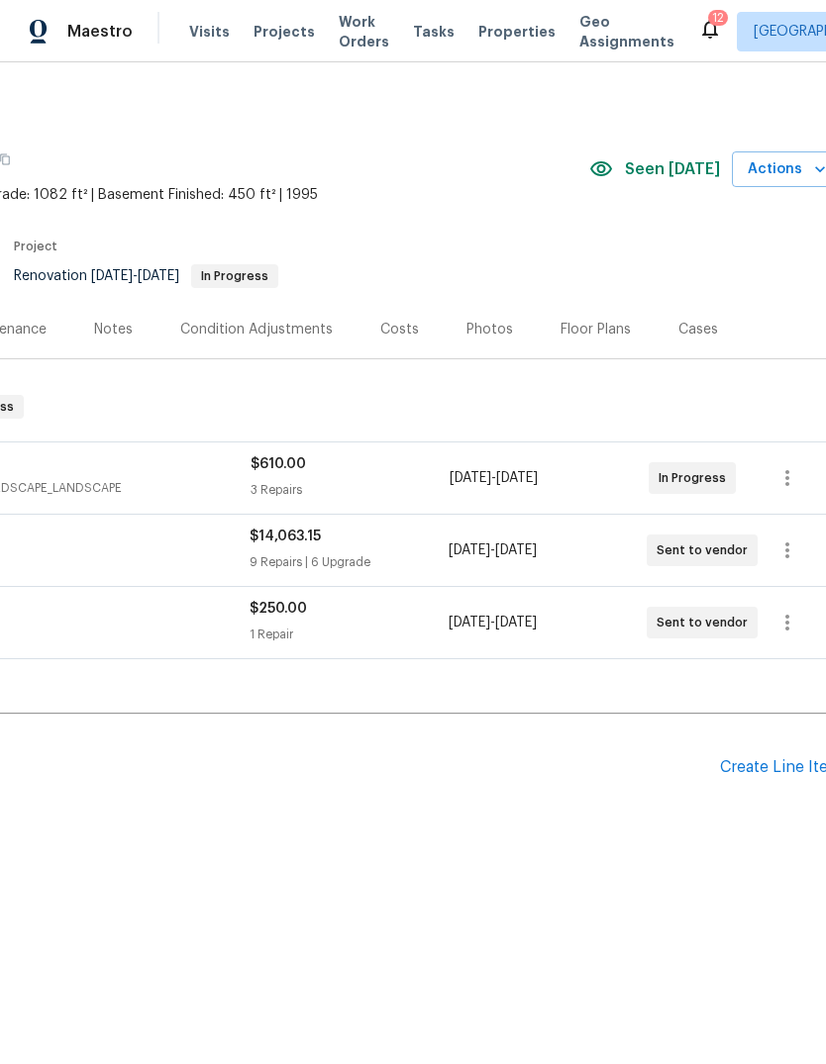
scroll to position [0, 270]
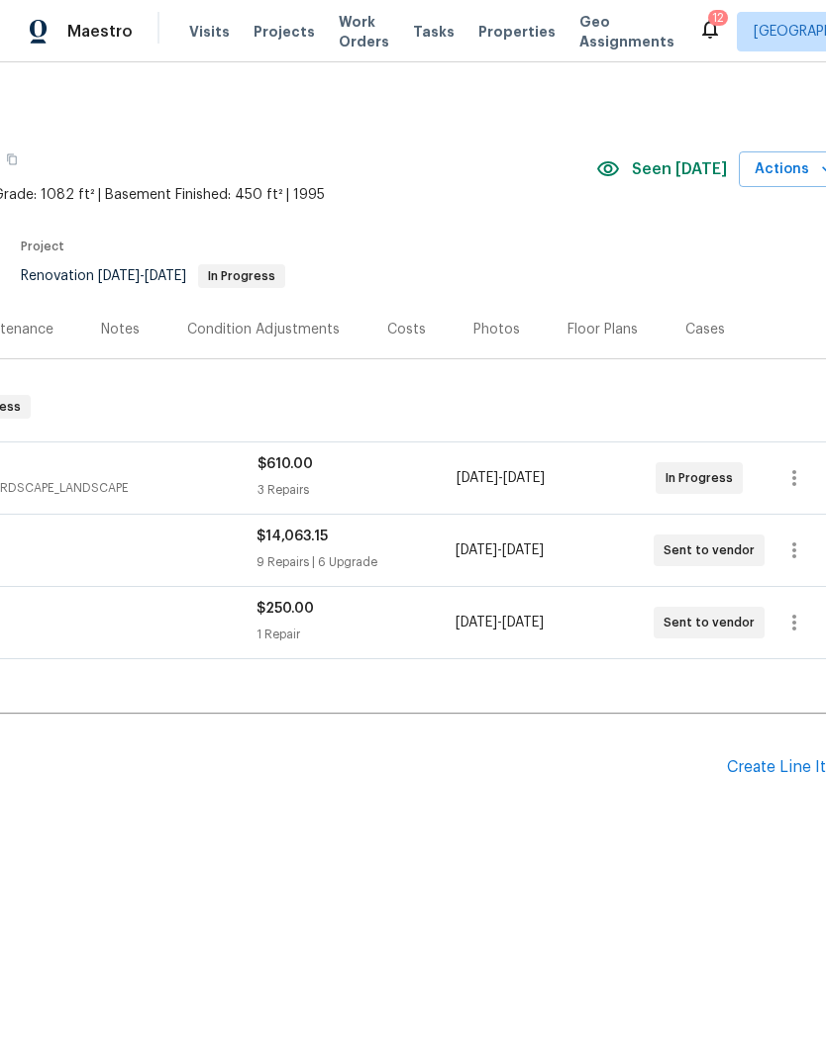
click at [610, 332] on div "Floor Plans" at bounding box center [602, 330] width 70 height 20
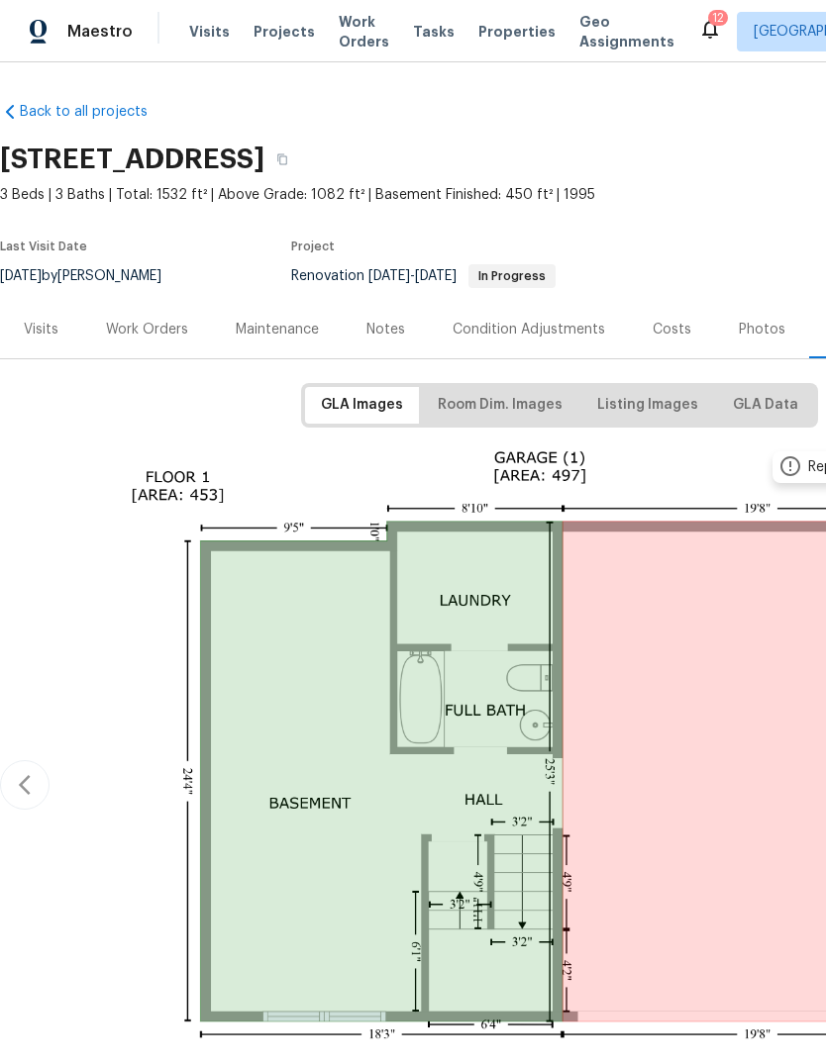
click at [175, 320] on div "Work Orders" at bounding box center [147, 330] width 82 height 20
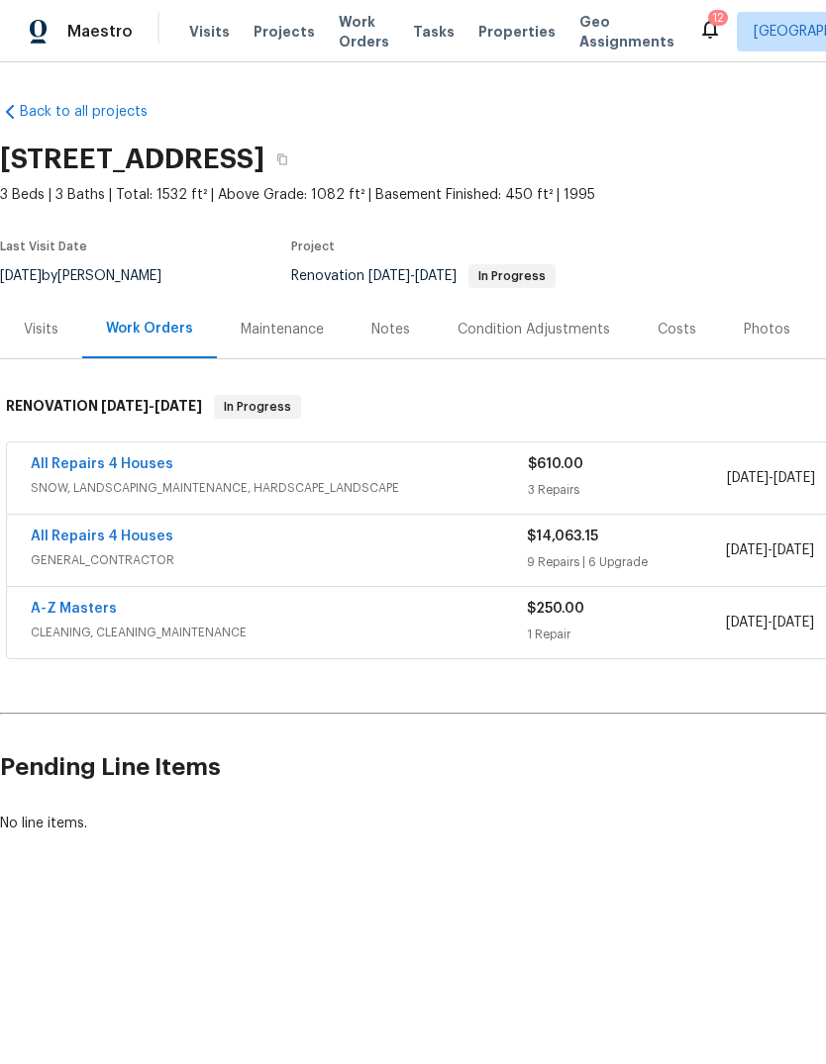
click at [151, 539] on link "All Repairs 4 Houses" at bounding box center [102, 537] width 143 height 14
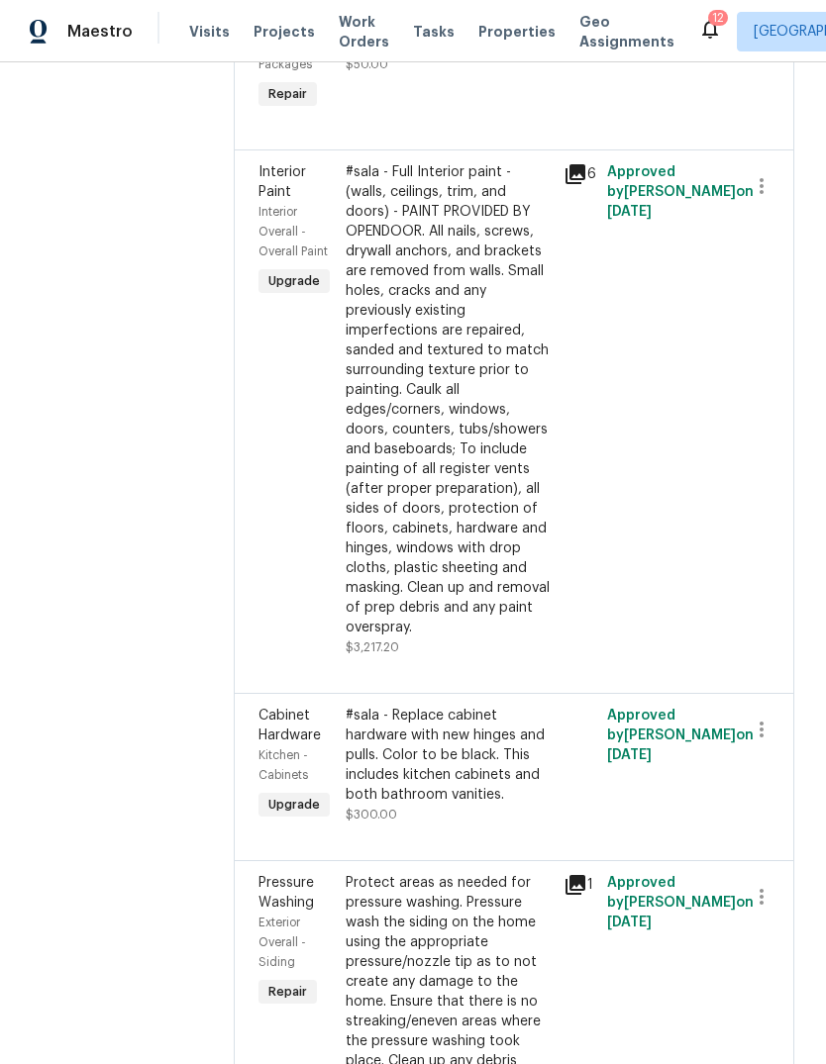
scroll to position [770, 0]
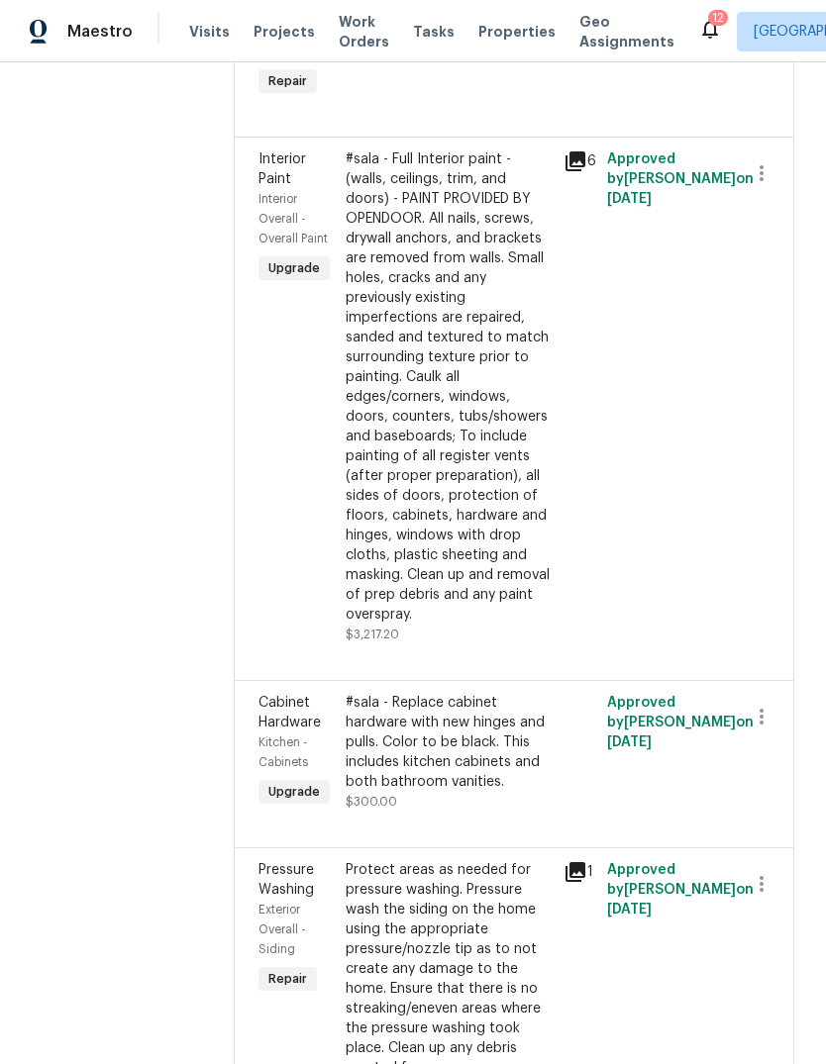
click at [469, 511] on div "#sala - Full Interior paint - (walls, ceilings, trim, and doors) - PAINT PROVID…" at bounding box center [449, 387] width 206 height 475
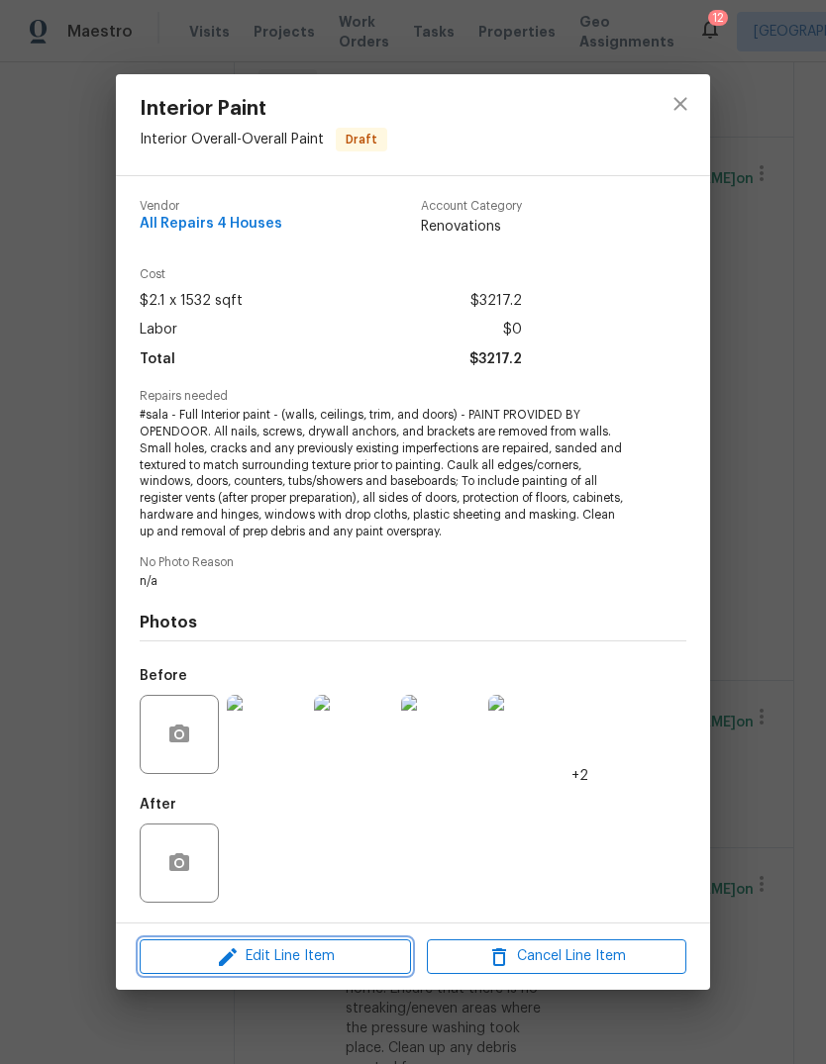
click at [355, 954] on span "Edit Line Item" at bounding box center [275, 957] width 259 height 25
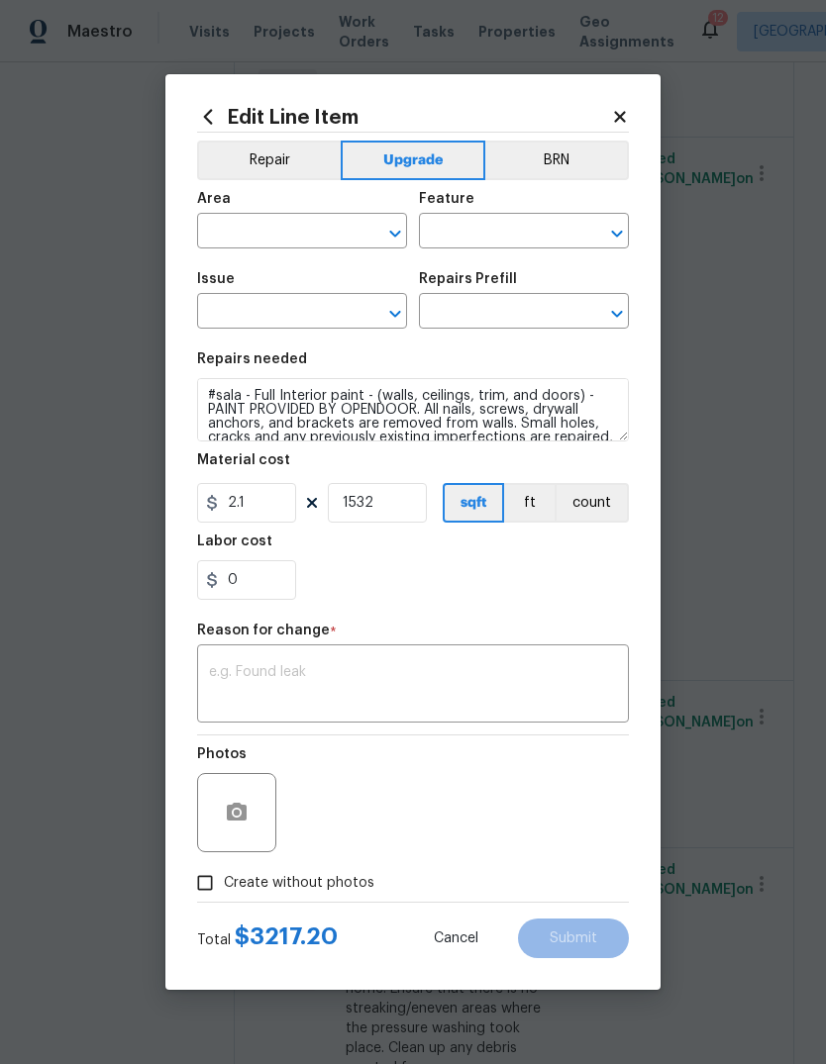
type input "Interior Overall"
type input "Overall Paint"
type input "Interior Paint"
type input "Full Interior Paint LABOR ONLY $2.10"
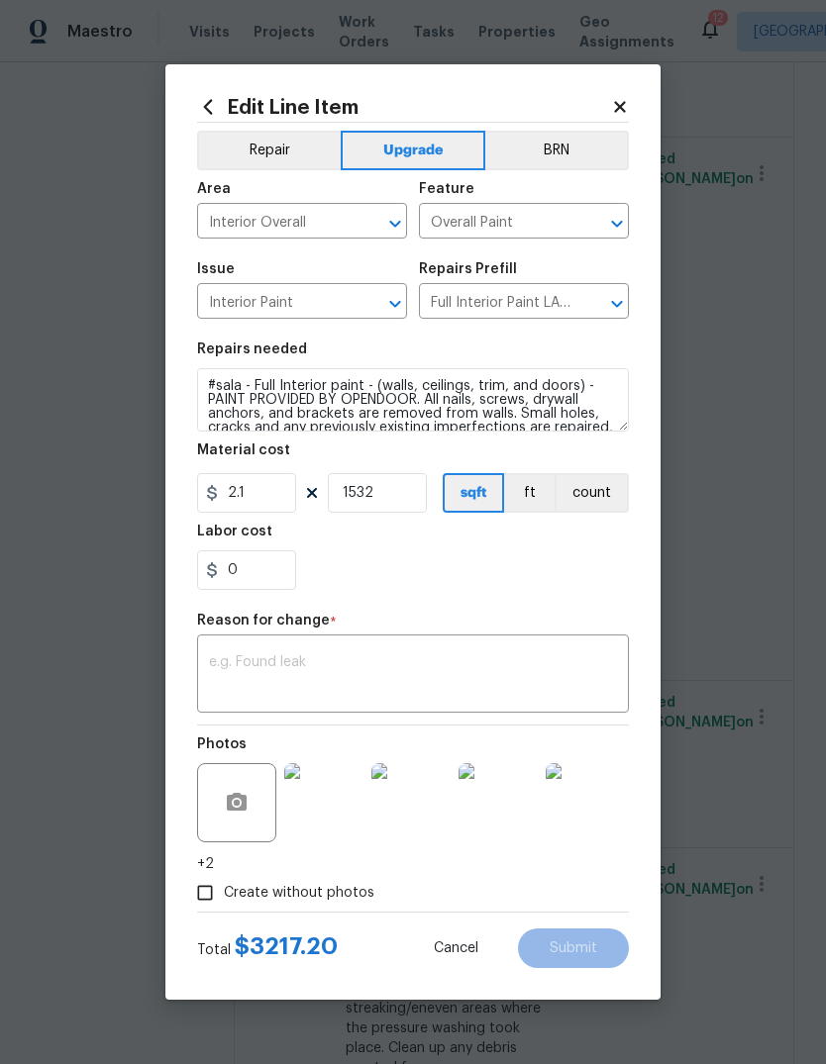
click at [739, 580] on body "Maestro Visits Projects Work Orders Tasks Properties Geo Assignments 12 St Loui…" at bounding box center [413, 532] width 826 height 1064
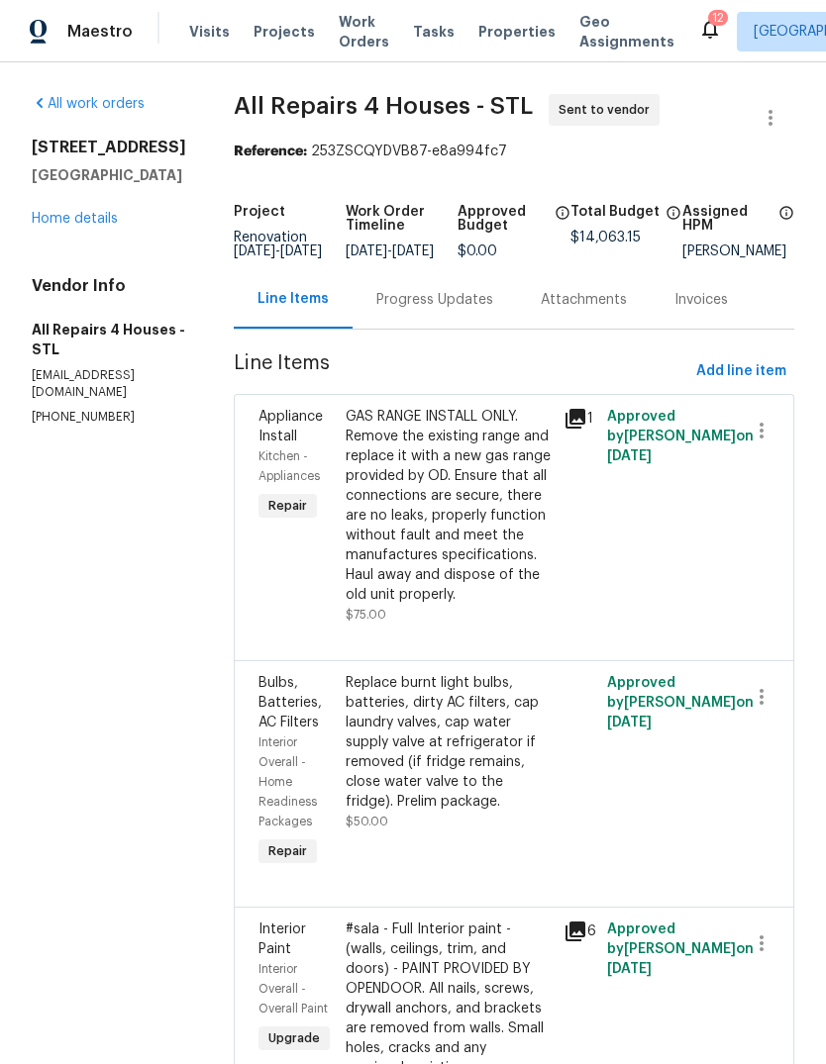
scroll to position [0, 0]
click at [109, 225] on link "Home details" at bounding box center [75, 219] width 86 height 14
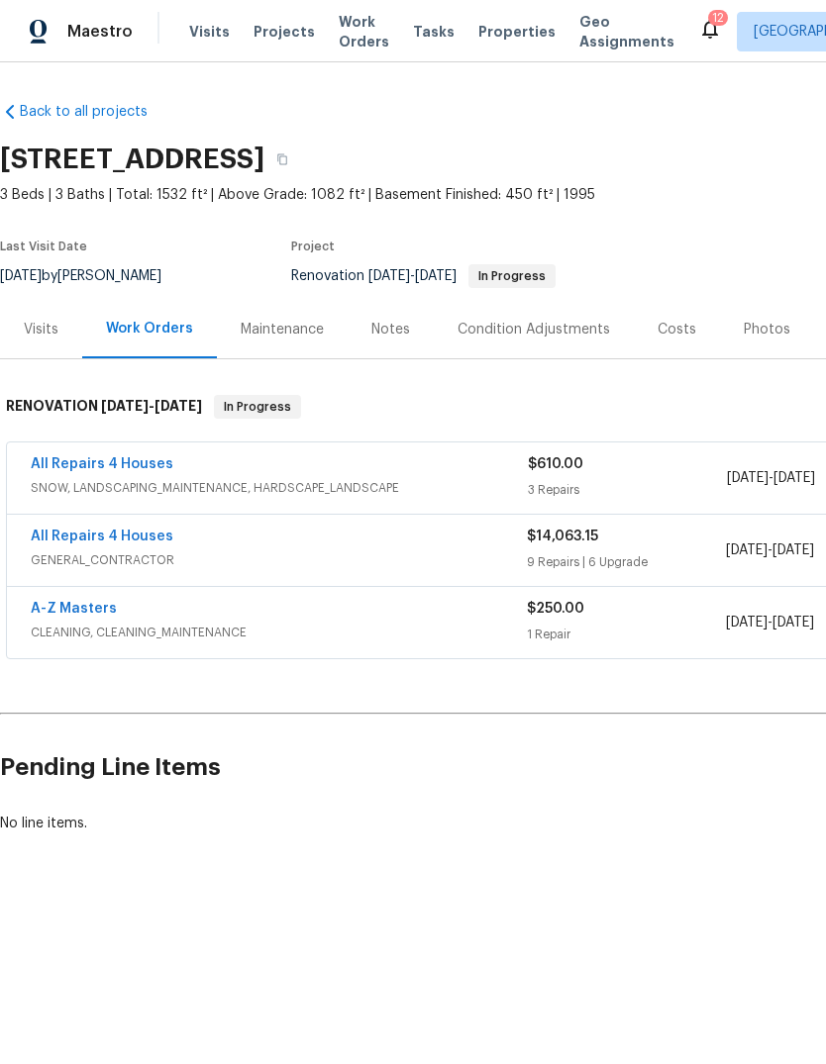
click at [397, 351] on div "Notes" at bounding box center [391, 329] width 86 height 58
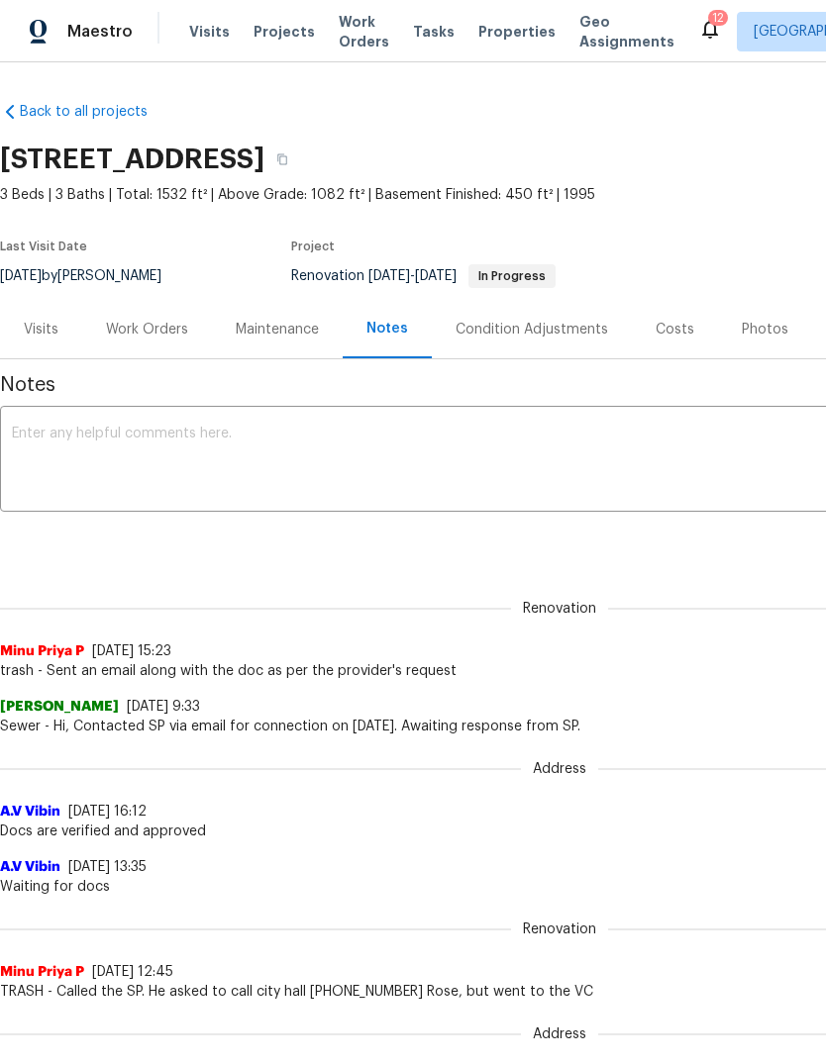
click at [153, 339] on div "Work Orders" at bounding box center [147, 330] width 82 height 20
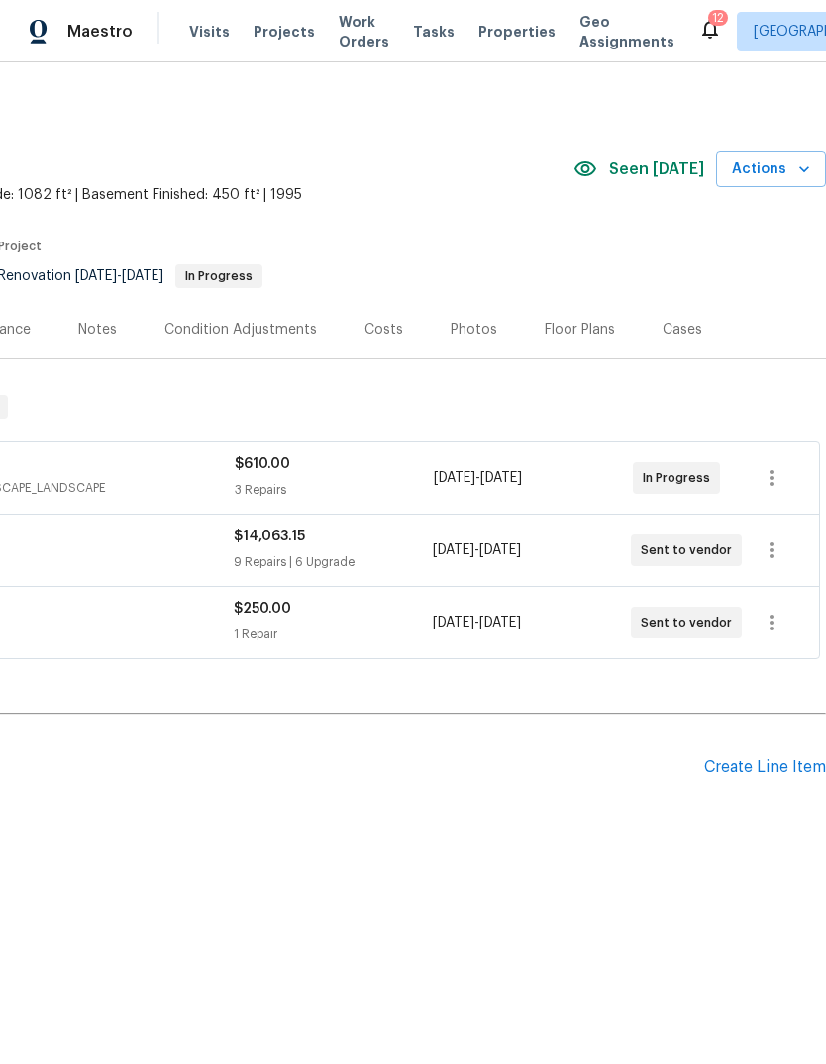
scroll to position [0, 293]
click at [781, 548] on icon "button" at bounding box center [771, 551] width 24 height 24
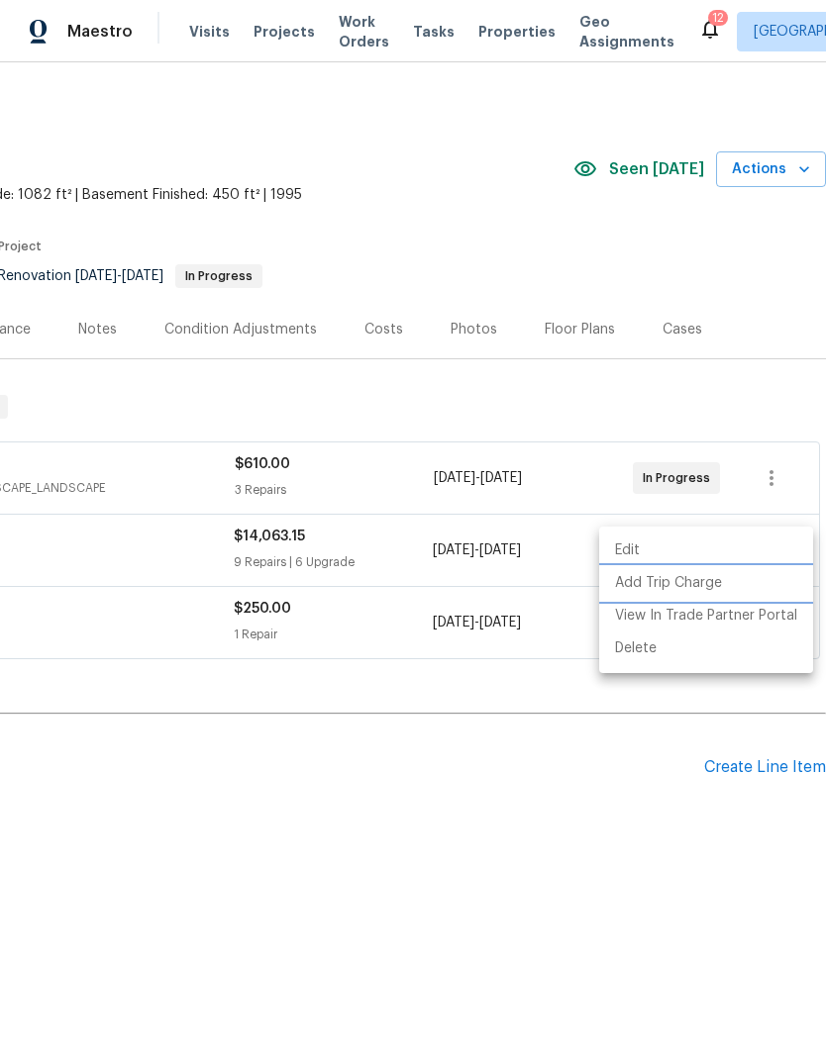
click at [780, 583] on li "Add Trip Charge" at bounding box center [706, 583] width 214 height 33
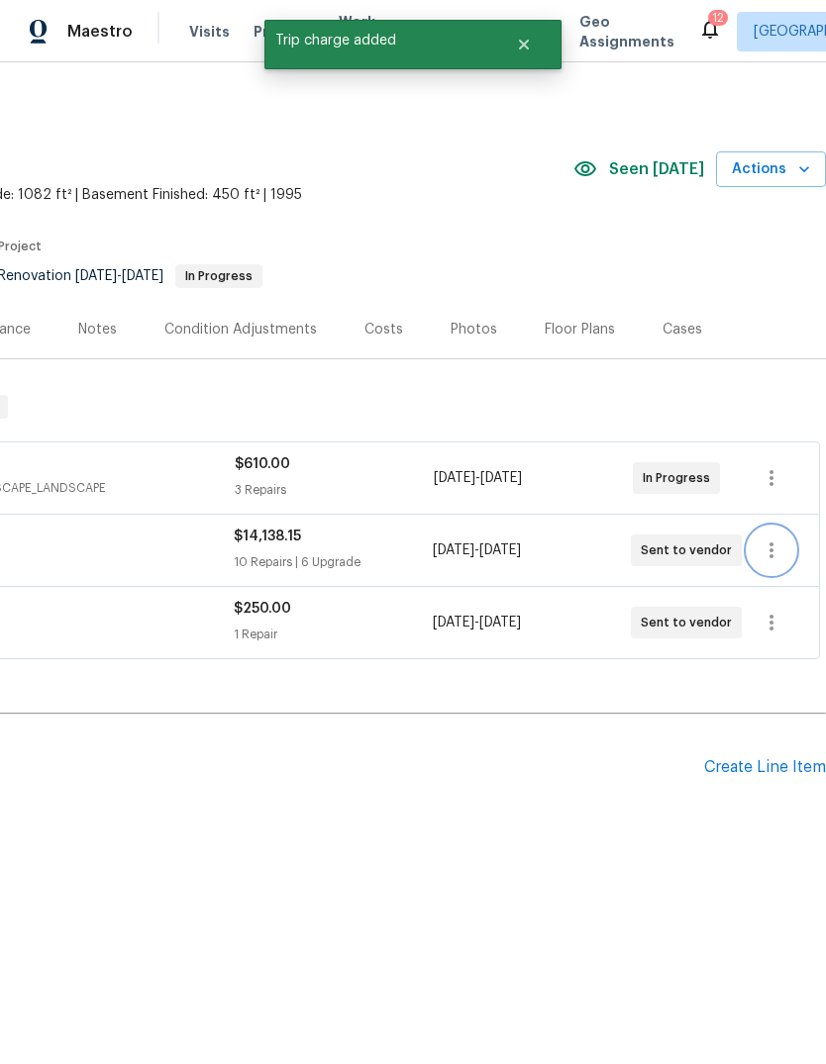
click at [775, 560] on icon "button" at bounding box center [771, 551] width 24 height 24
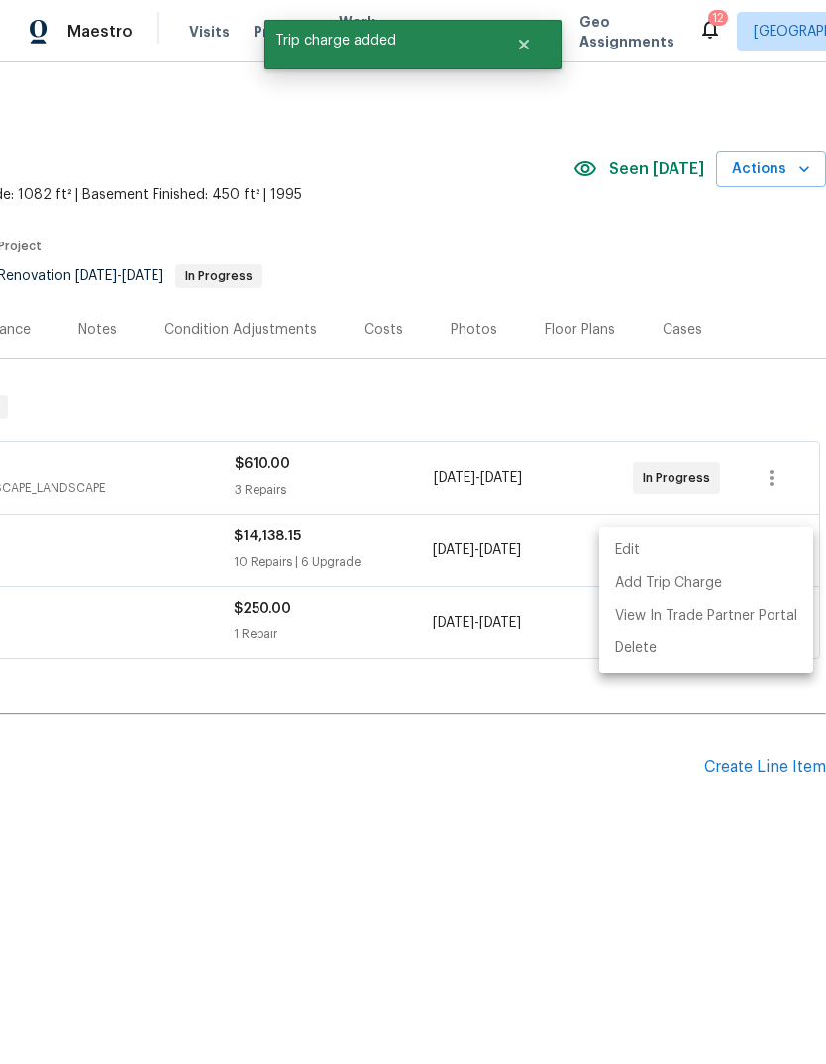
click at [777, 552] on li "Edit" at bounding box center [706, 551] width 214 height 33
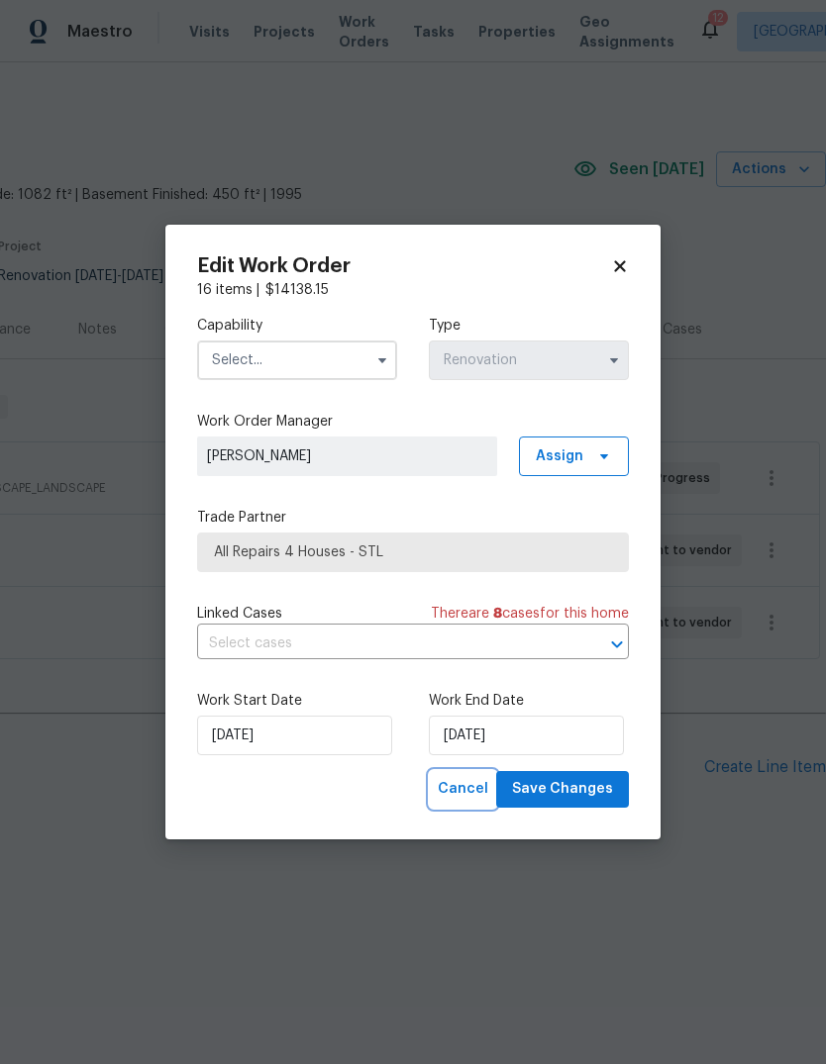
click at [472, 791] on span "Cancel" at bounding box center [463, 789] width 50 height 25
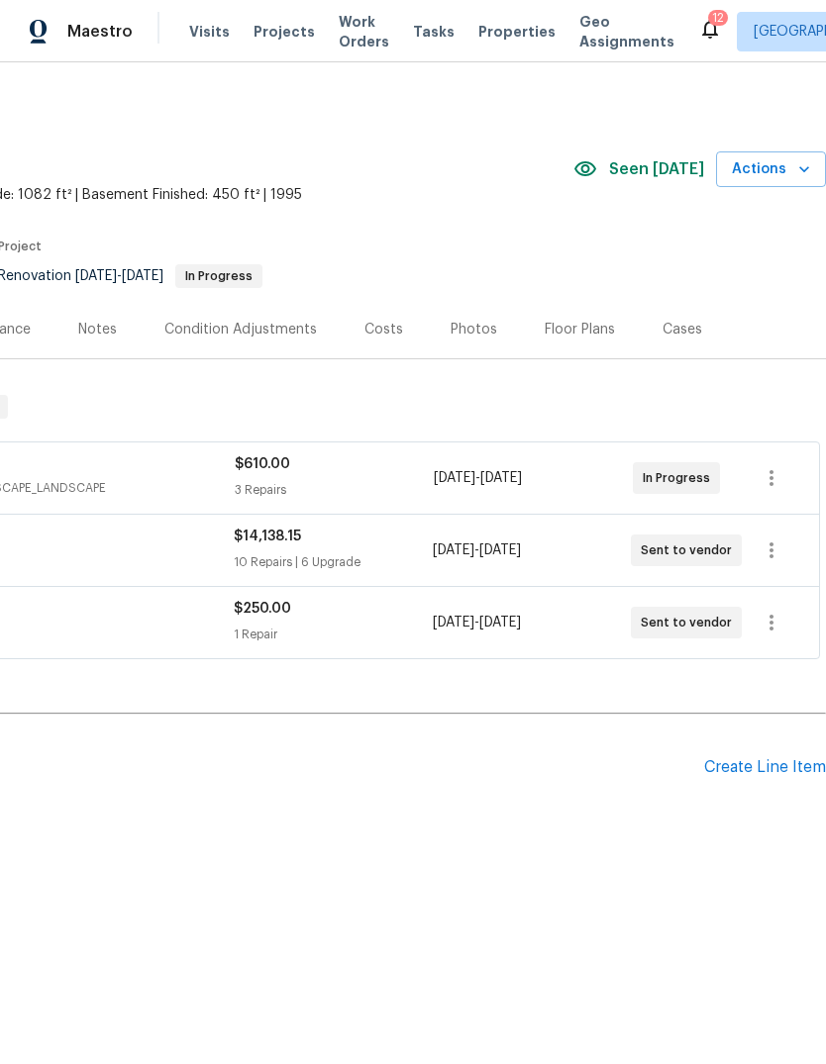
click at [502, 873] on div "Back to all projects 747 Highland Ave, Valley Park, MO 63088 3 Beds | 3 Baths |…" at bounding box center [413, 515] width 826 height 906
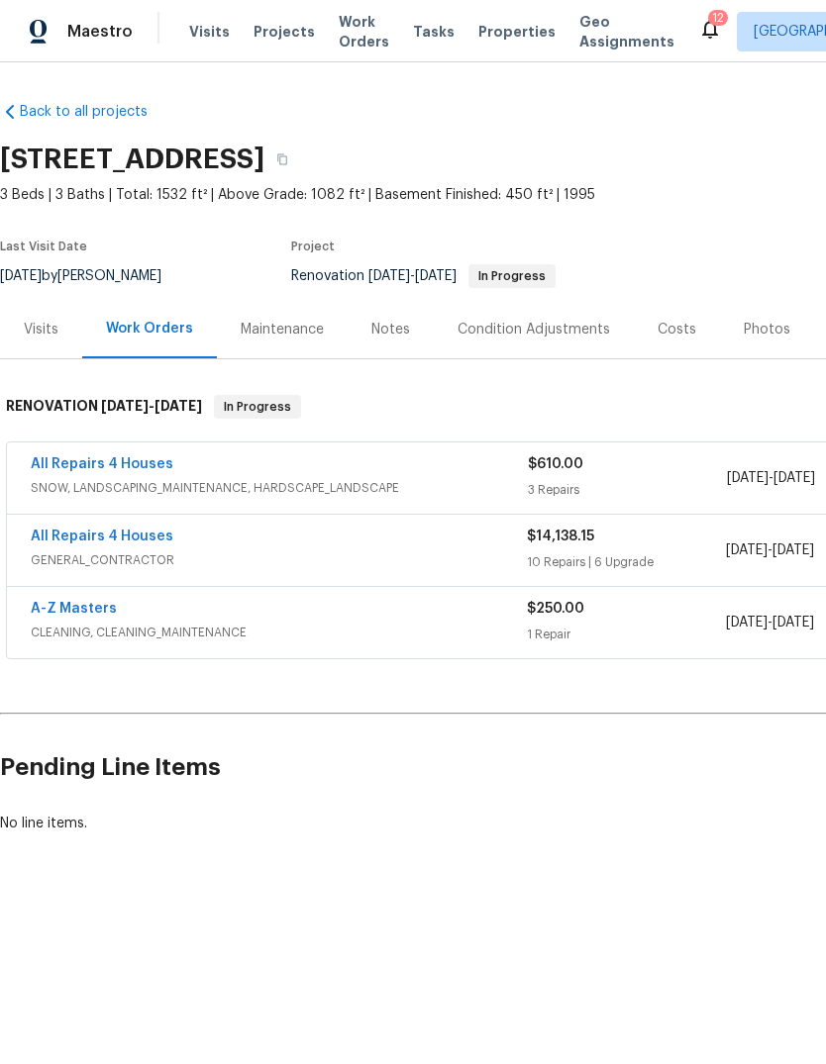
scroll to position [0, 0]
click at [154, 554] on span "GENERAL_CONTRACTOR" at bounding box center [279, 561] width 496 height 20
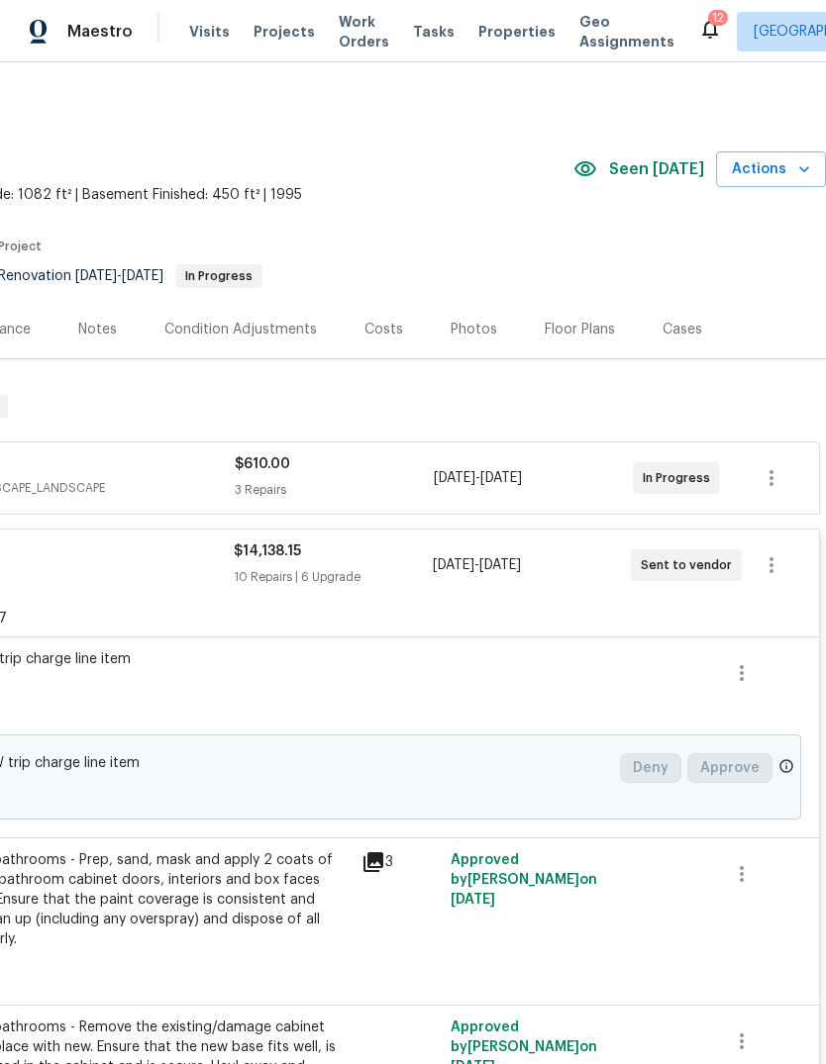
scroll to position [0, 293]
click at [793, 768] on div "Change proposed Partner D1W trip charge line item $75.00 Deny Approve" at bounding box center [266, 777] width 1069 height 85
click at [752, 667] on icon "button" at bounding box center [742, 673] width 24 height 24
click at [783, 674] on li "Cancel" at bounding box center [756, 673] width 76 height 33
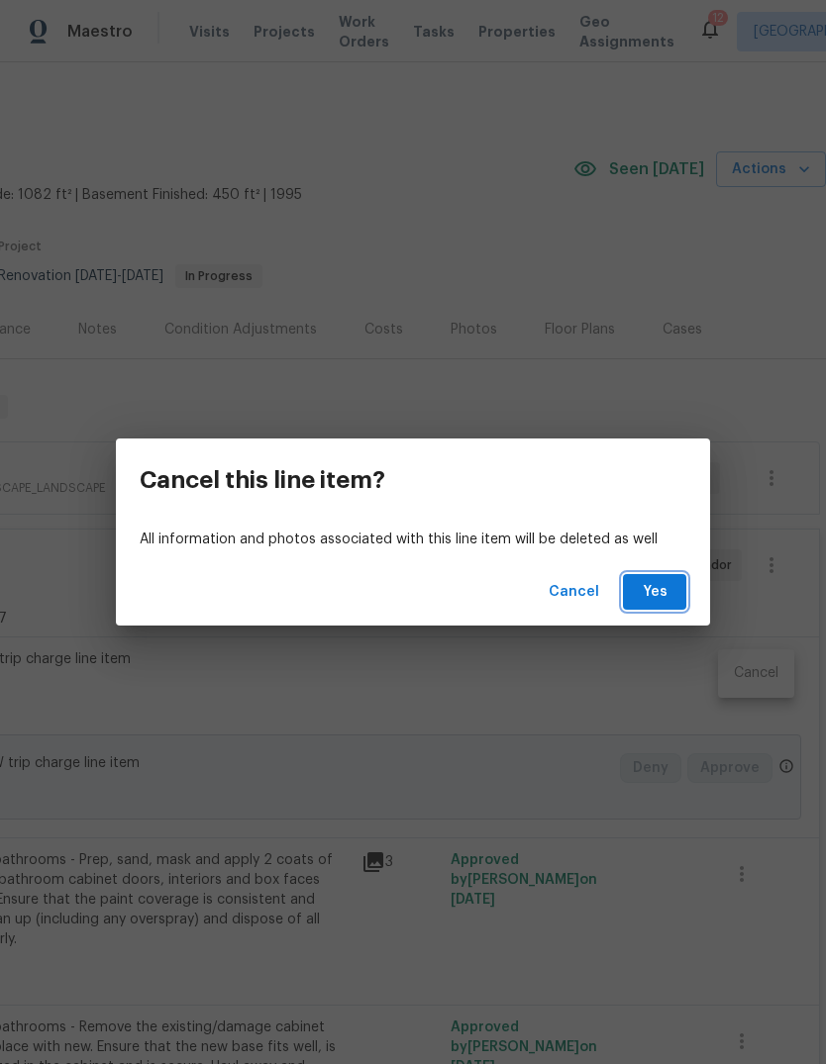
click at [678, 590] on button "Yes" at bounding box center [654, 592] width 63 height 37
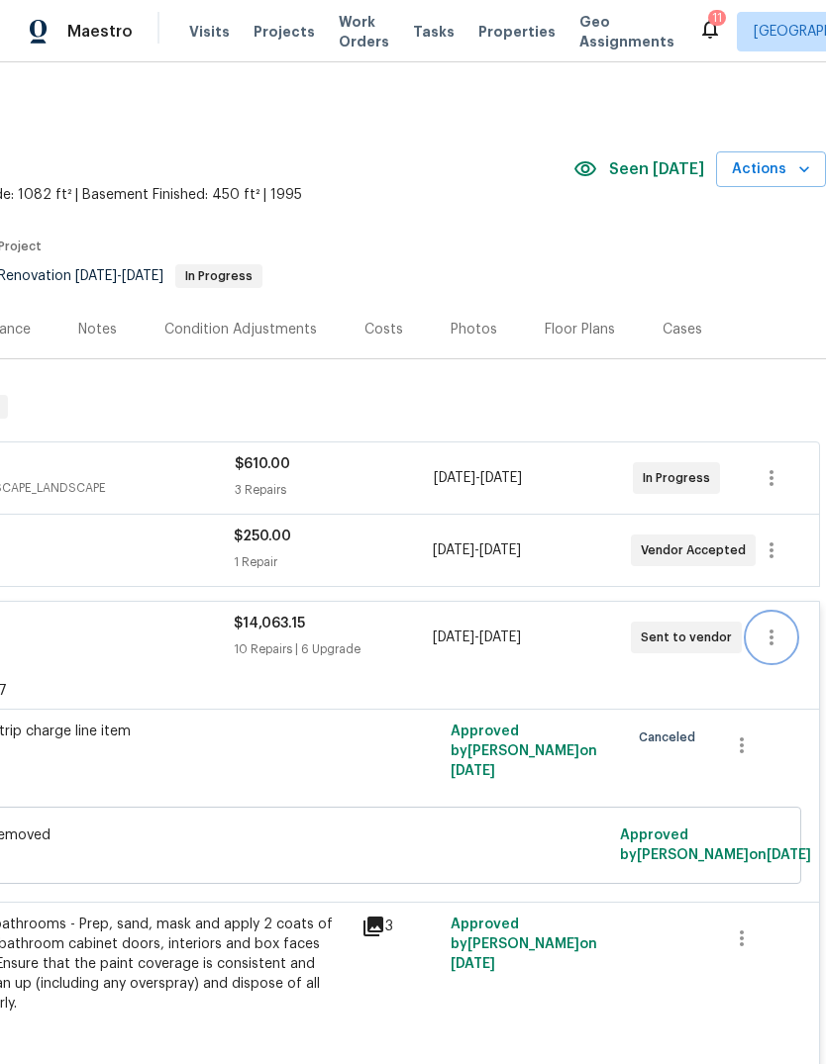
click at [780, 638] on icon "button" at bounding box center [771, 638] width 24 height 24
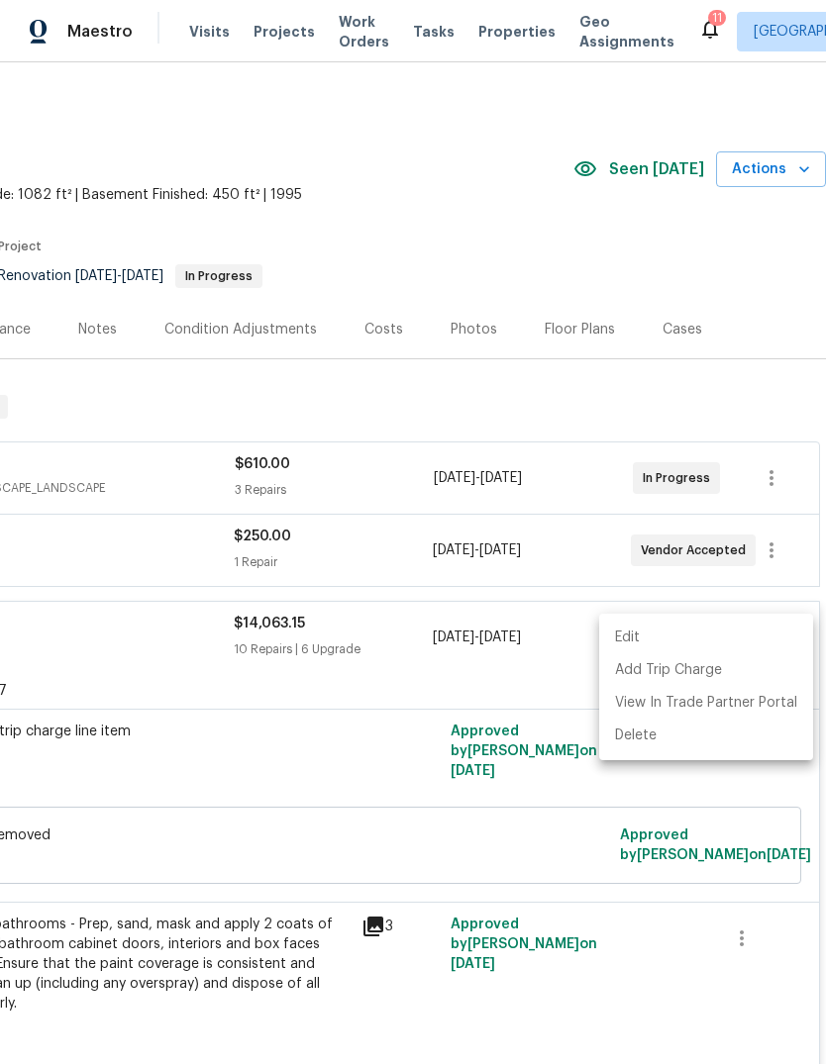
click at [746, 634] on li "Edit" at bounding box center [706, 638] width 214 height 33
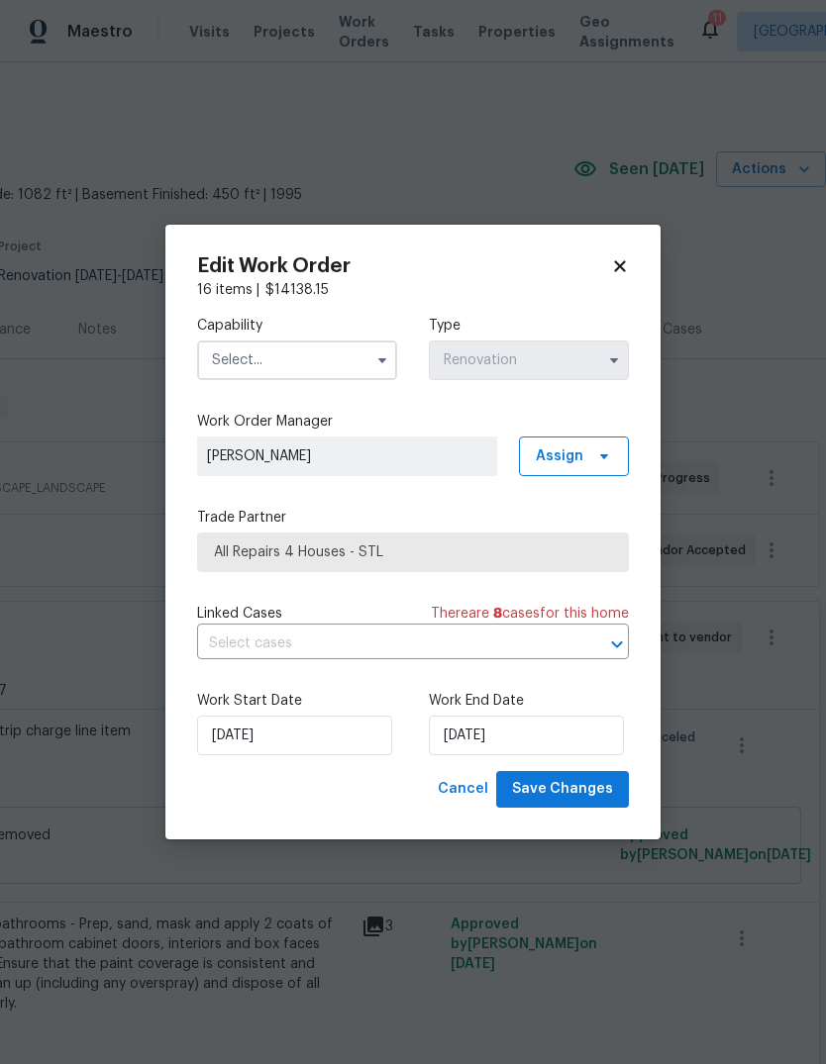
click at [336, 365] on input "text" at bounding box center [297, 361] width 200 height 40
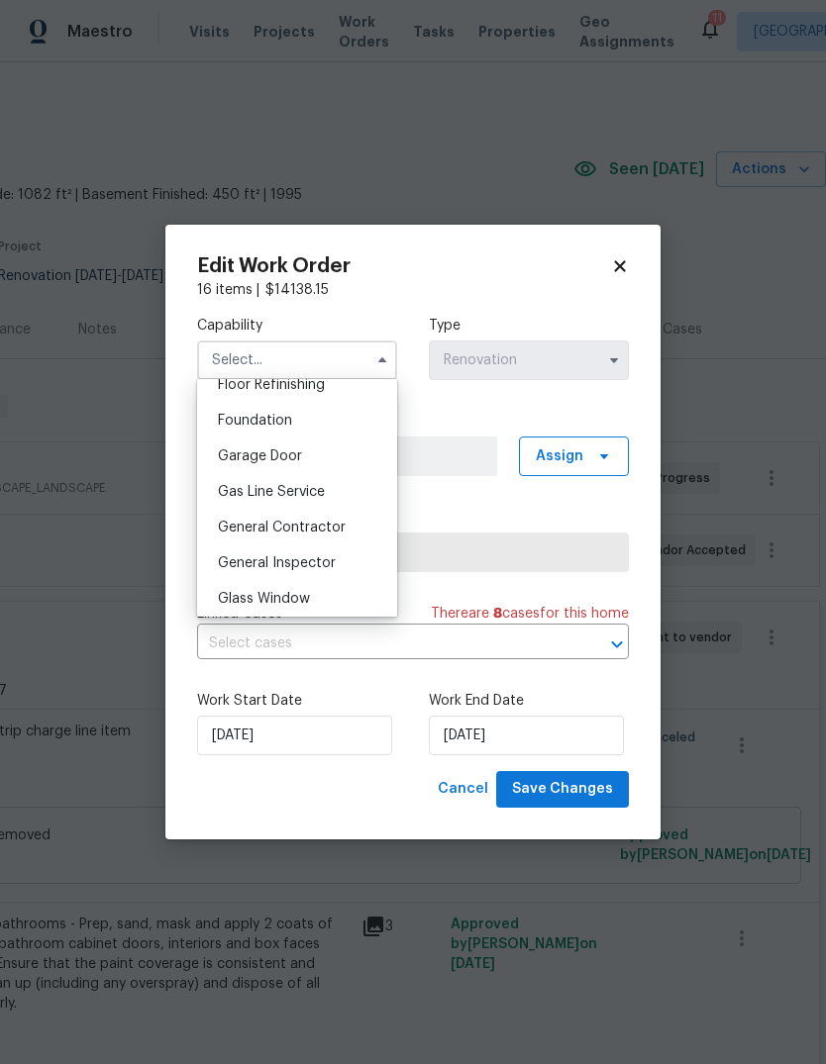
scroll to position [822, 0]
click at [368, 527] on div "General Contractor" at bounding box center [297, 527] width 190 height 36
type input "General Contractor"
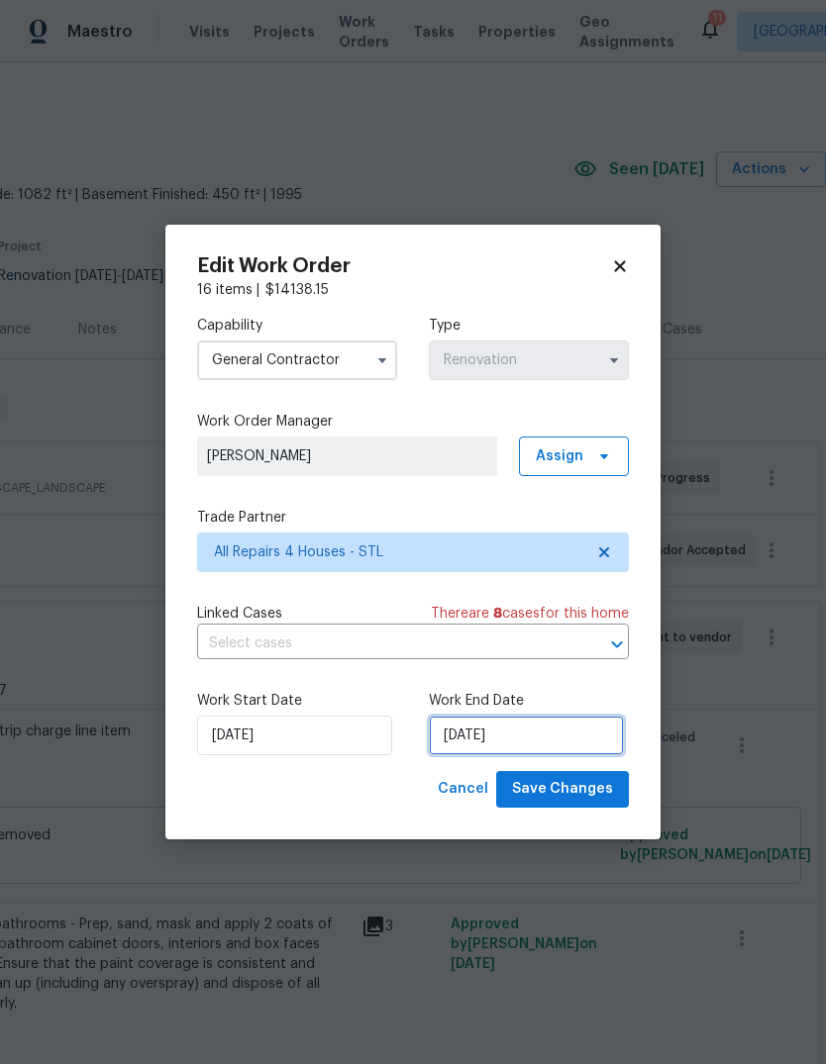
click at [582, 745] on input "10/27/2025" at bounding box center [526, 736] width 195 height 40
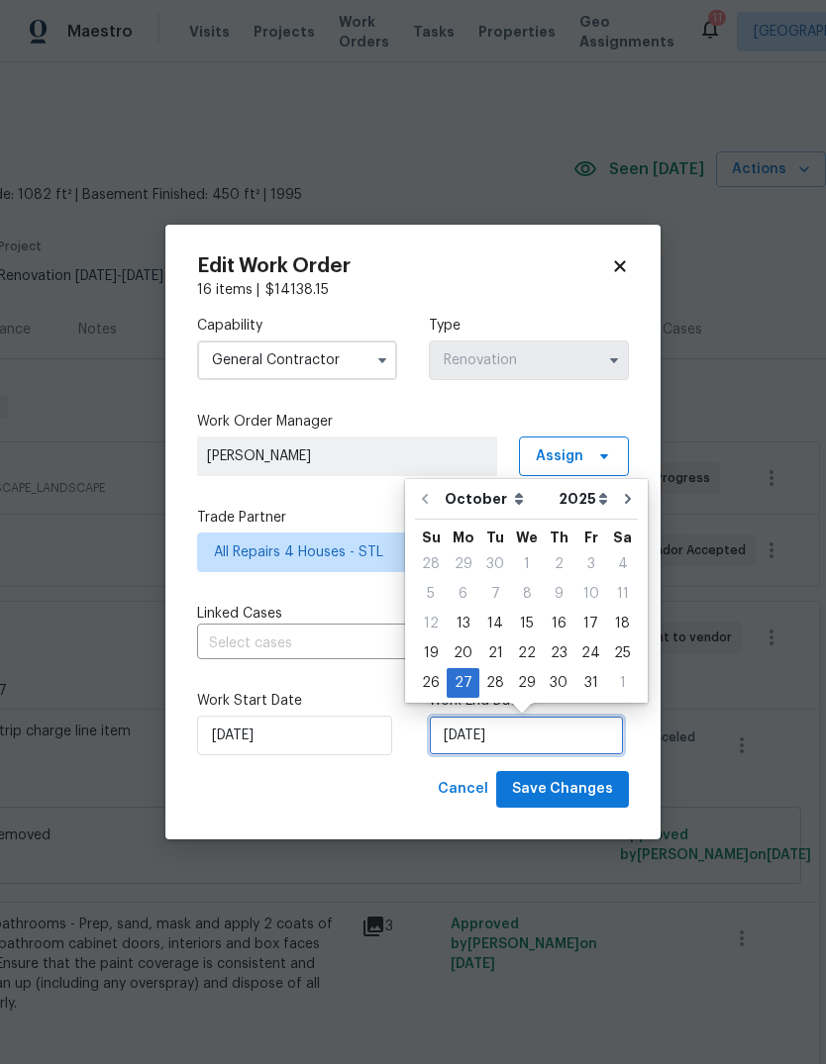
scroll to position [15, 0]
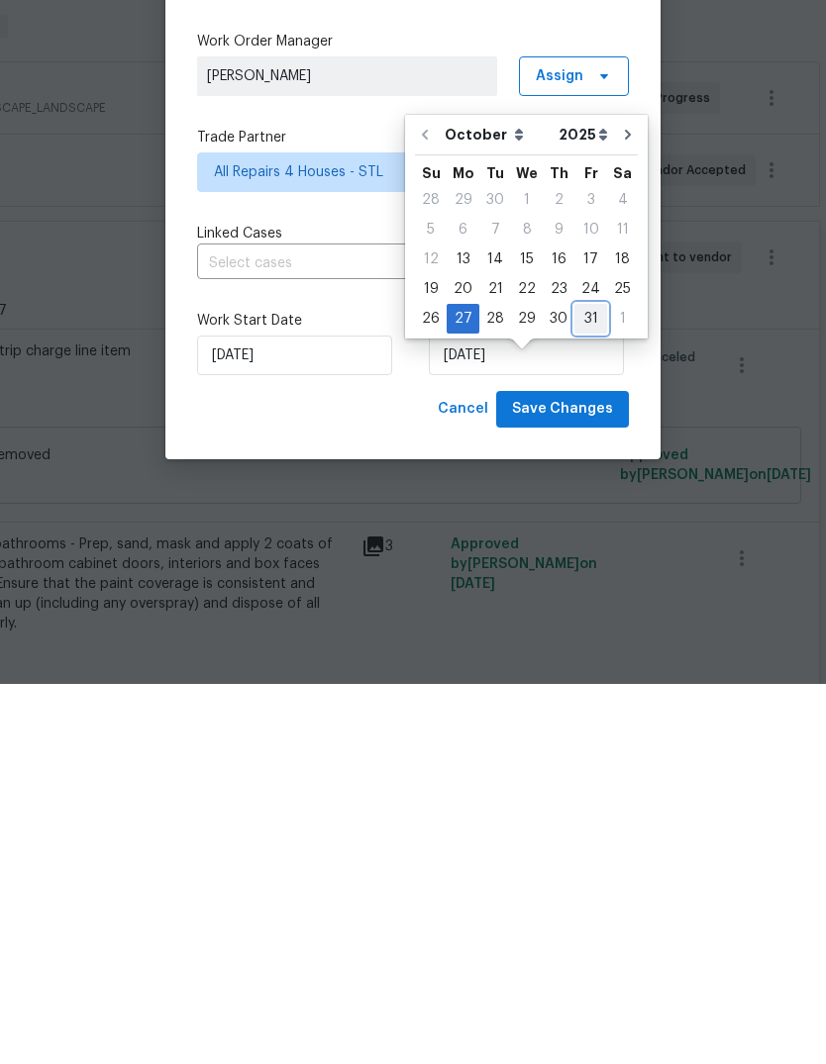
click at [589, 685] on div "31" at bounding box center [590, 699] width 33 height 28
type input "10/31/2025"
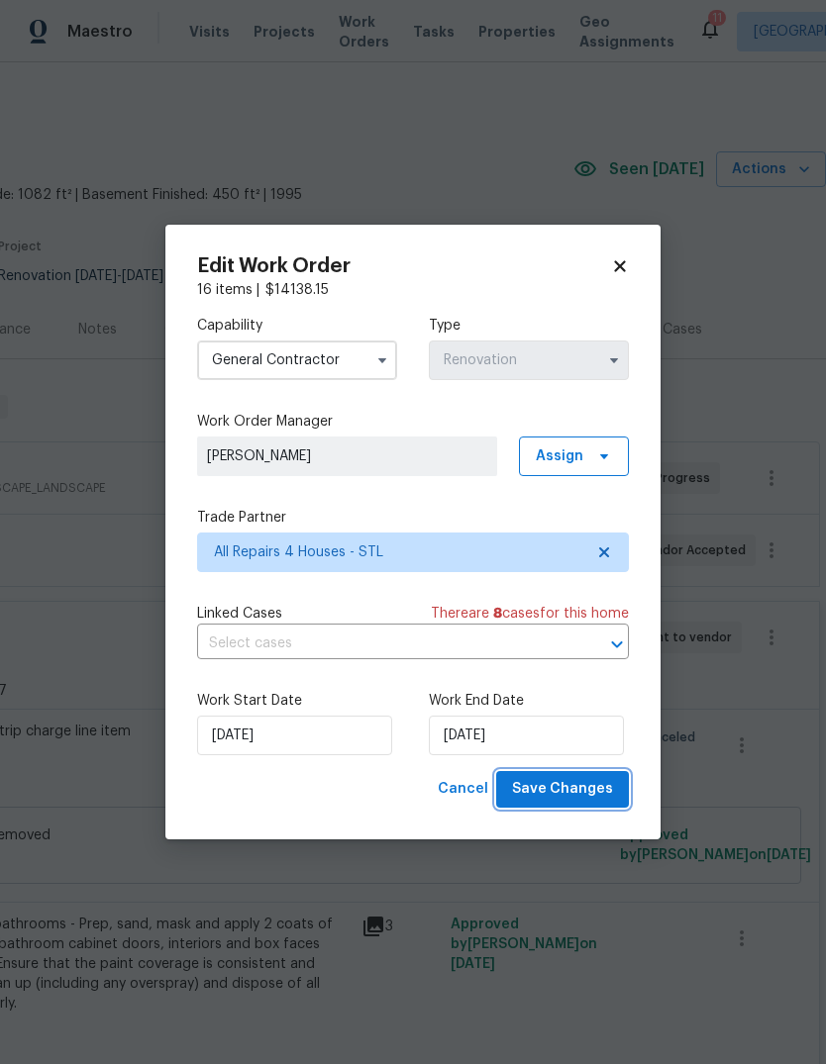
click at [587, 793] on span "Save Changes" at bounding box center [562, 789] width 101 height 25
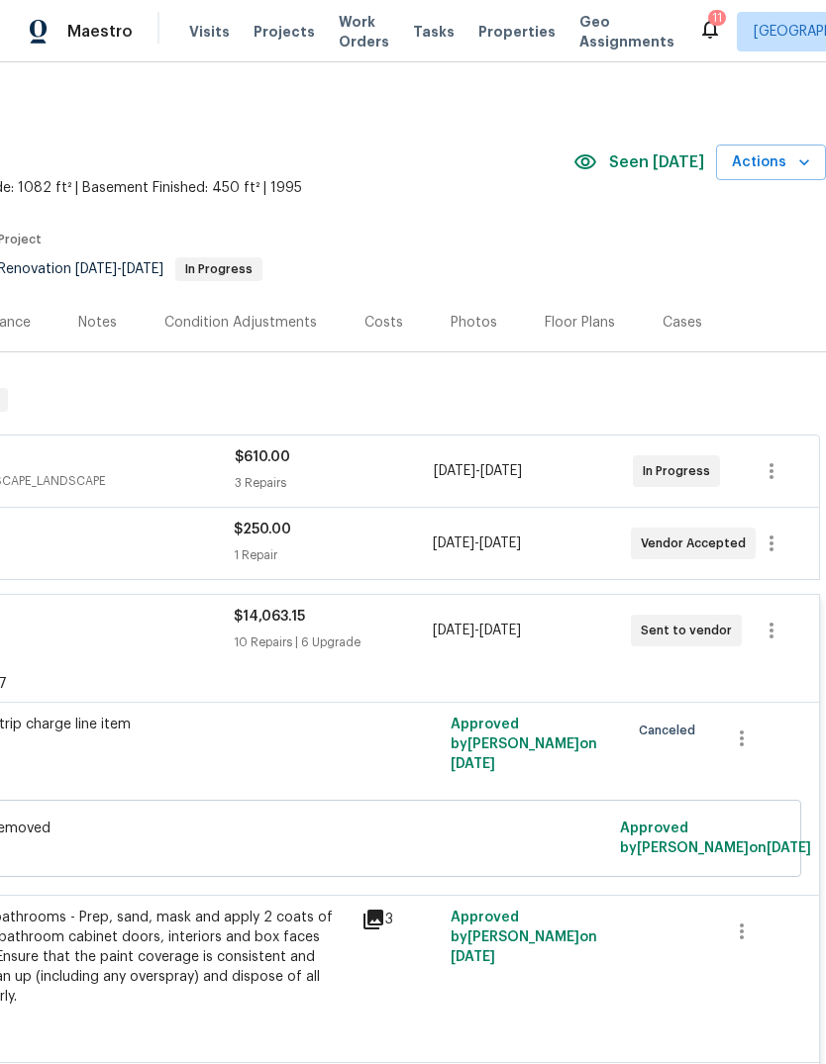
scroll to position [7, 293]
click at [776, 532] on icon "button" at bounding box center [771, 544] width 24 height 24
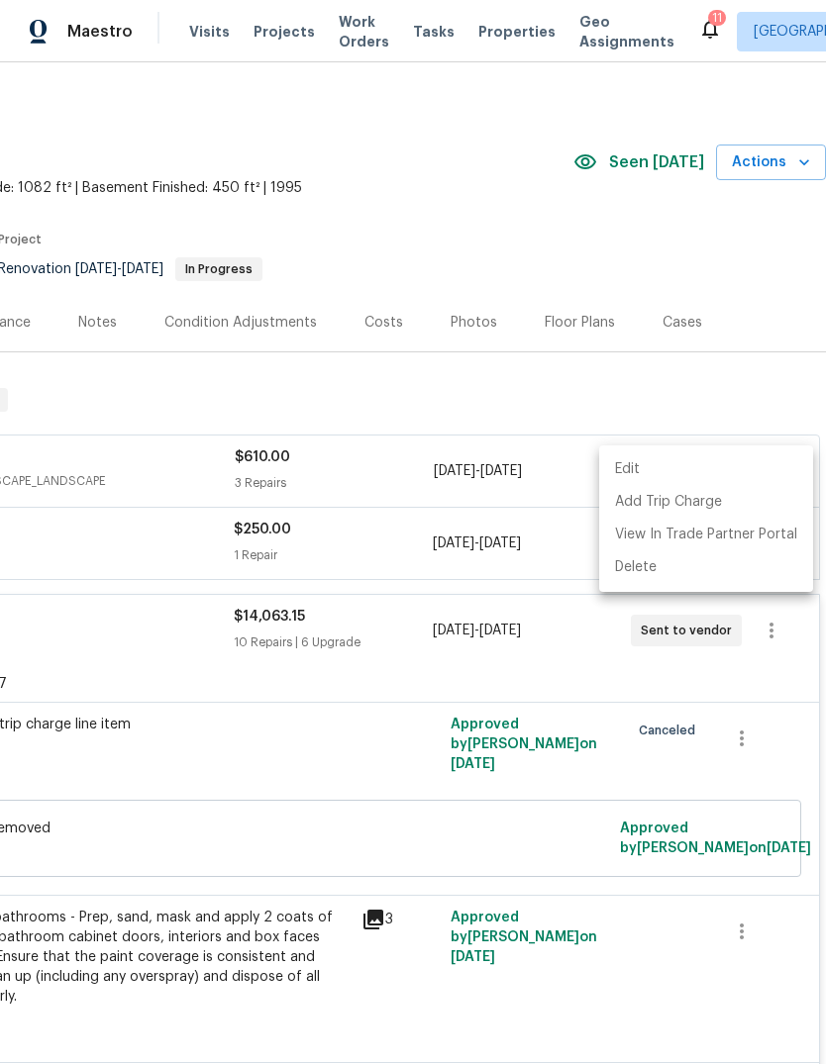
click at [771, 465] on li "Edit" at bounding box center [706, 469] width 214 height 33
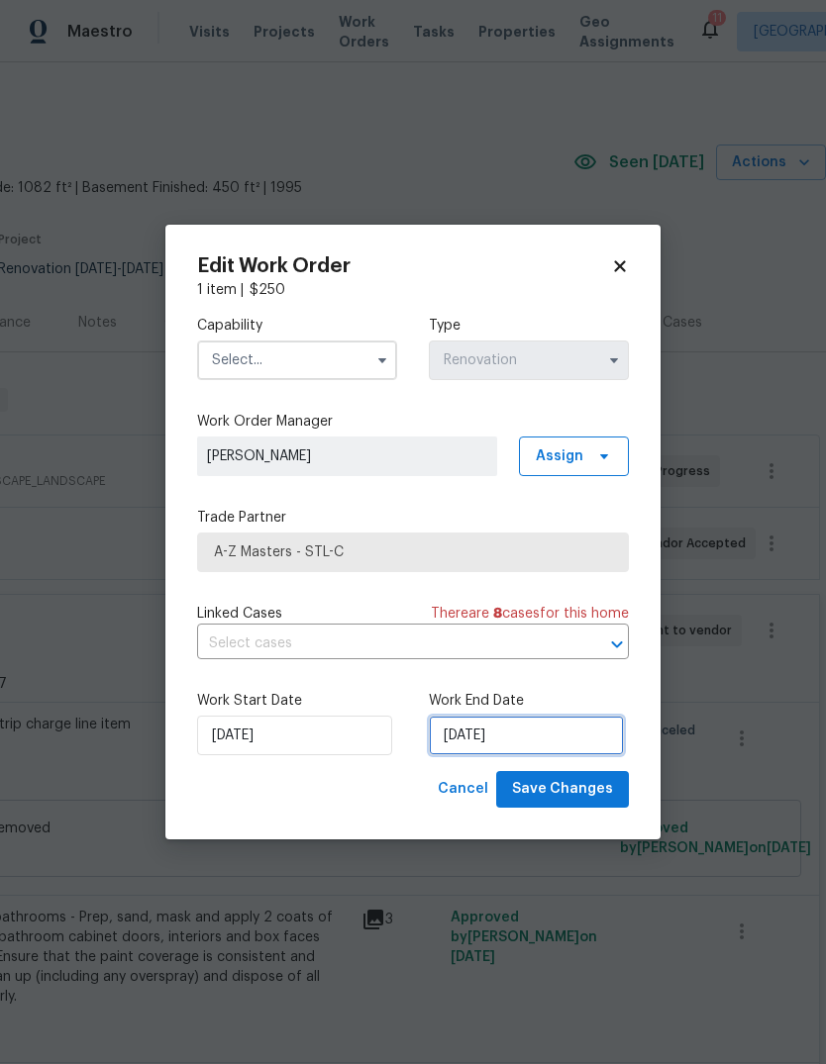
click at [589, 744] on input "10/28/2025" at bounding box center [526, 736] width 195 height 40
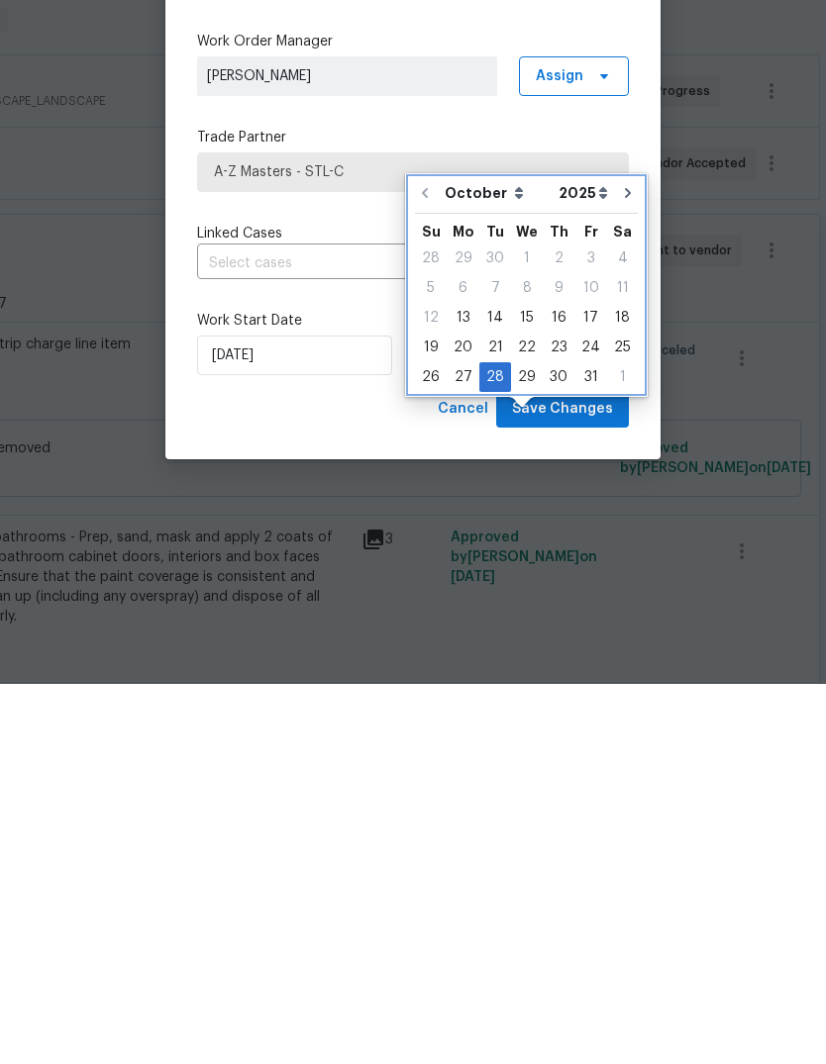
click at [620, 565] on icon "Go to next month" at bounding box center [628, 573] width 16 height 16
type input "11/28/2025"
select select "10"
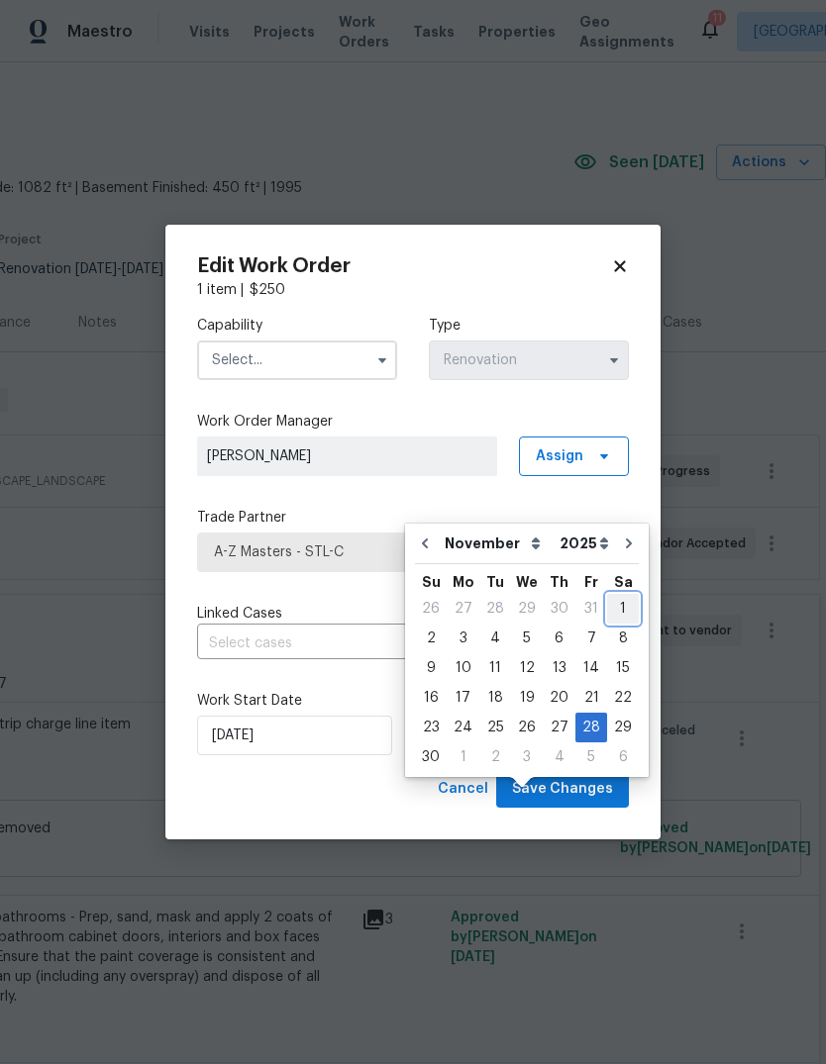
click at [621, 595] on div "1" at bounding box center [623, 609] width 32 height 28
type input "11/1/2025"
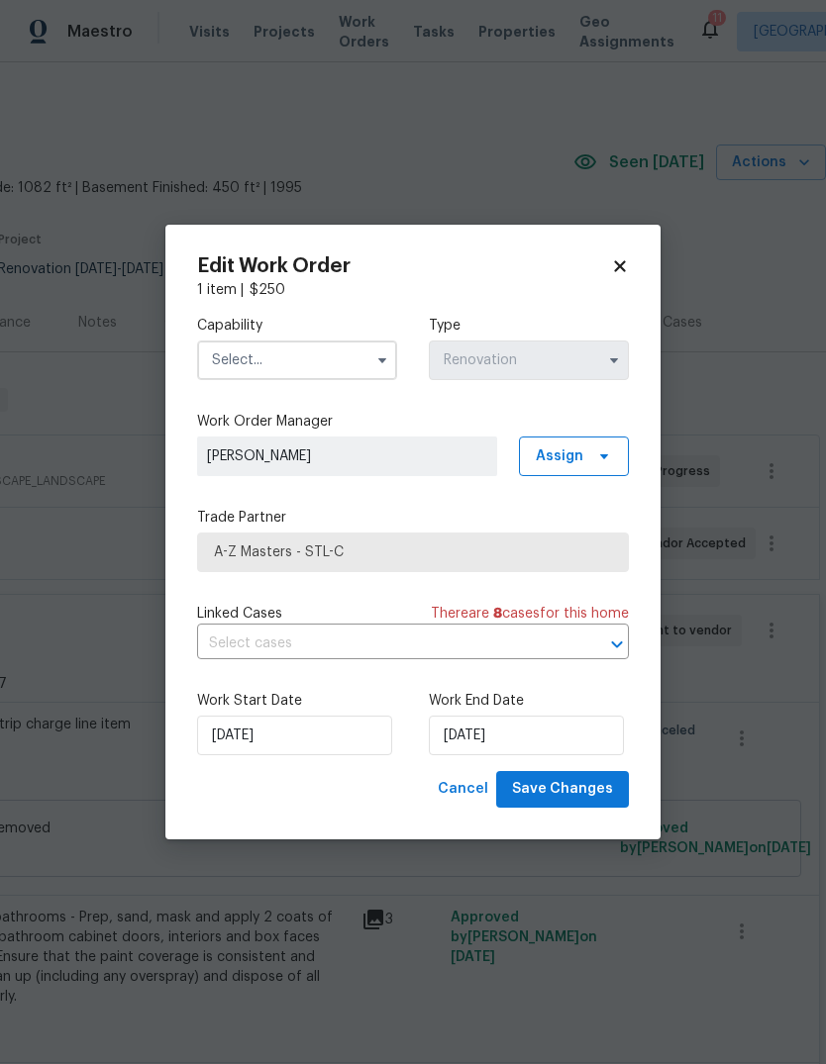
click at [343, 364] on input "text" at bounding box center [297, 361] width 200 height 40
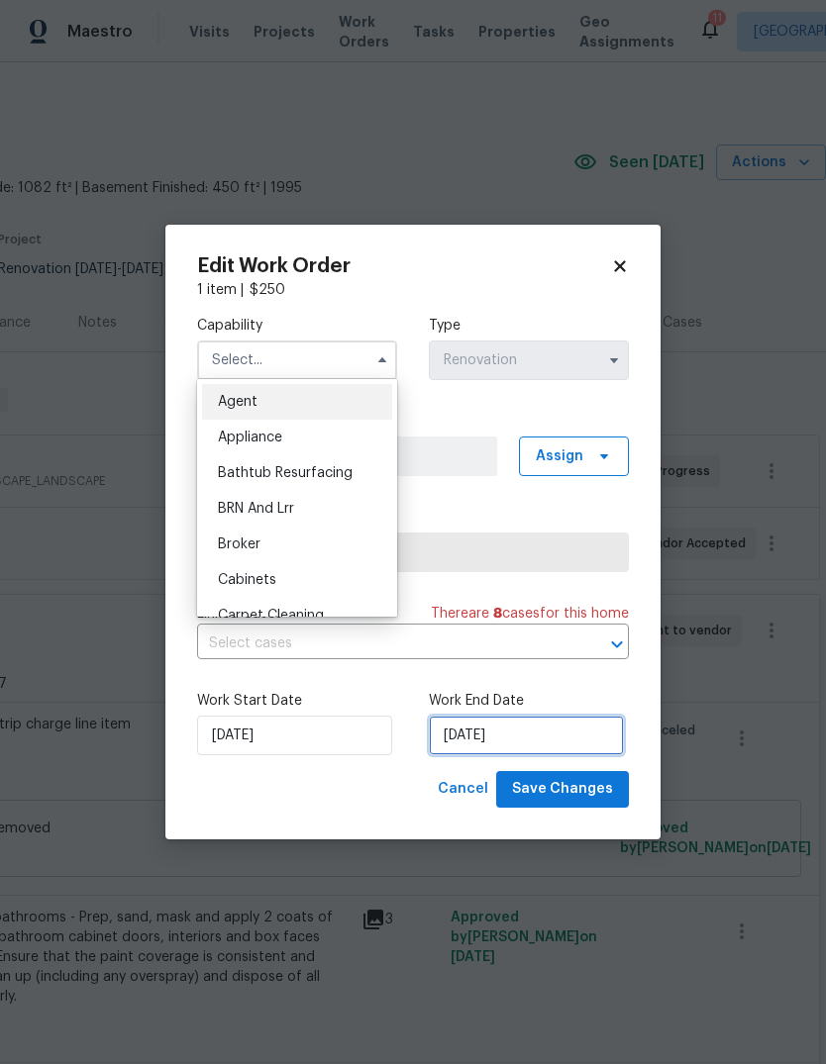
click at [595, 733] on input "11/1/2025" at bounding box center [526, 736] width 195 height 40
select select "10"
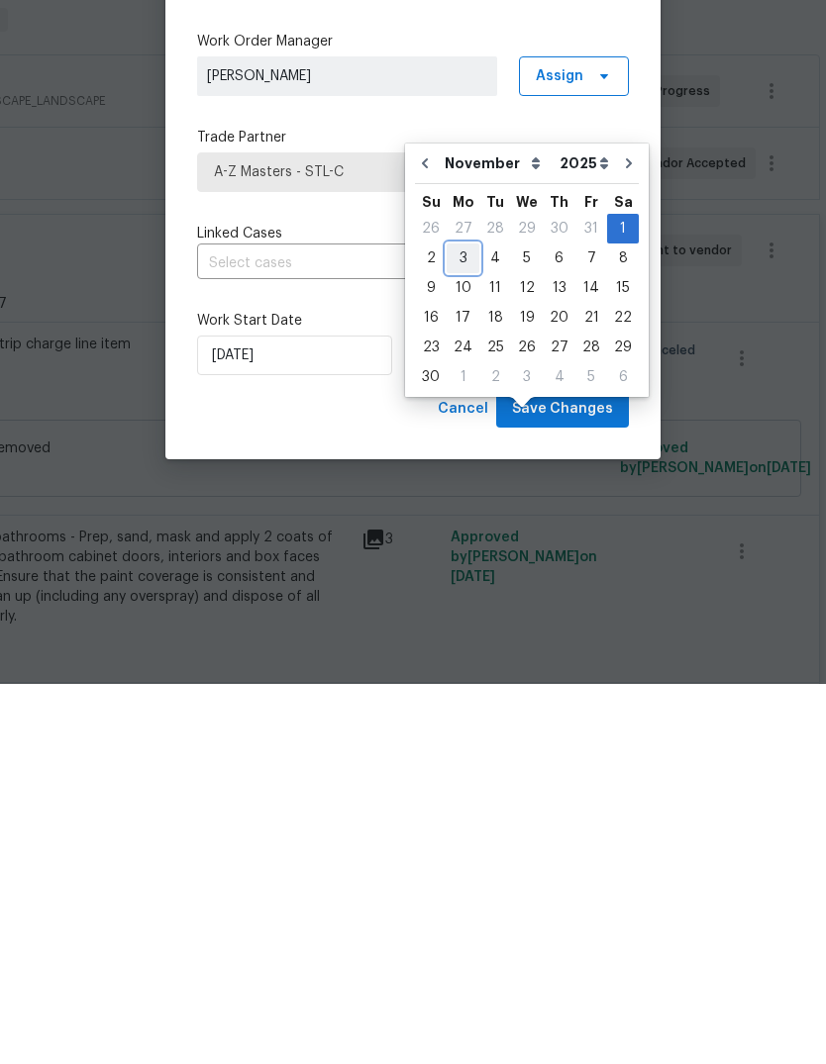
click at [462, 625] on div "3" at bounding box center [463, 639] width 33 height 28
type input "11/3/2025"
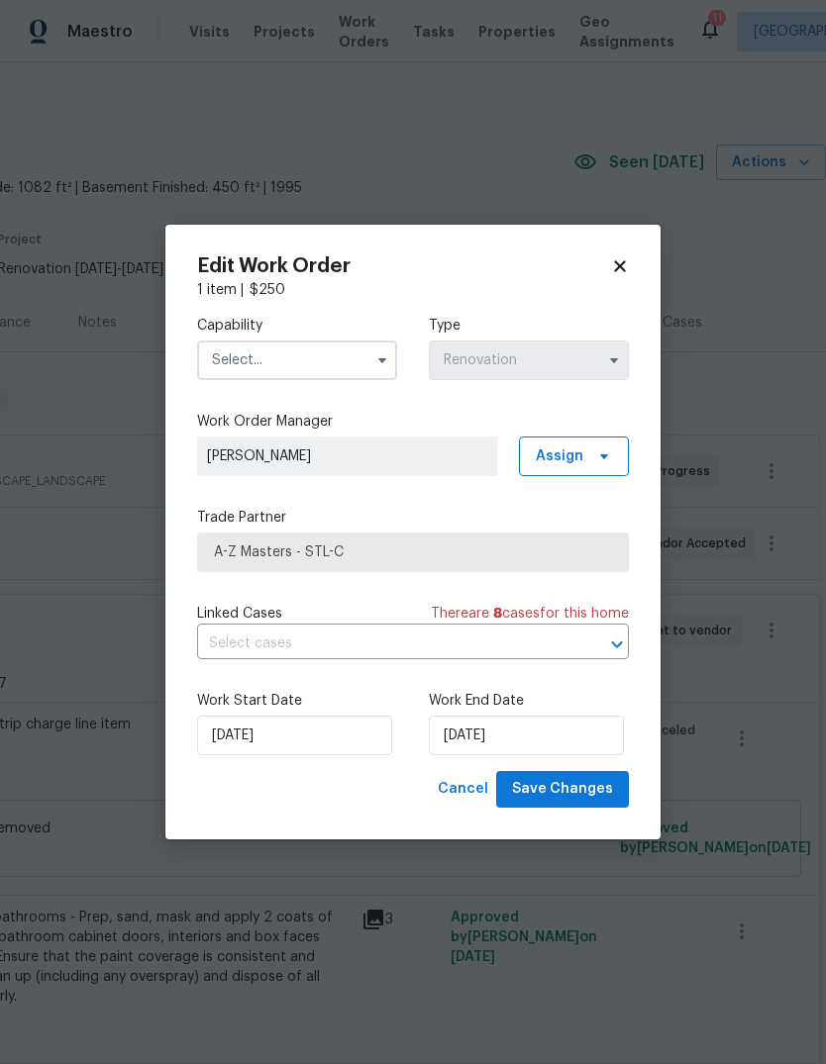
click at [350, 357] on input "text" at bounding box center [297, 361] width 200 height 40
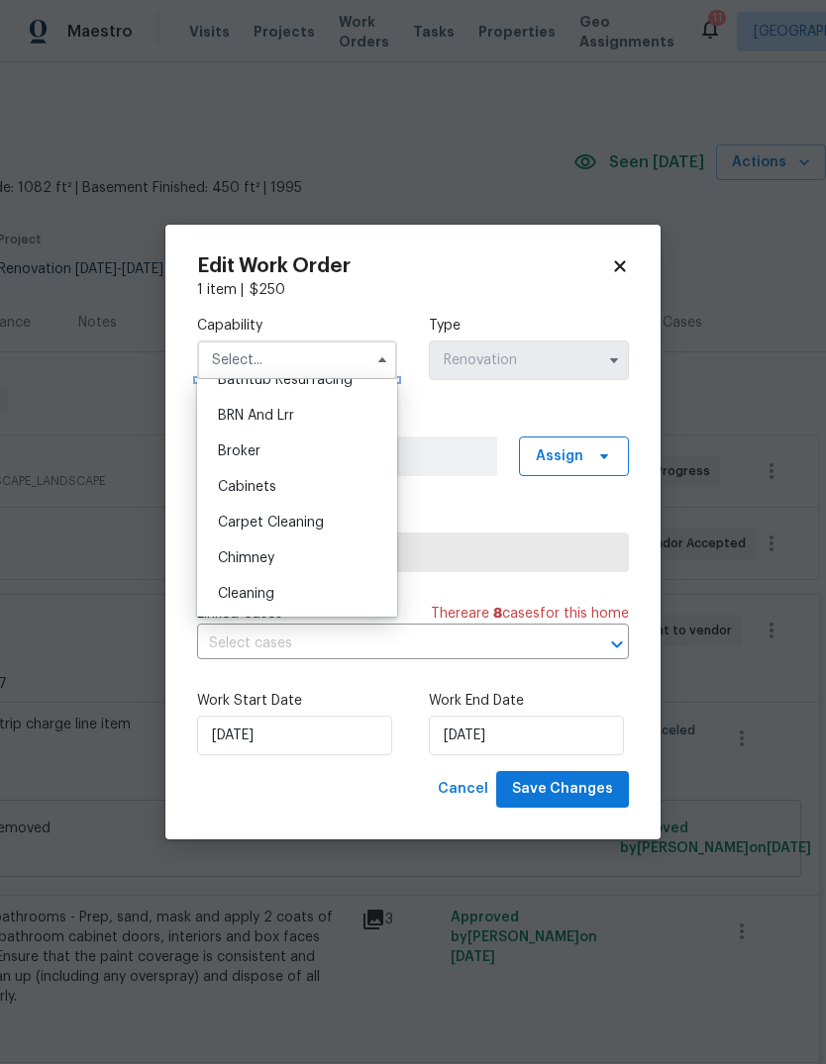
scroll to position [137, 0]
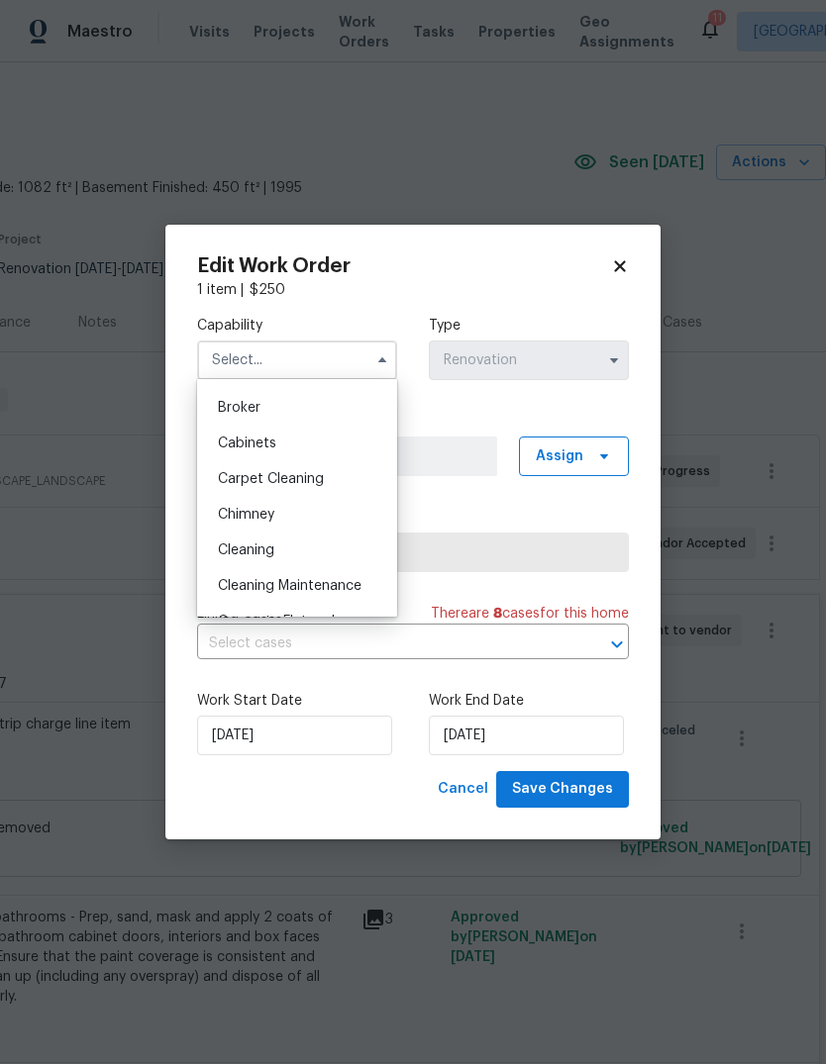
click at [345, 552] on div "Cleaning" at bounding box center [297, 551] width 190 height 36
type input "Cleaning"
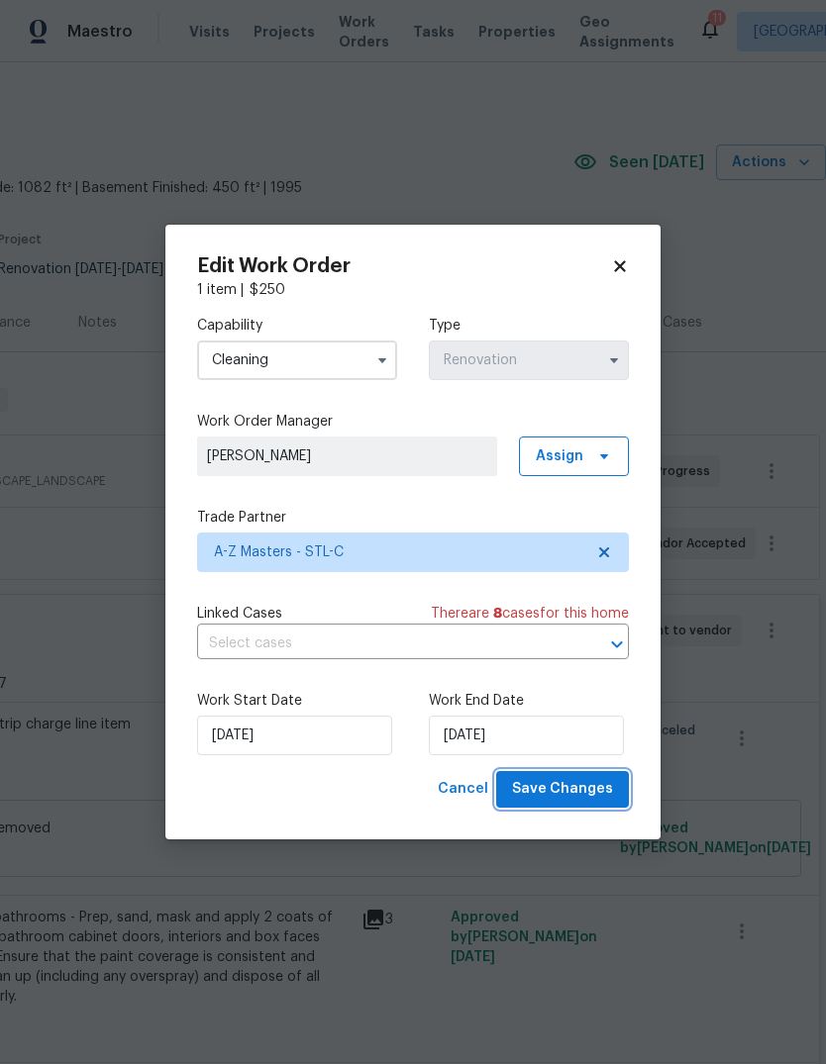
click at [612, 781] on span "Save Changes" at bounding box center [562, 789] width 101 height 25
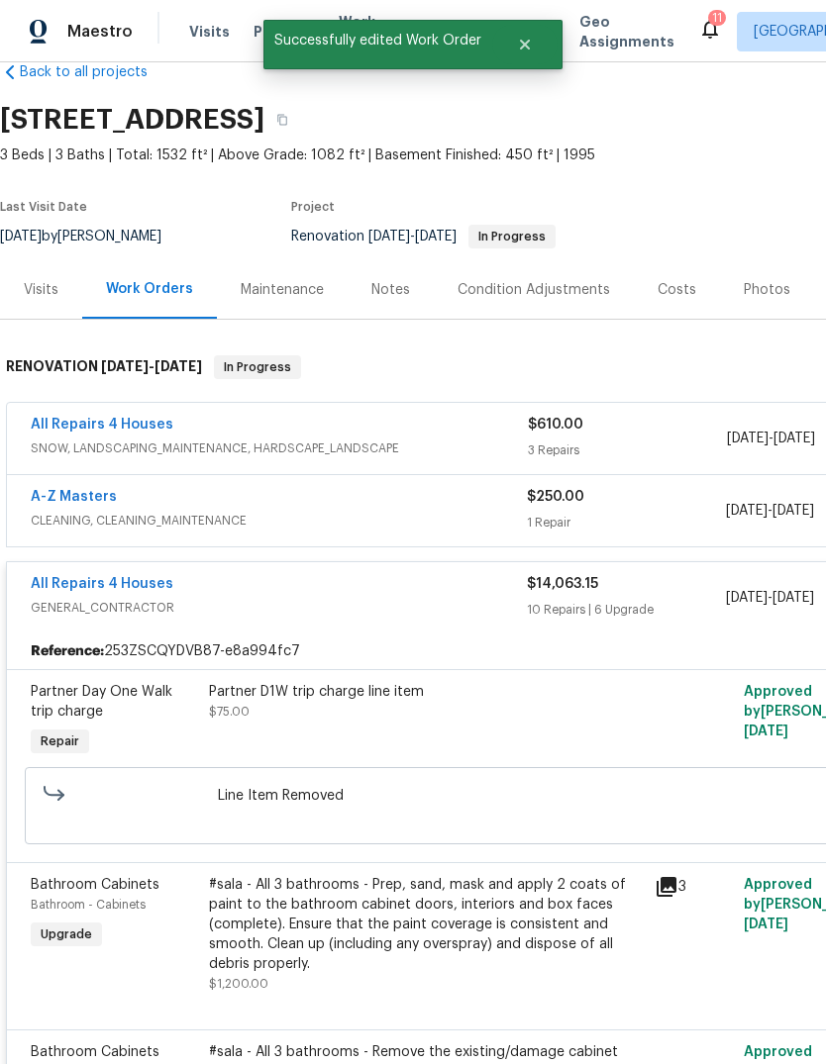
scroll to position [41, 0]
click at [396, 279] on div "Notes" at bounding box center [390, 289] width 39 height 20
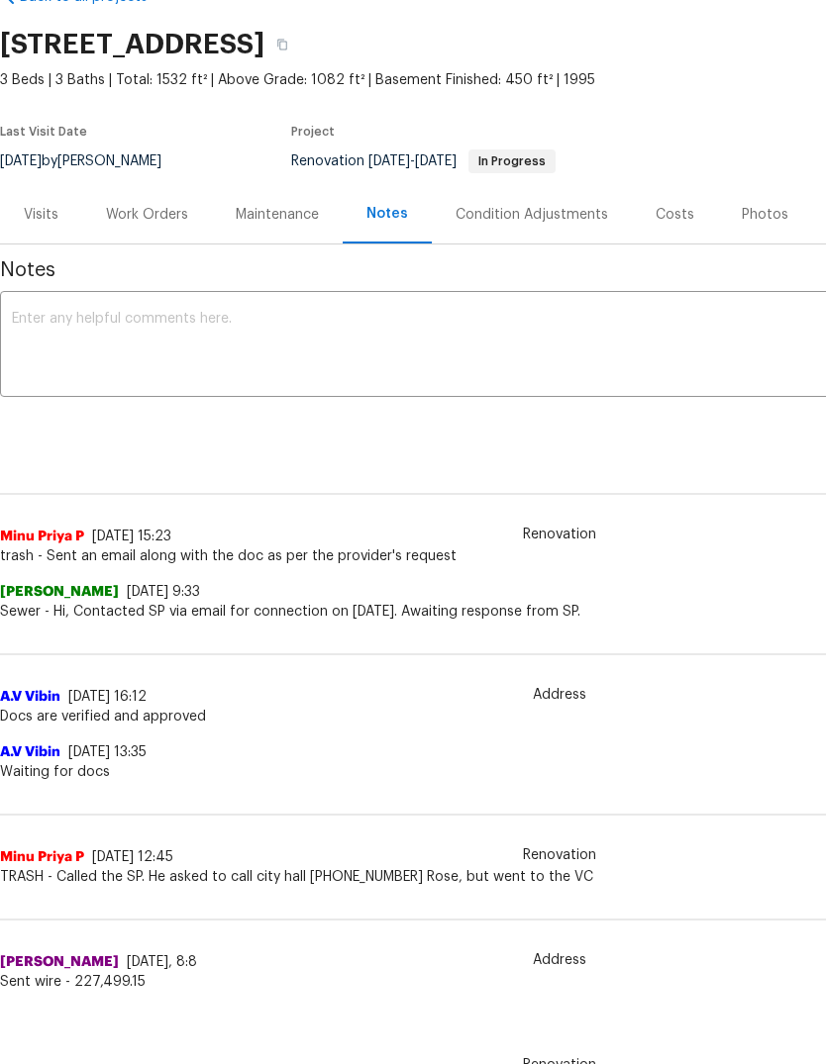
click at [402, 347] on textarea at bounding box center [559, 346] width 1095 height 69
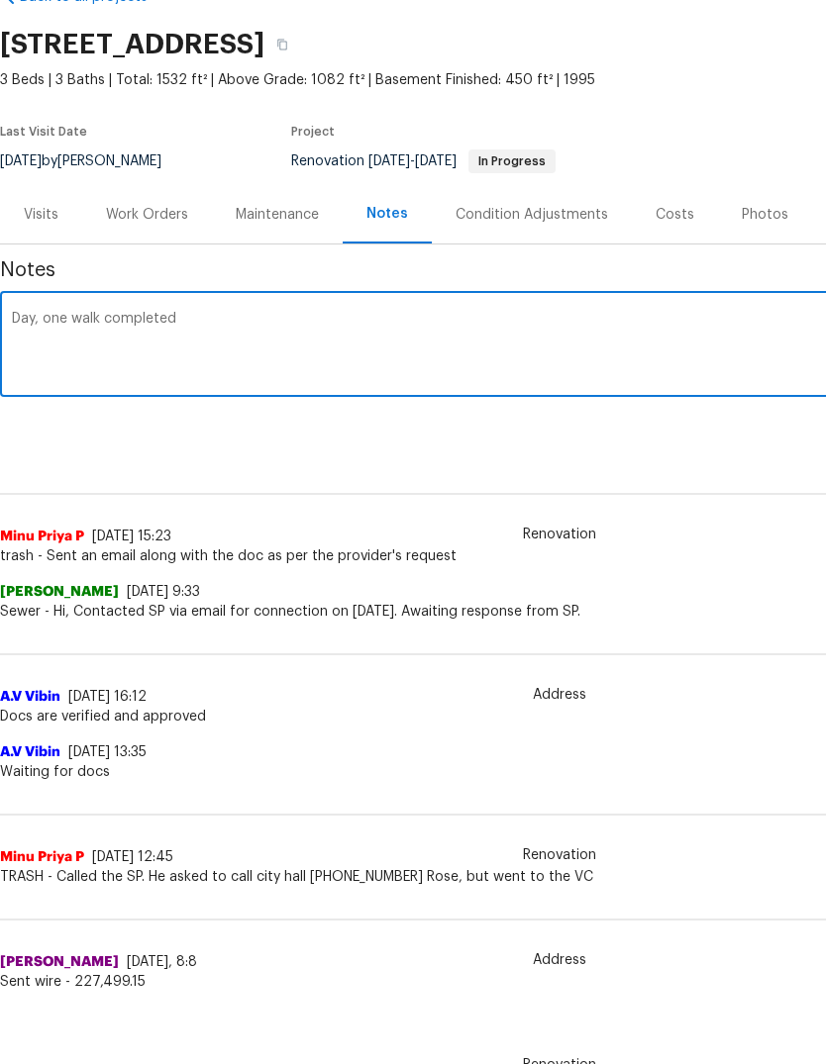
click at [45, 307] on div "Day, one walk completed x ​" at bounding box center [559, 346] width 1119 height 101
click at [39, 325] on textarea "Day, one walk completed" at bounding box center [559, 346] width 1095 height 69
click at [501, 320] on textarea "Day one walk completed" at bounding box center [559, 346] width 1095 height 69
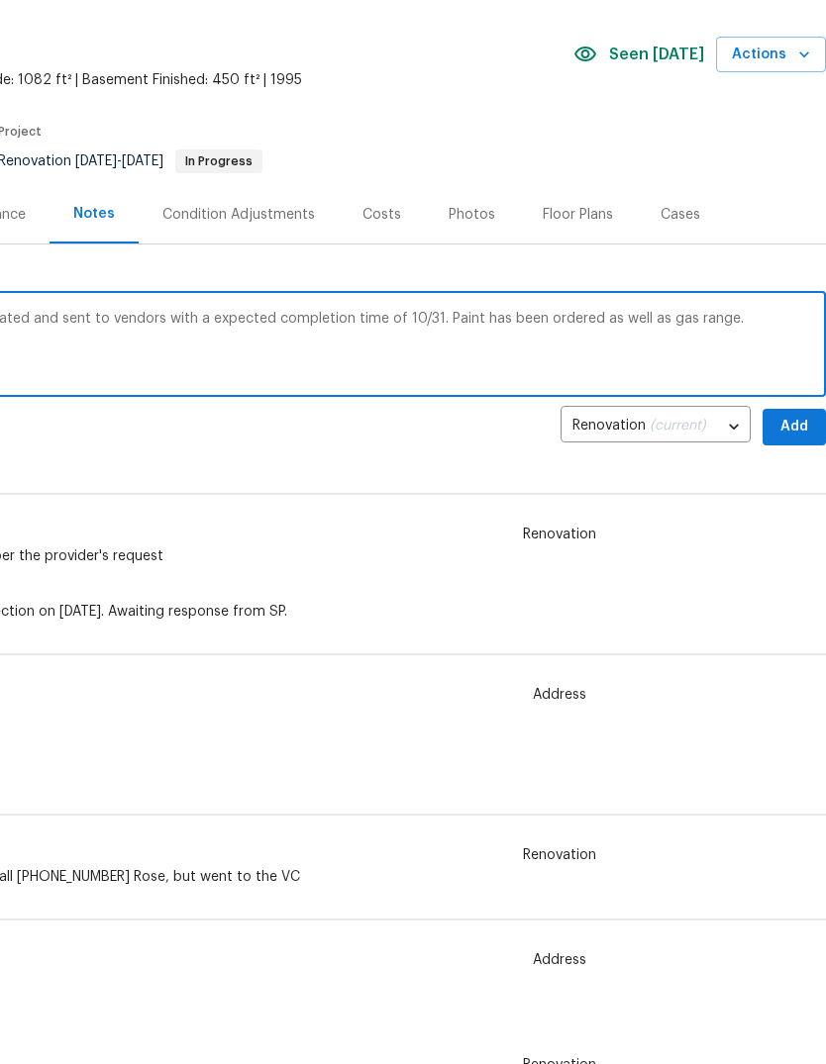
type textarea "Day one walk completed. Work orders created and sent to vendors with a expected…"
click at [738, 577] on div "Prabanjan H 10/13/25, 9:33 Sewer - Hi, Contacted SP via email for connection on…" at bounding box center [266, 593] width 1119 height 55
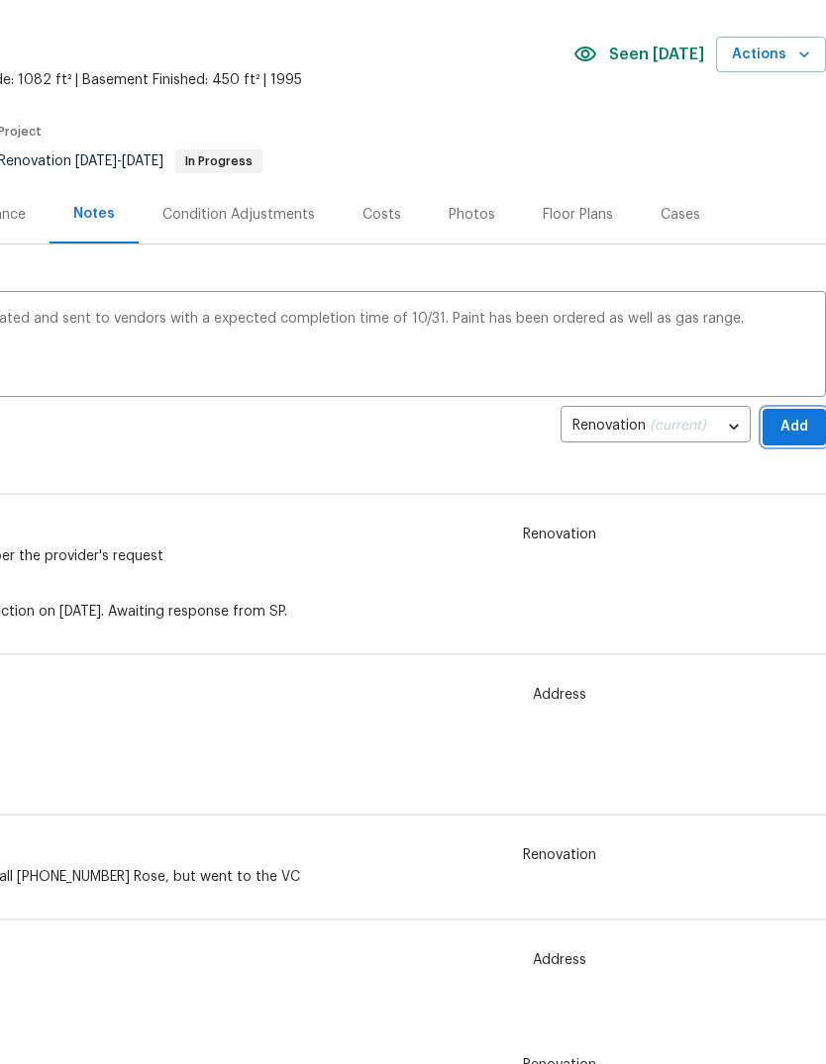
click at [806, 432] on span "Add" at bounding box center [794, 427] width 32 height 25
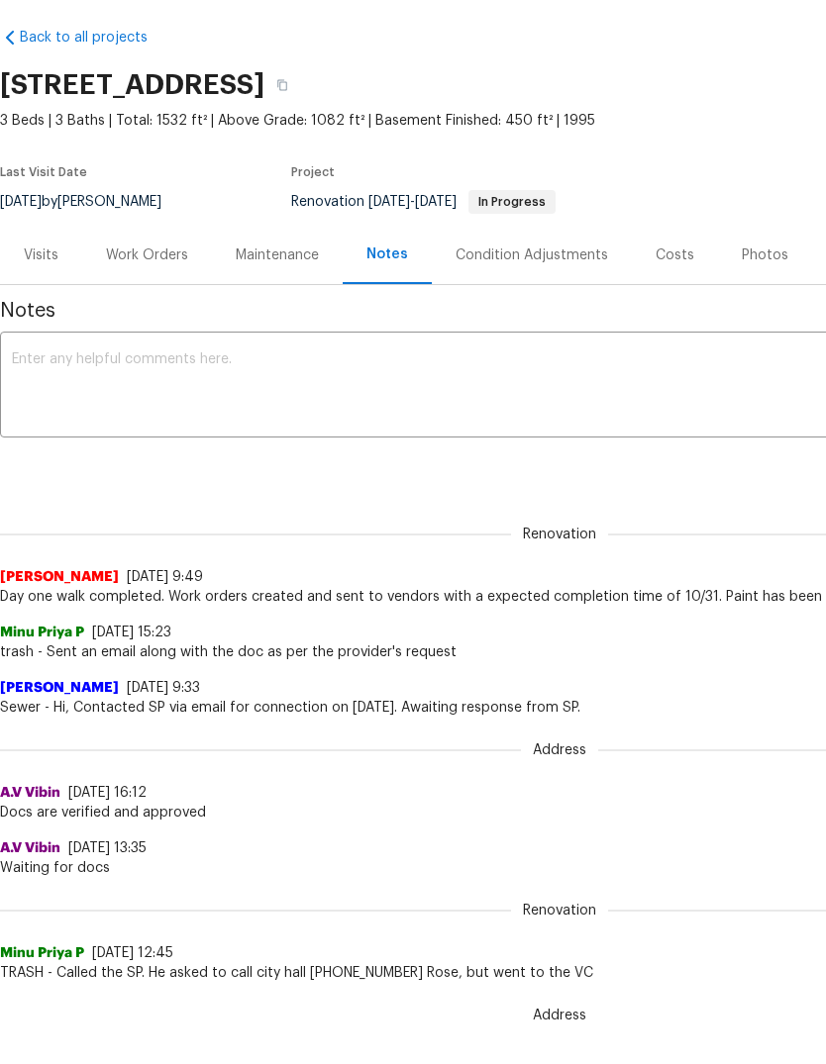
scroll to position [0, 0]
click at [153, 263] on div "Work Orders" at bounding box center [147, 256] width 82 height 20
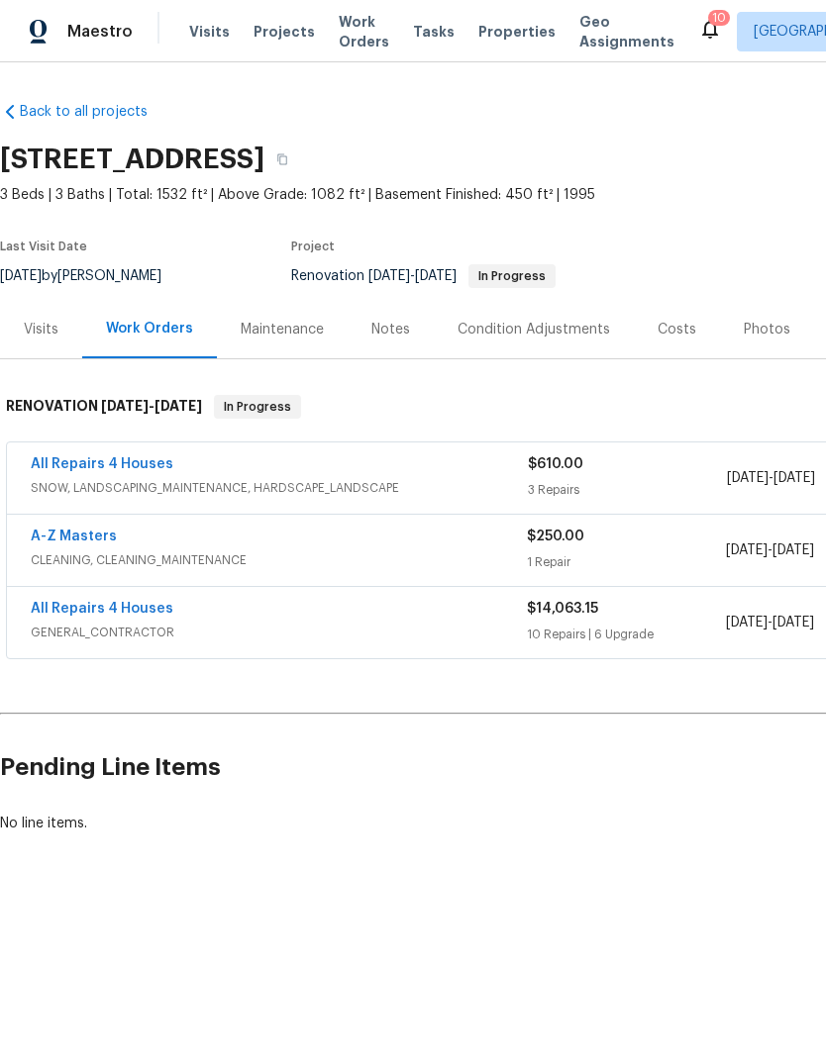
click at [145, 612] on link "All Repairs 4 Houses" at bounding box center [102, 609] width 143 height 14
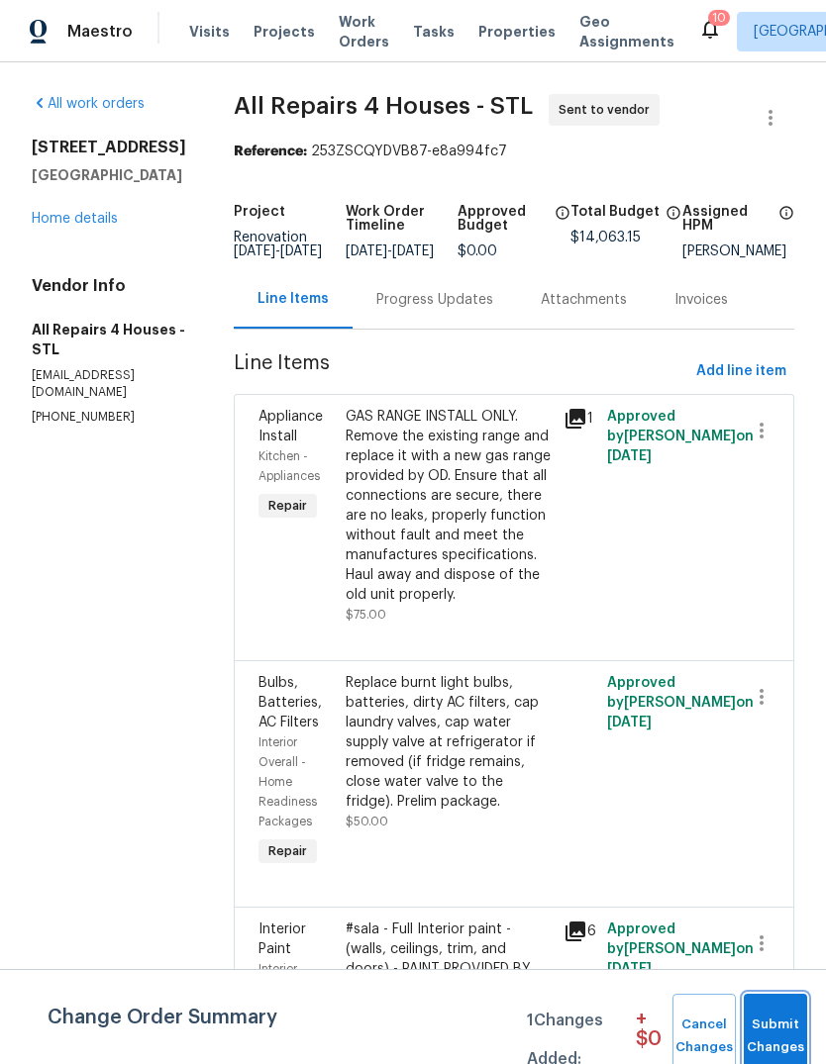
click at [771, 1034] on span "Submit Changes" at bounding box center [776, 1037] width 44 height 46
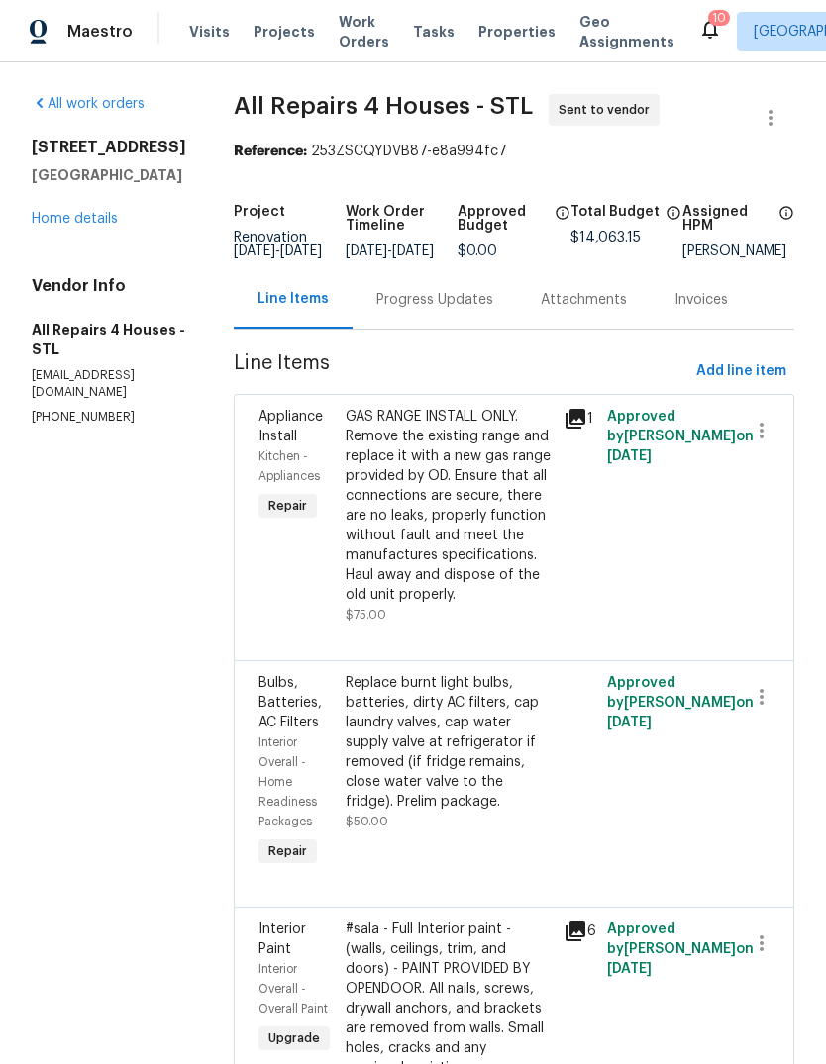
click at [467, 310] on div "Progress Updates" at bounding box center [434, 300] width 117 height 20
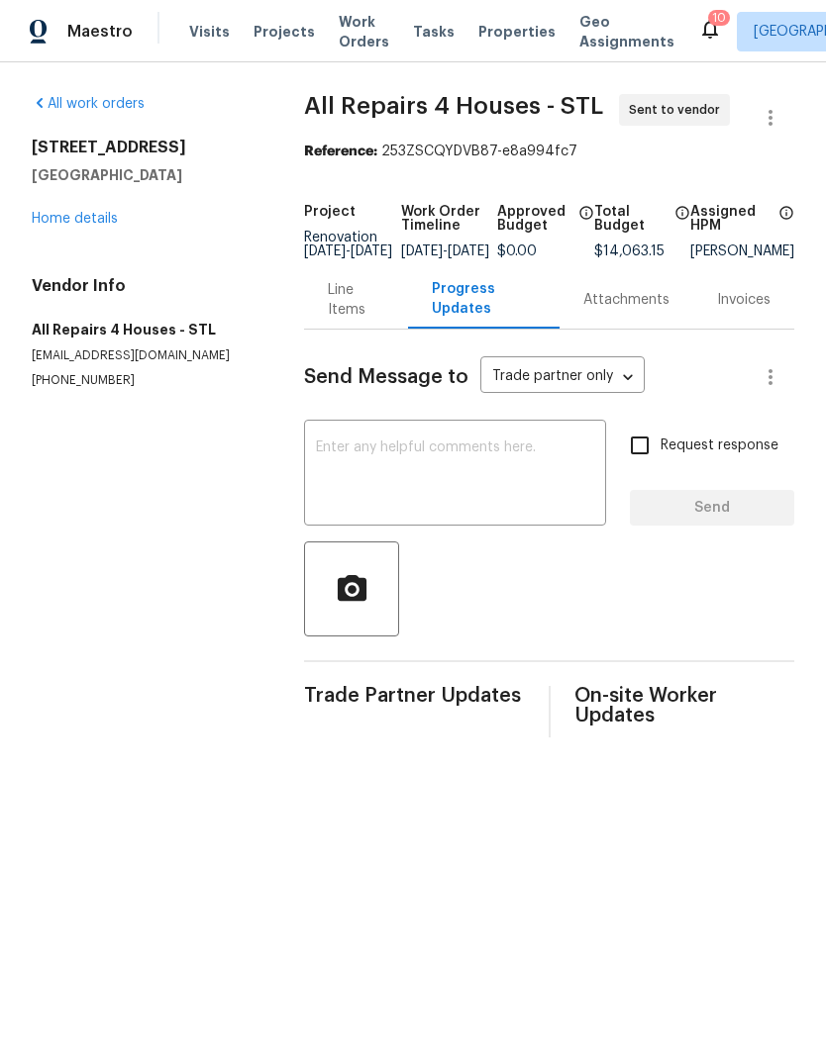
click at [486, 491] on textarea at bounding box center [455, 475] width 278 height 69
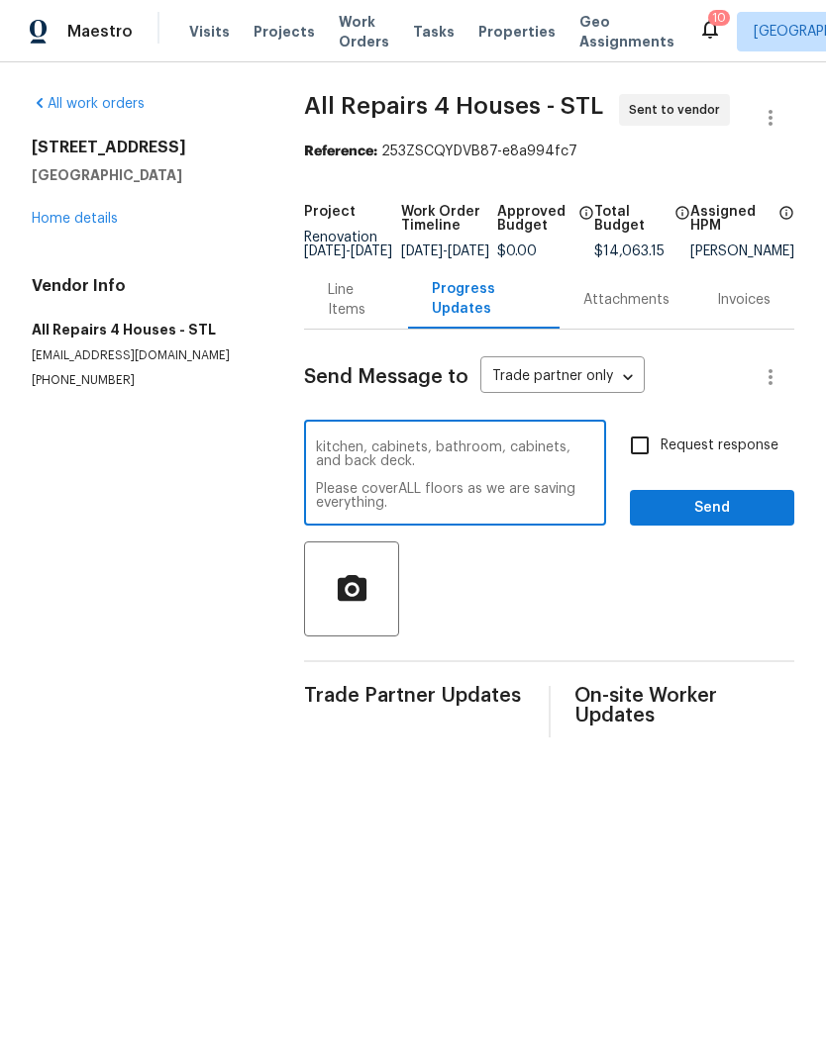
scroll to position [28, 0]
type textarea "Work order sent. All paint has been ordered, which includes interior paint, kit…"
click at [756, 453] on span "Request response" at bounding box center [719, 446] width 118 height 21
click at [660, 453] on input "Request response" at bounding box center [640, 446] width 42 height 42
checkbox input "true"
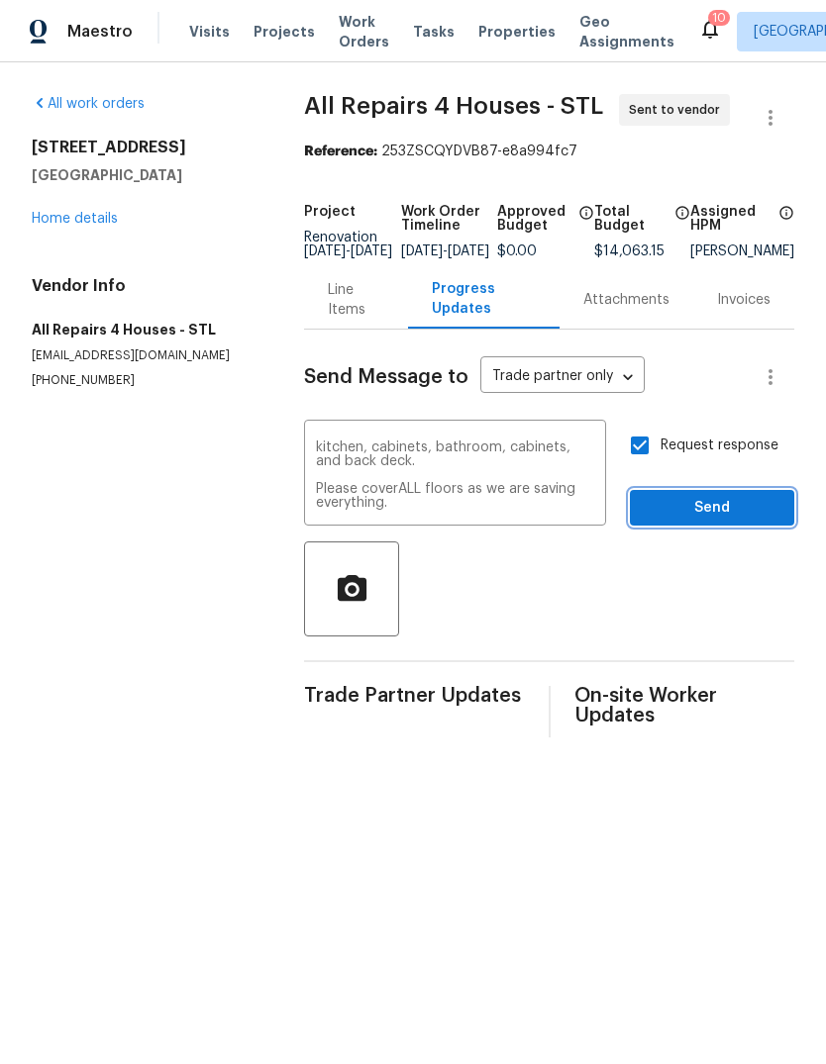
click at [767, 513] on span "Send" at bounding box center [712, 508] width 133 height 25
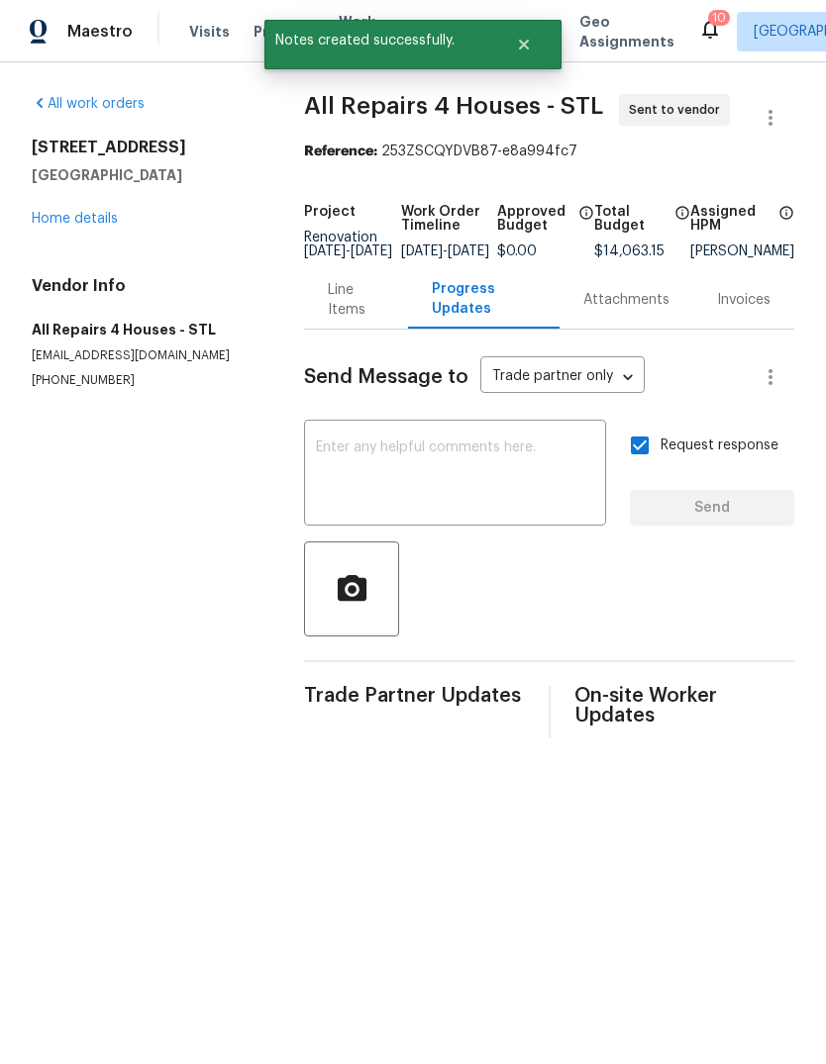
scroll to position [0, 0]
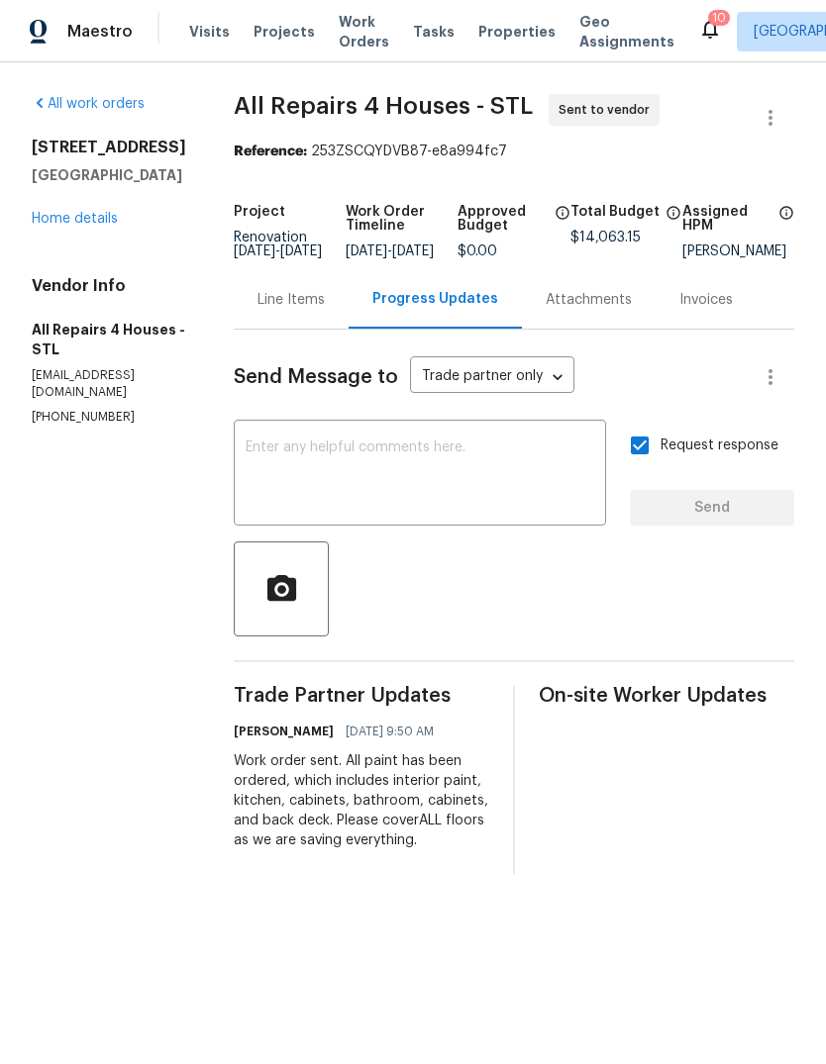
click at [463, 479] on textarea at bounding box center [420, 475] width 349 height 69
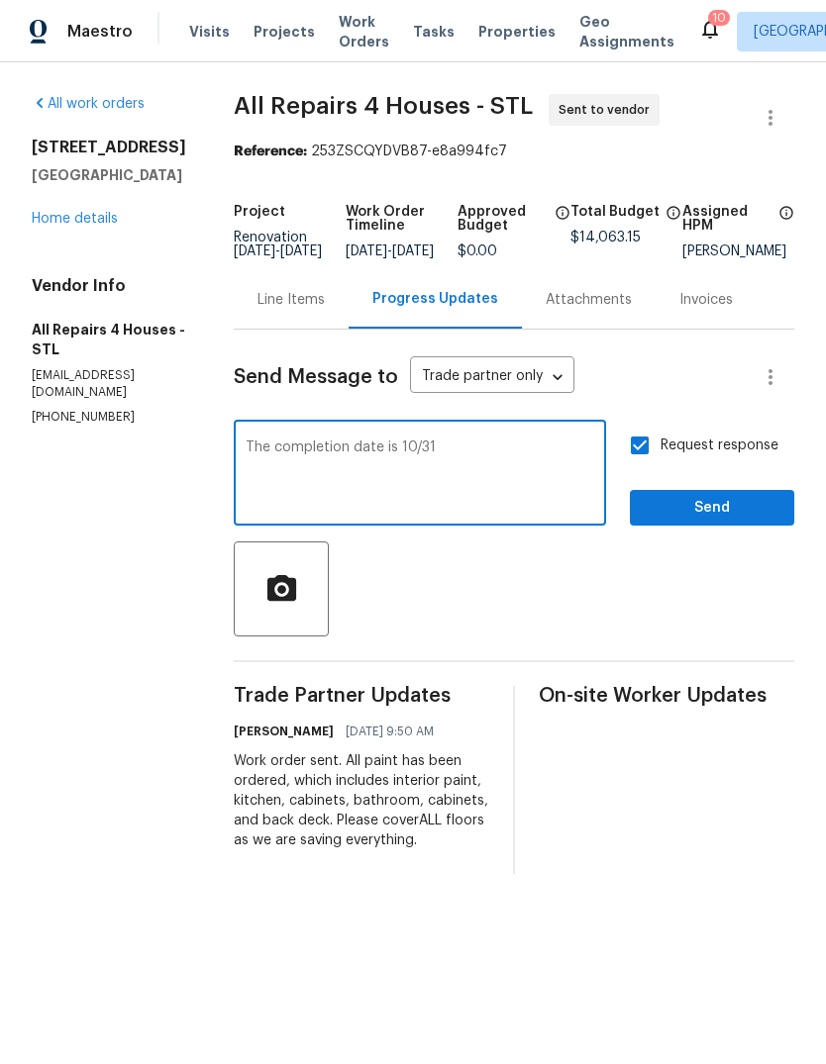
type textarea "The completion date is 10/31"
click at [771, 521] on span "Send" at bounding box center [712, 508] width 133 height 25
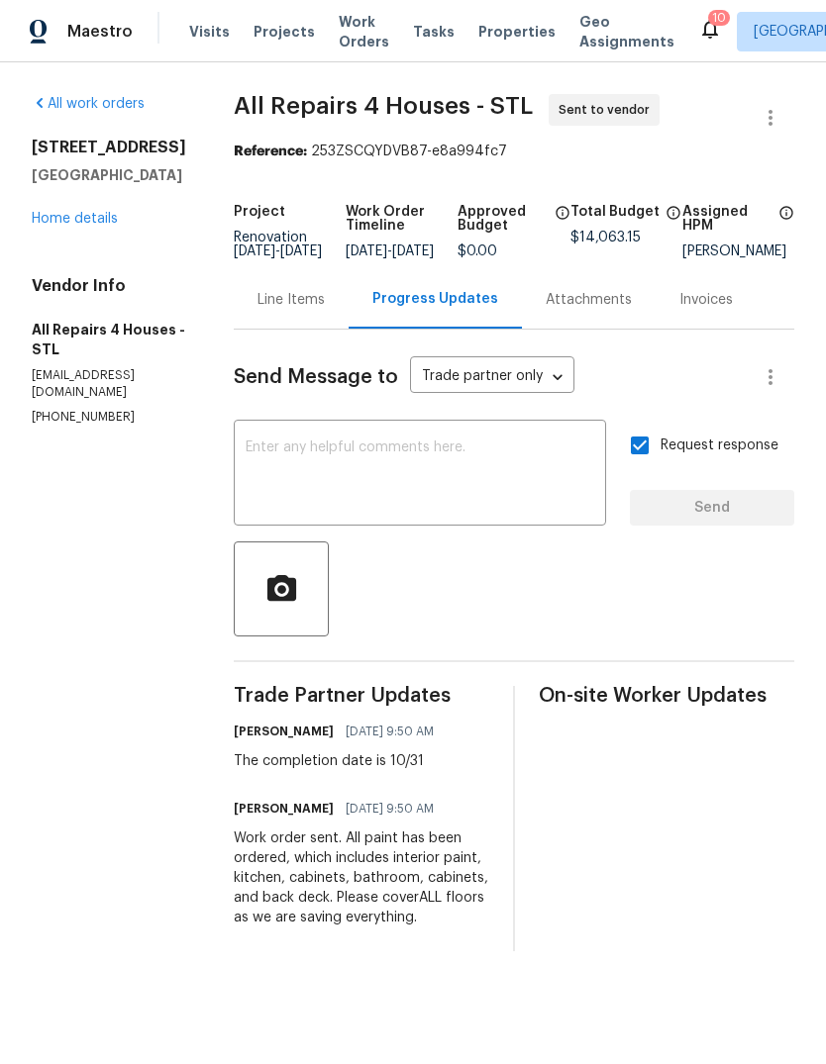
click at [104, 225] on link "Home details" at bounding box center [75, 219] width 86 height 14
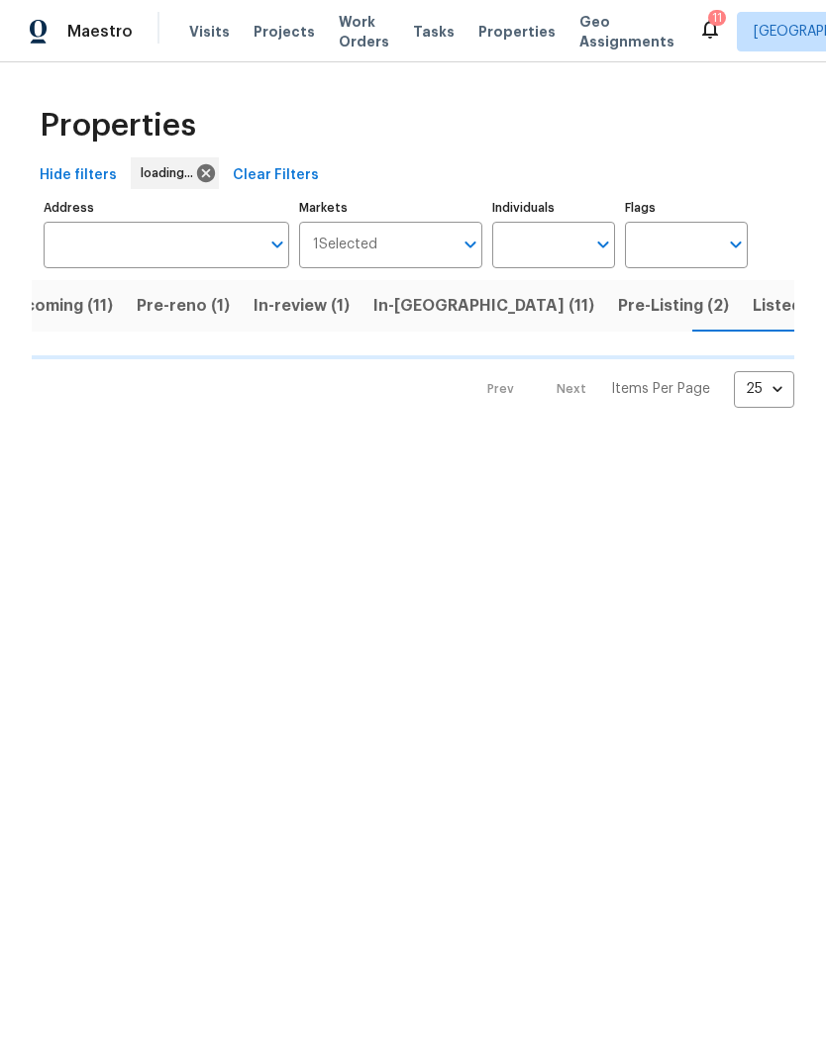
scroll to position [0, 44]
click at [289, 38] on span "Projects" at bounding box center [283, 32] width 61 height 20
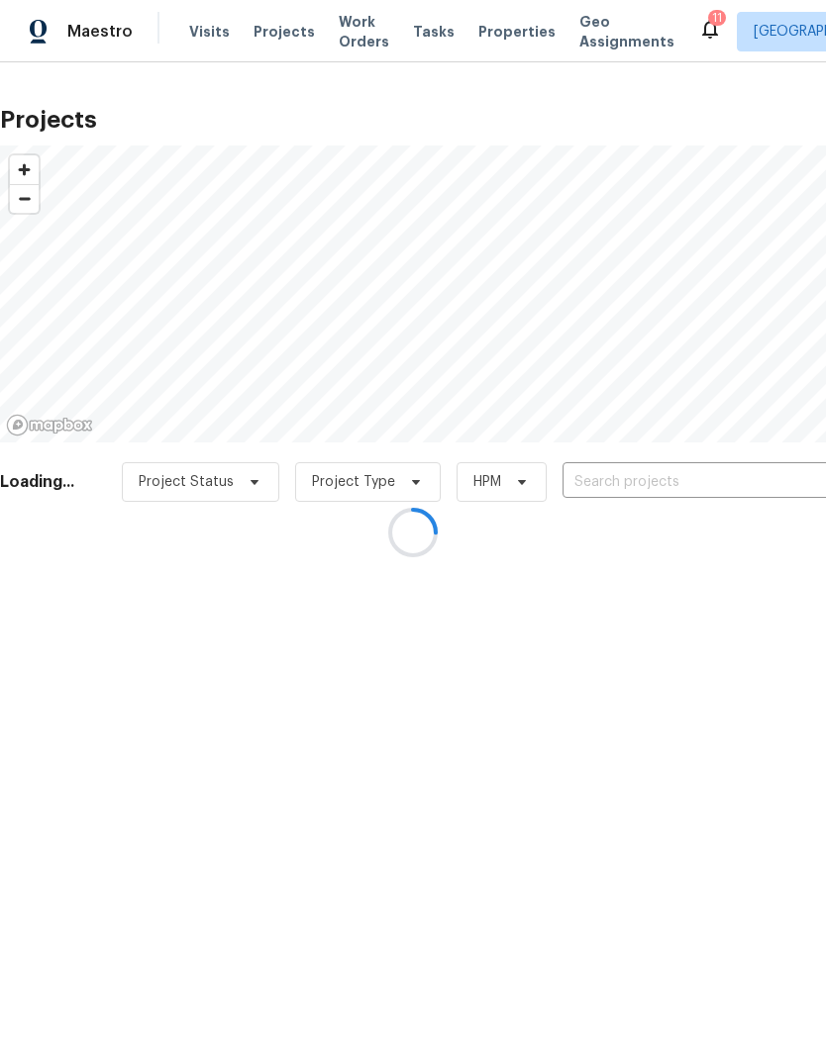
click at [676, 486] on div at bounding box center [413, 532] width 826 height 1064
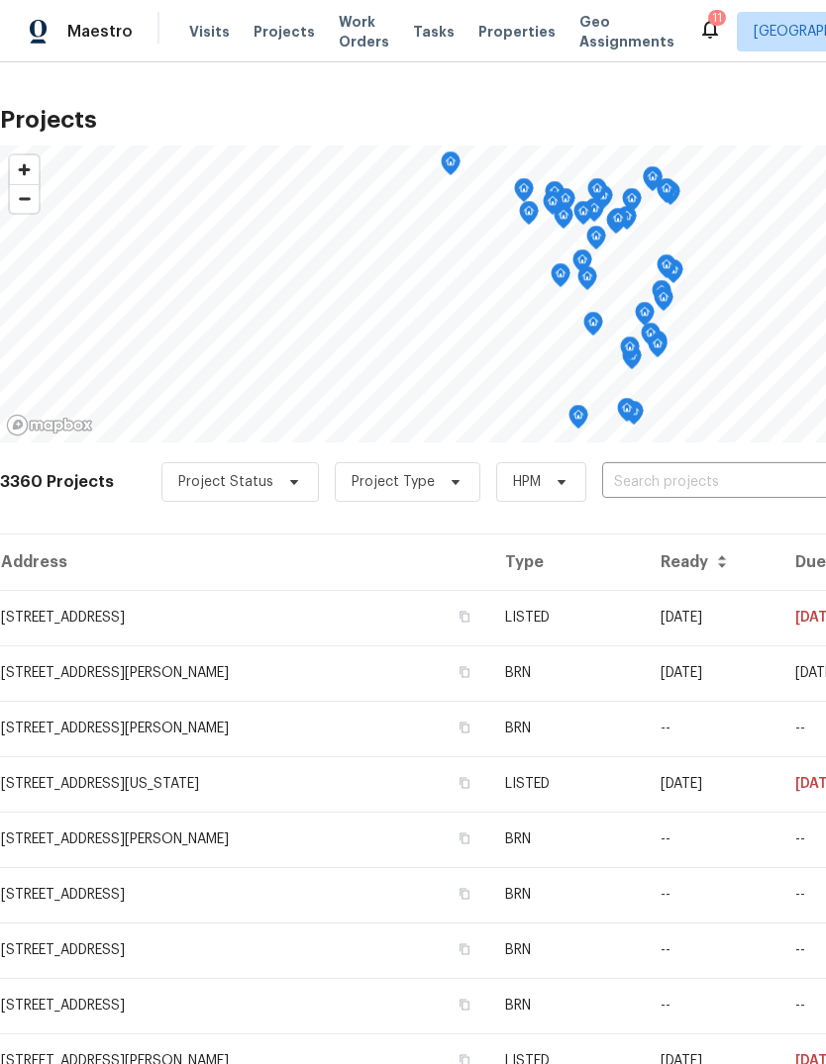
click at [659, 486] on input "text" at bounding box center [715, 482] width 227 height 31
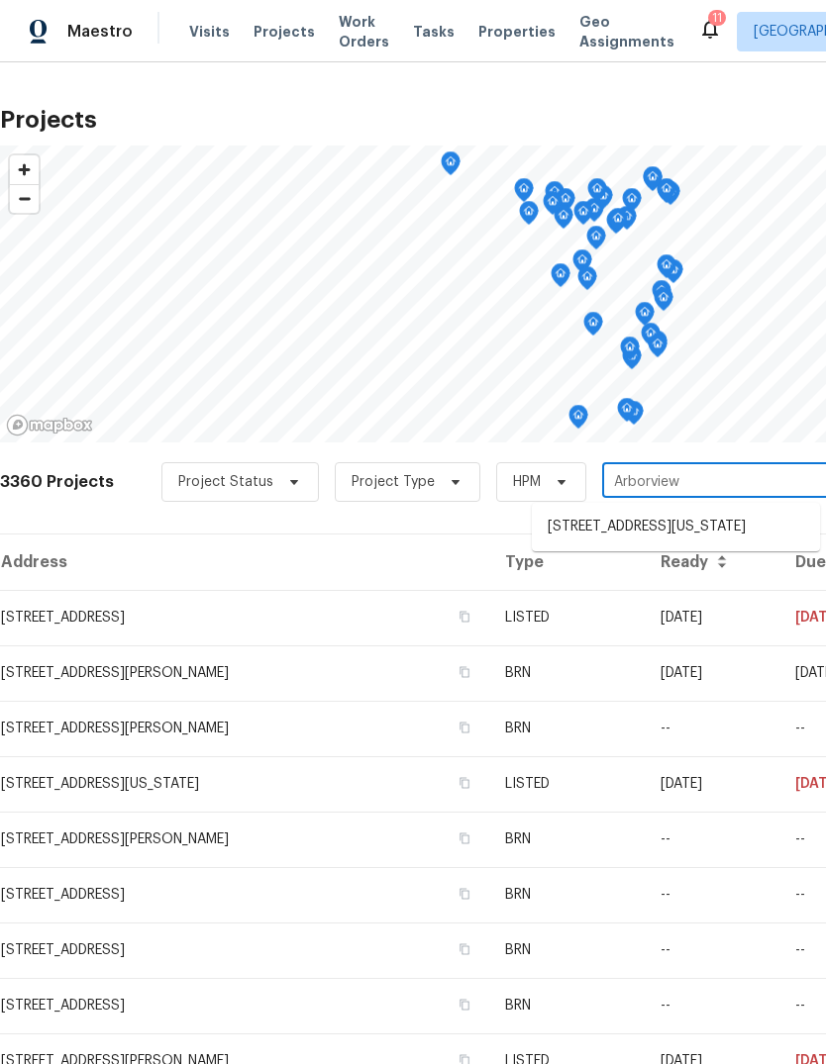
type input "Arborview"
click at [717, 532] on li "[STREET_ADDRESS][US_STATE]" at bounding box center [676, 527] width 288 height 33
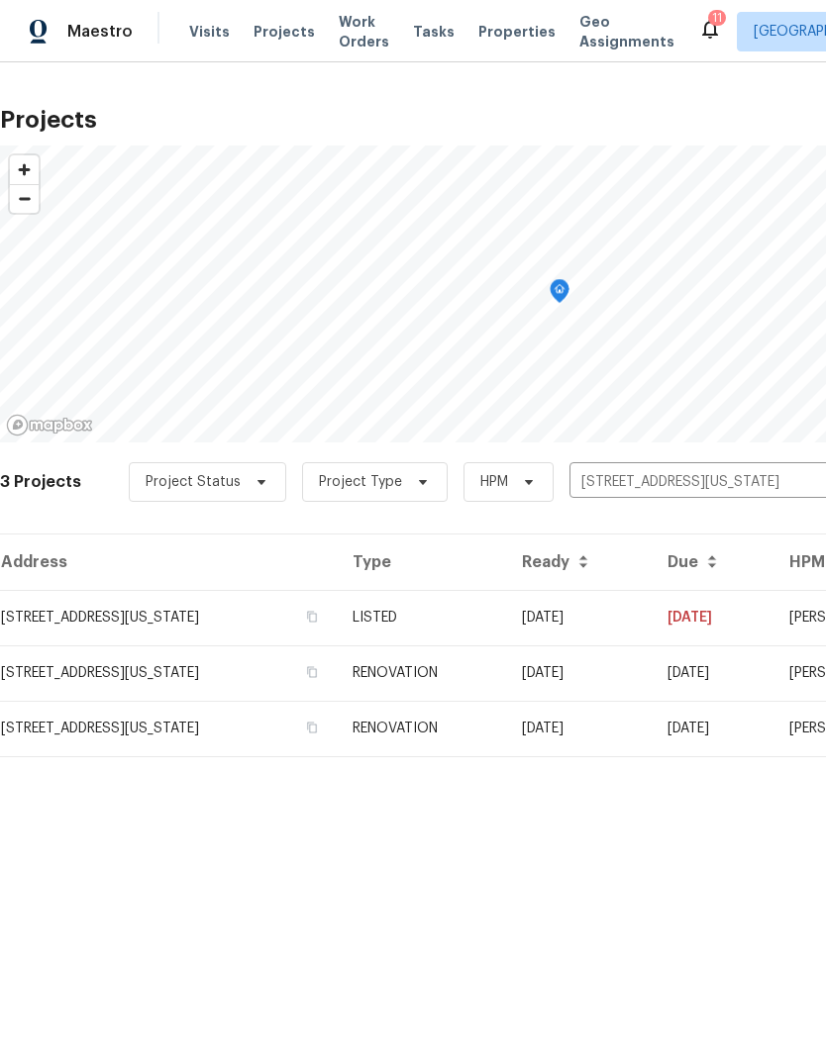
click at [506, 620] on td "LISTED" at bounding box center [421, 617] width 169 height 55
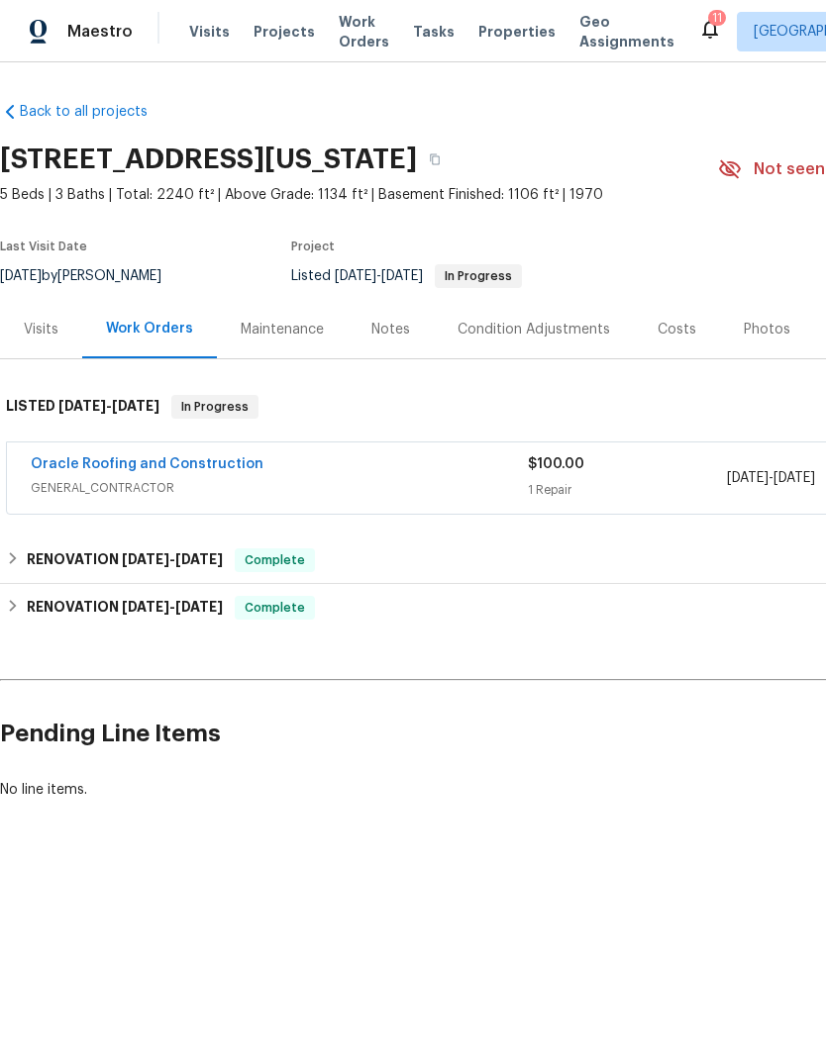
click at [234, 468] on link "Oracle Roofing and Construction" at bounding box center [147, 464] width 233 height 14
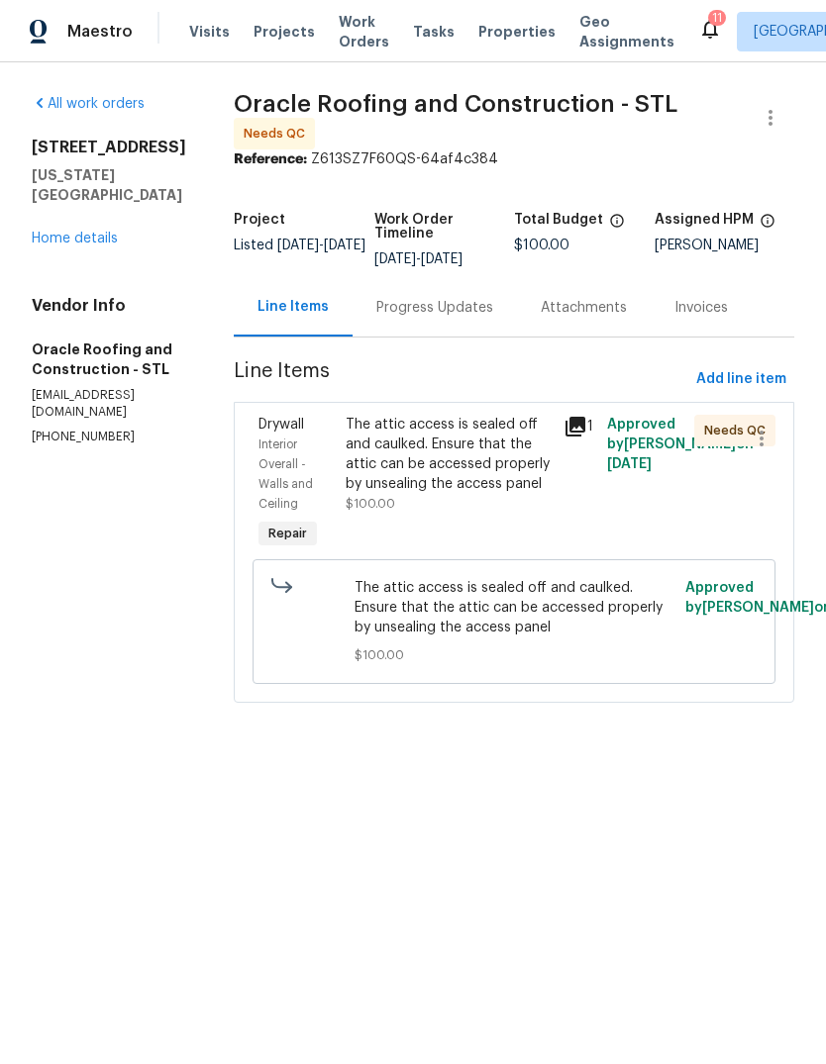
click at [583, 420] on icon at bounding box center [575, 427] width 24 height 24
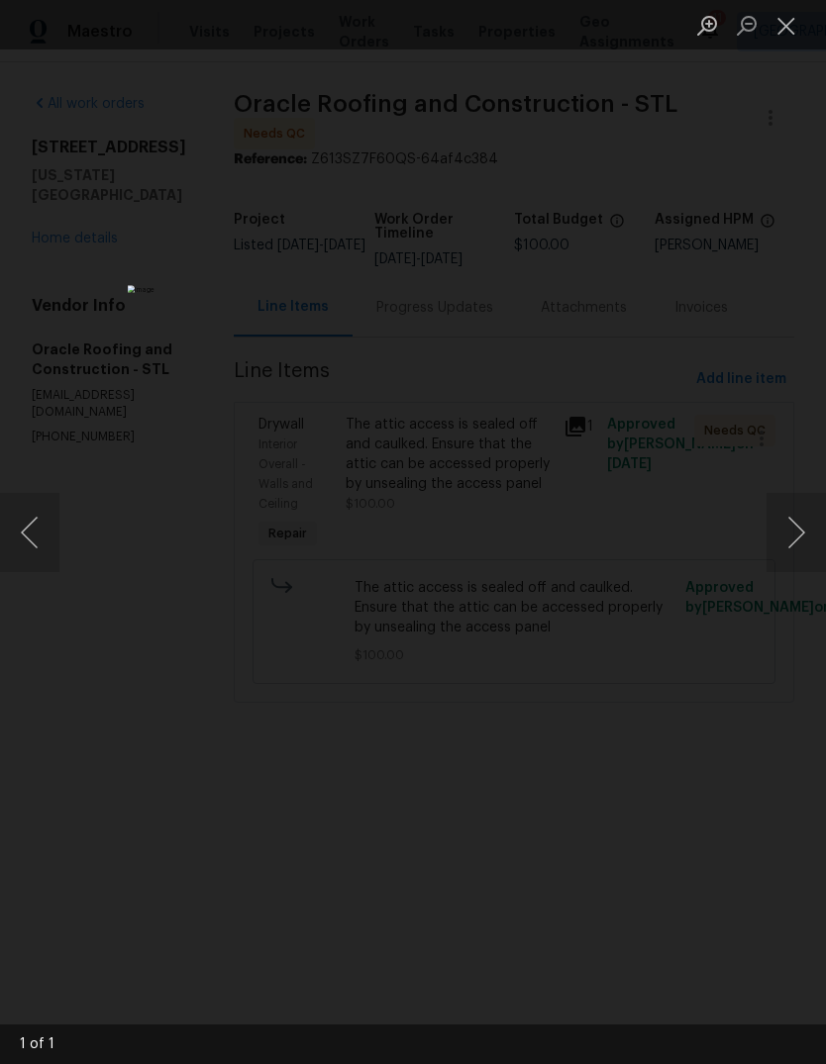
click at [794, 531] on button "Next image" at bounding box center [795, 532] width 59 height 79
click at [771, 11] on button "Close lightbox" at bounding box center [786, 25] width 40 height 35
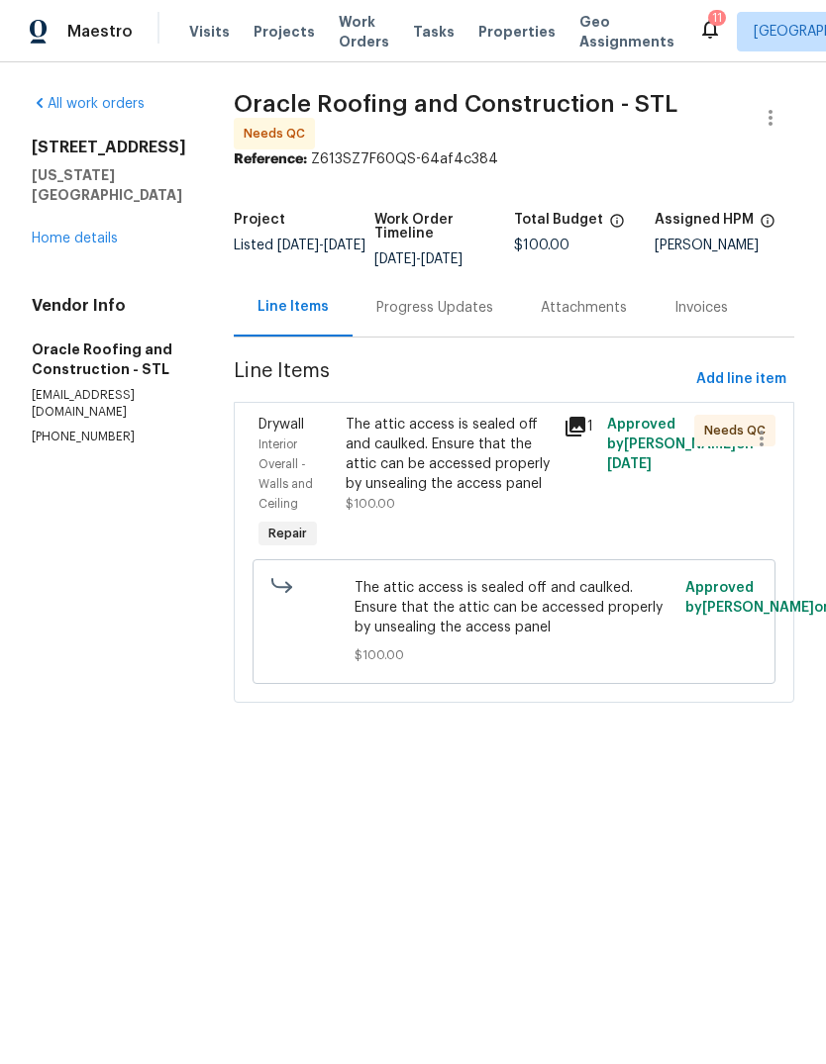
click at [484, 474] on div "The attic access is sealed off and caulked. Ensure that the attic can be access…" at bounding box center [449, 454] width 206 height 79
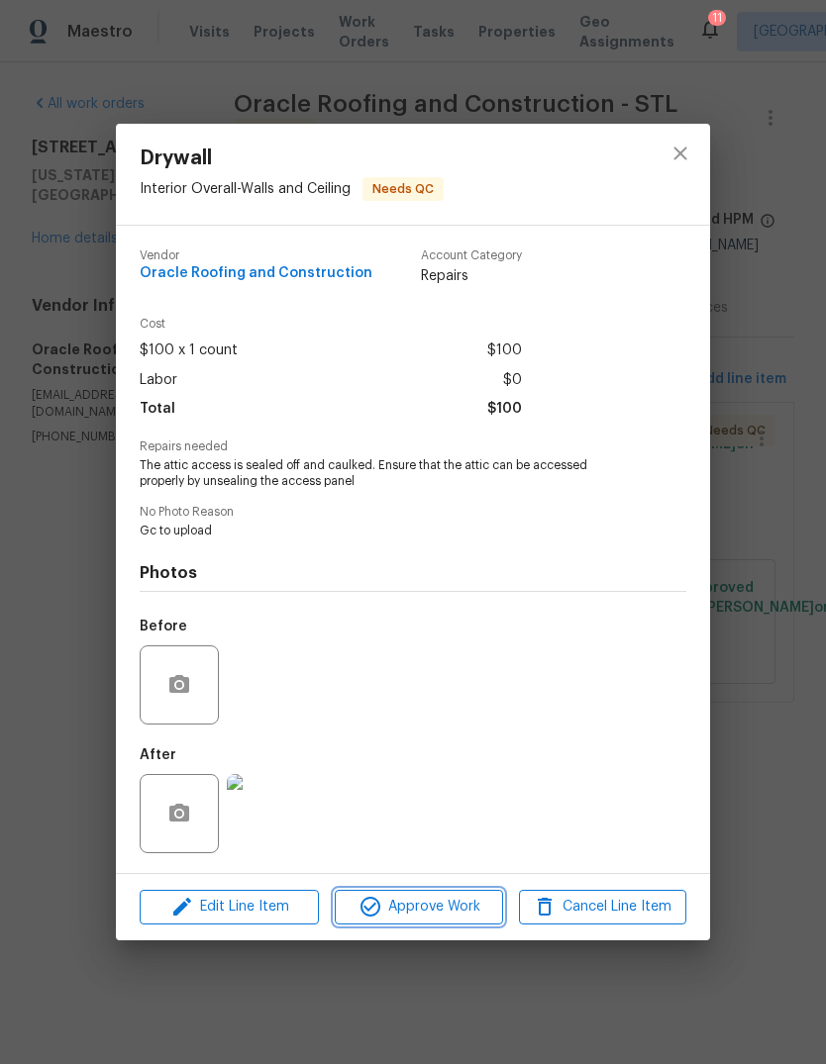
click at [460, 911] on span "Approve Work" at bounding box center [418, 907] width 155 height 25
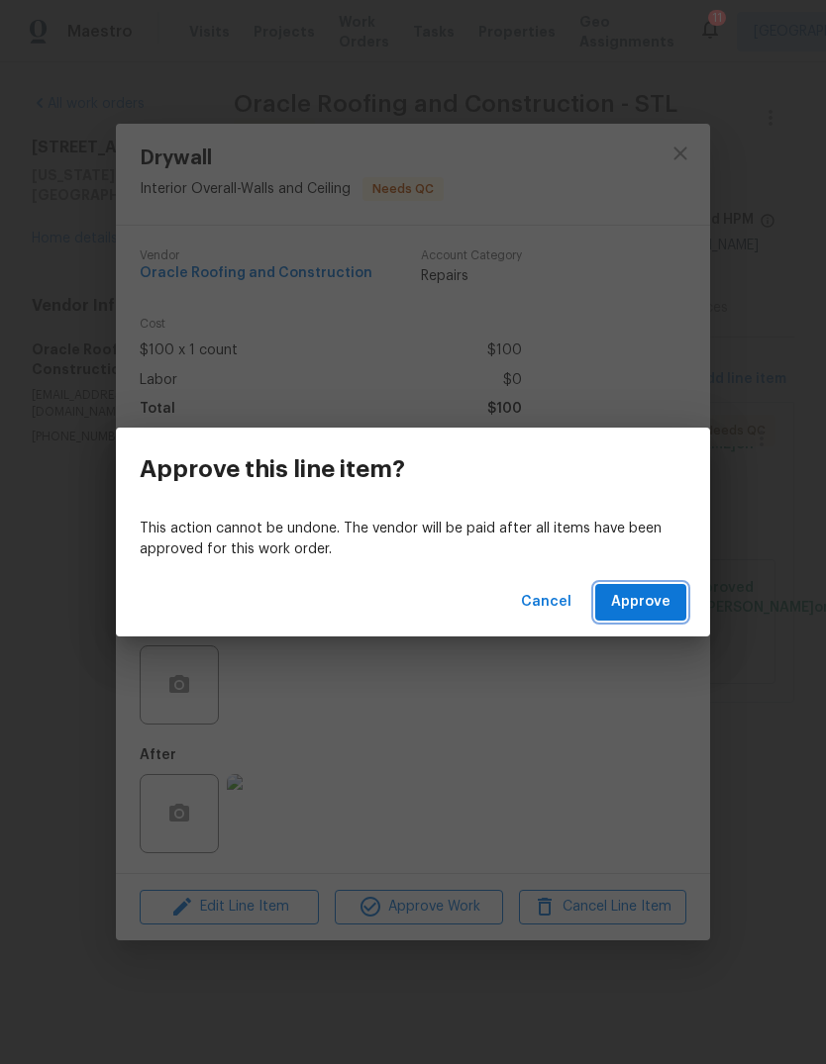
click at [675, 610] on button "Approve" at bounding box center [640, 602] width 91 height 37
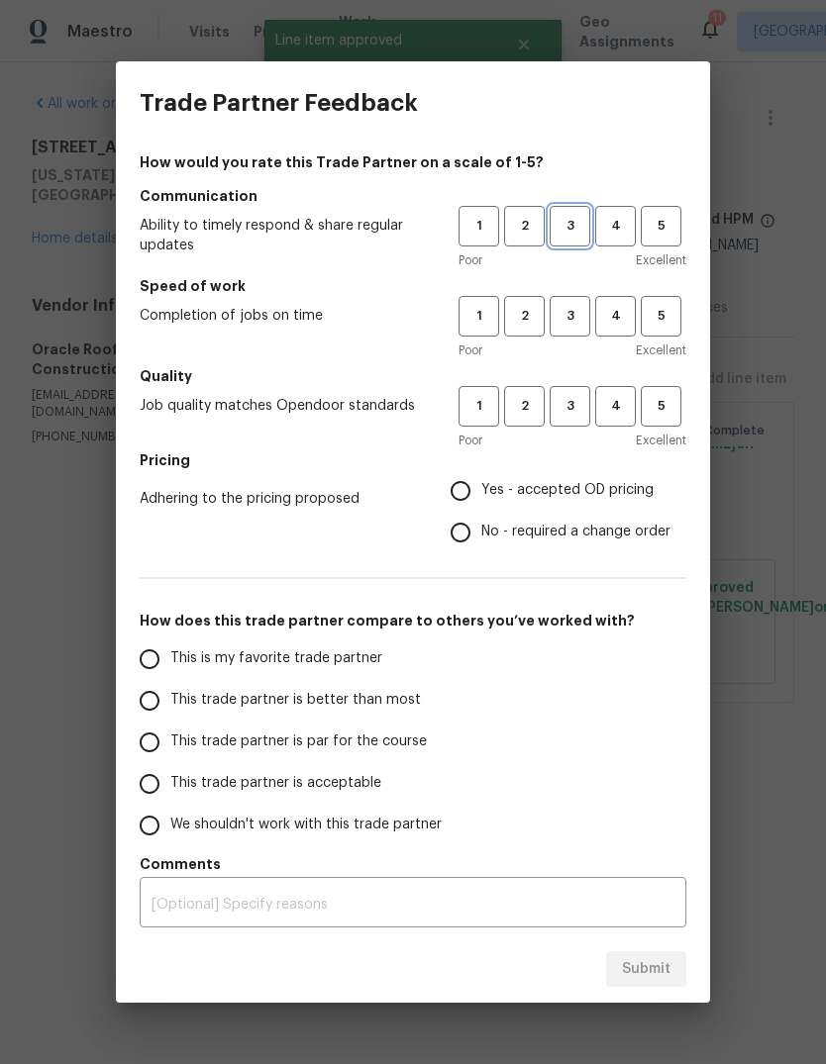
click at [571, 228] on span "3" at bounding box center [570, 226] width 37 height 23
click at [573, 315] on span "3" at bounding box center [570, 316] width 37 height 23
click at [573, 414] on span "3" at bounding box center [570, 406] width 37 height 23
click at [581, 505] on label "Yes - accepted OD pricing" at bounding box center [555, 491] width 231 height 42
click at [481, 505] on input "Yes - accepted OD pricing" at bounding box center [461, 491] width 42 height 42
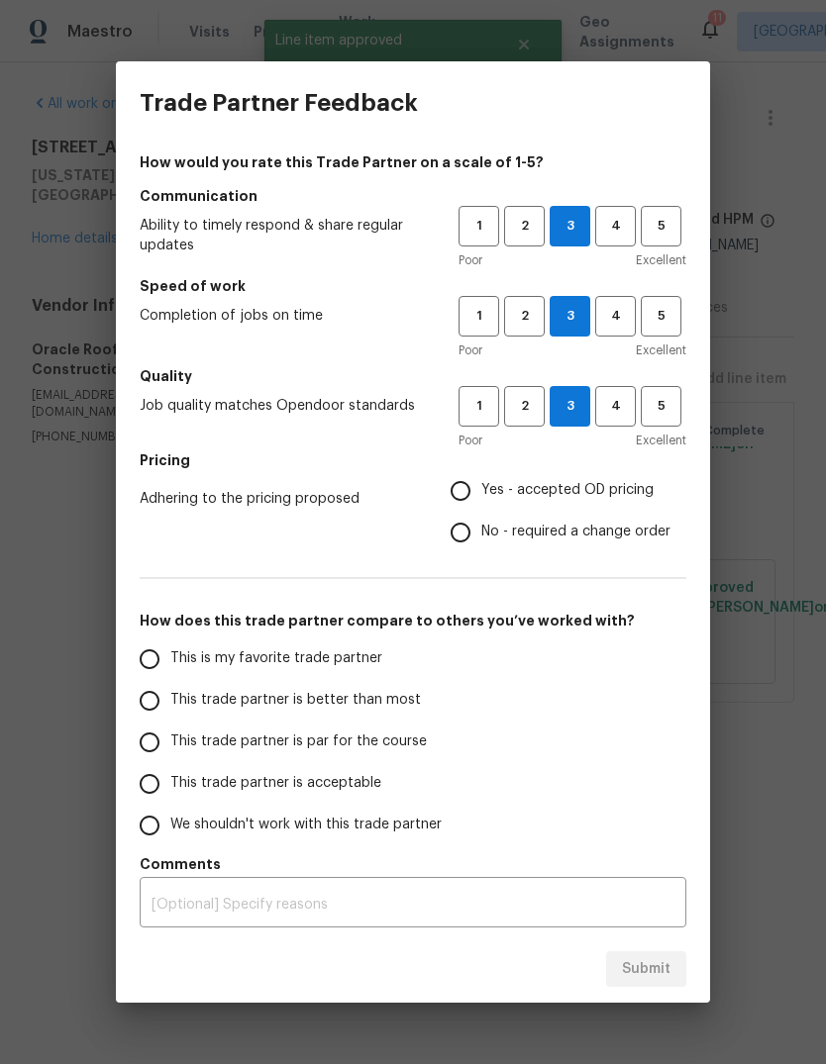
radio input "true"
click at [386, 715] on label "This trade partner is better than most" at bounding box center [285, 701] width 313 height 42
click at [170, 715] on input "This trade partner is better than most" at bounding box center [150, 701] width 42 height 42
click at [661, 964] on span "Submit" at bounding box center [646, 969] width 49 height 25
radio input "true"
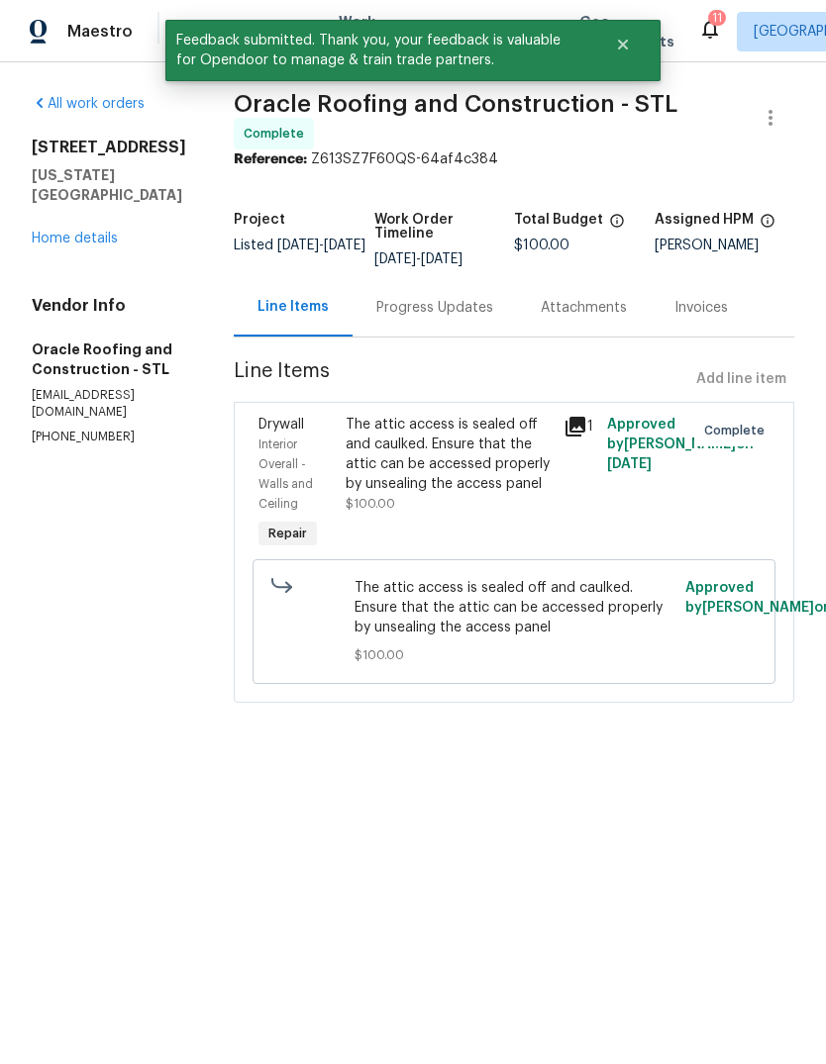
click at [73, 241] on link "Home details" at bounding box center [75, 239] width 86 height 14
